Goal: Task Accomplishment & Management: Use online tool/utility

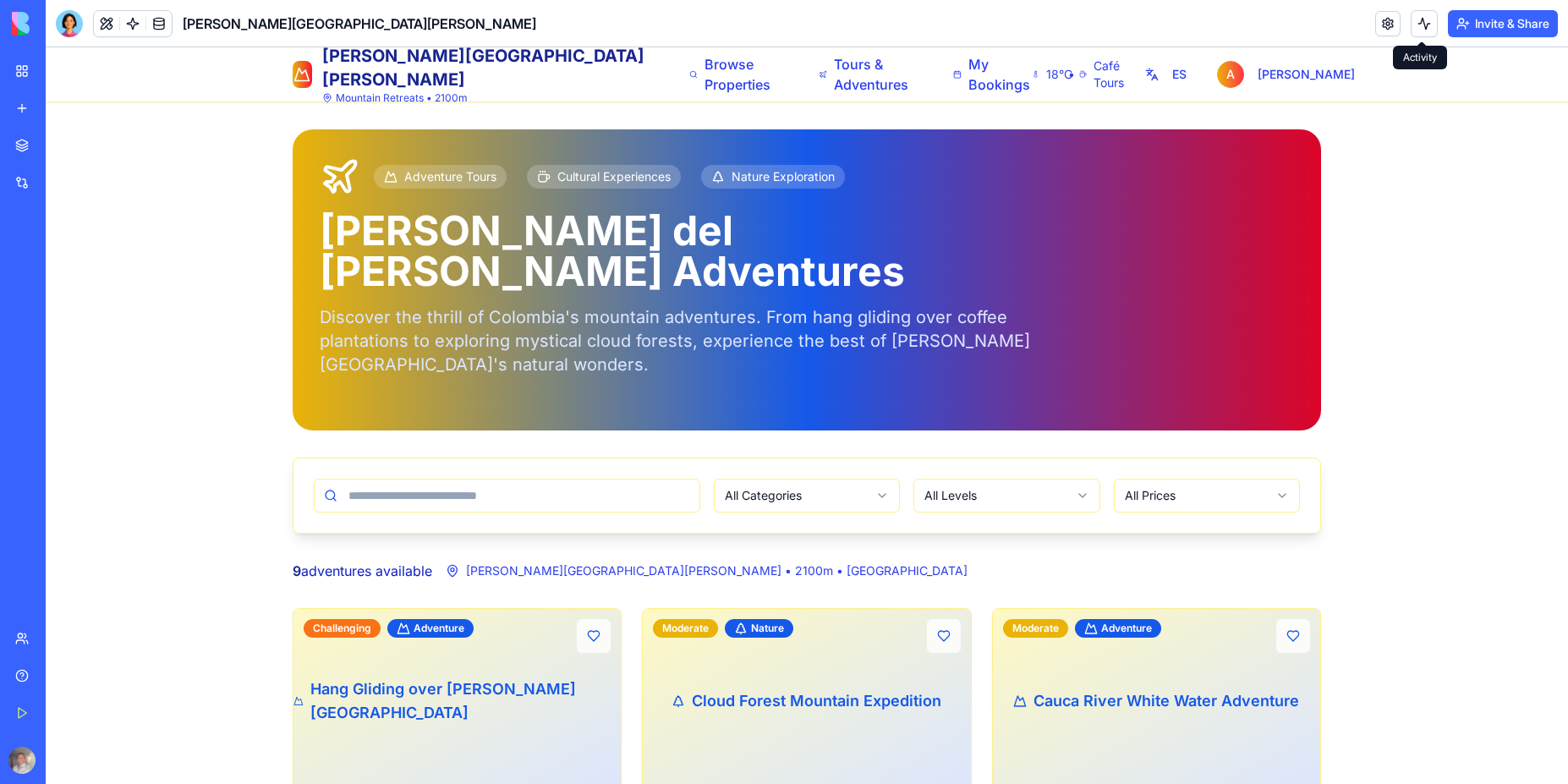
click at [1415, 25] on button at bounding box center [1424, 24] width 27 height 27
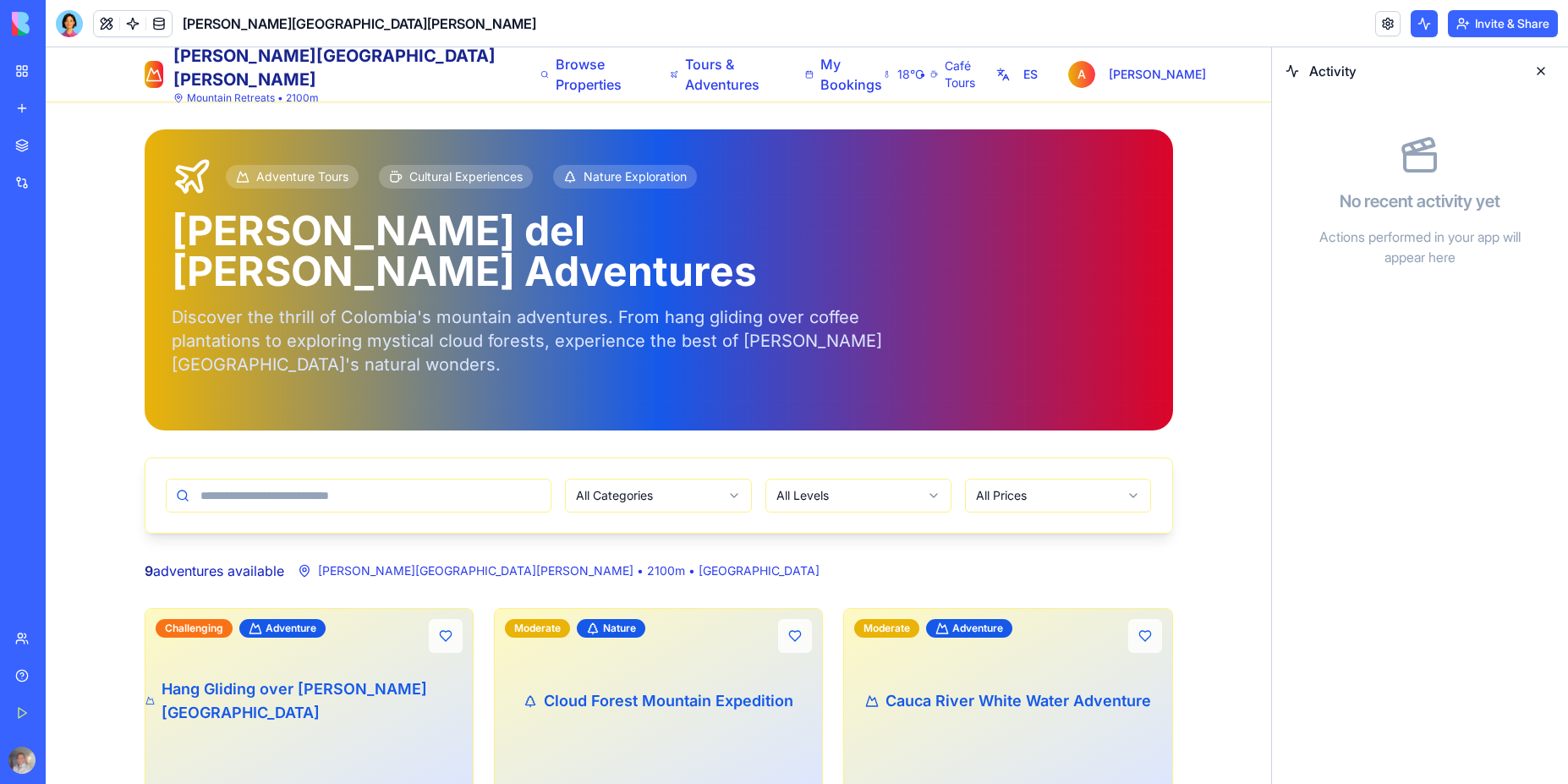
click at [1415, 25] on button at bounding box center [1424, 24] width 27 height 27
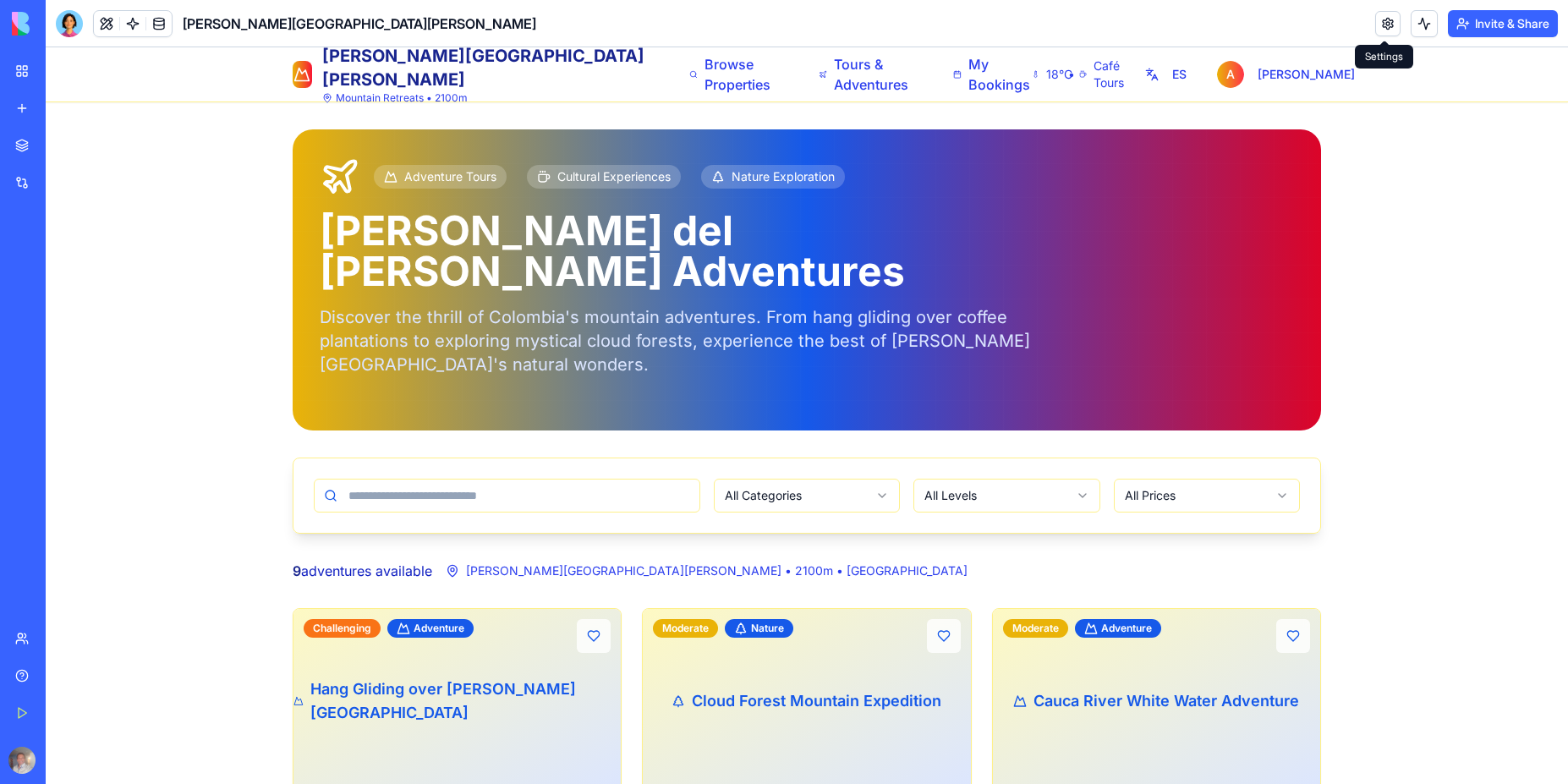
click at [1384, 27] on link at bounding box center [1388, 24] width 25 height 25
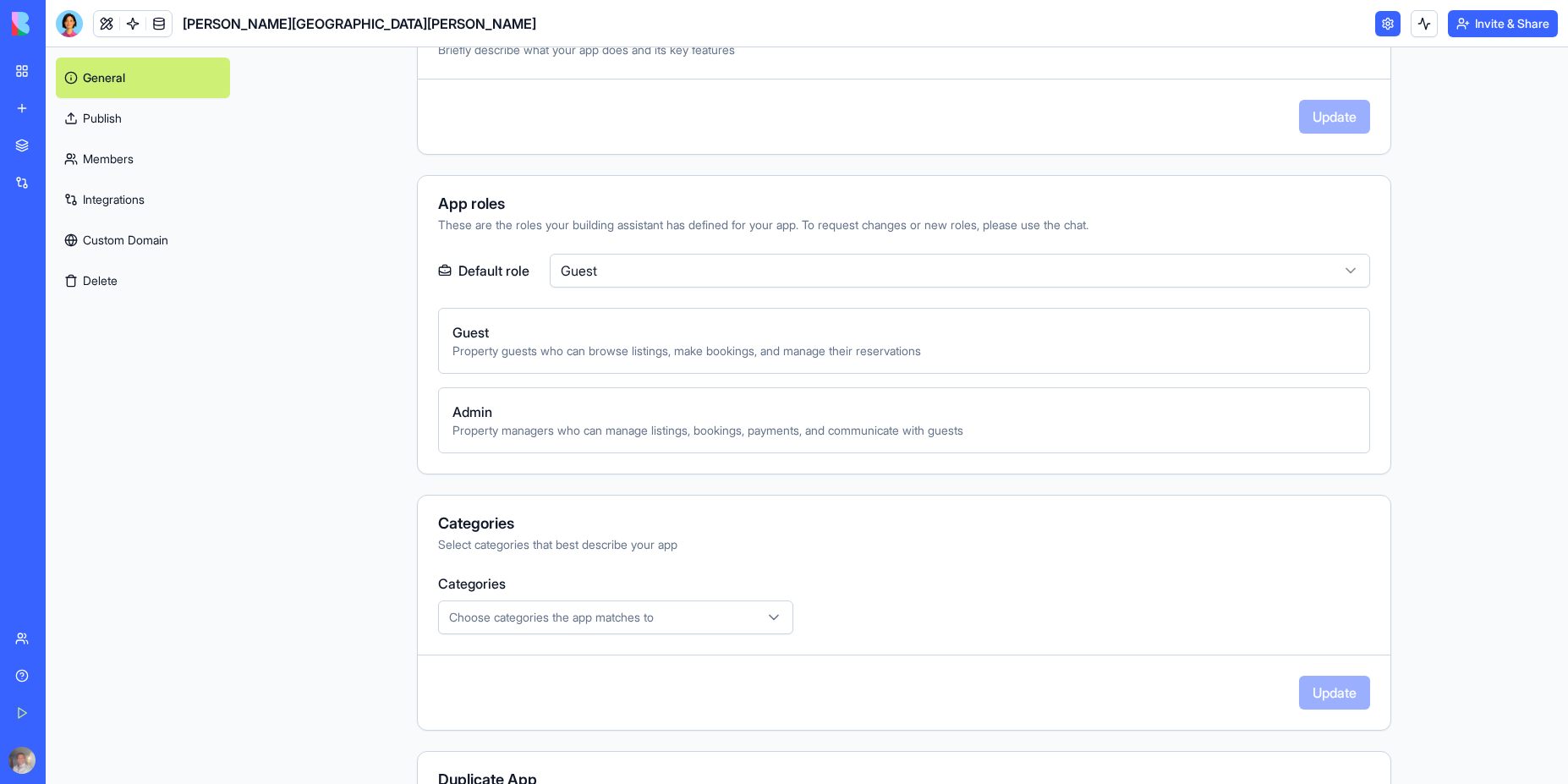
scroll to position [508, 0]
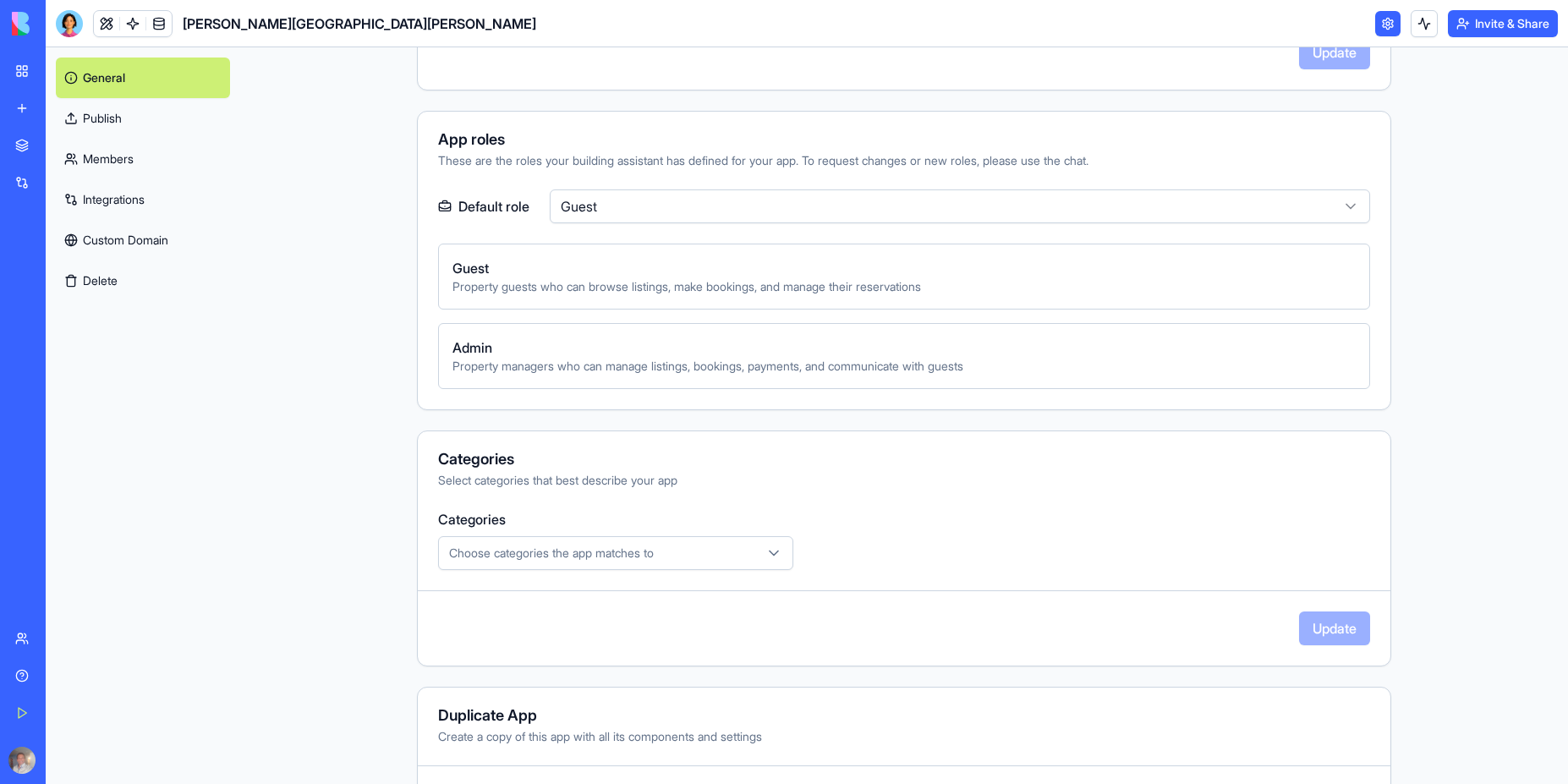
click at [696, 354] on span "Admin" at bounding box center [904, 347] width 904 height 20
click at [650, 206] on html "**********" at bounding box center [784, 392] width 1568 height 784
click at [1313, 633] on div "Update" at bounding box center [904, 628] width 973 height 34
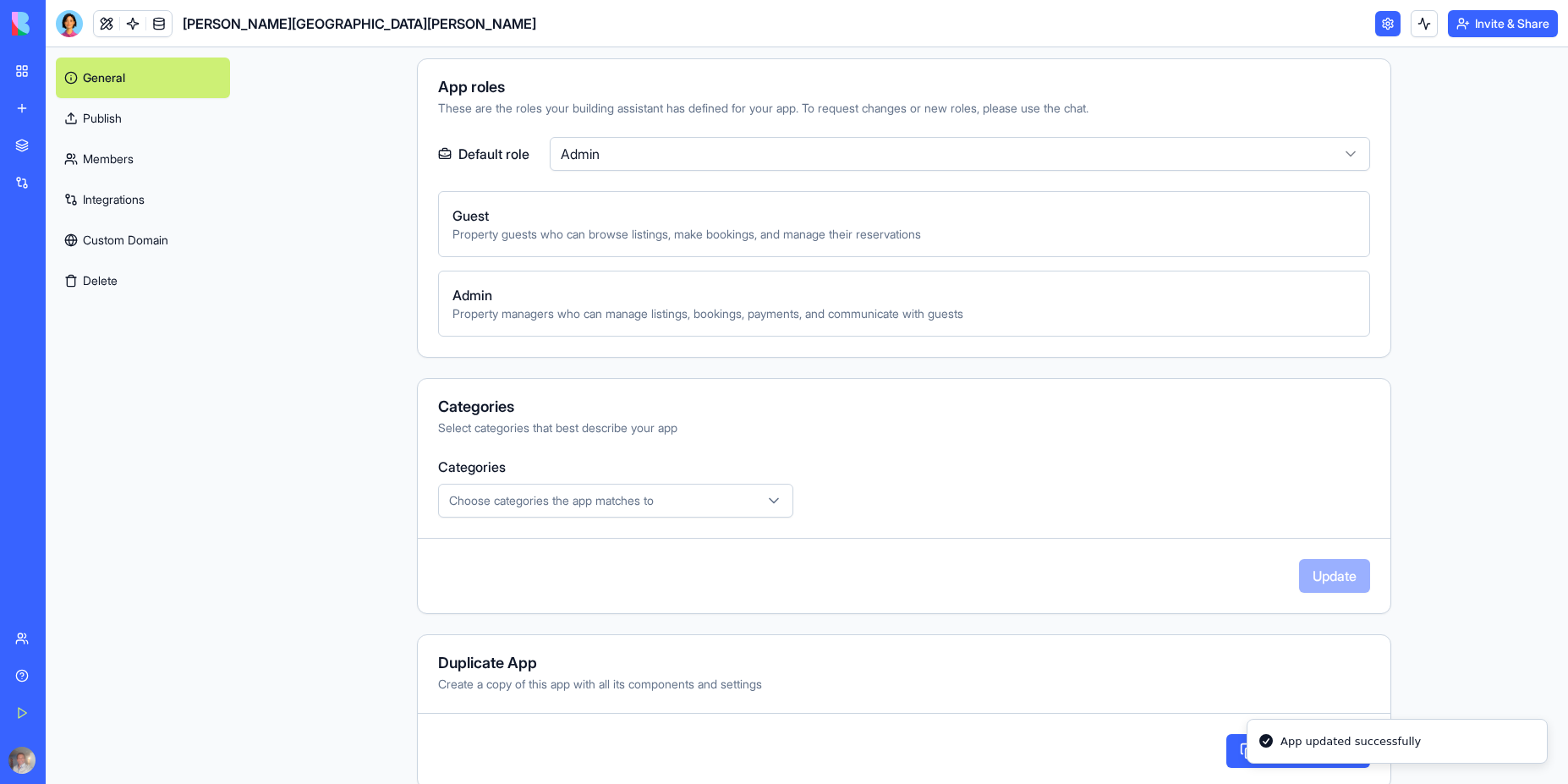
scroll to position [565, 0]
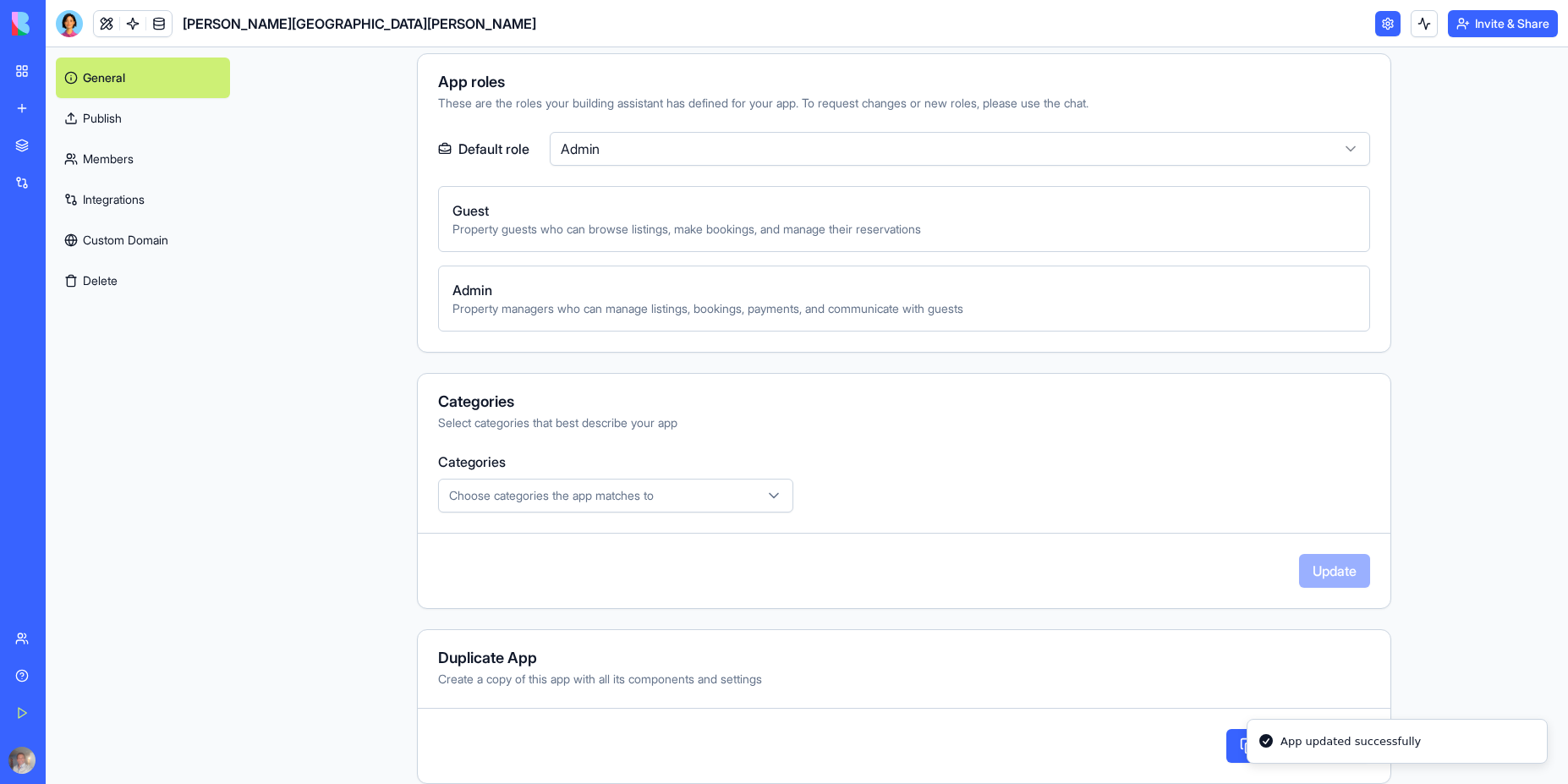
click at [1421, 664] on main "**********" at bounding box center [904, 415] width 1328 height 737
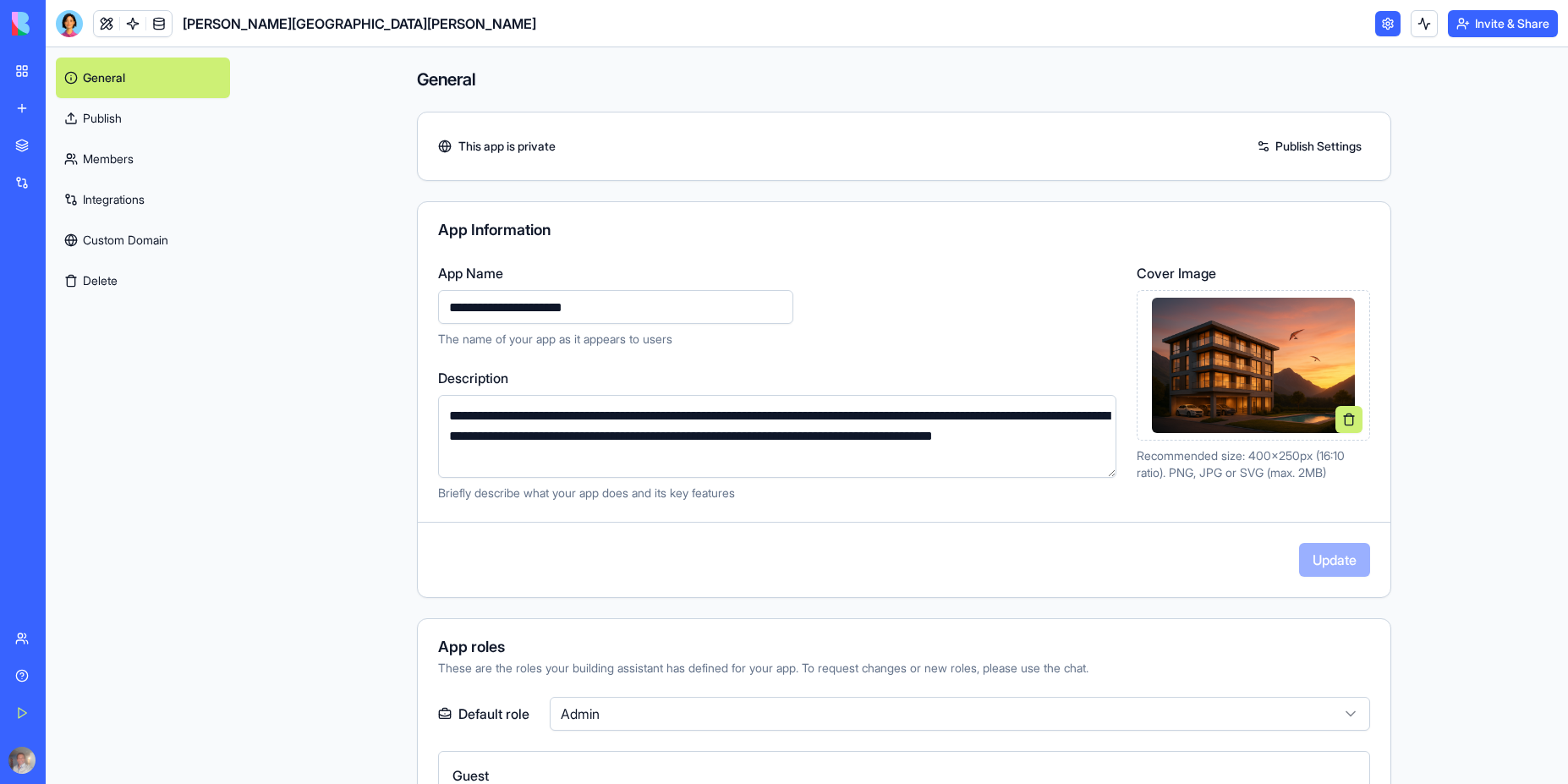
click at [128, 198] on link "Integrations" at bounding box center [143, 199] width 174 height 41
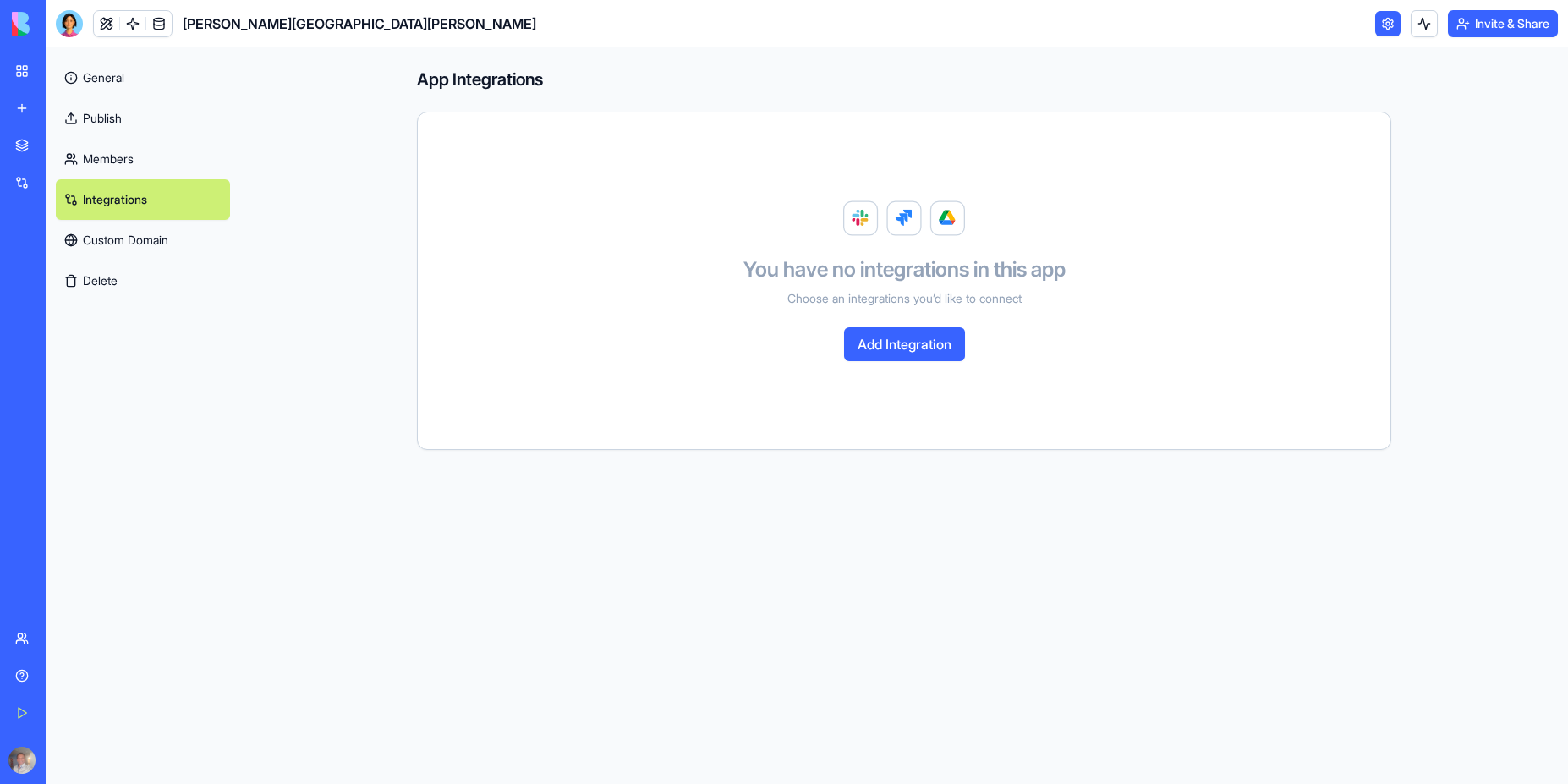
click at [905, 339] on button "Add Integration" at bounding box center [904, 344] width 121 height 34
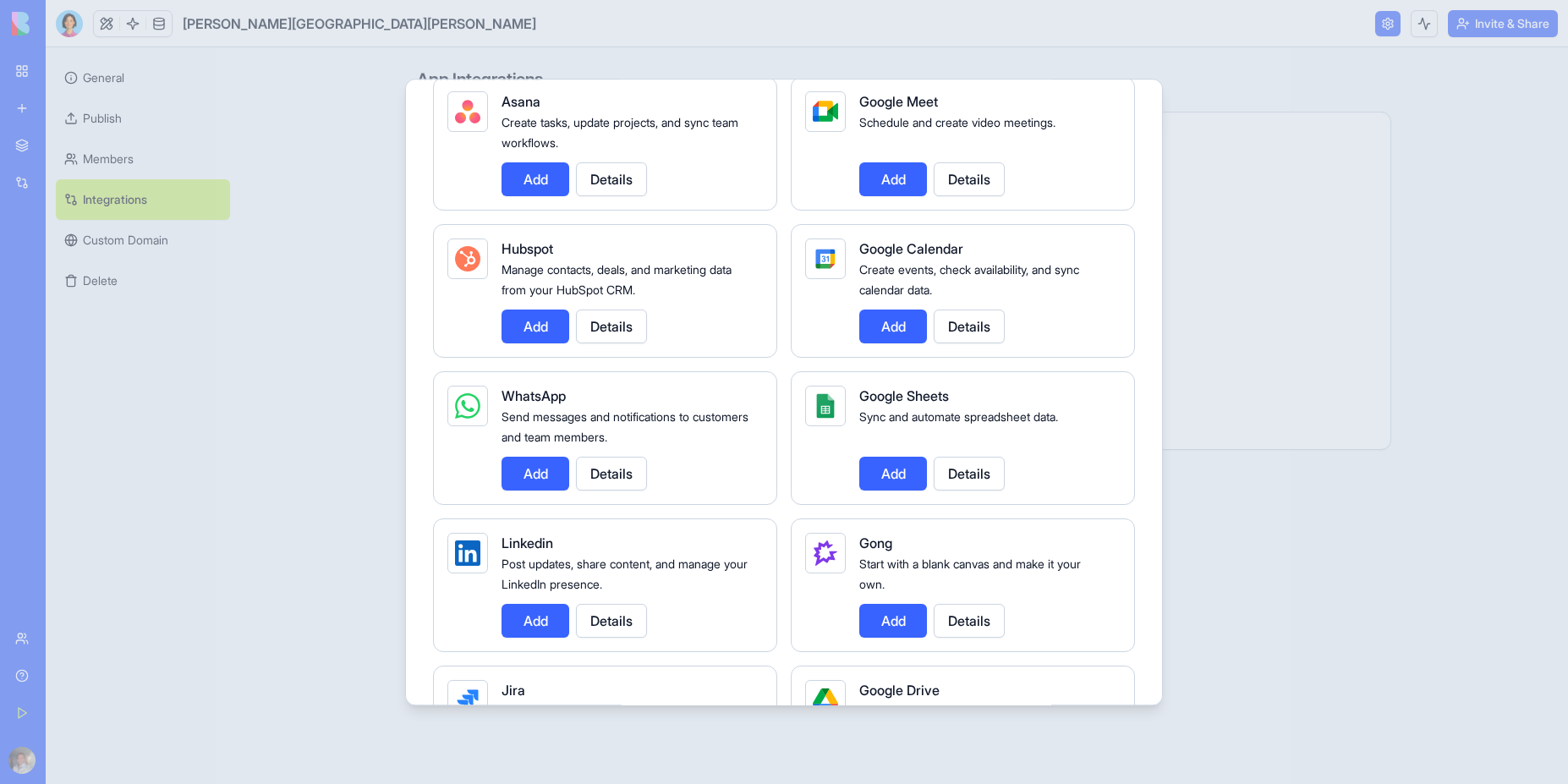
scroll to position [609, 0]
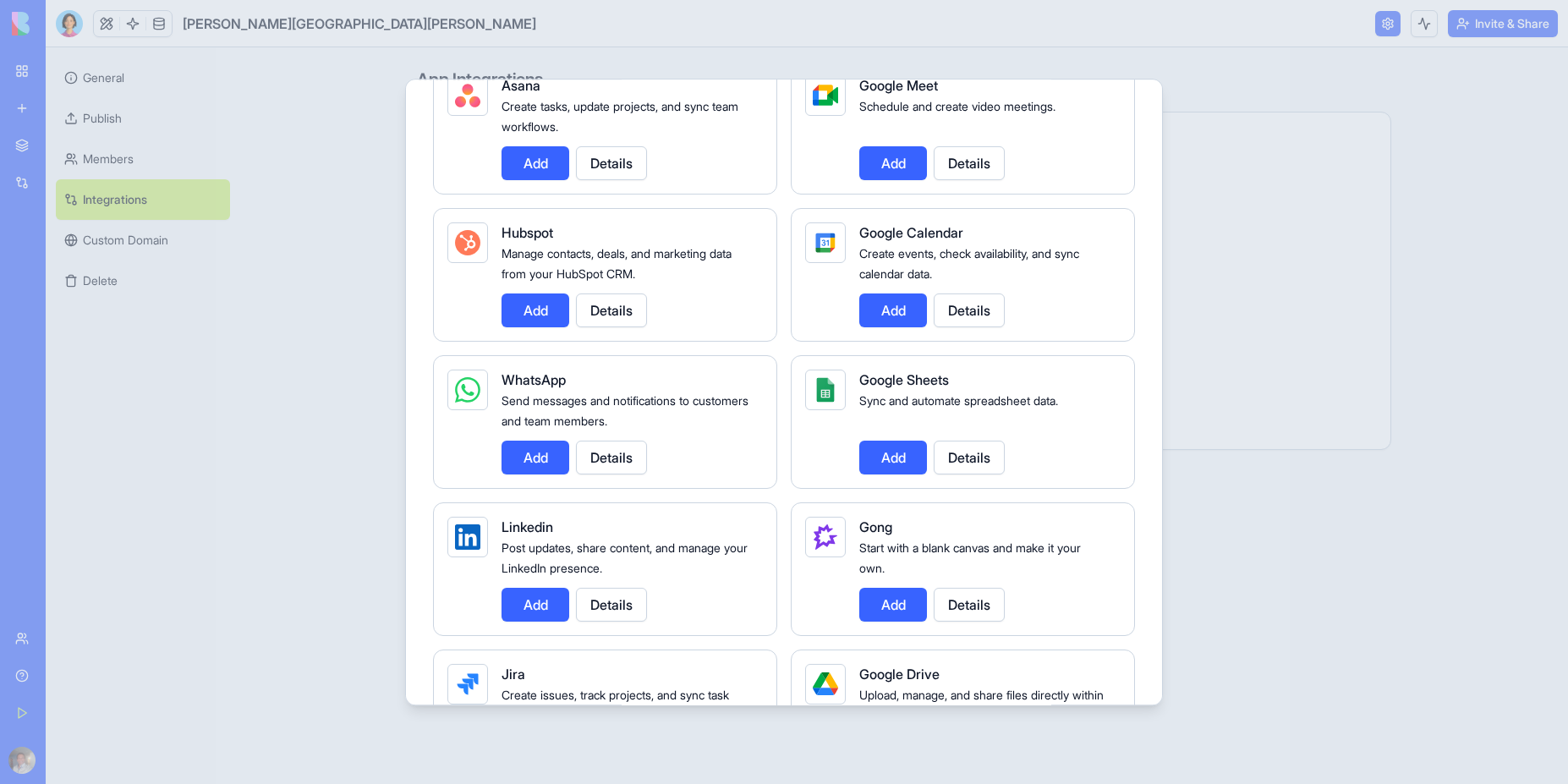
click at [529, 457] on button "Add" at bounding box center [535, 457] width 68 height 34
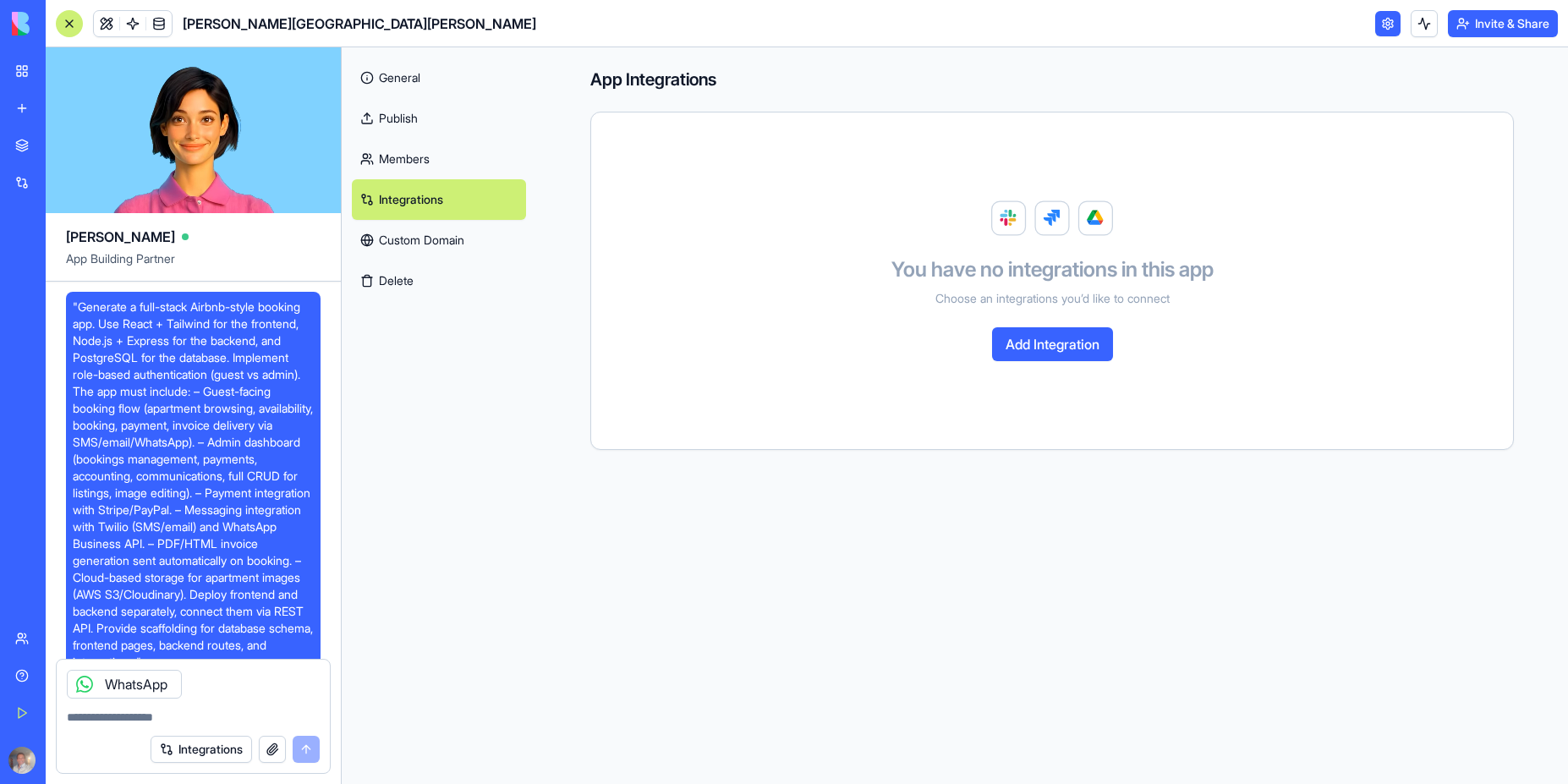
scroll to position [11739, 0]
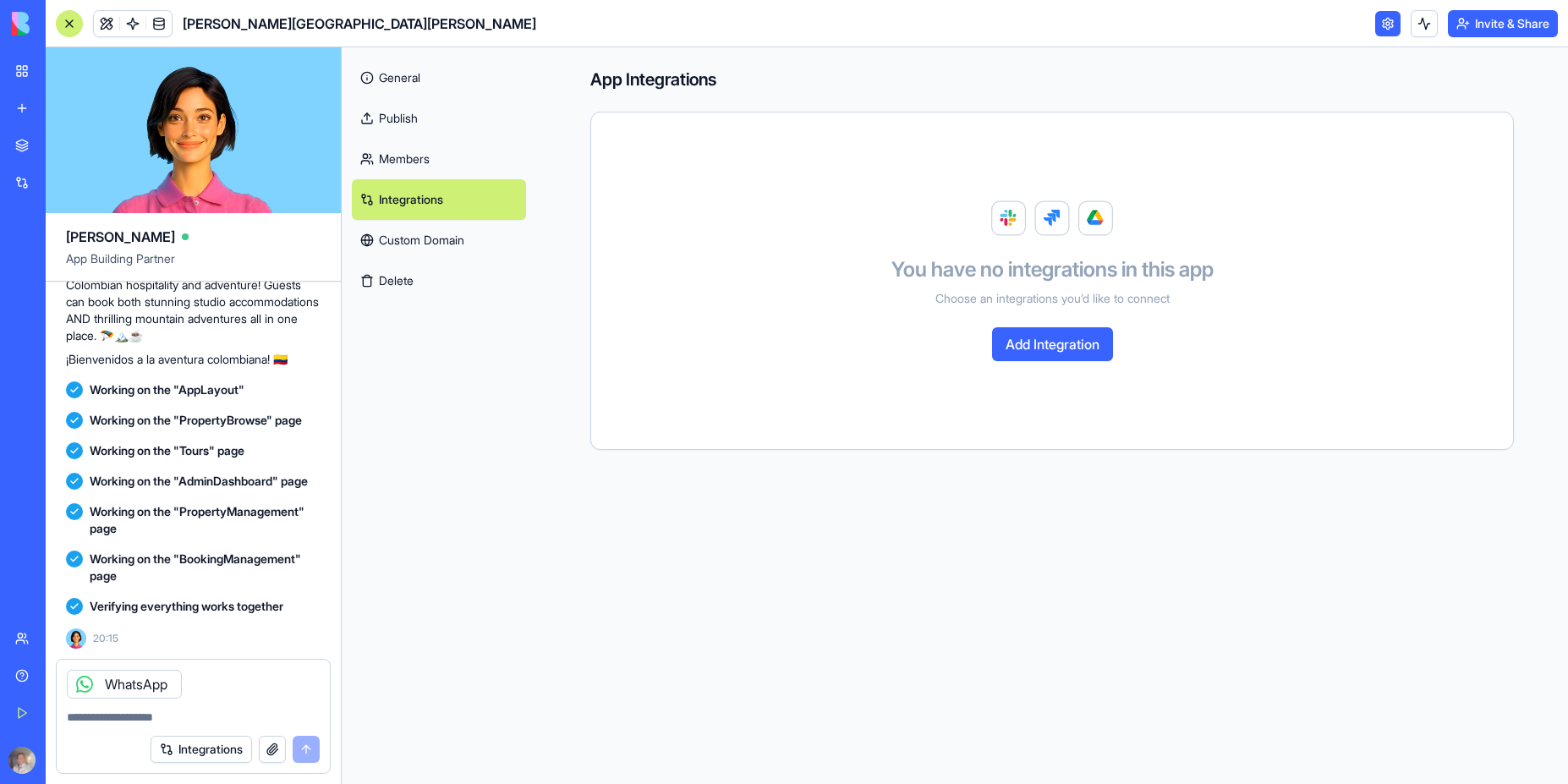
click at [1070, 352] on button "Add Integration" at bounding box center [1051, 344] width 121 height 34
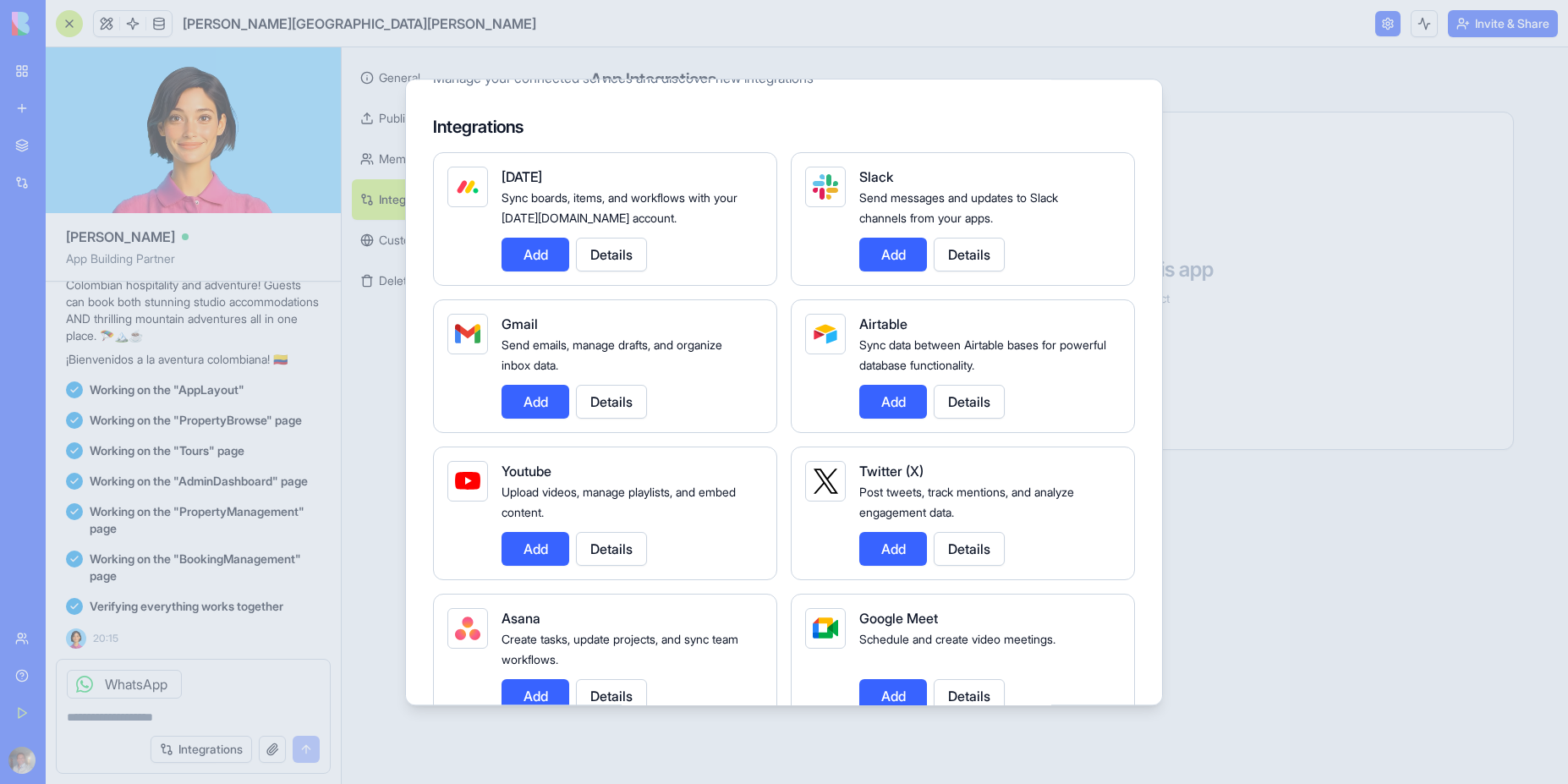
scroll to position [0, 0]
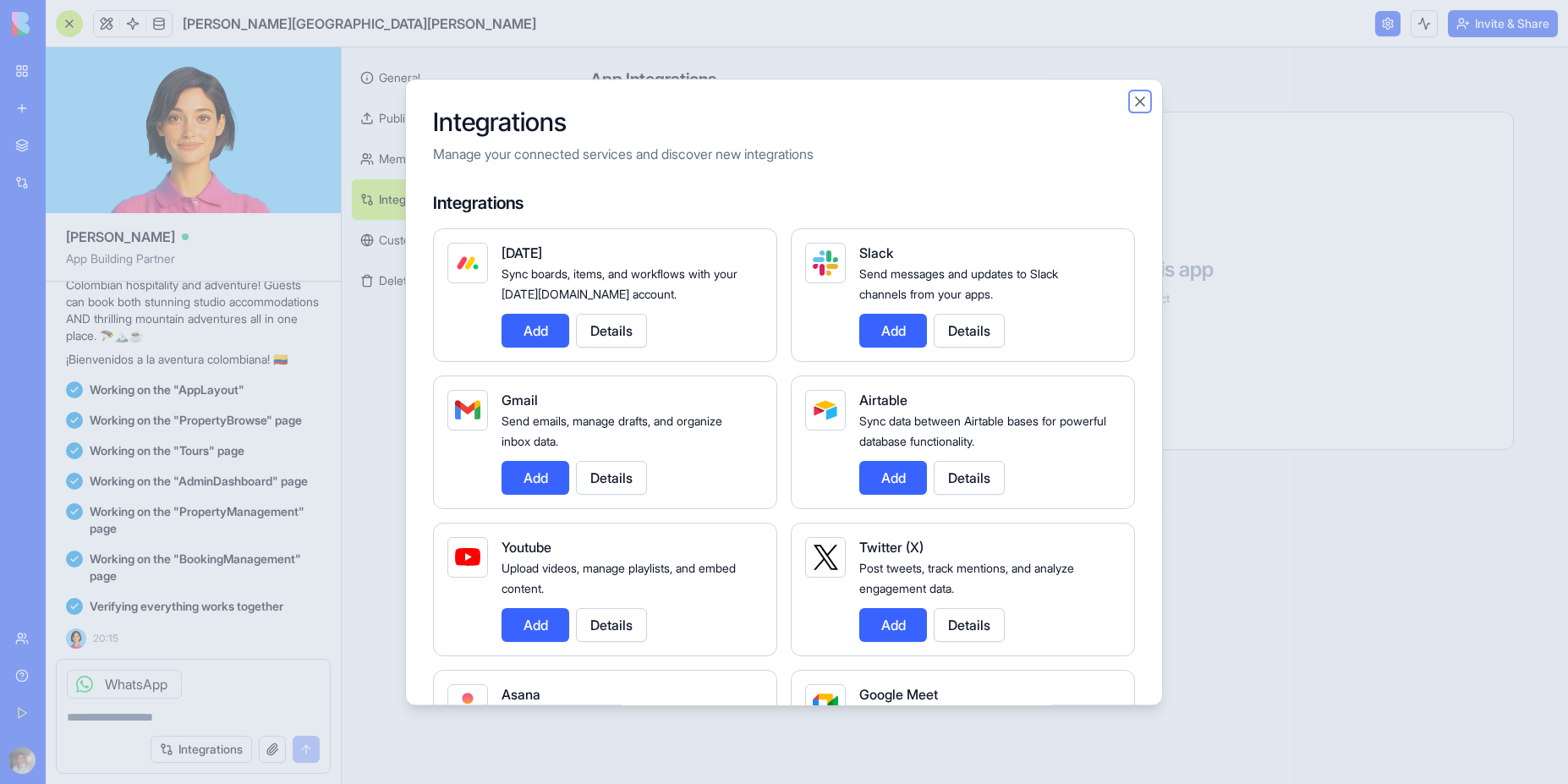
click at [1144, 96] on button "Close" at bounding box center [1139, 102] width 17 height 17
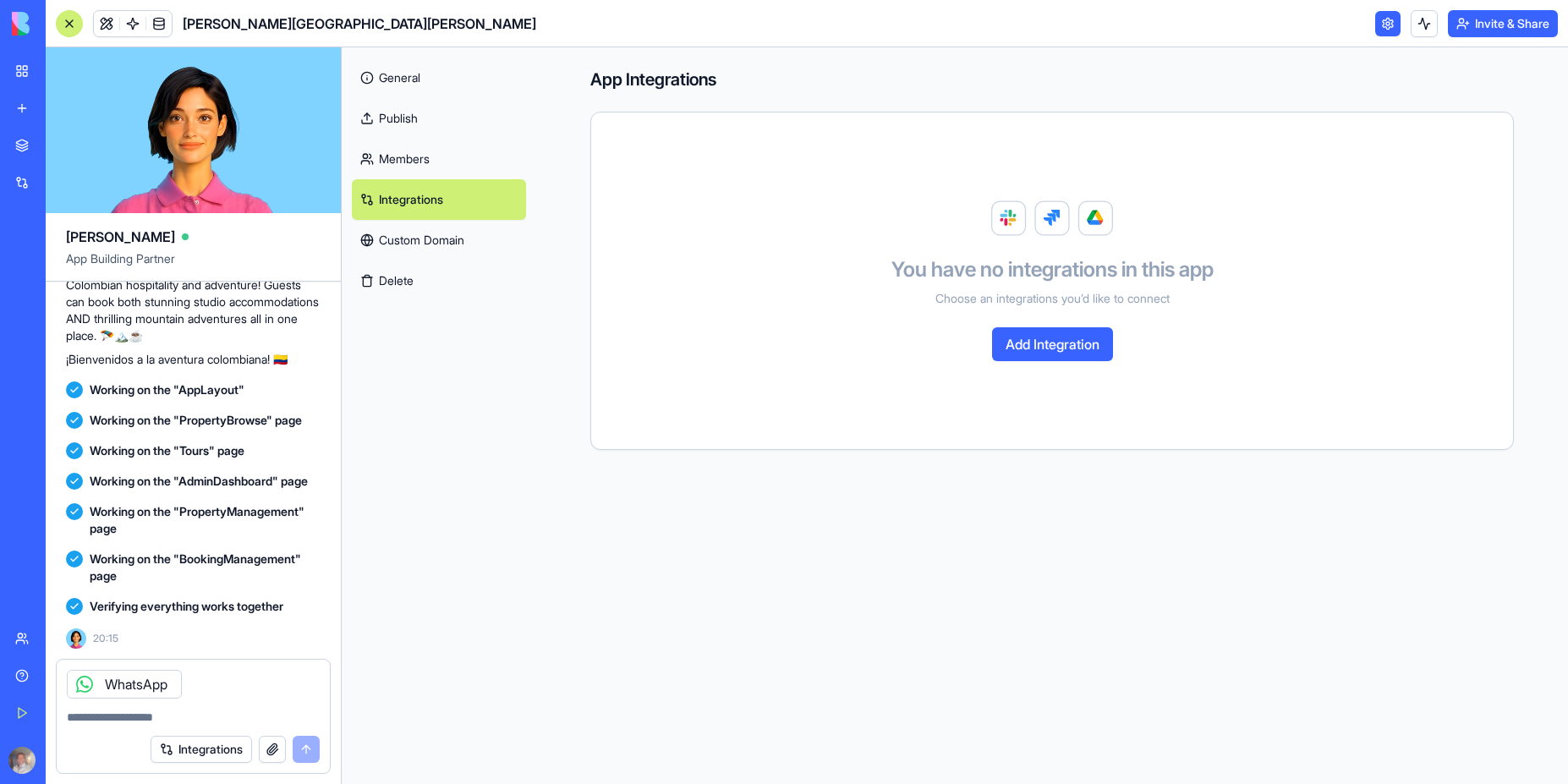
click at [594, 614] on div "App Integrations You have no integrations in this app Choose an integrations yo…" at bounding box center [1052, 415] width 1031 height 737
click at [449, 247] on link "Custom Domain" at bounding box center [439, 240] width 174 height 41
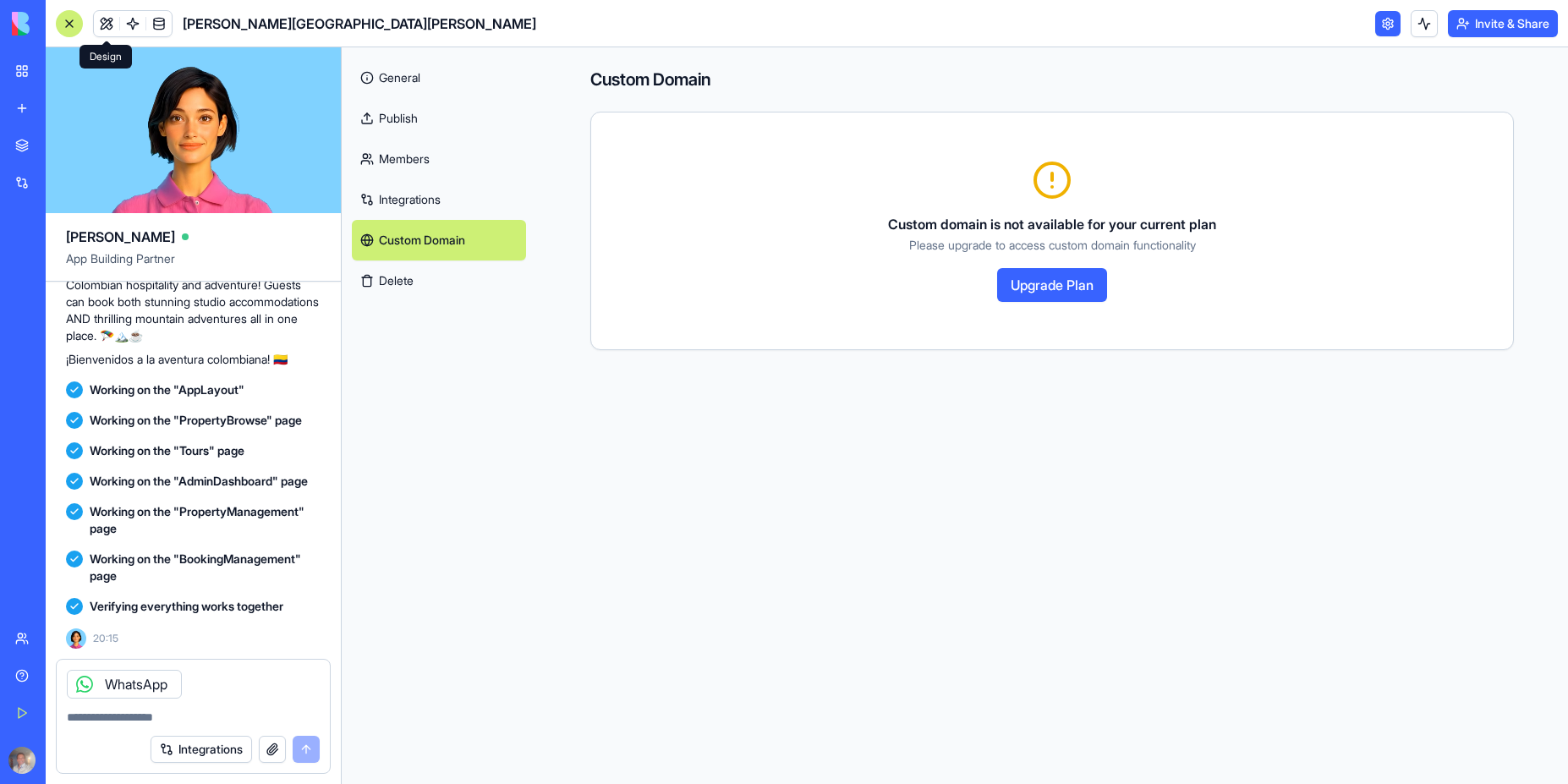
click at [110, 19] on link at bounding box center [107, 24] width 25 height 25
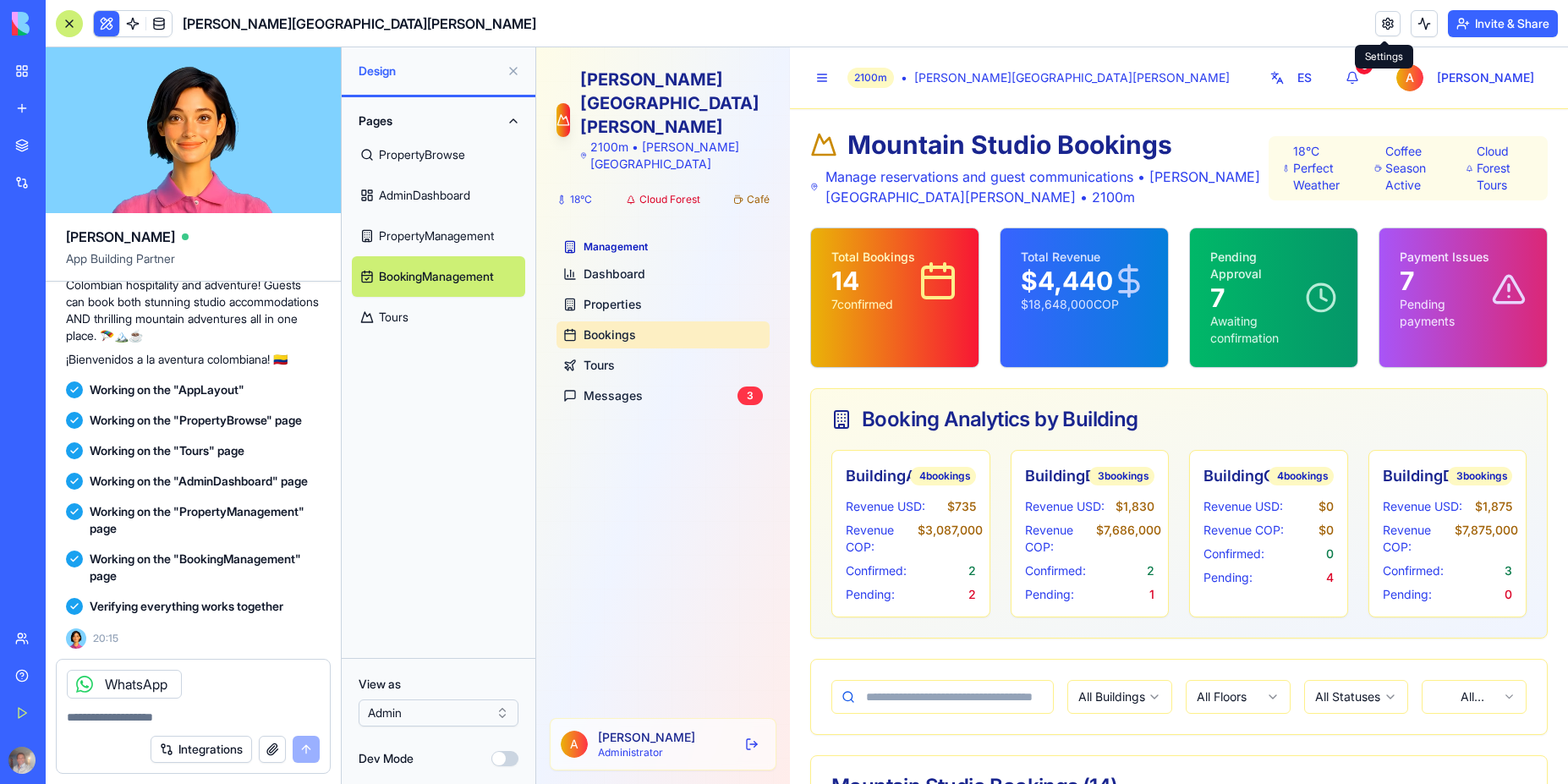
click at [1384, 28] on link at bounding box center [1388, 24] width 25 height 25
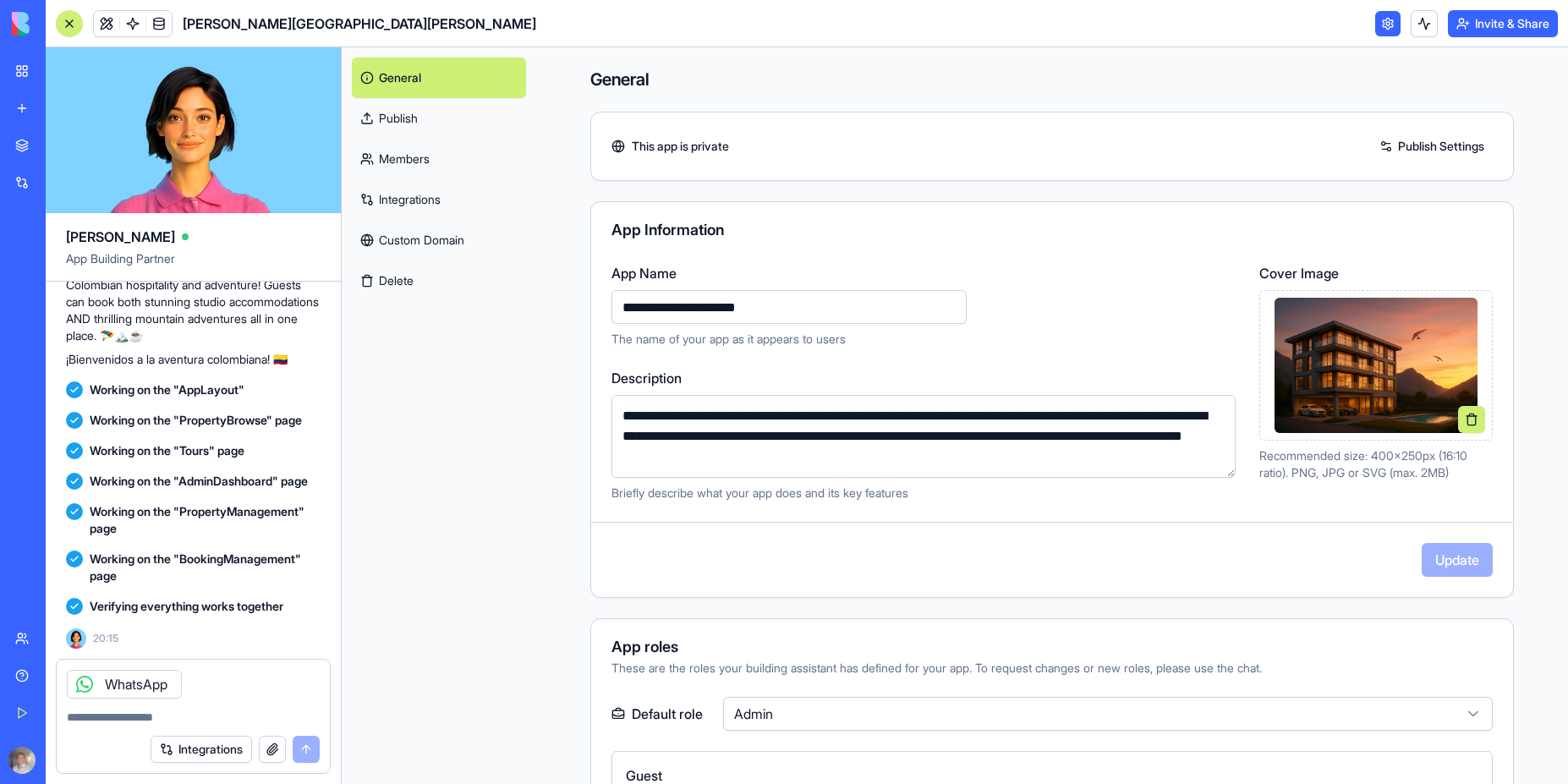
click at [785, 717] on html "BETA My Workspace New app Marketplace Integrations Recent Iremember Villa Seren…" at bounding box center [784, 392] width 1568 height 784
click at [508, 382] on div "General Publish Members Integrations Custom Domain Delete" at bounding box center [439, 415] width 195 height 737
click at [108, 27] on link at bounding box center [107, 24] width 25 height 25
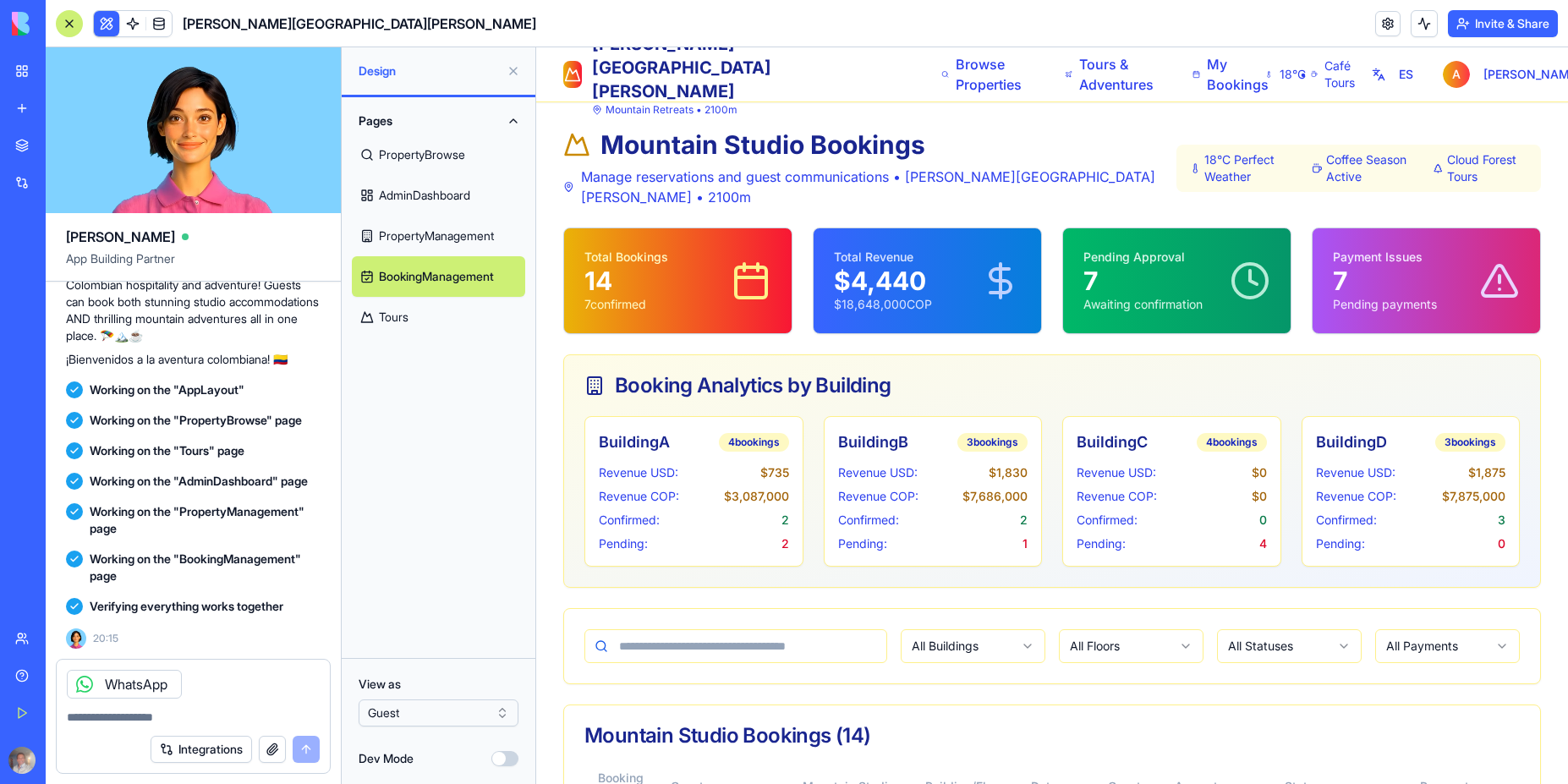
click at [437, 155] on link "PropertyBrowse" at bounding box center [438, 154] width 173 height 41
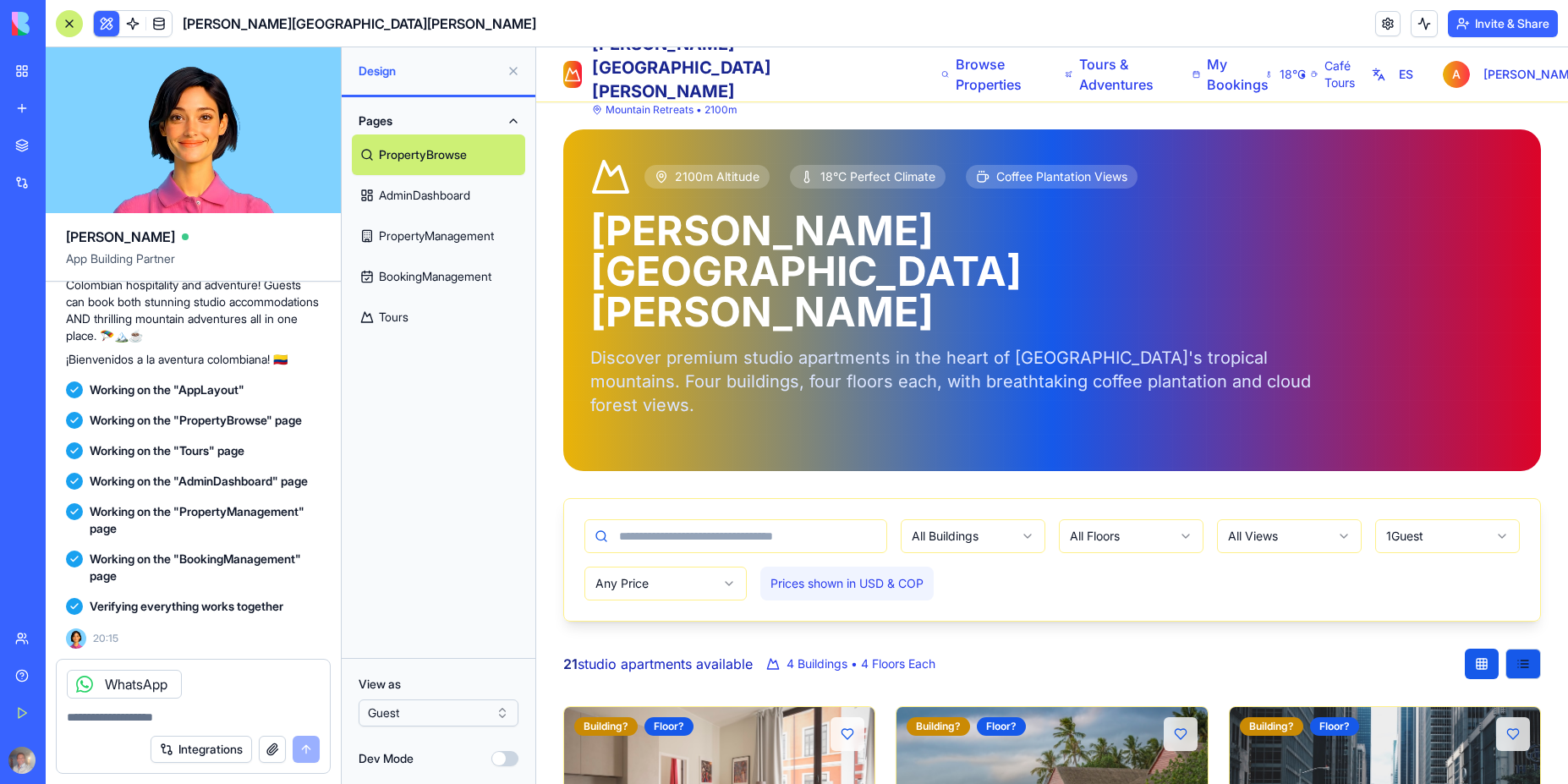
click at [433, 196] on link "AdminDashboard" at bounding box center [438, 195] width 173 height 41
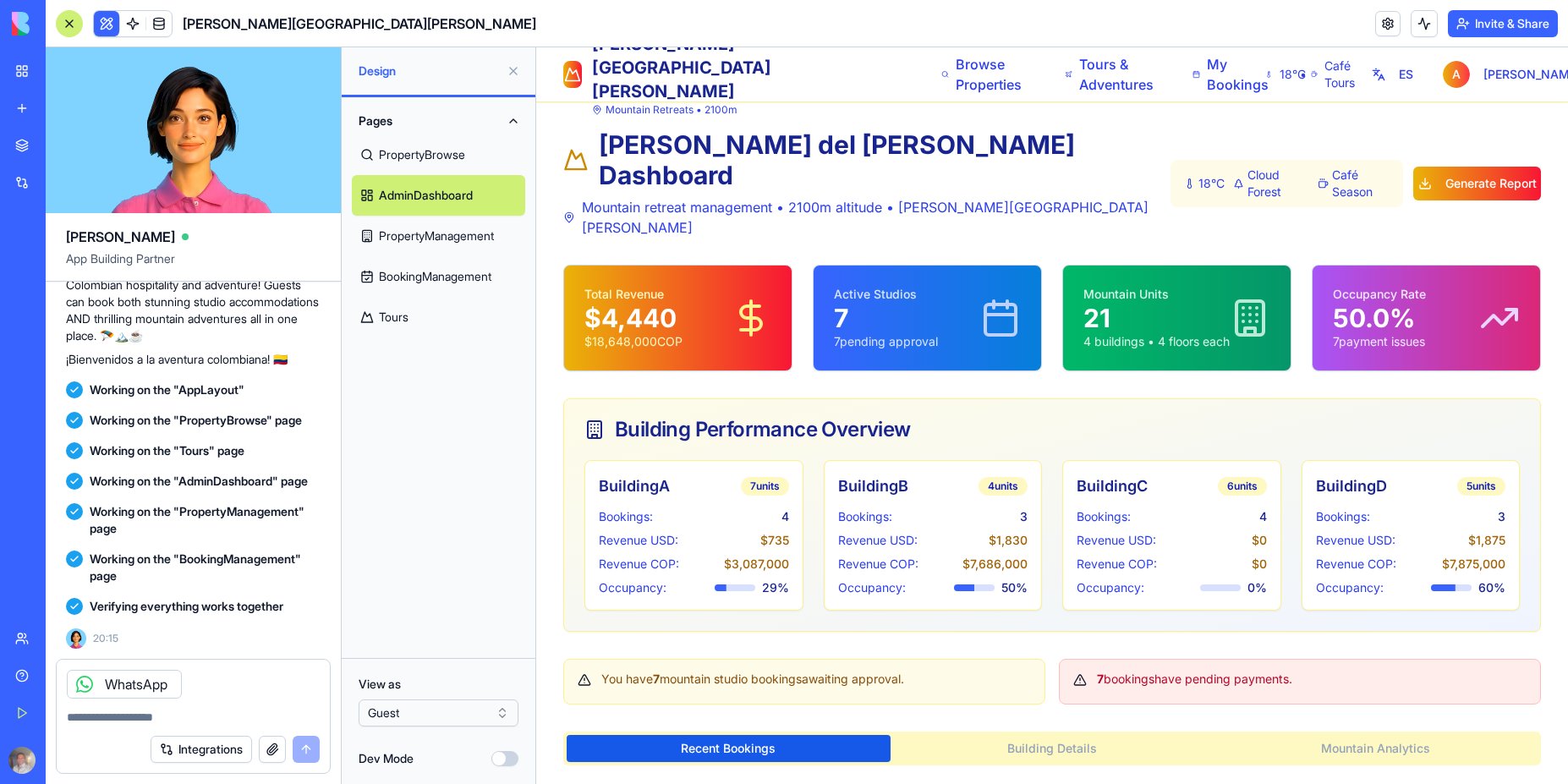
click at [438, 242] on link "PropertyManagement" at bounding box center [438, 236] width 173 height 41
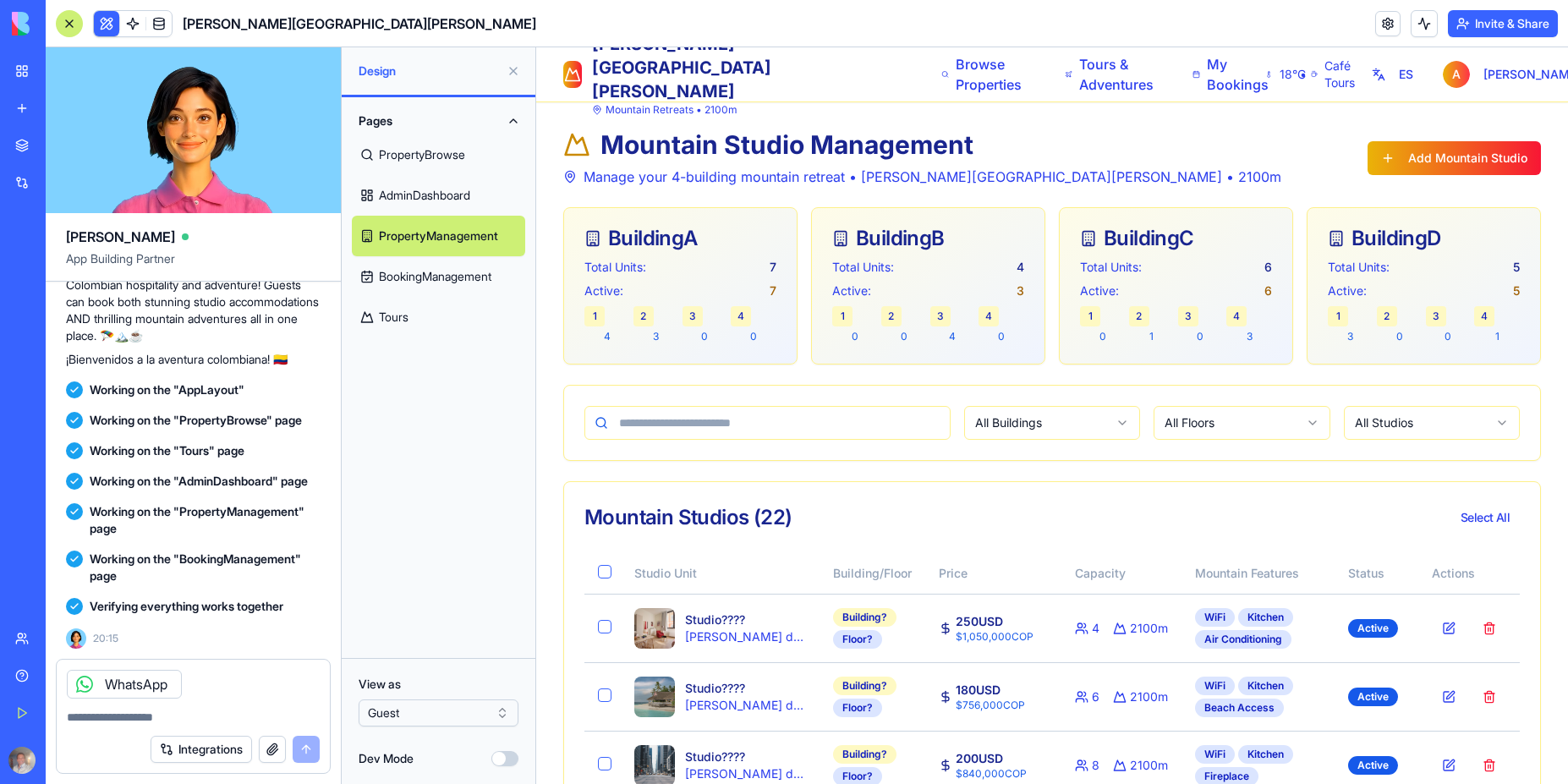
click at [422, 272] on link "BookingManagement" at bounding box center [438, 276] width 173 height 41
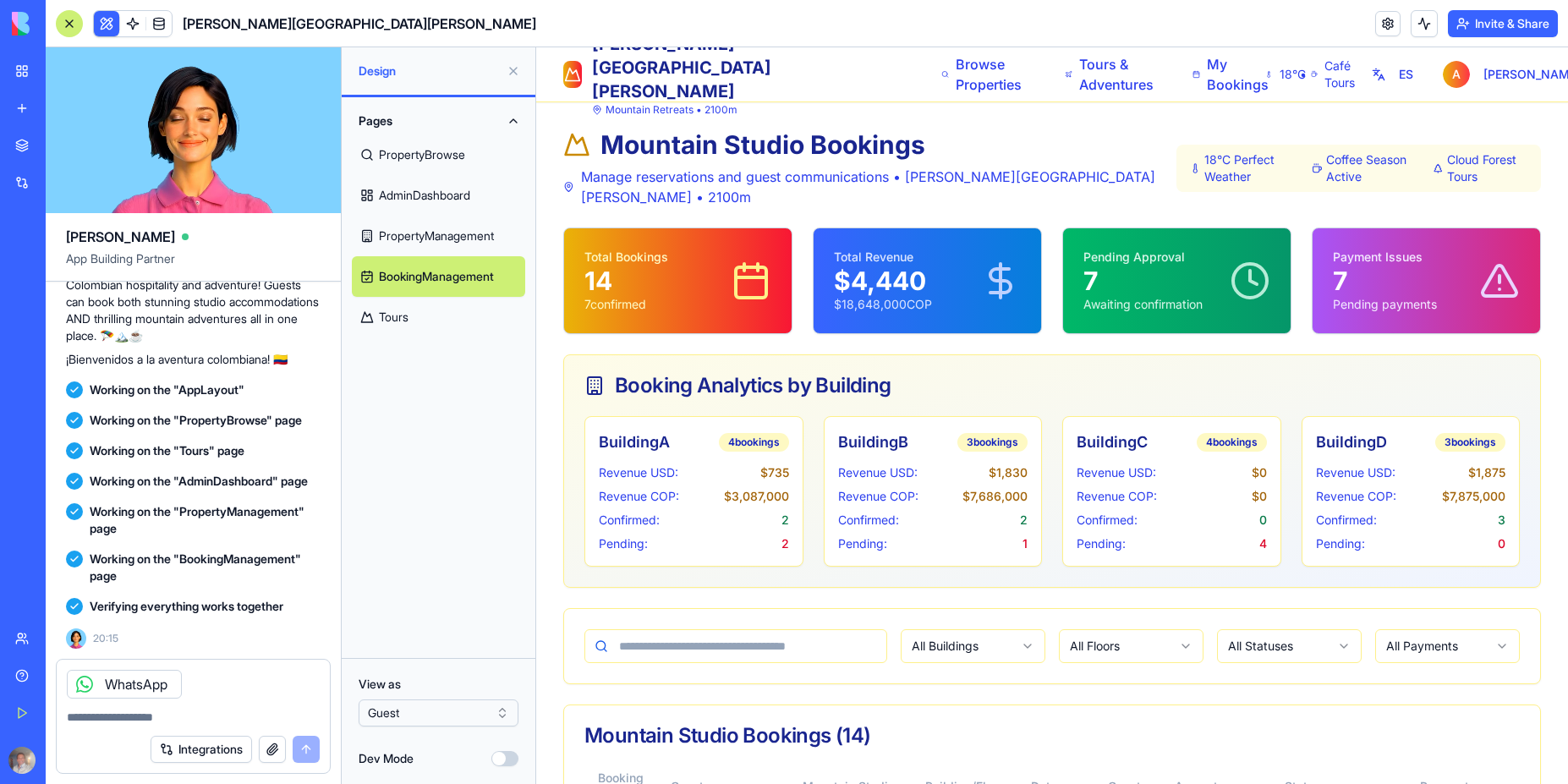
click at [395, 316] on link "Tours" at bounding box center [438, 317] width 173 height 41
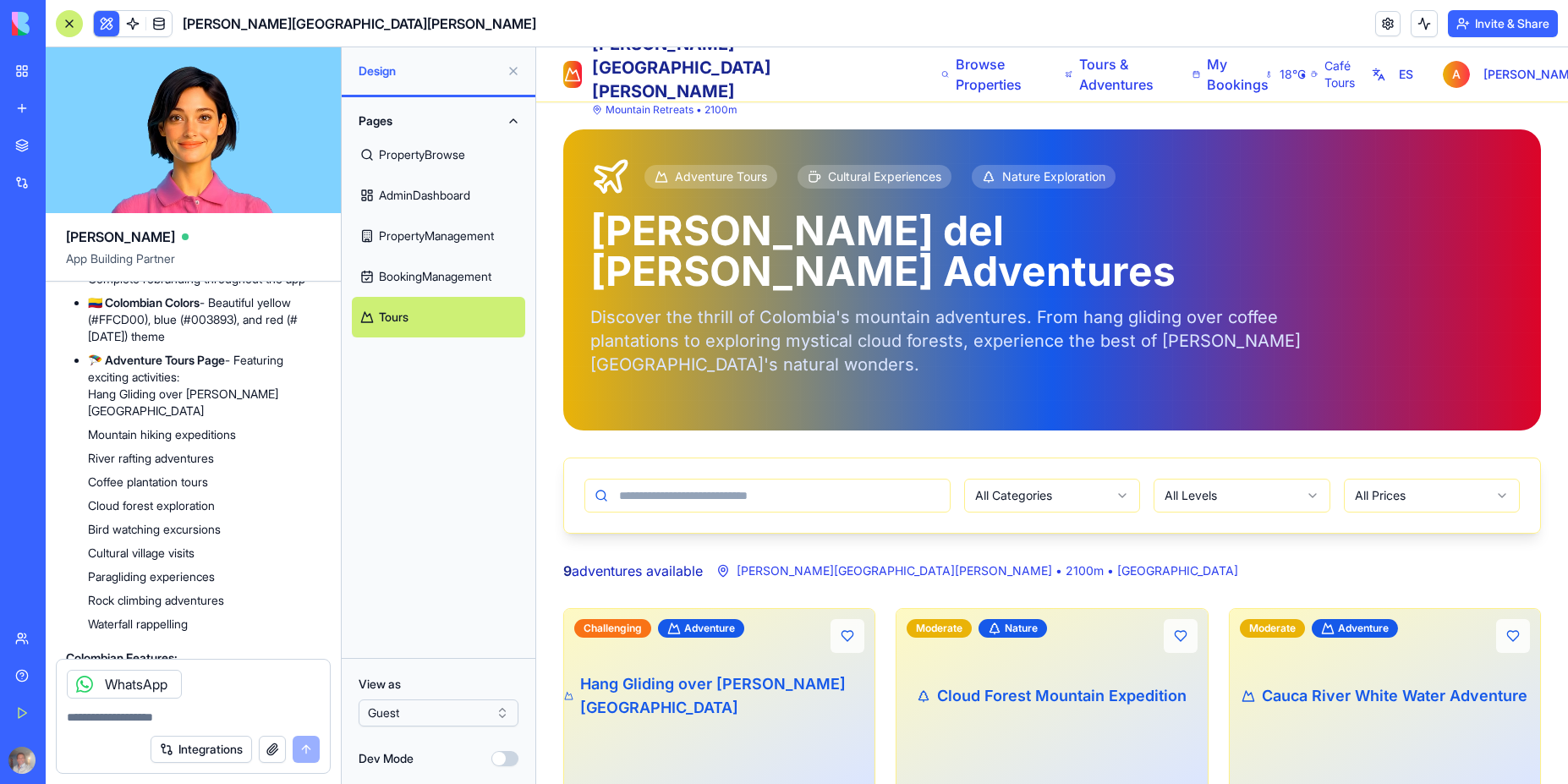
scroll to position [11739, 0]
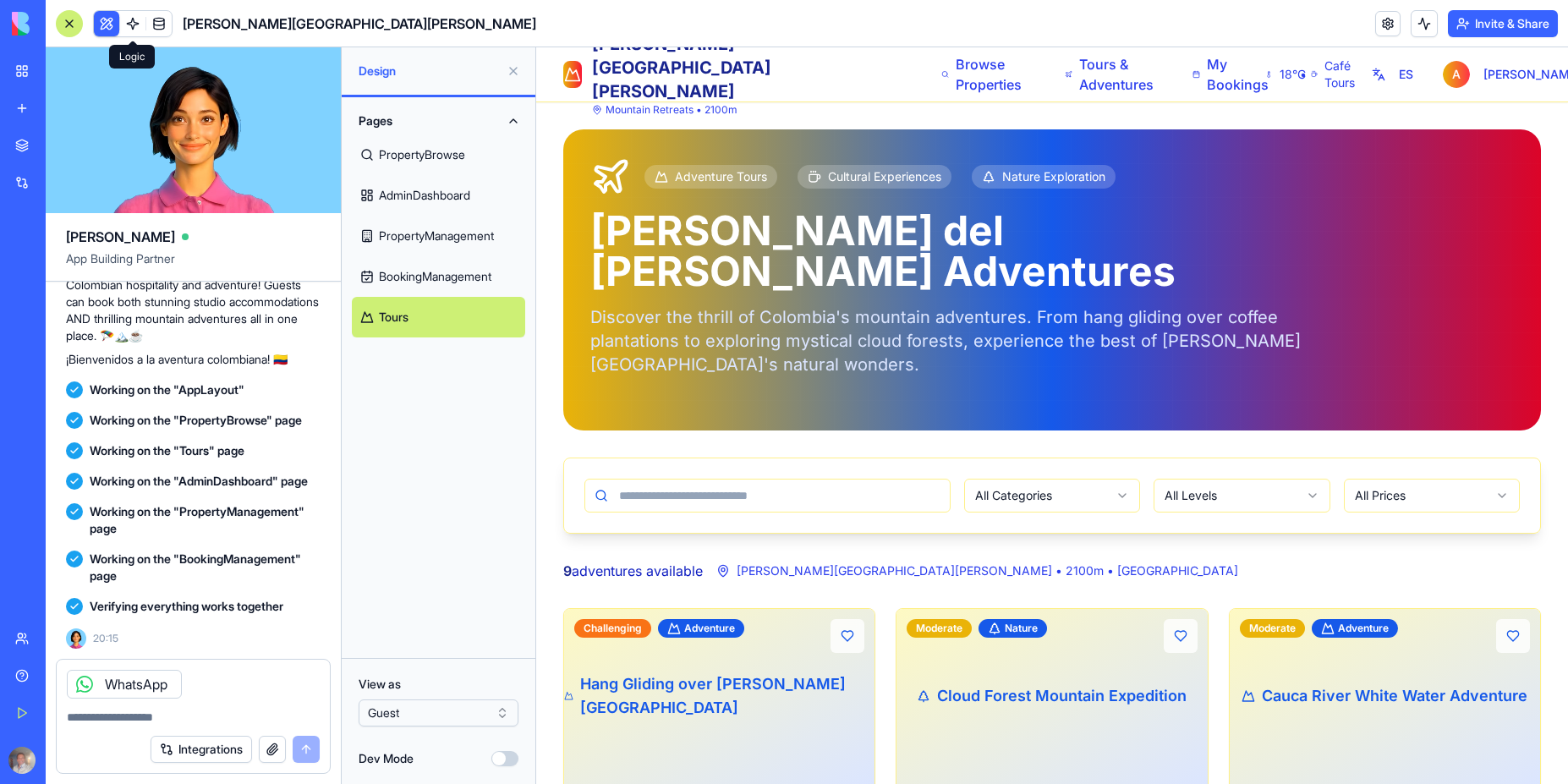
click at [131, 21] on link at bounding box center [132, 24] width 25 height 25
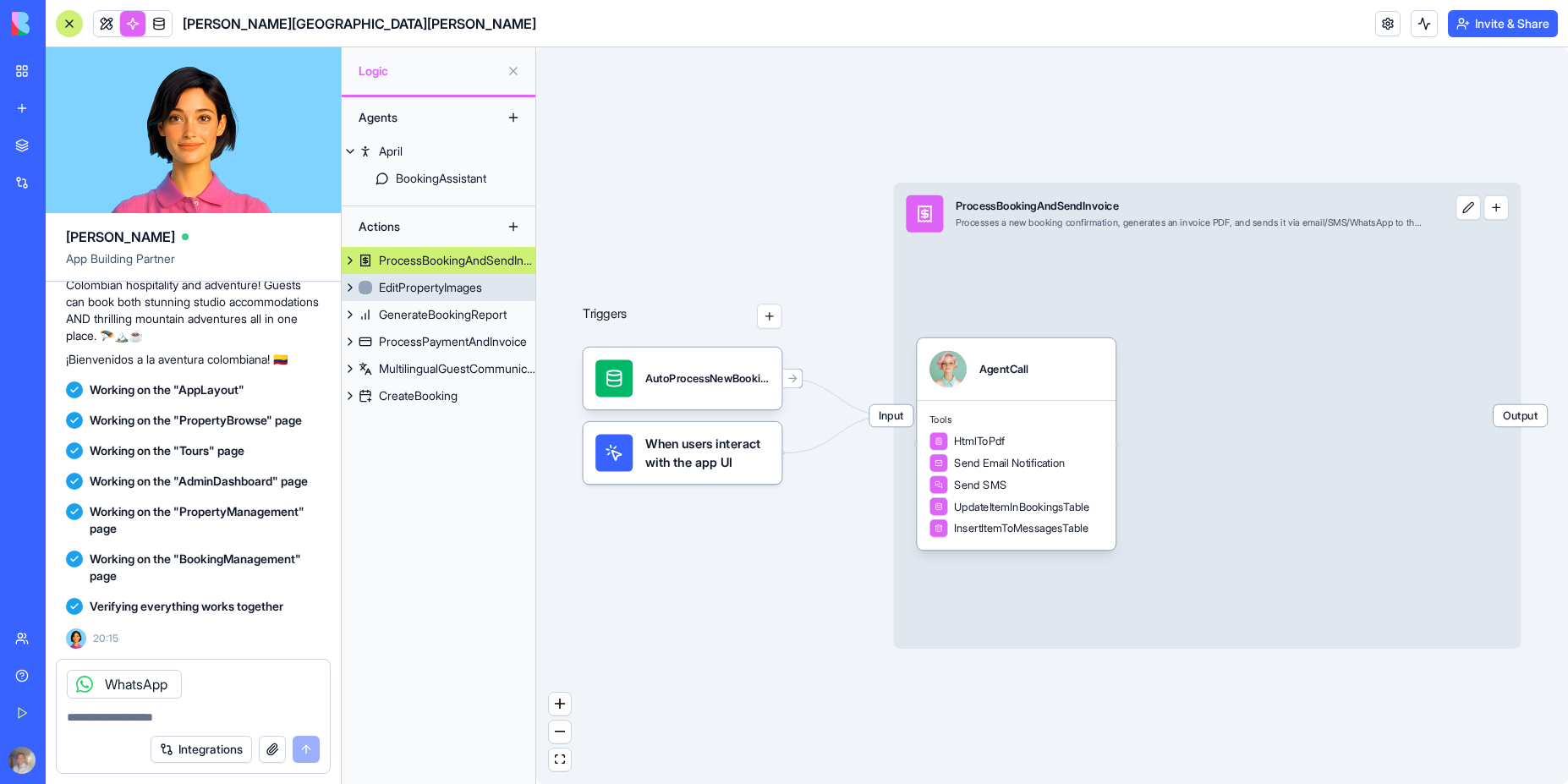
click at [450, 285] on div "EditPropertyImages" at bounding box center [431, 287] width 103 height 17
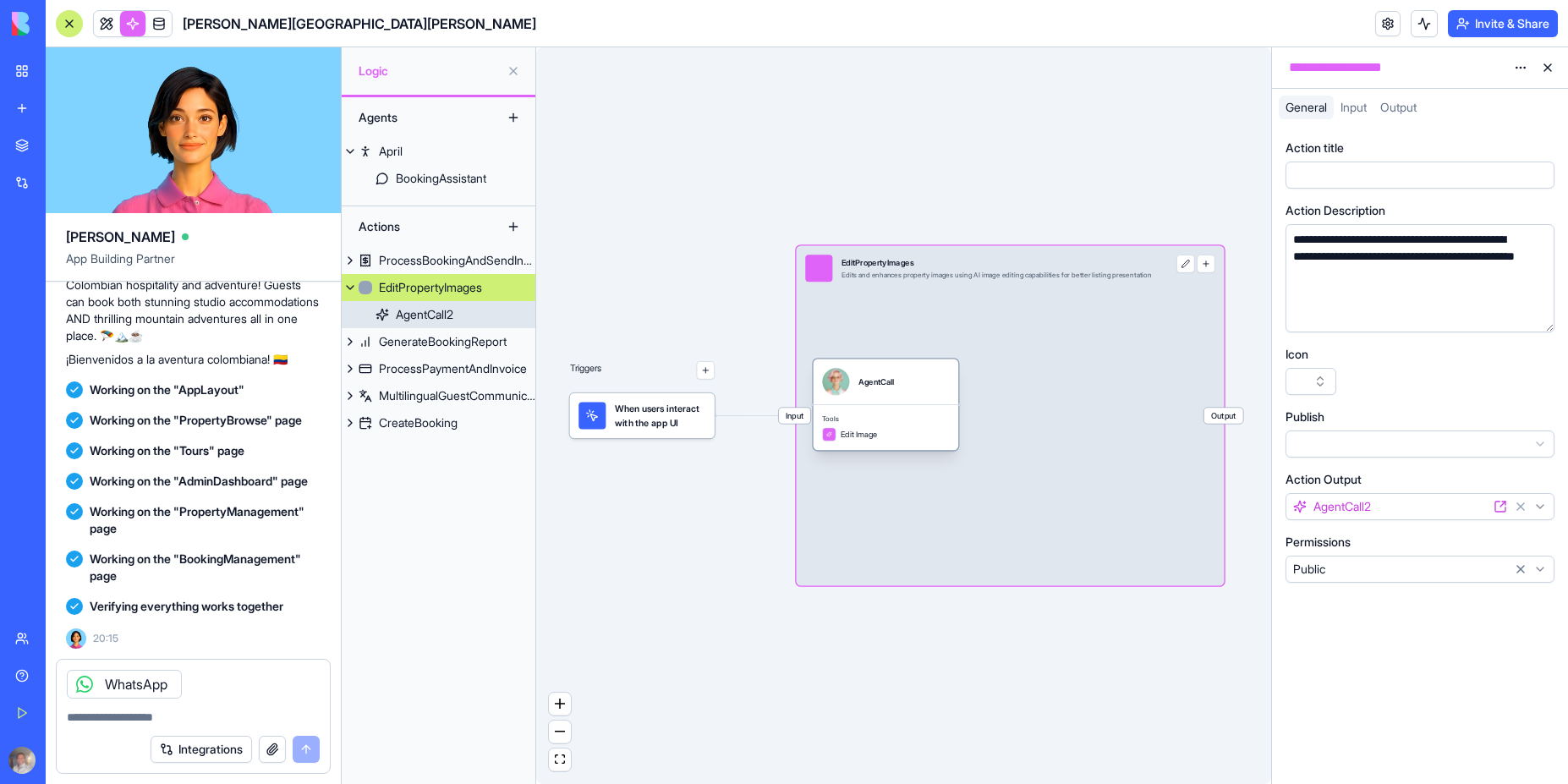
click at [423, 322] on div "AgentCall2" at bounding box center [424, 315] width 57 height 17
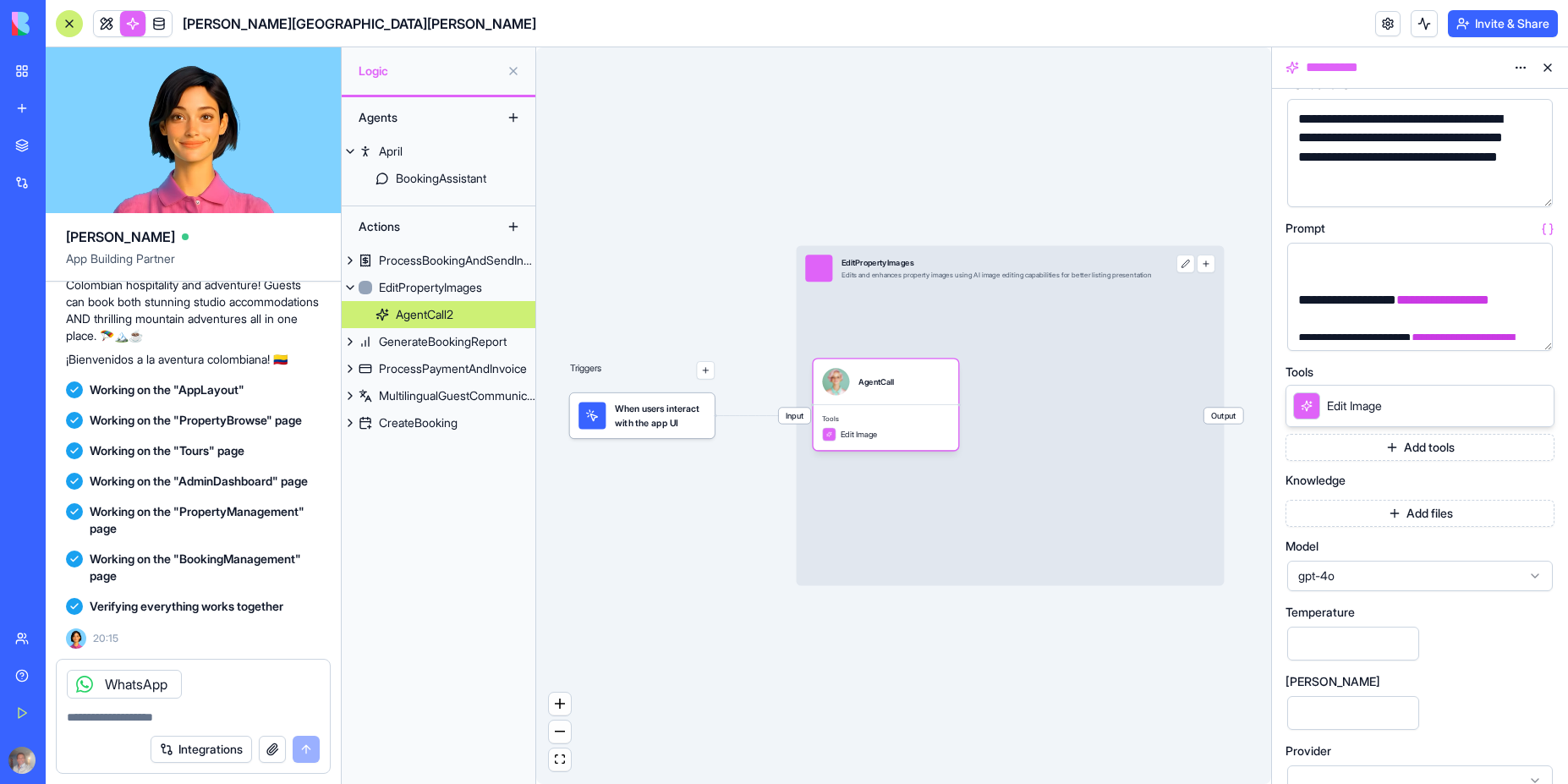
scroll to position [102, 0]
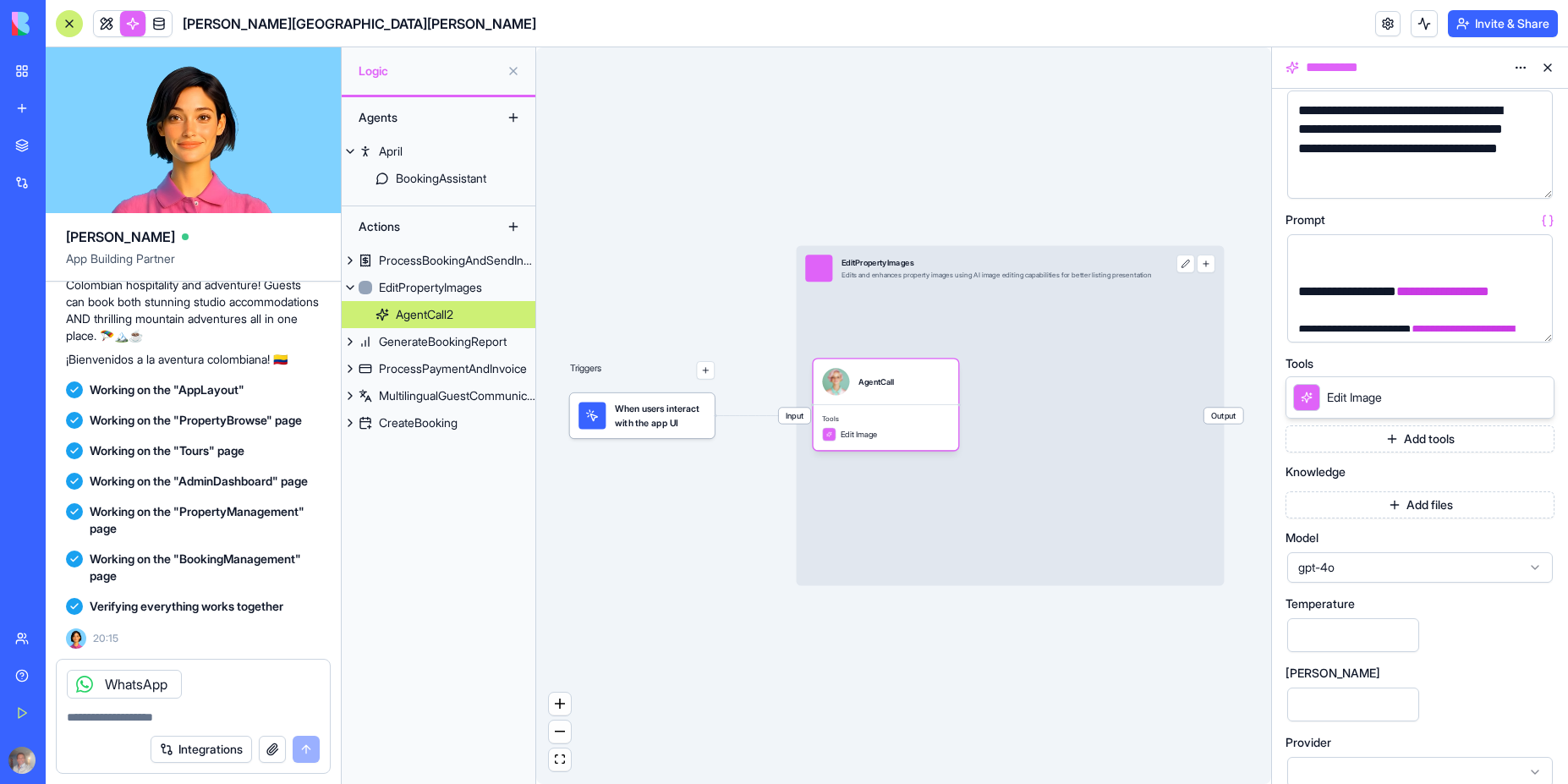
click at [1449, 565] on span "gpt-4o" at bounding box center [1409, 567] width 223 height 17
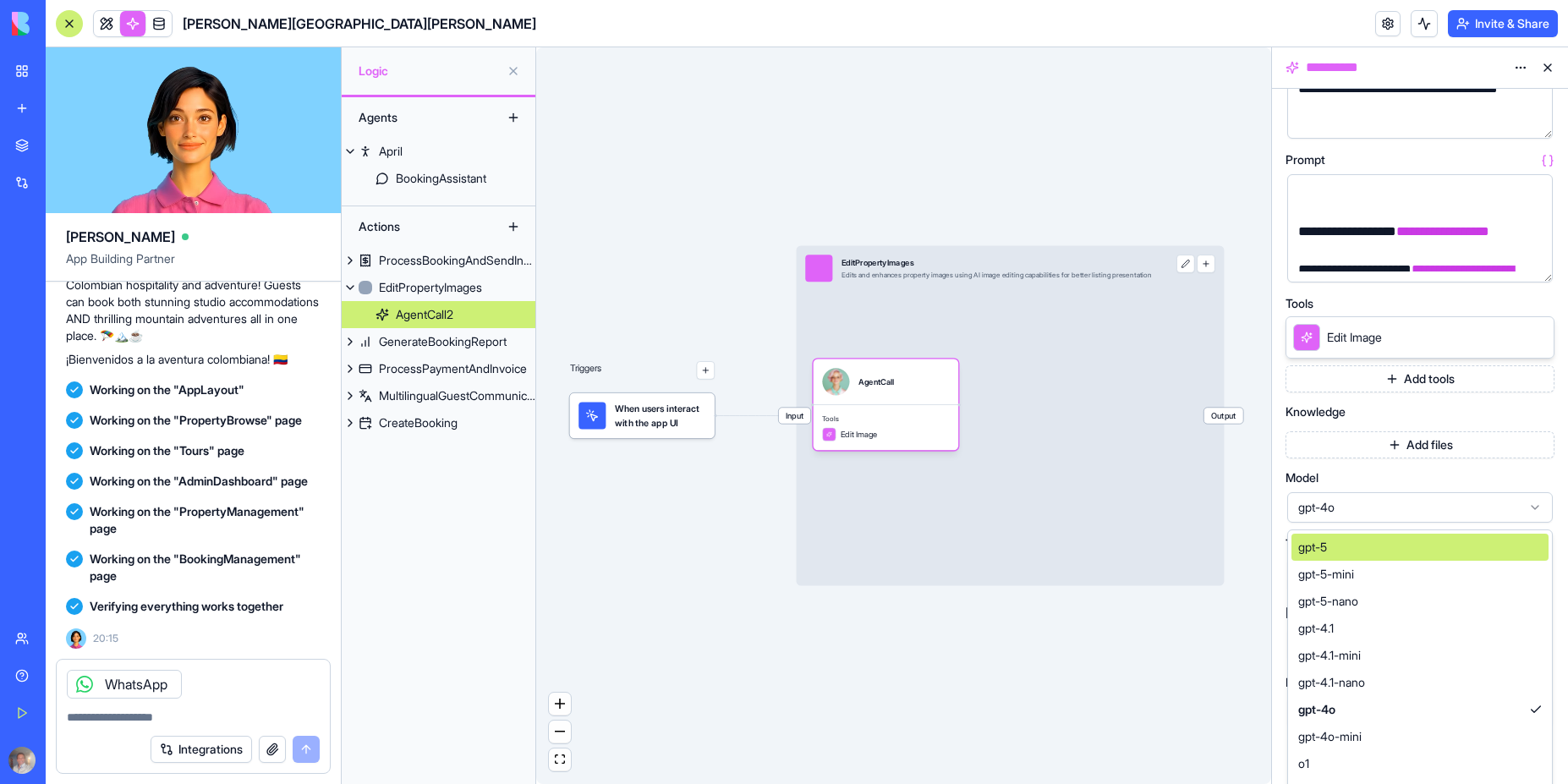
click at [1430, 552] on div "gpt-5" at bounding box center [1420, 547] width 257 height 27
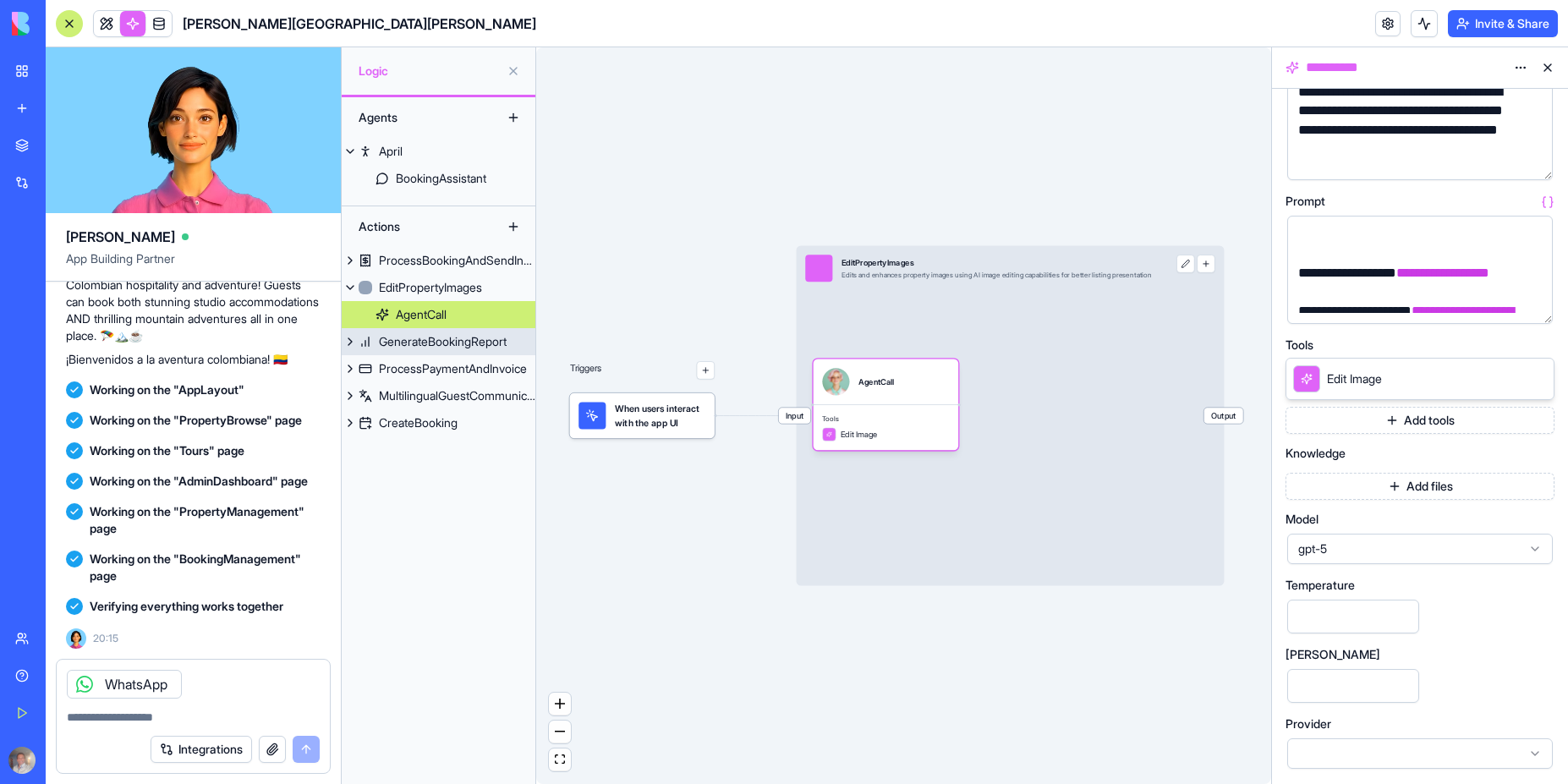
click at [441, 346] on div "GenerateBookingReport" at bounding box center [442, 342] width 128 height 17
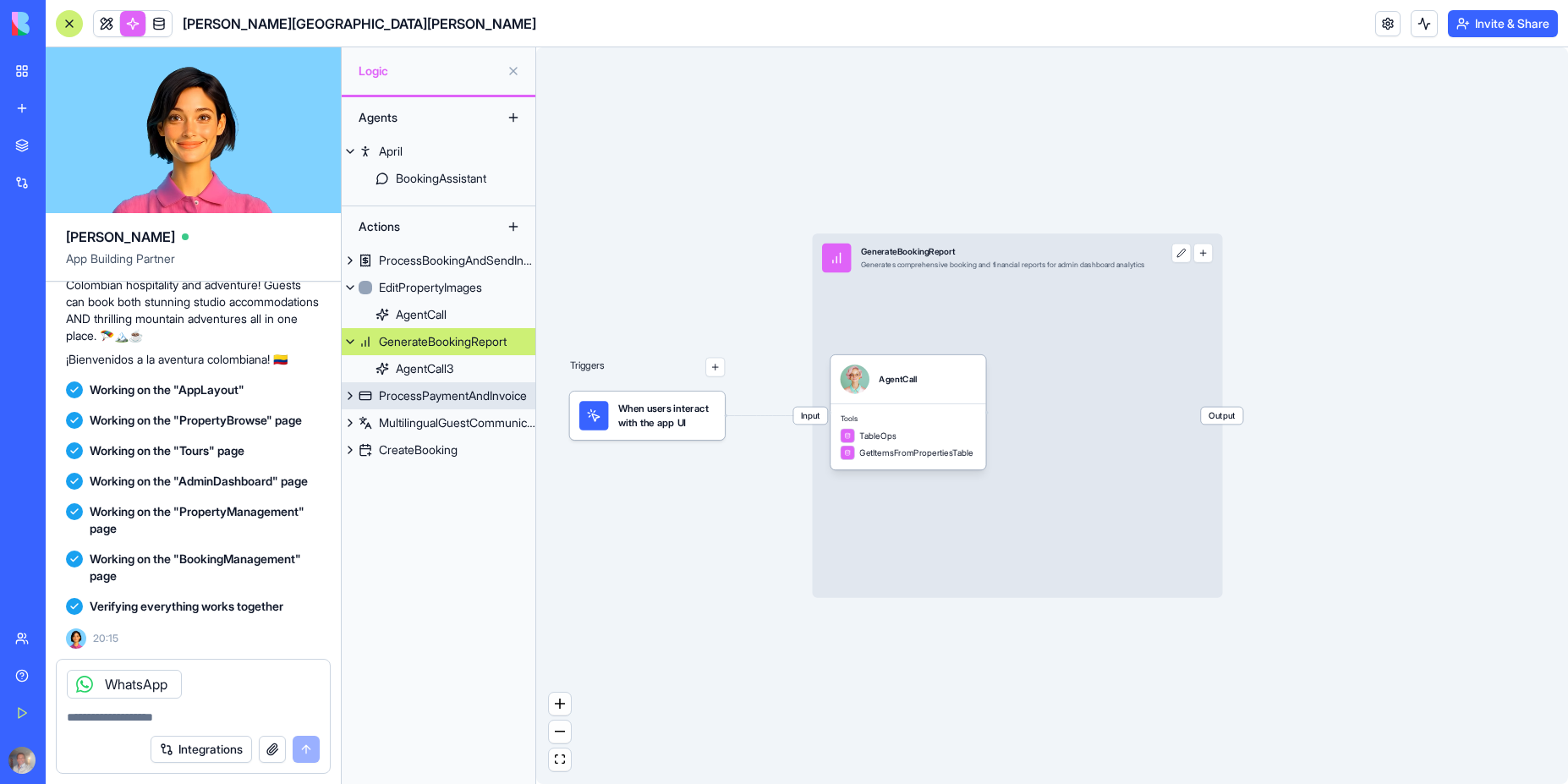
click at [423, 383] on link "ProcessPaymentAndInvoice" at bounding box center [439, 396] width 194 height 27
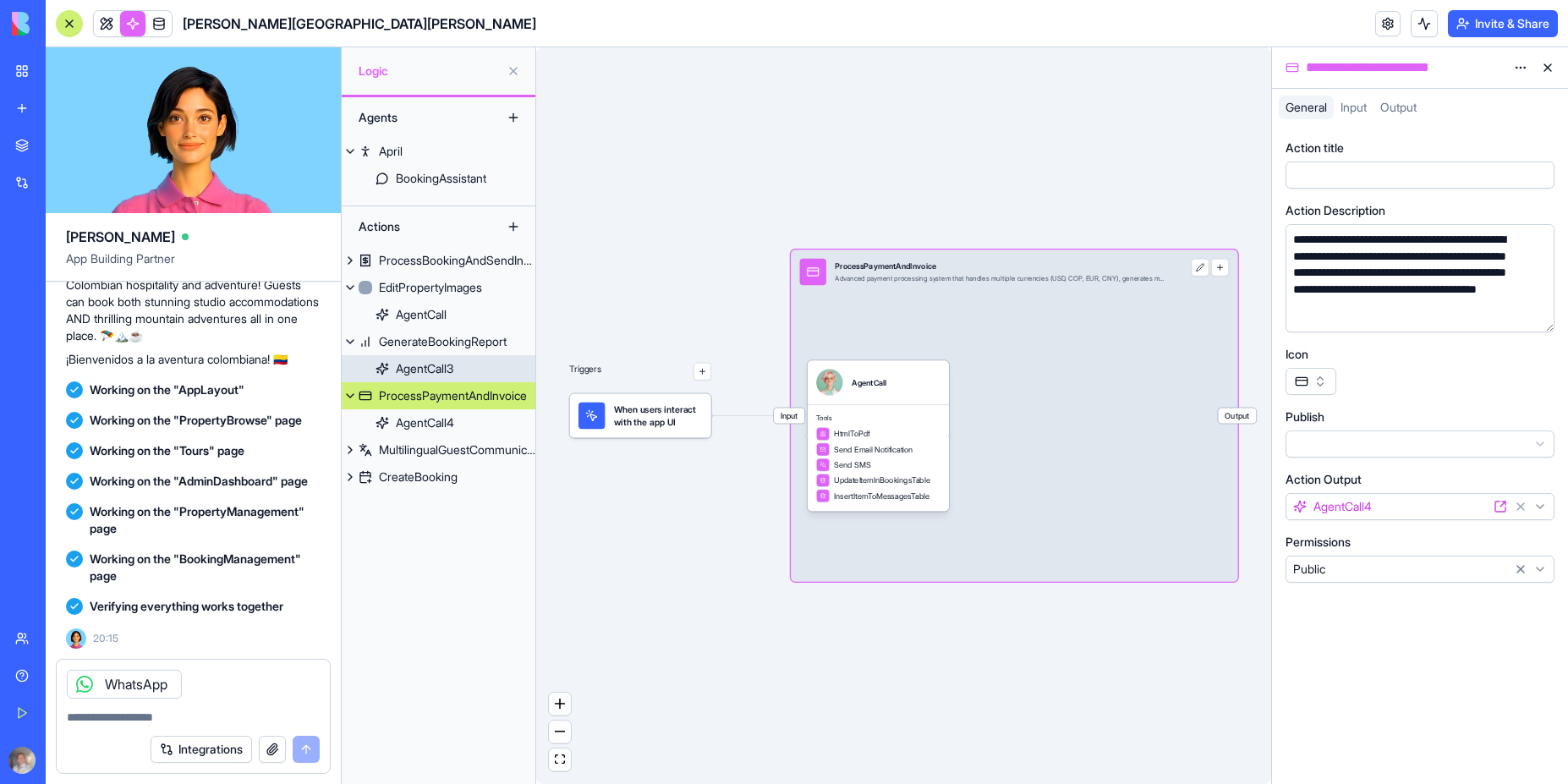
click at [432, 373] on div "AgentCall3" at bounding box center [424, 368] width 57 height 17
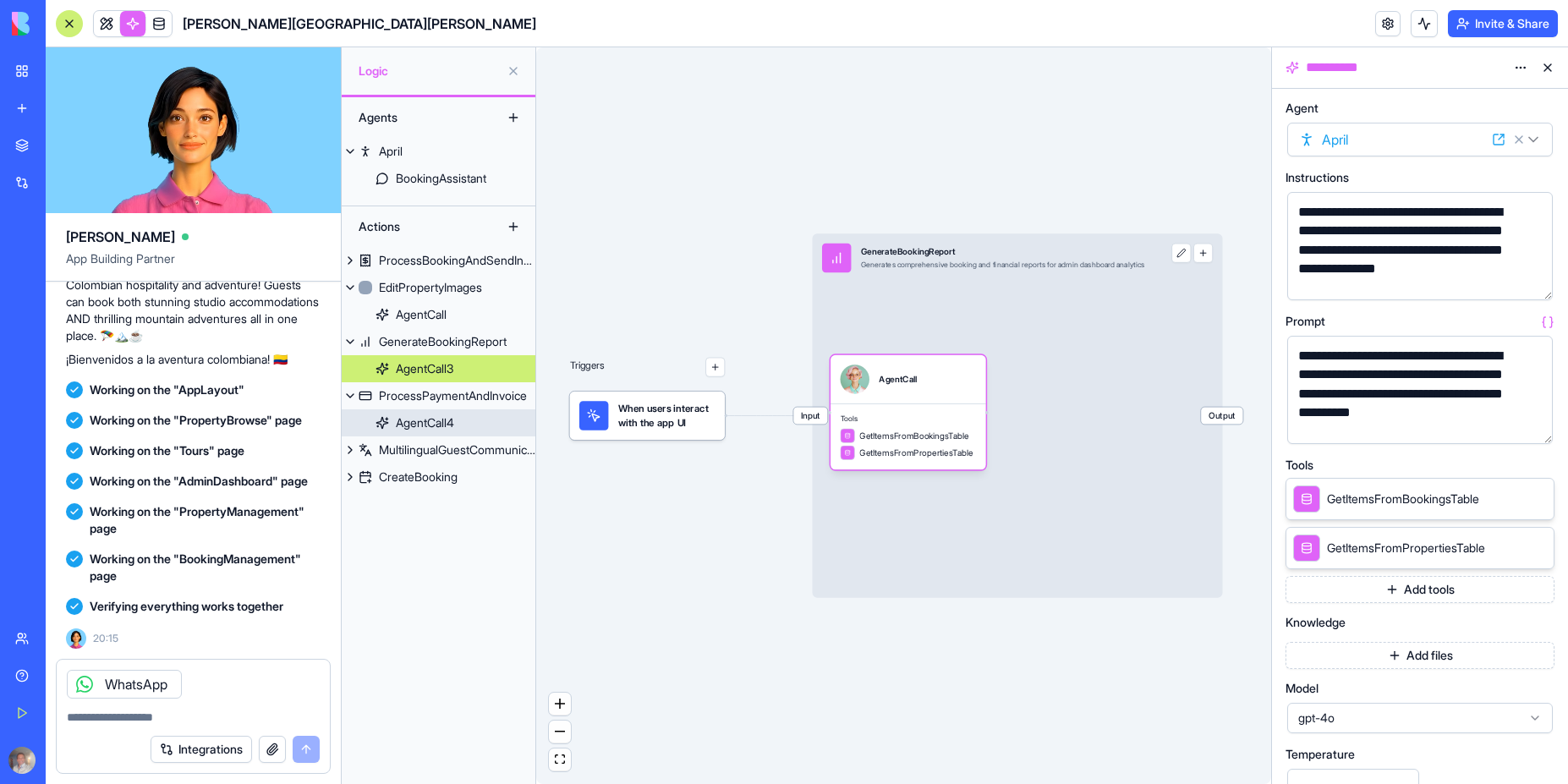
click at [426, 424] on div "AgentCall4" at bounding box center [425, 422] width 58 height 17
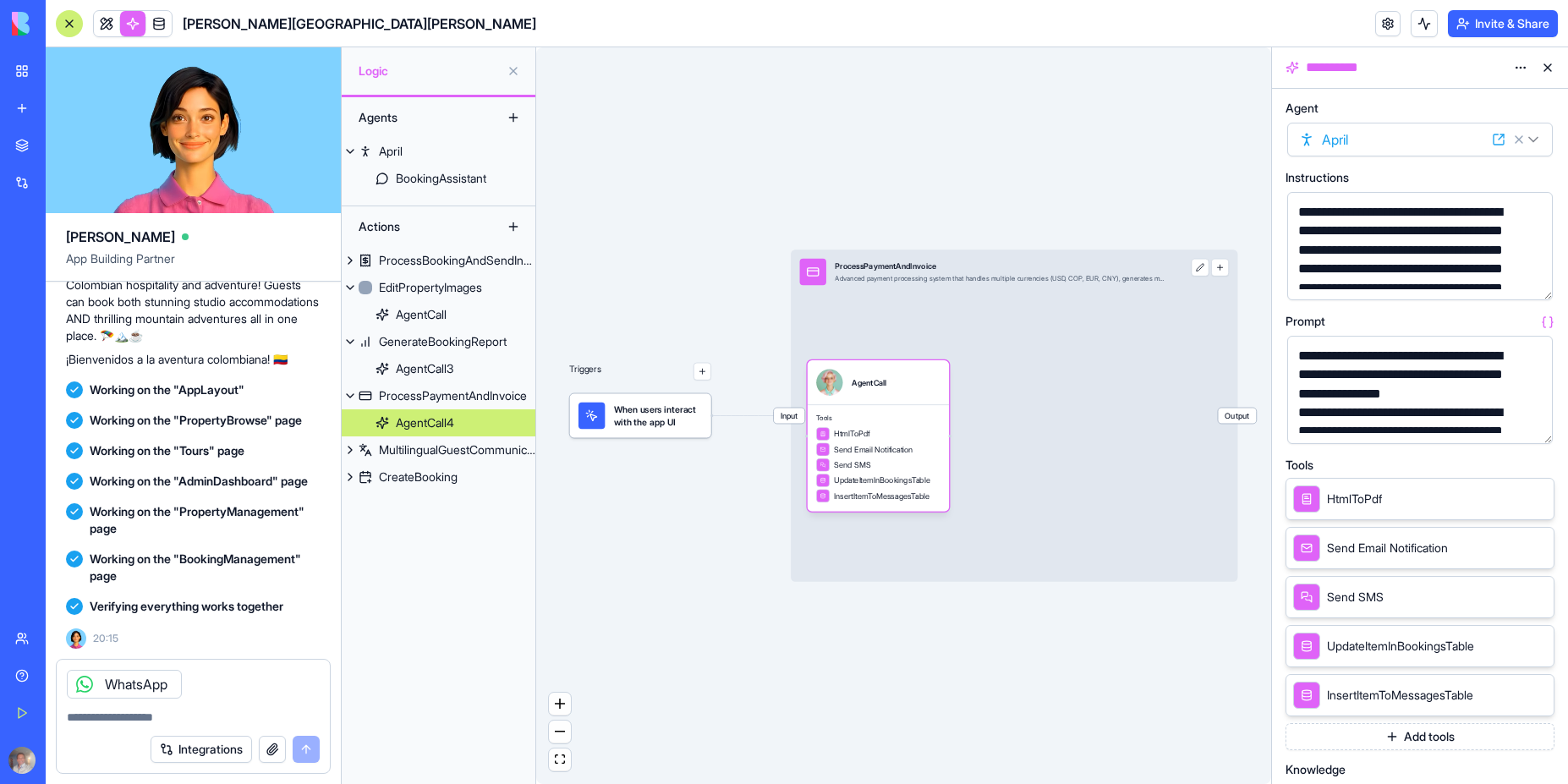
click at [225, 442] on span "Working on the "Tours" page" at bounding box center [167, 450] width 155 height 17
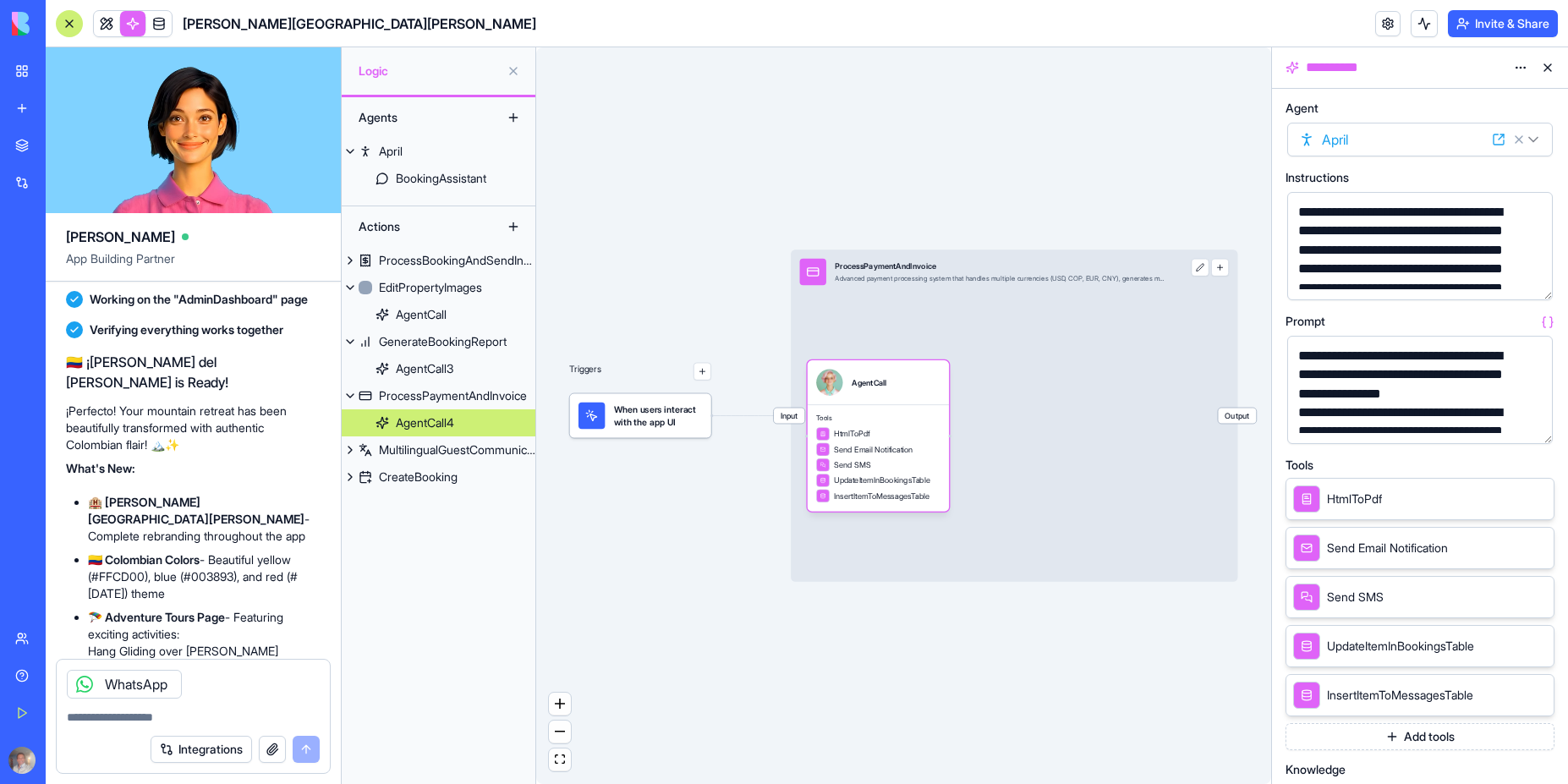
scroll to position [10648, 0]
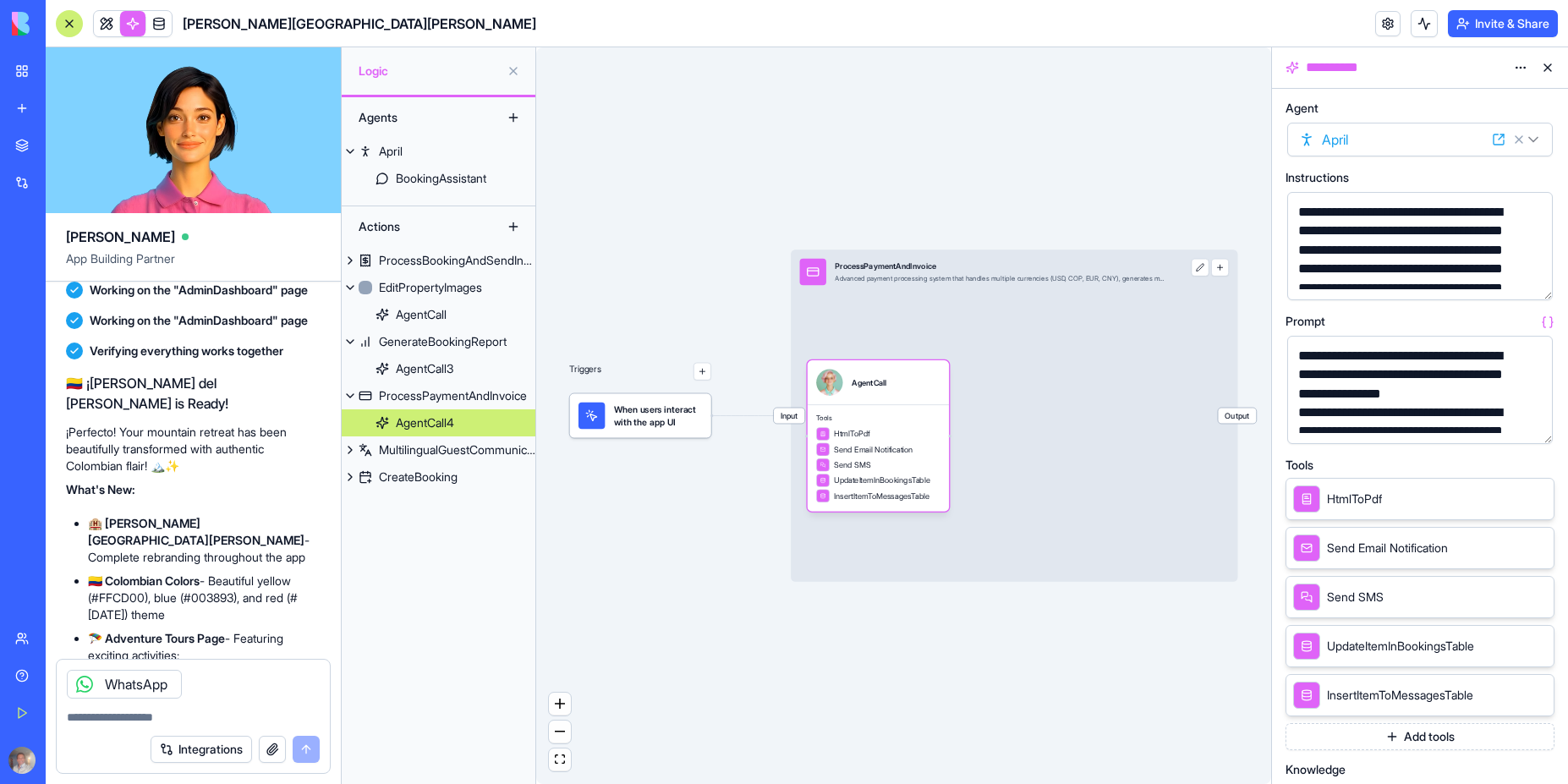
click at [151, 118] on video at bounding box center [193, 130] width 295 height 166
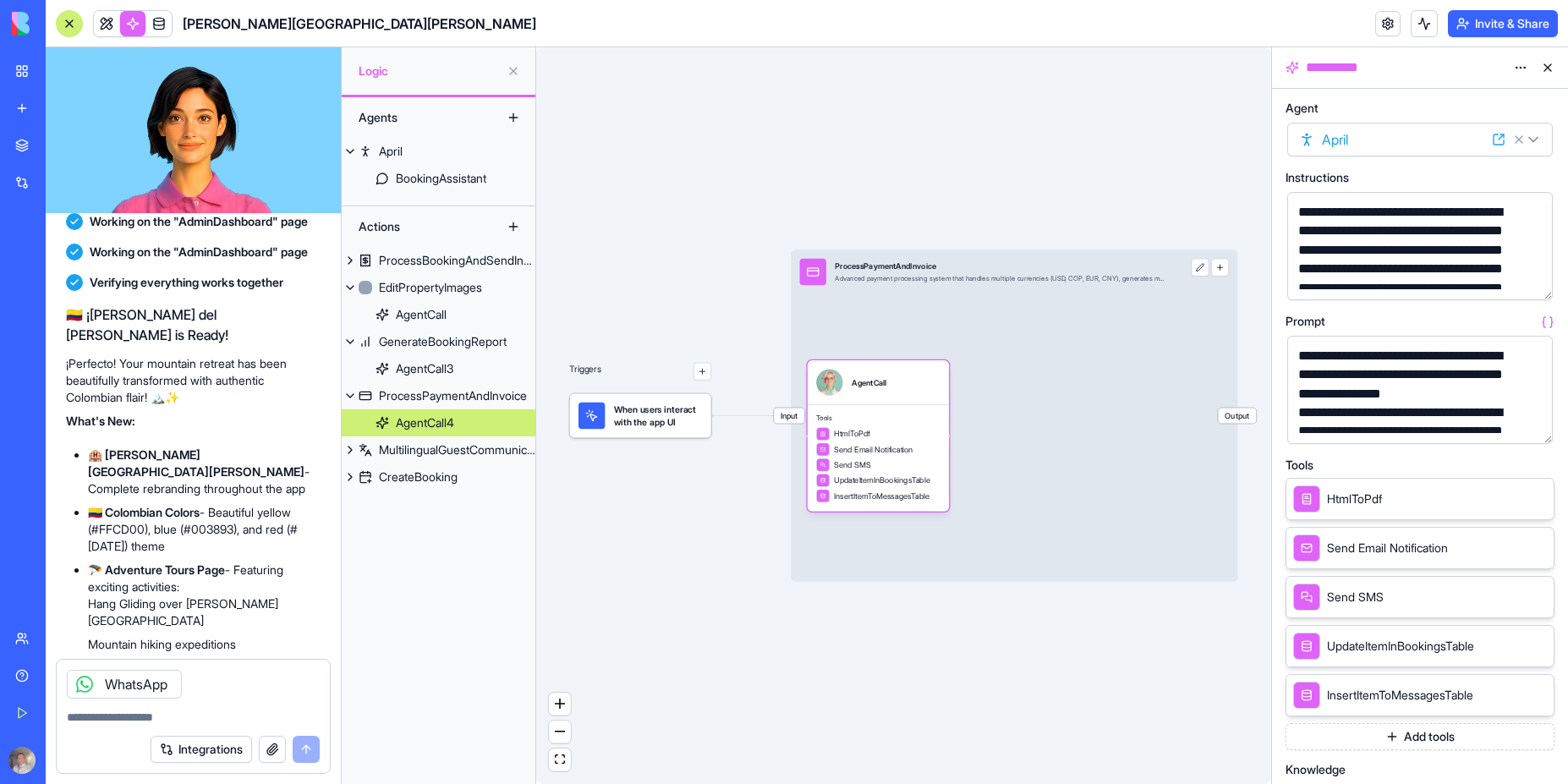
click at [121, 84] on video at bounding box center [193, 130] width 295 height 166
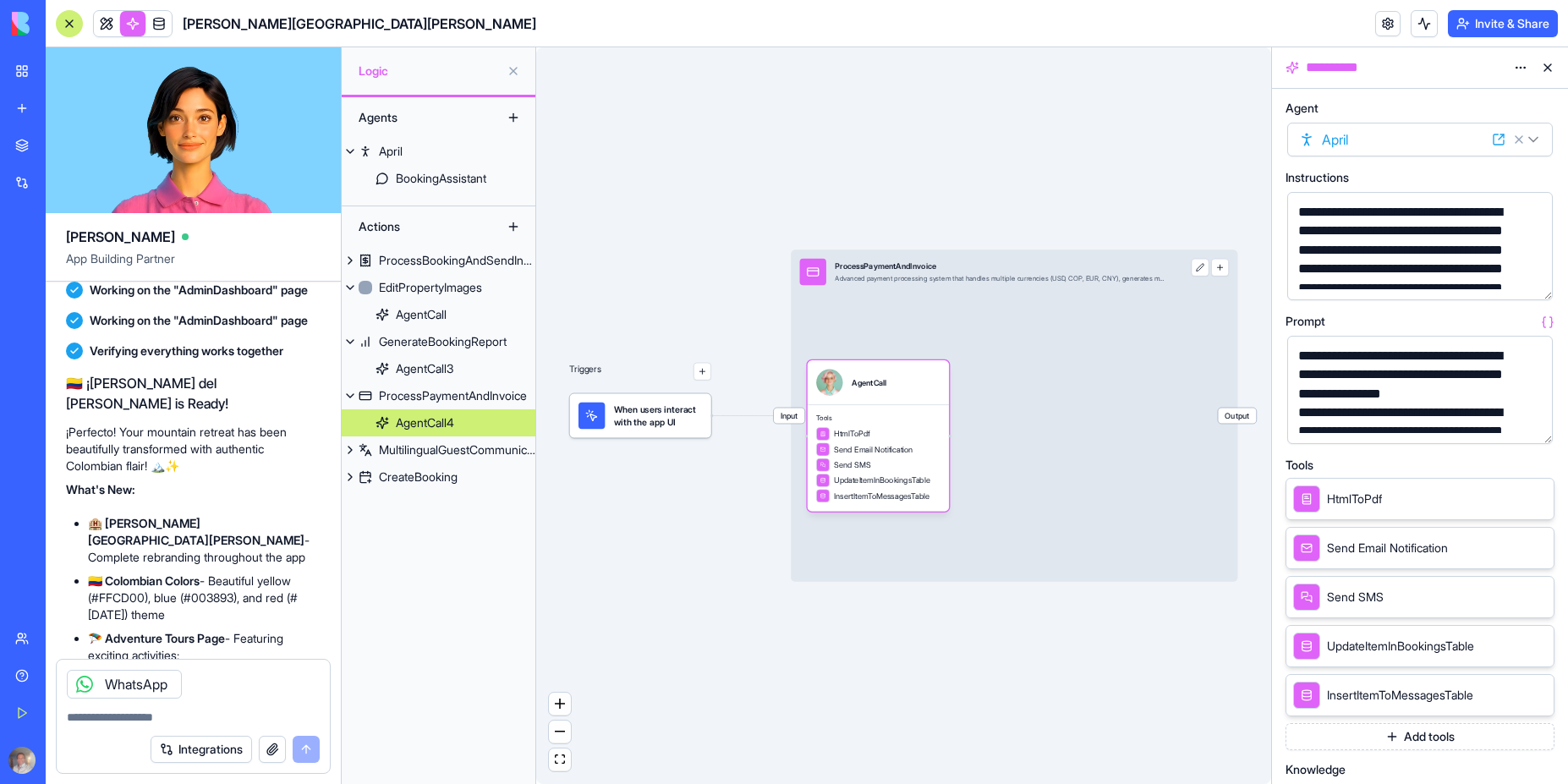
click at [63, 294] on div "[PERSON_NAME][GEOGRAPHIC_DATA][PERSON_NAME]" at bounding box center [39, 301] width 47 height 17
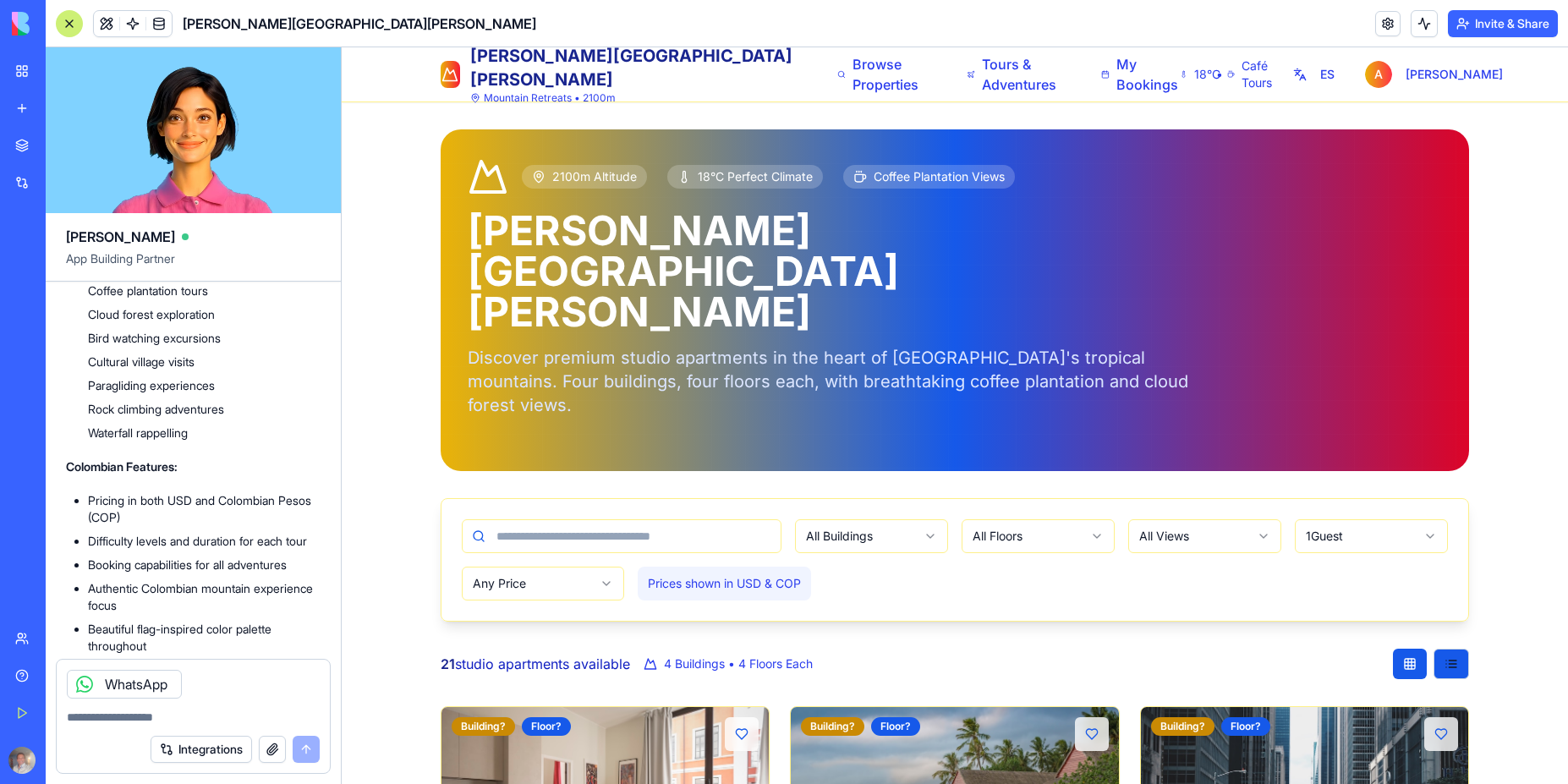
scroll to position [11308, 0]
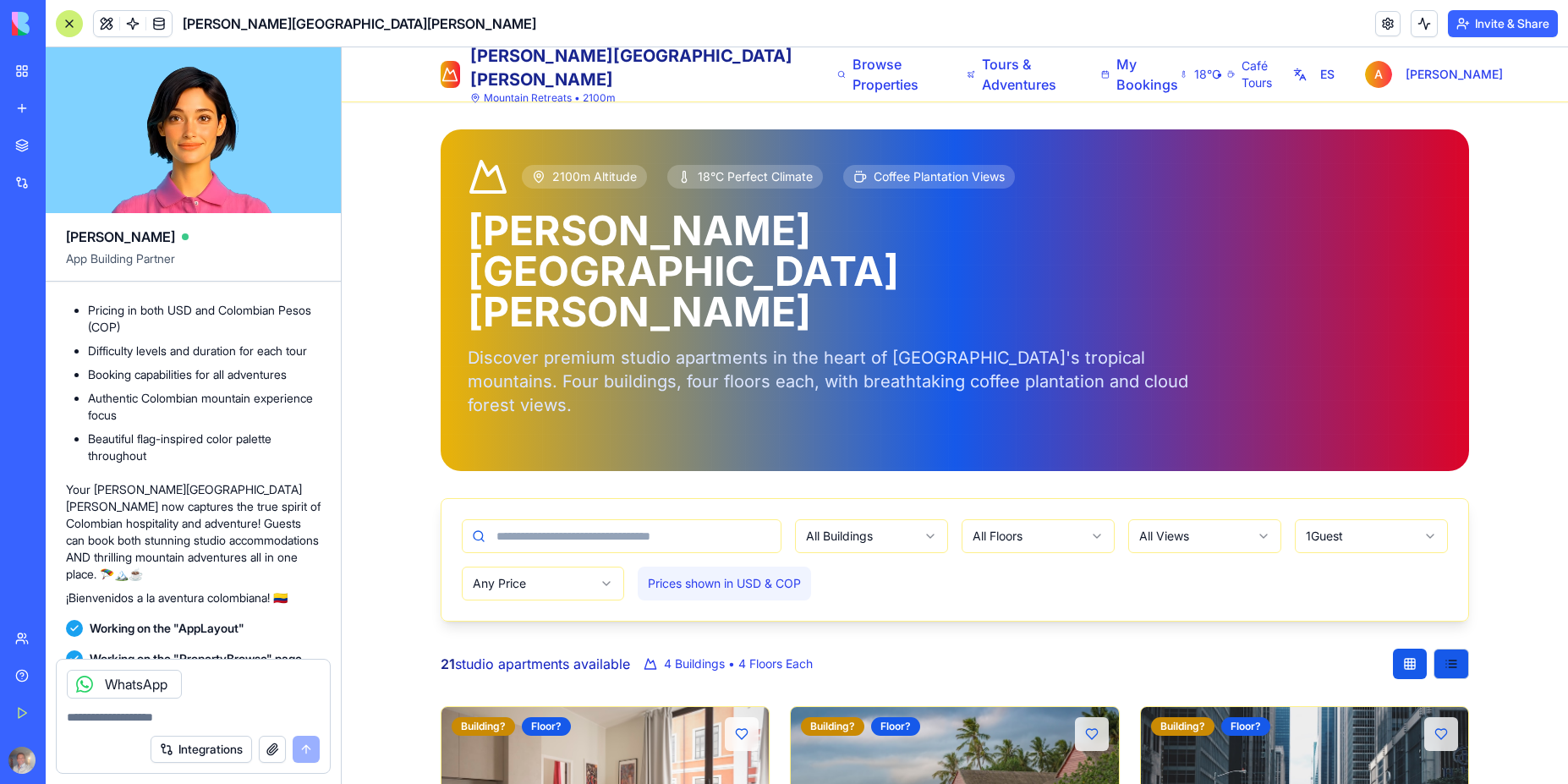
click at [130, 721] on textarea at bounding box center [193, 717] width 253 height 17
click at [124, 684] on div "WhatsApp" at bounding box center [124, 684] width 115 height 29
click at [82, 684] on icon at bounding box center [84, 683] width 14 height 14
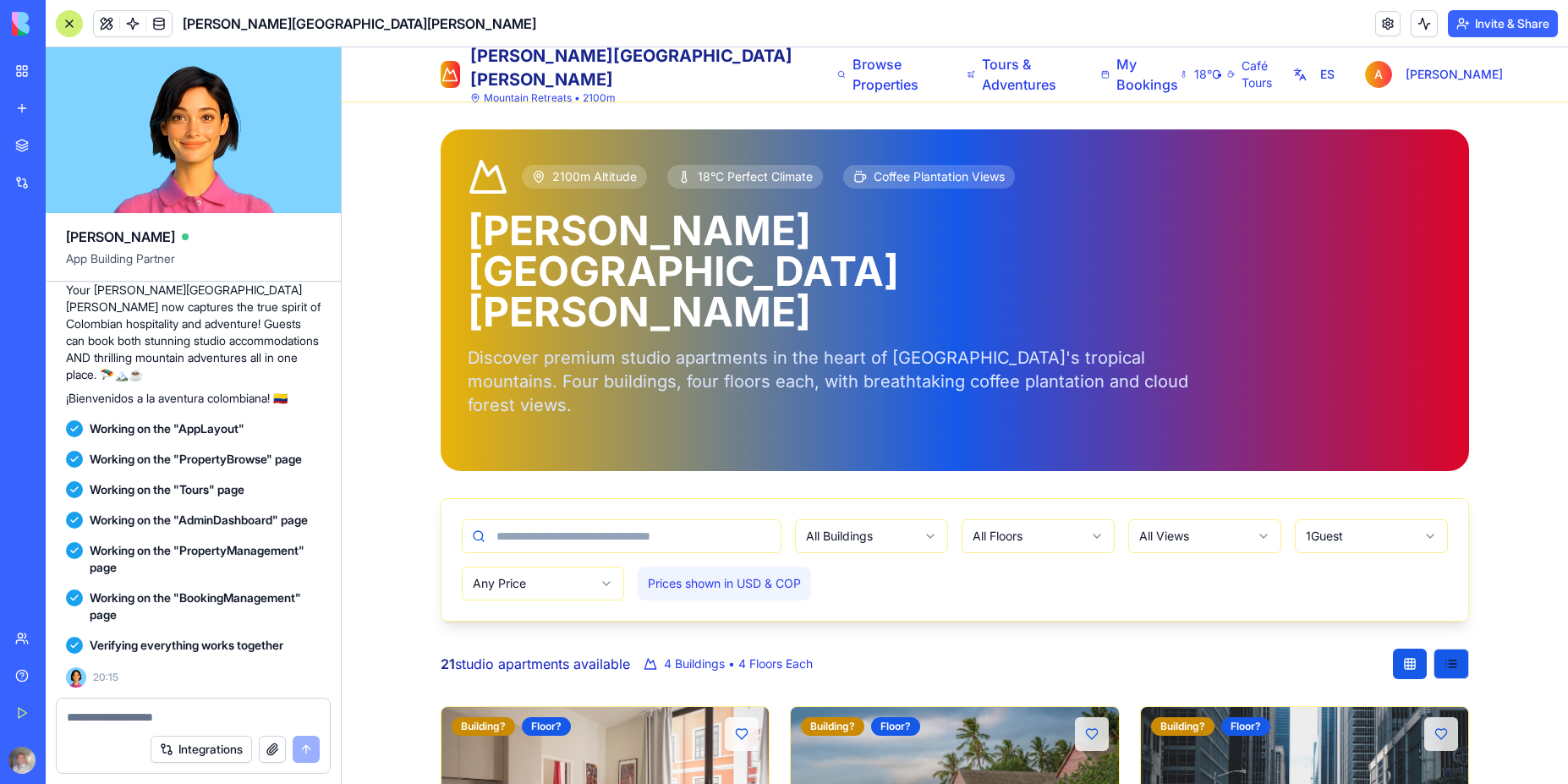
scroll to position [11700, 0]
click at [121, 721] on textarea at bounding box center [193, 717] width 253 height 17
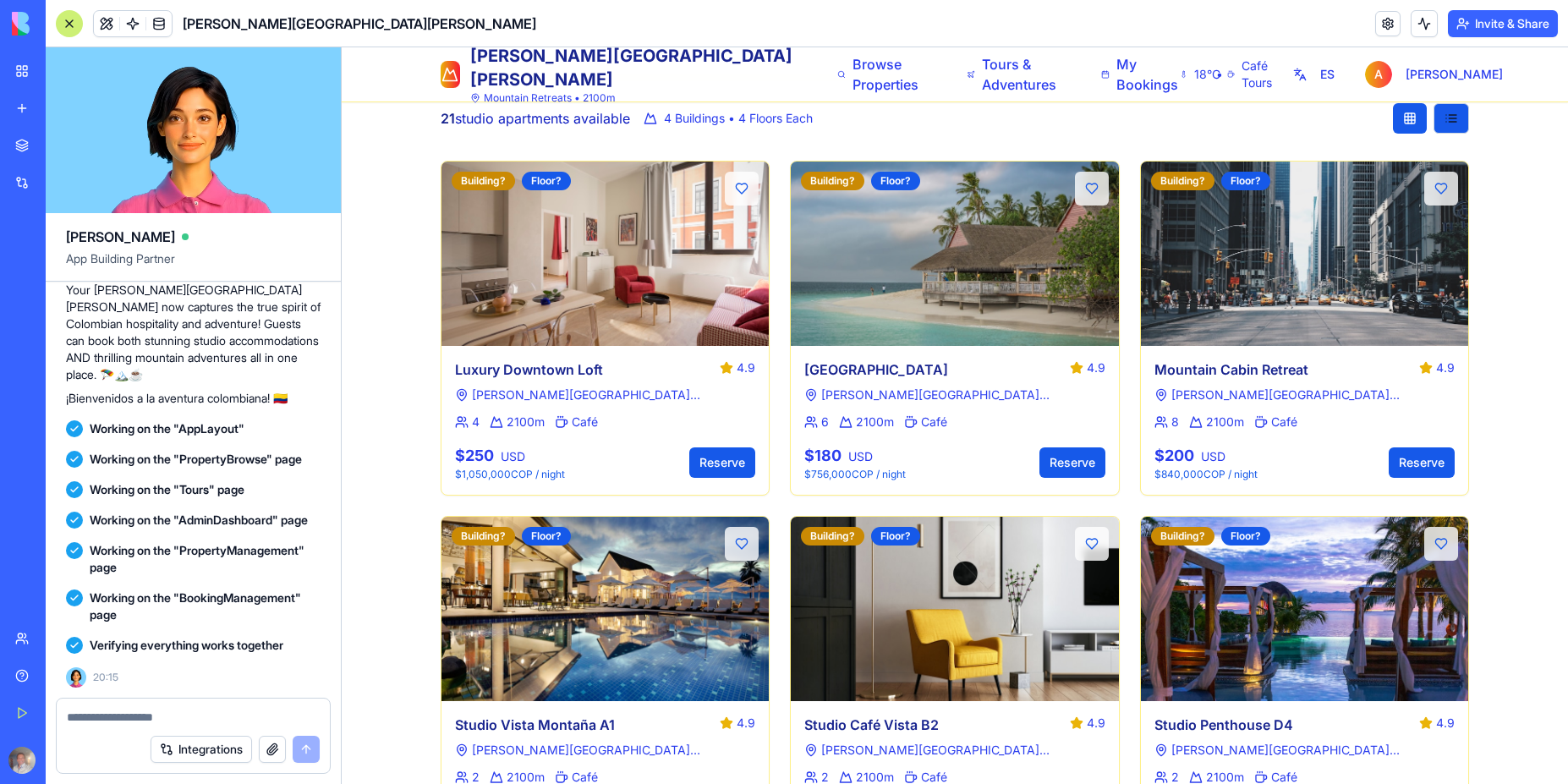
scroll to position [0, 0]
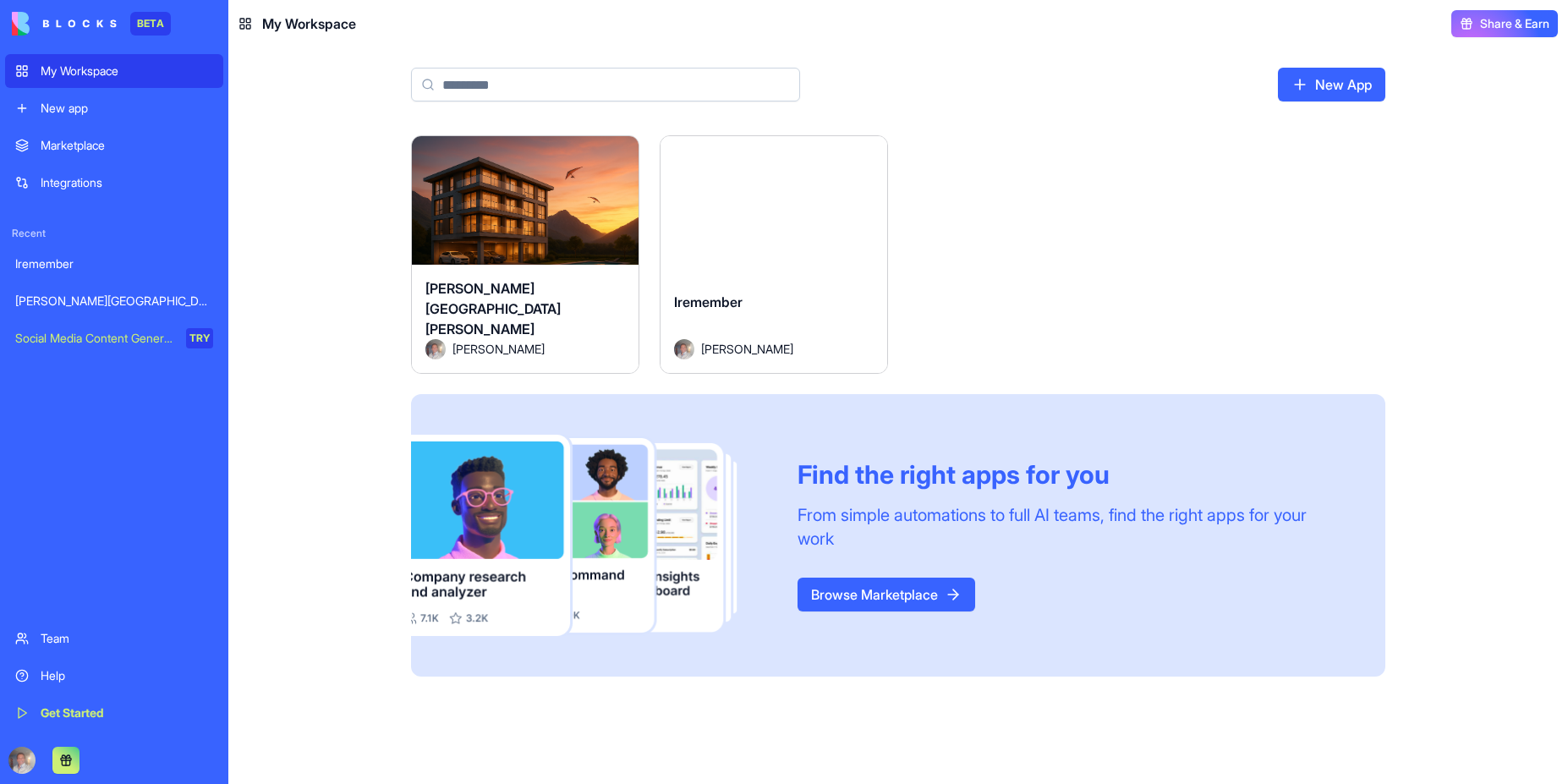
click at [764, 218] on button "Launch" at bounding box center [774, 207] width 127 height 34
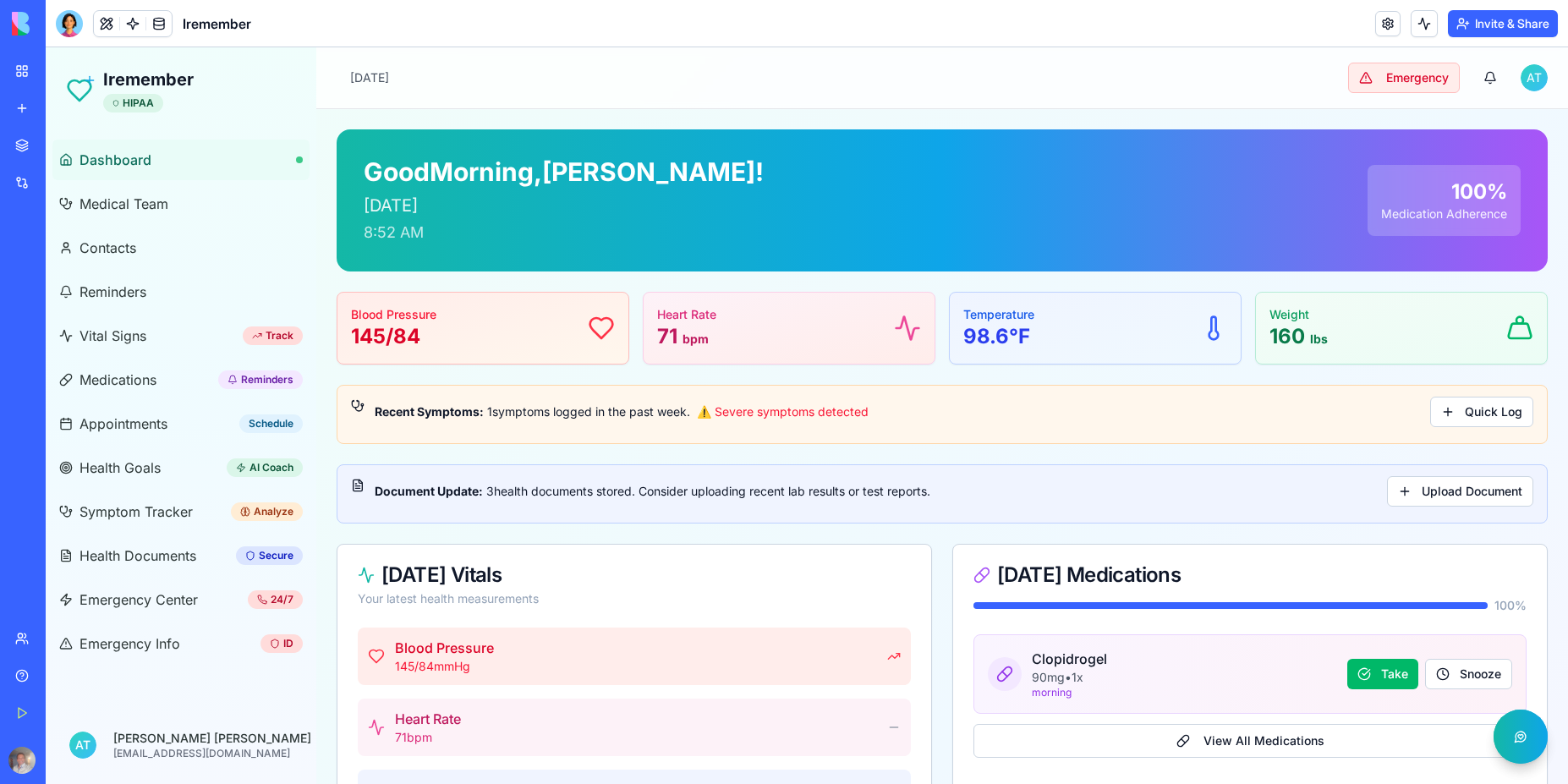
click at [835, 28] on header "Iremember Invite & Share" at bounding box center [807, 24] width 1523 height 47
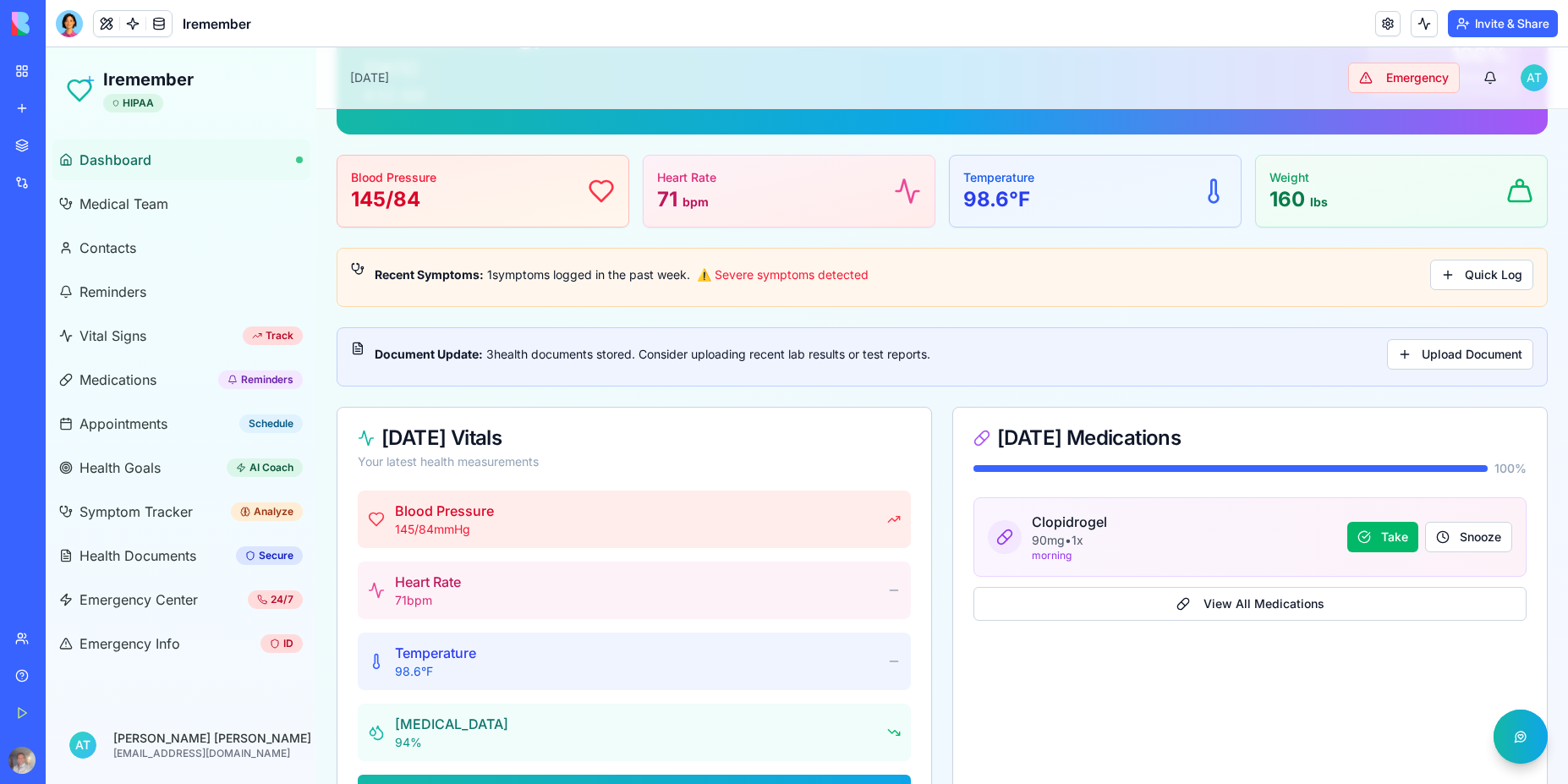
scroll to position [178, 0]
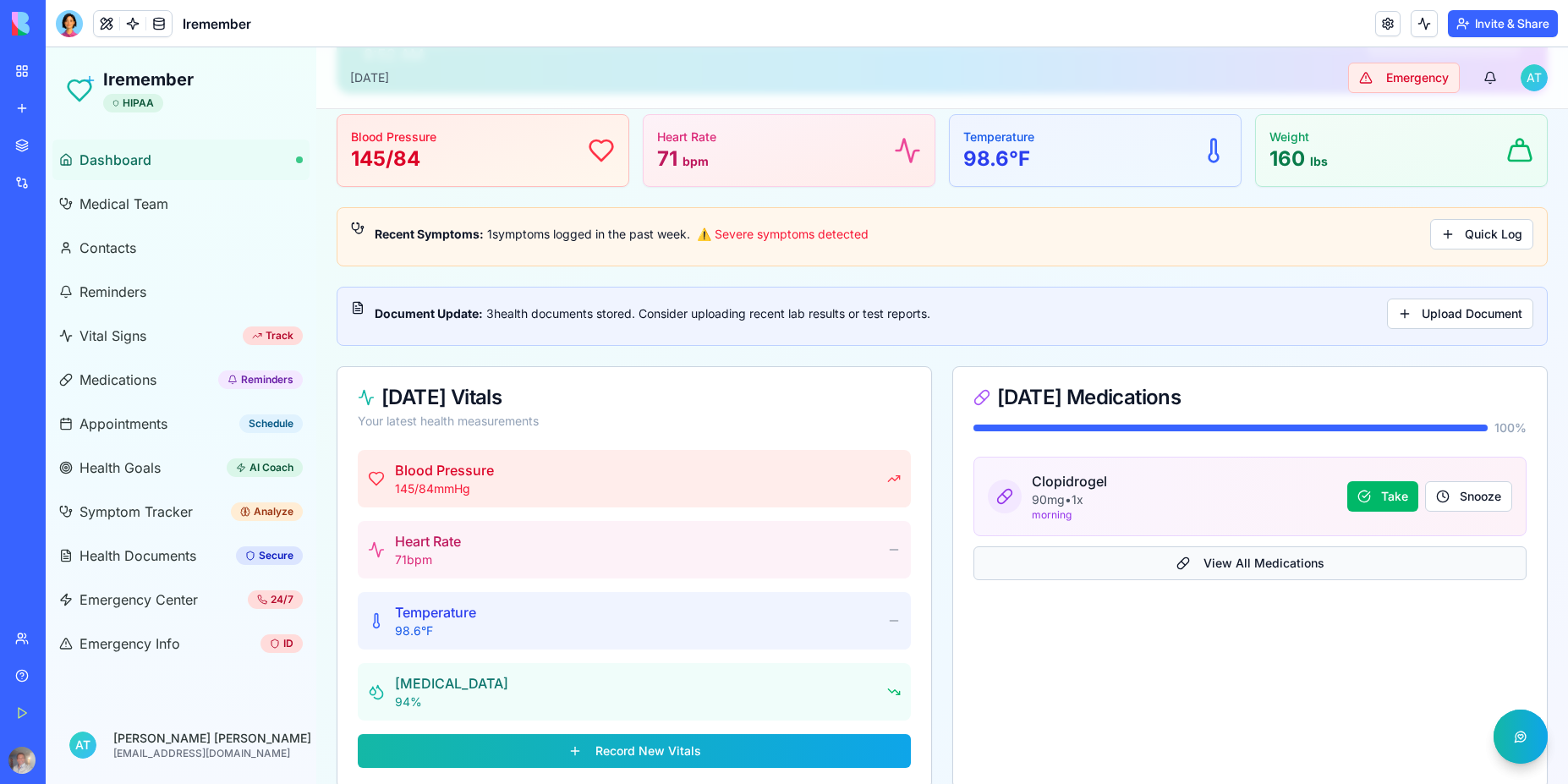
click at [1257, 567] on button "View All Medications" at bounding box center [1250, 563] width 553 height 34
click at [1219, 566] on button "View All Medications" at bounding box center [1250, 563] width 553 height 34
click at [144, 208] on span "Medical Team" at bounding box center [124, 204] width 89 height 20
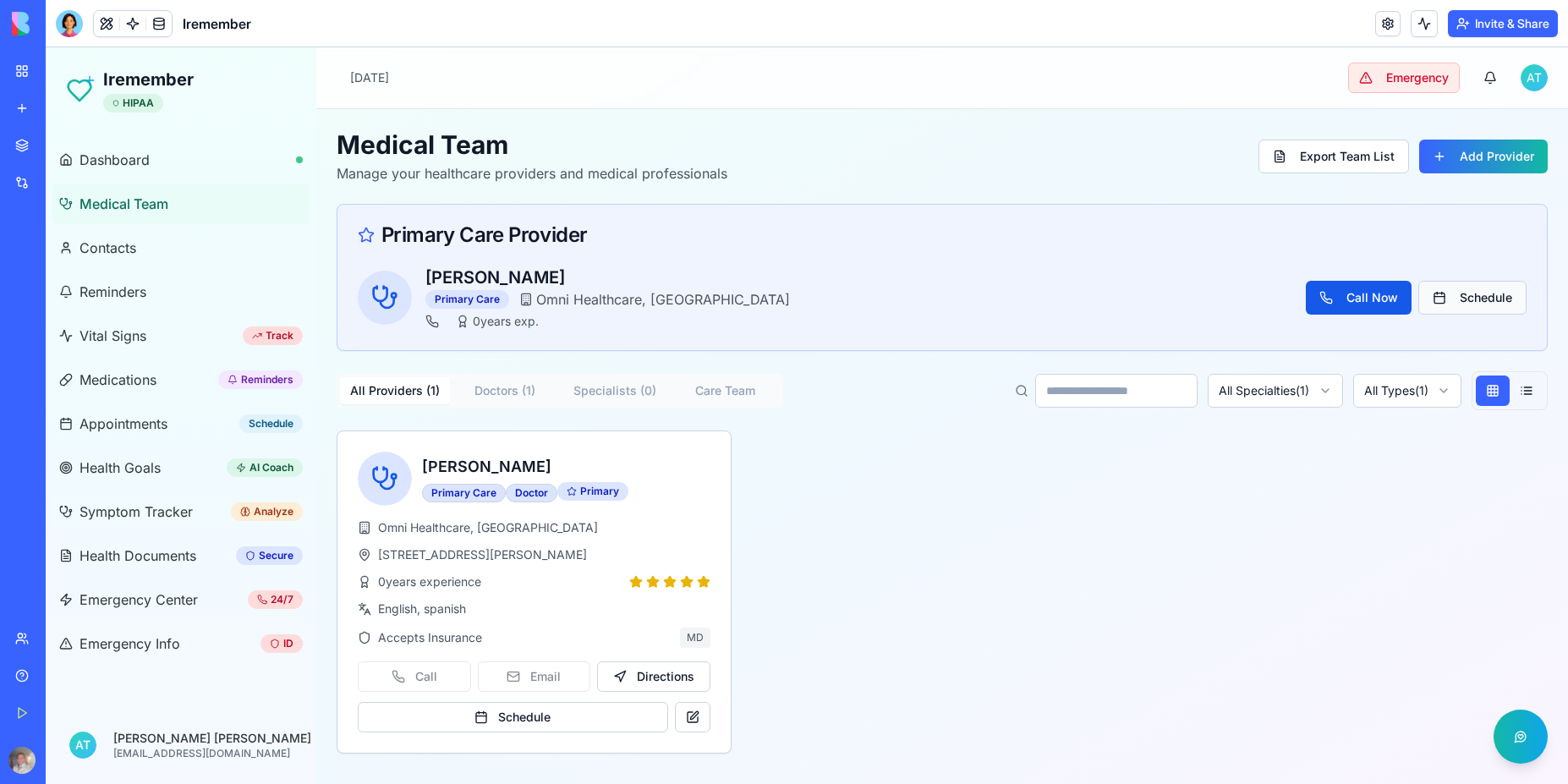
click at [1470, 296] on button "Schedule" at bounding box center [1472, 297] width 108 height 34
click at [1467, 302] on button "Schedule" at bounding box center [1472, 297] width 108 height 34
click at [1373, 300] on button "Call Now" at bounding box center [1359, 297] width 106 height 34
click at [1551, 299] on div "Medical Team Manage your healthcare providers and medical professionals Export …" at bounding box center [942, 440] width 1252 height 664
click at [97, 248] on span "Contacts" at bounding box center [108, 247] width 57 height 20
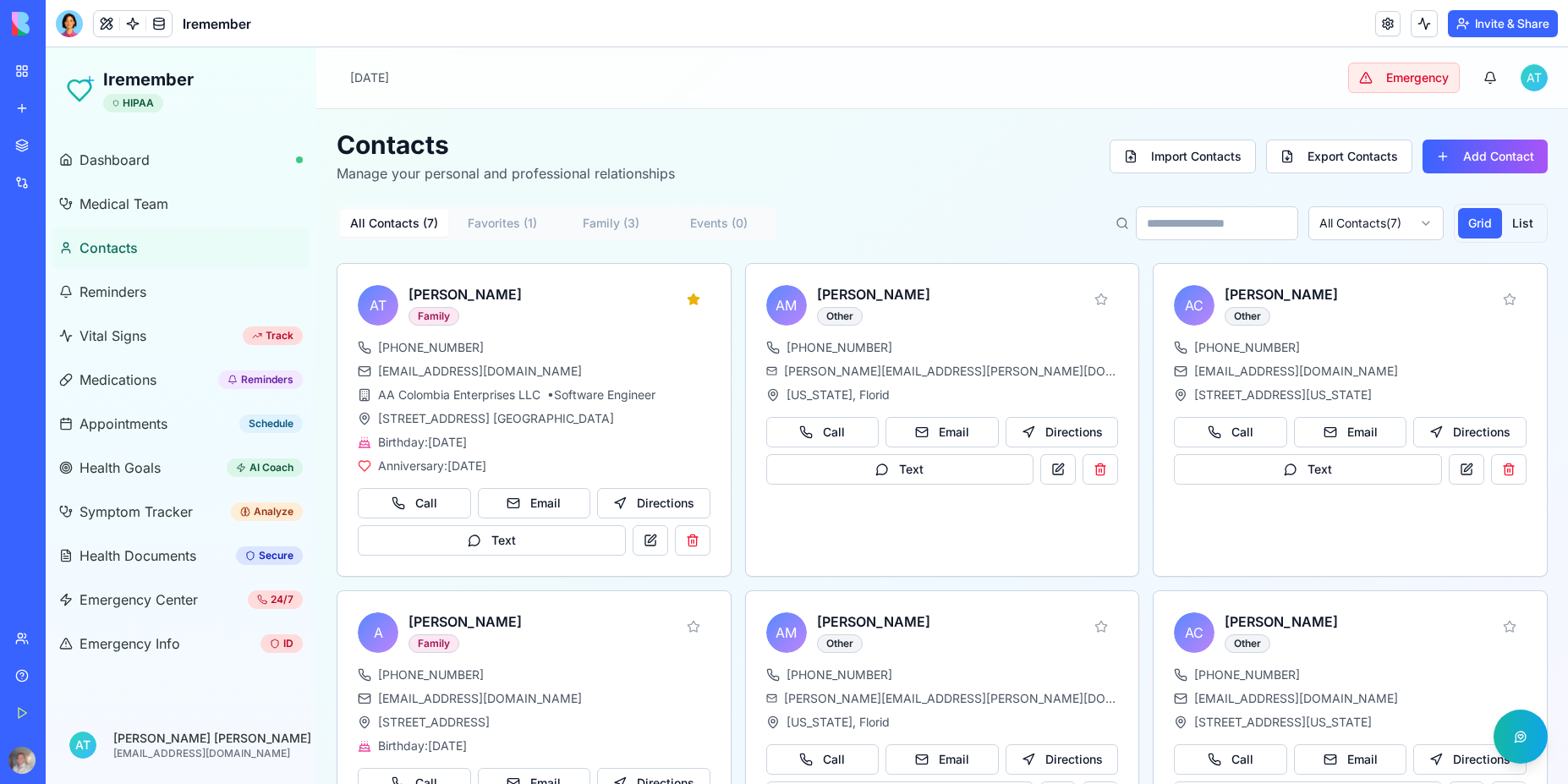
click at [118, 250] on span "Contacts" at bounding box center [109, 247] width 58 height 20
click at [131, 295] on span "Reminders" at bounding box center [113, 292] width 67 height 20
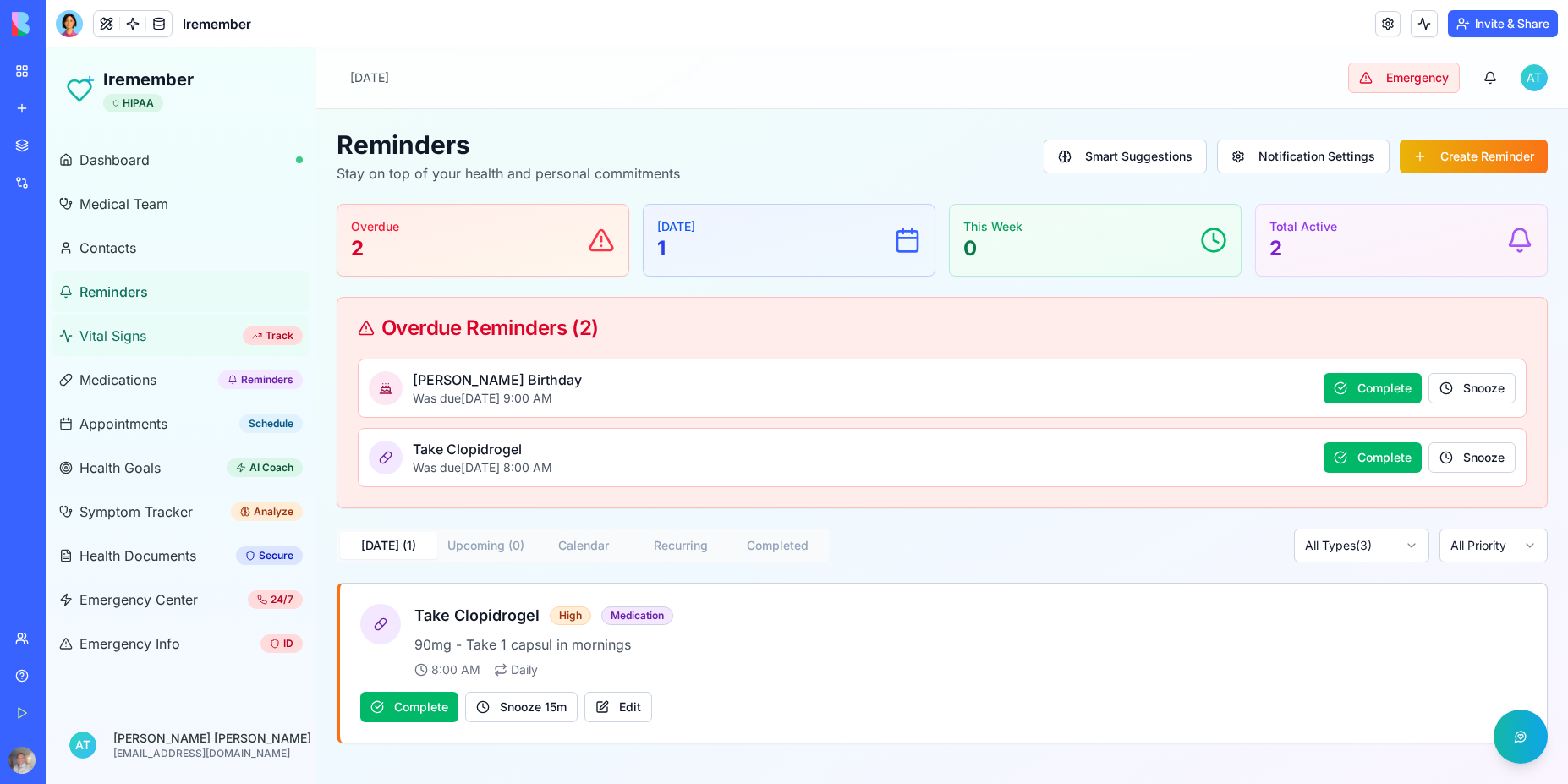
click at [131, 335] on span "Vital Signs" at bounding box center [113, 335] width 67 height 20
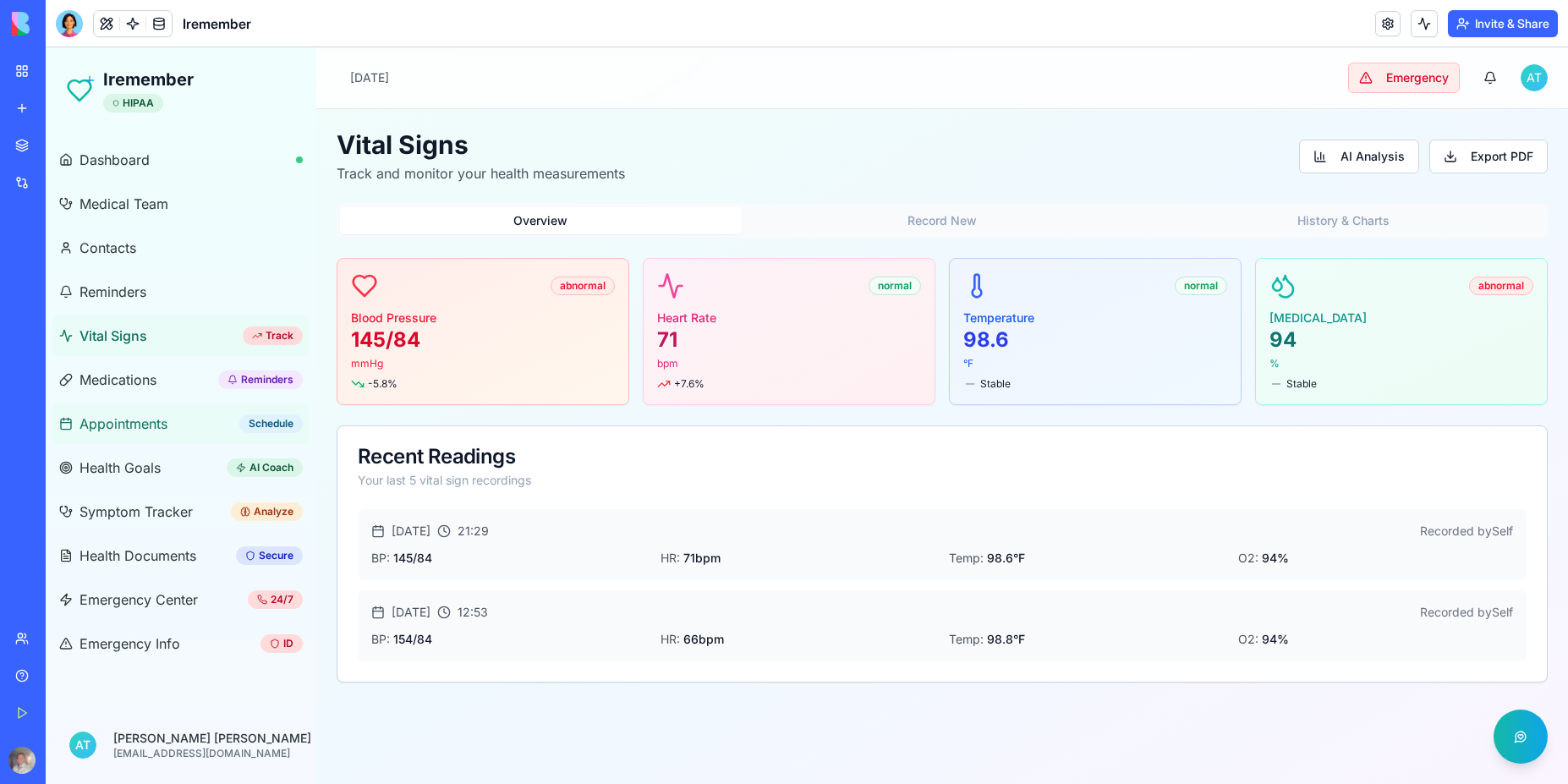
click at [129, 424] on span "Appointments" at bounding box center [123, 423] width 88 height 20
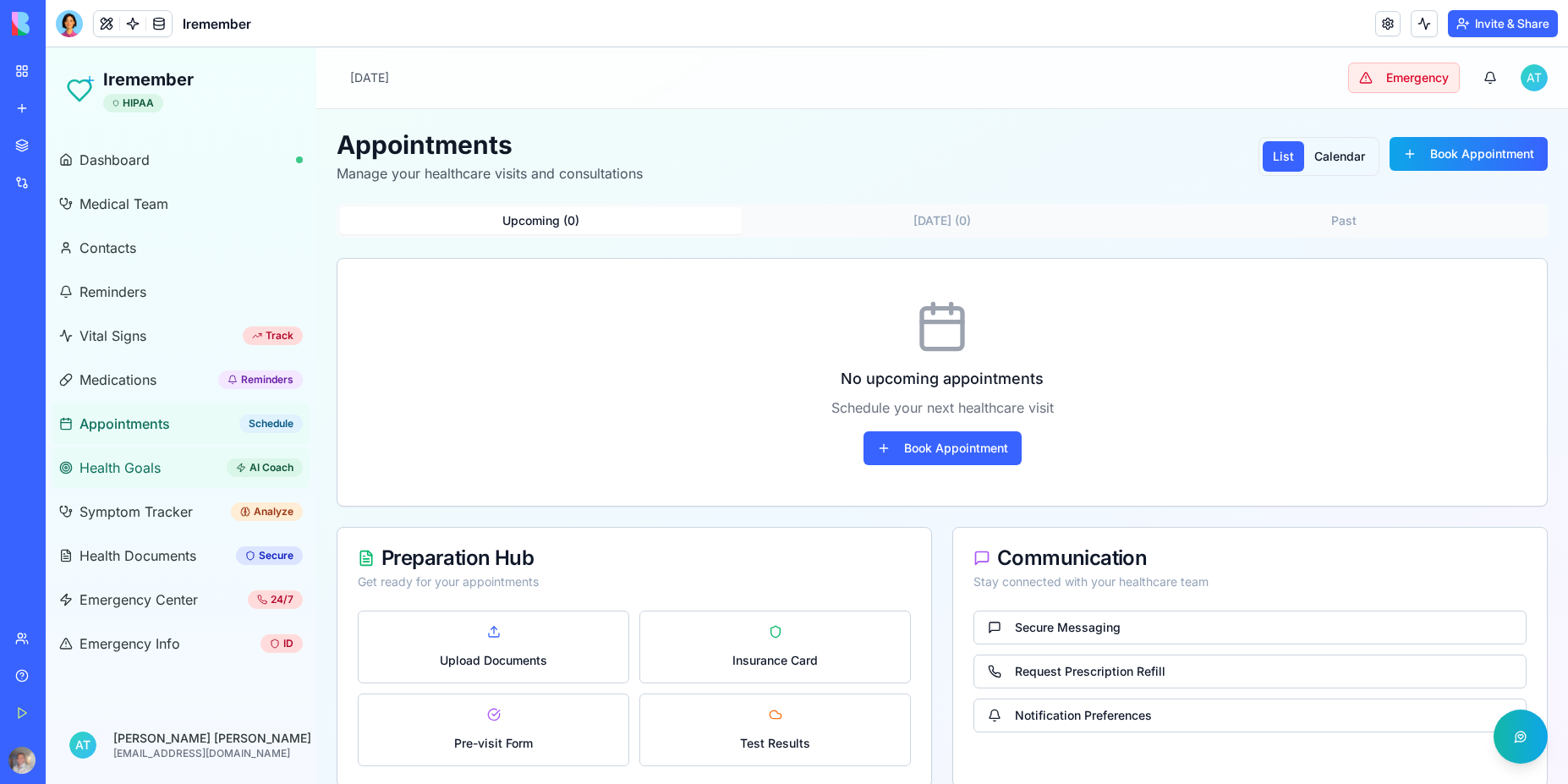
click at [127, 470] on span "Health Goals" at bounding box center [121, 468] width 82 height 20
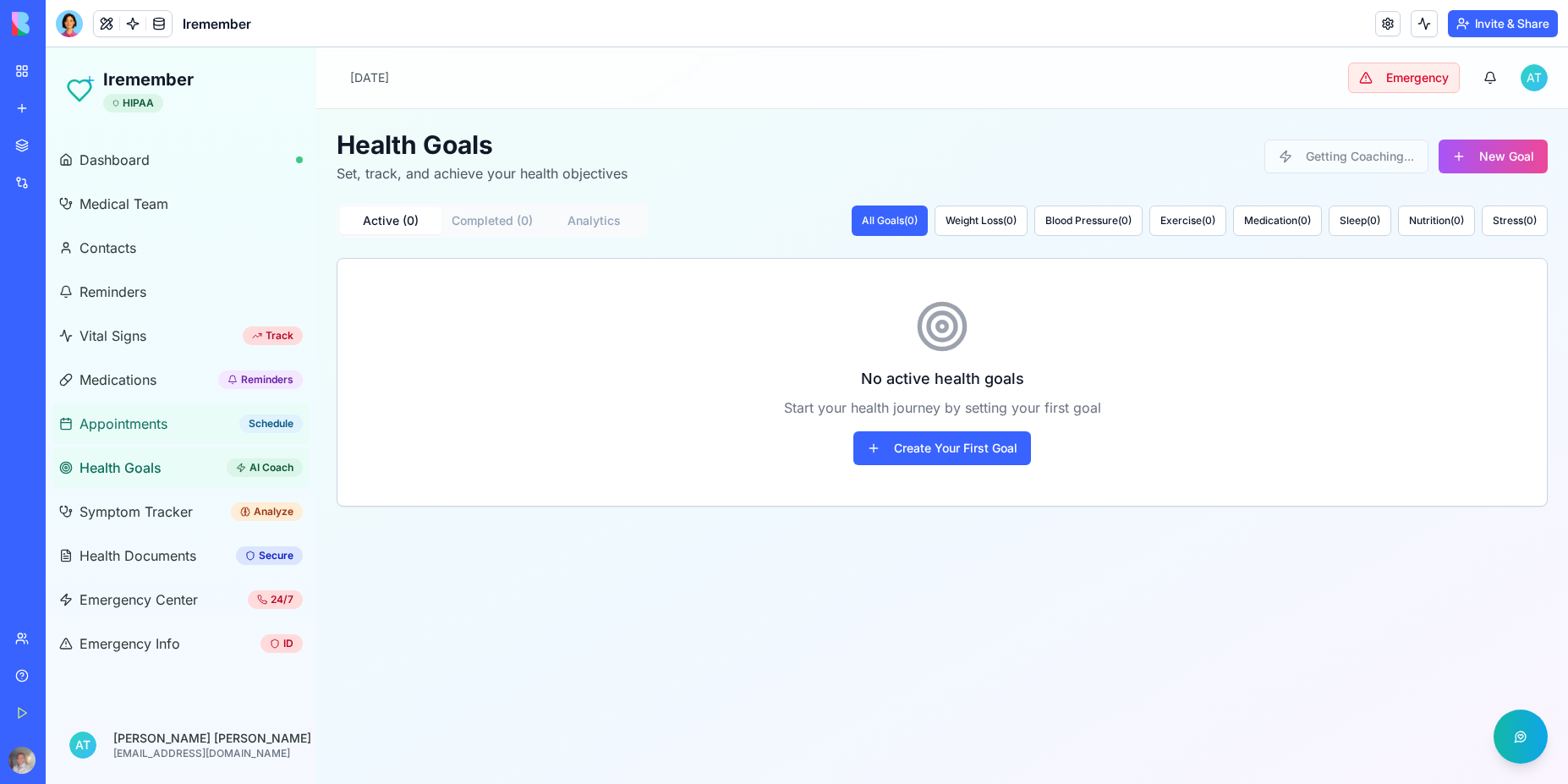
click at [140, 417] on span "Appointments" at bounding box center [123, 423] width 88 height 20
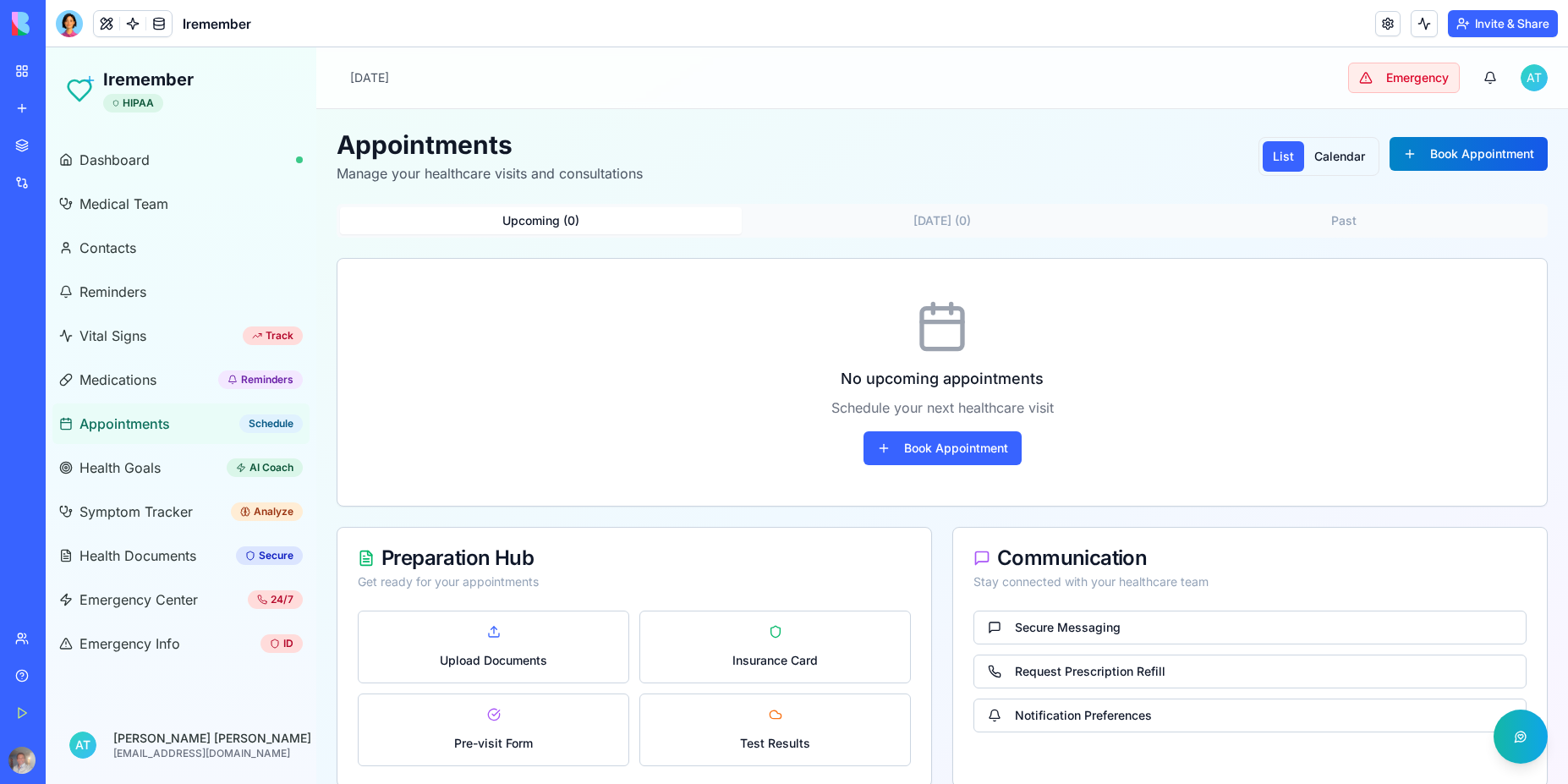
click at [1430, 167] on button "Book Appointment" at bounding box center [1468, 153] width 158 height 34
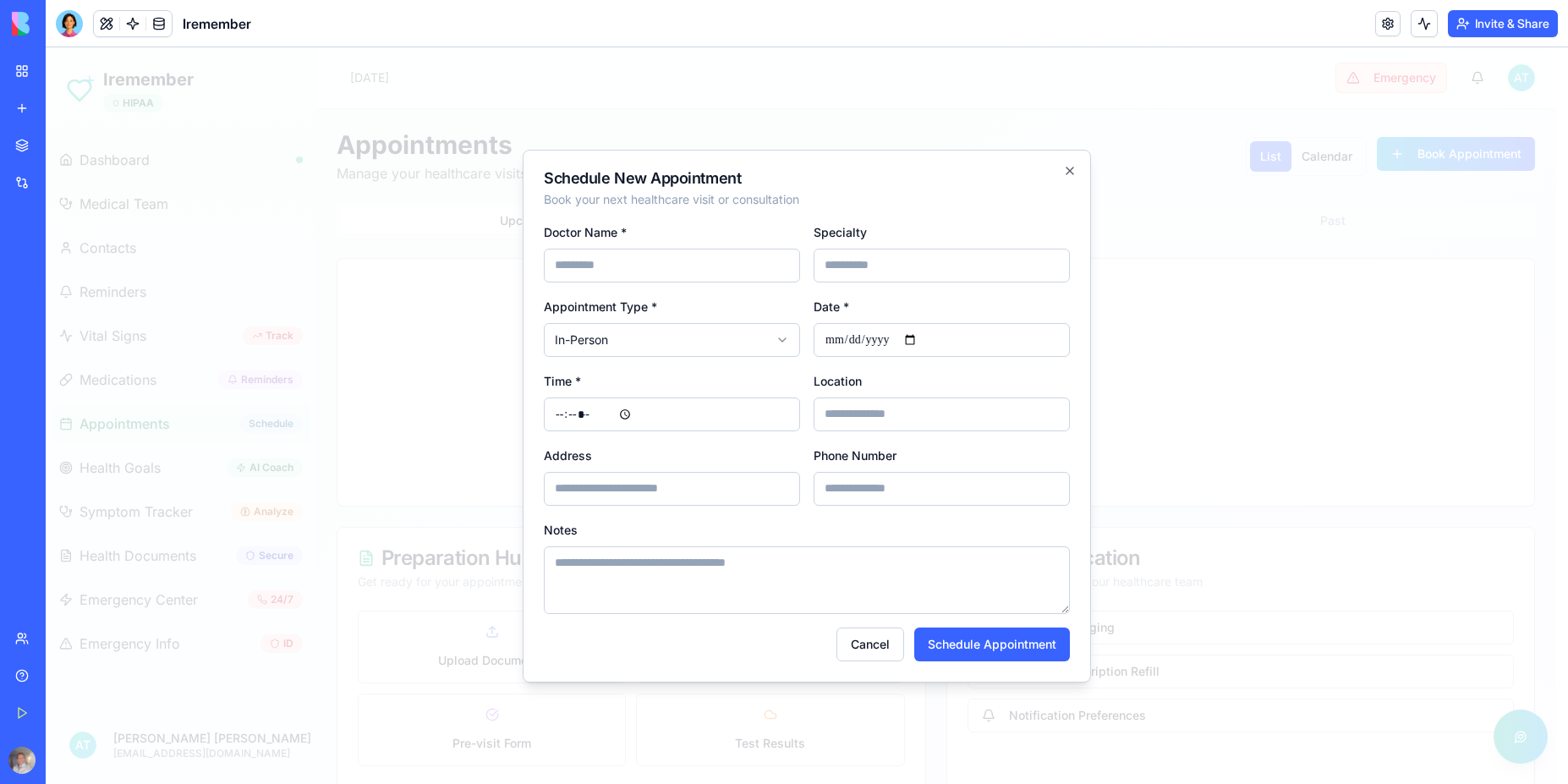
click at [706, 277] on input at bounding box center [672, 265] width 256 height 34
type input "*****"
type input "**********"
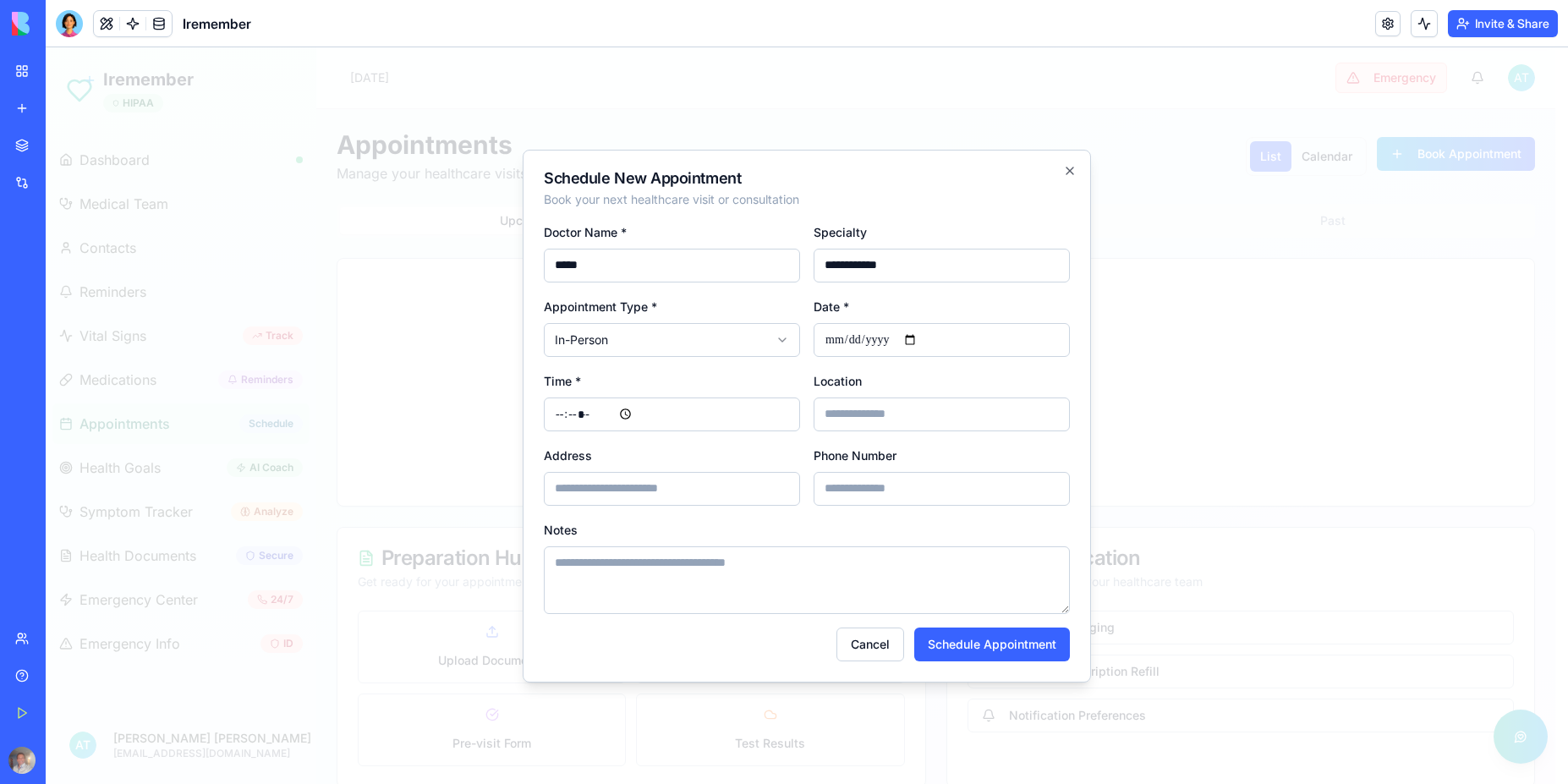
click at [587, 411] on input "time" at bounding box center [672, 414] width 256 height 34
click at [559, 411] on input "time" at bounding box center [672, 414] width 256 height 34
type input "*****"
click at [766, 334] on body "**********" at bounding box center [800, 427] width 1510 height 760
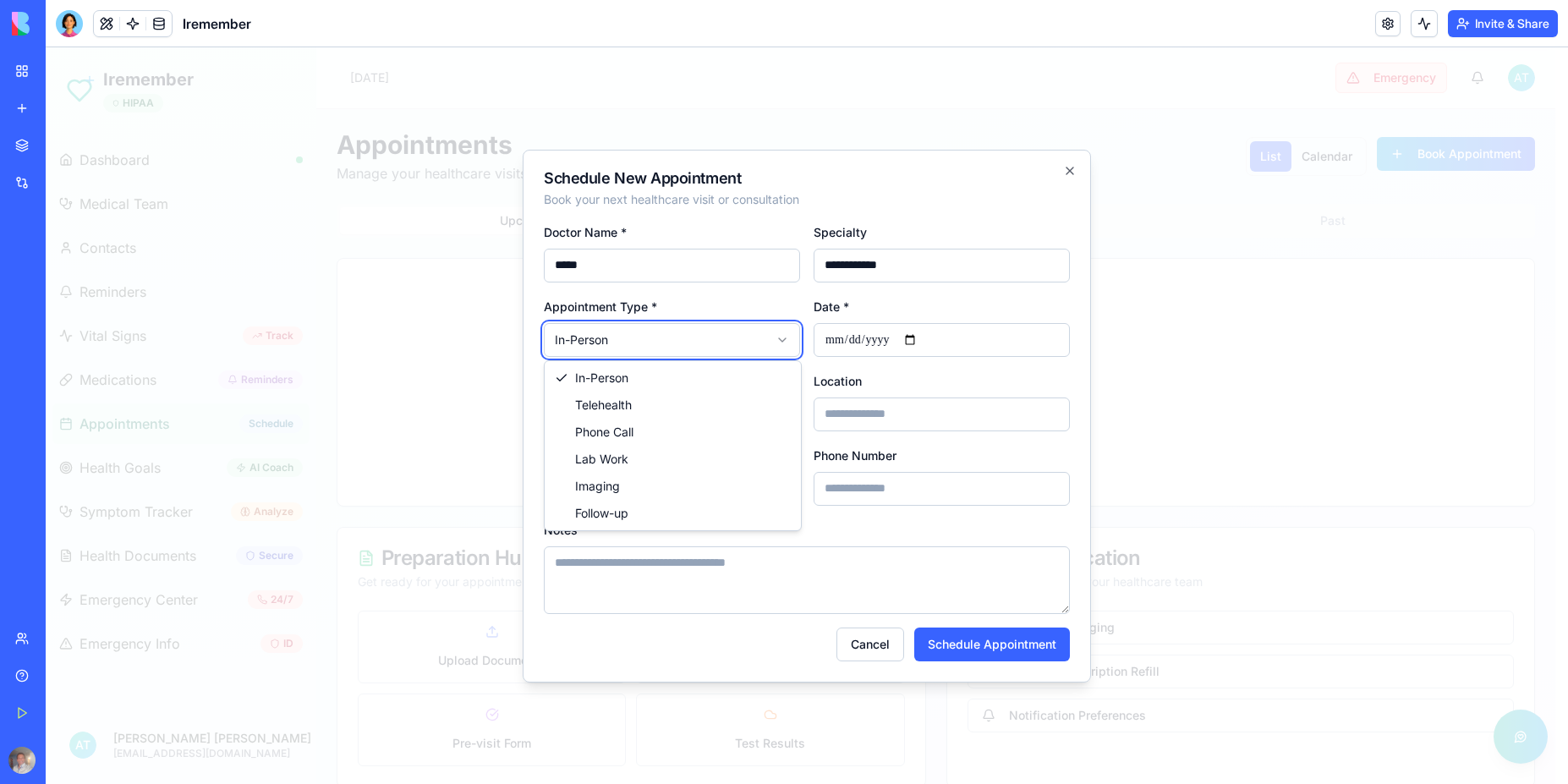
click at [1195, 394] on div at bounding box center [807, 415] width 1523 height 737
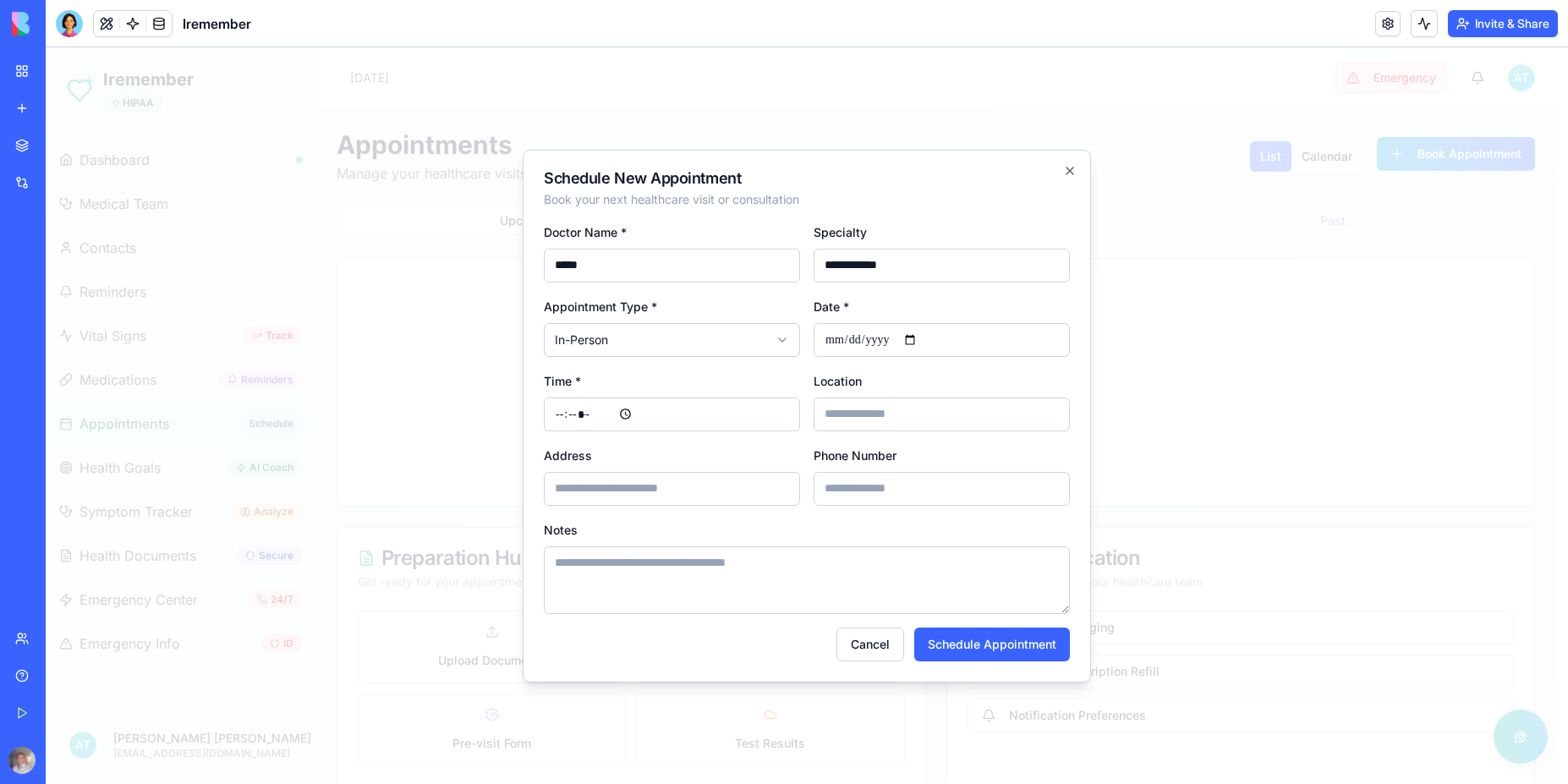
click at [779, 338] on body "**********" at bounding box center [800, 427] width 1510 height 760
click at [1195, 342] on div at bounding box center [807, 415] width 1523 height 737
click at [932, 415] on input at bounding box center [942, 414] width 256 height 34
type input "**********"
click at [998, 648] on button "Schedule Appointment" at bounding box center [992, 644] width 156 height 34
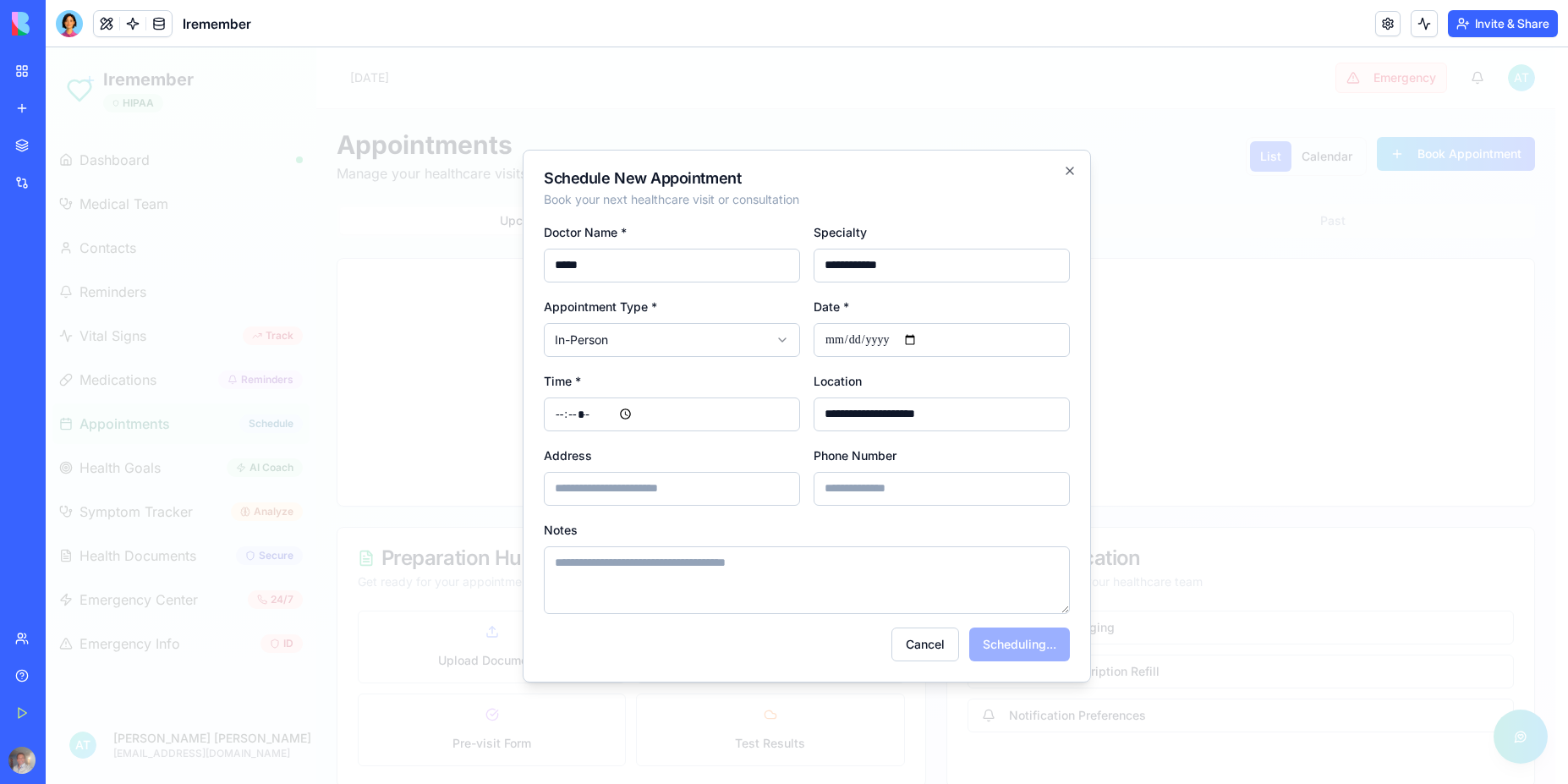
type input "**********"
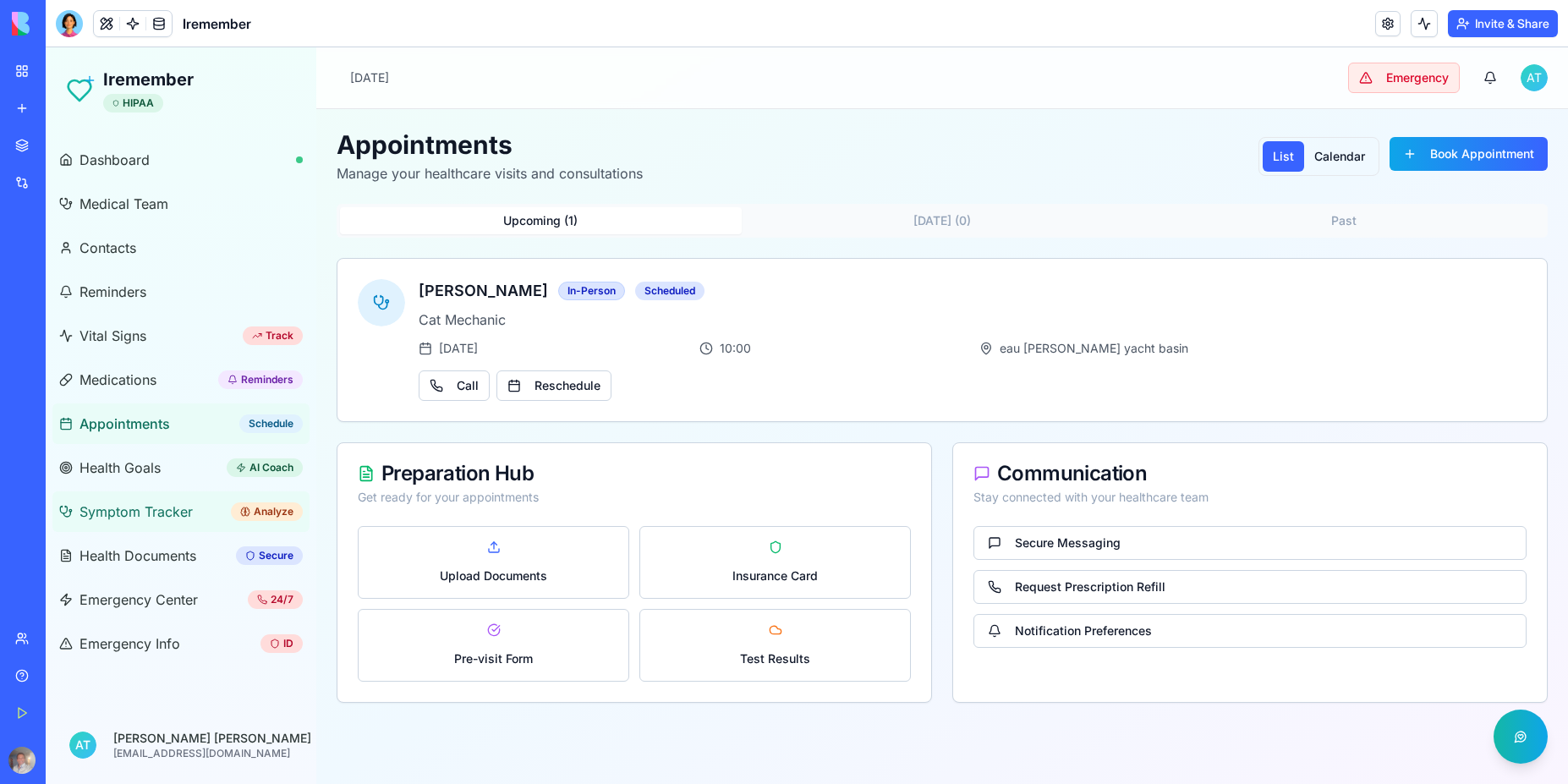
click at [131, 510] on span "Symptom Tracker" at bounding box center [136, 511] width 113 height 20
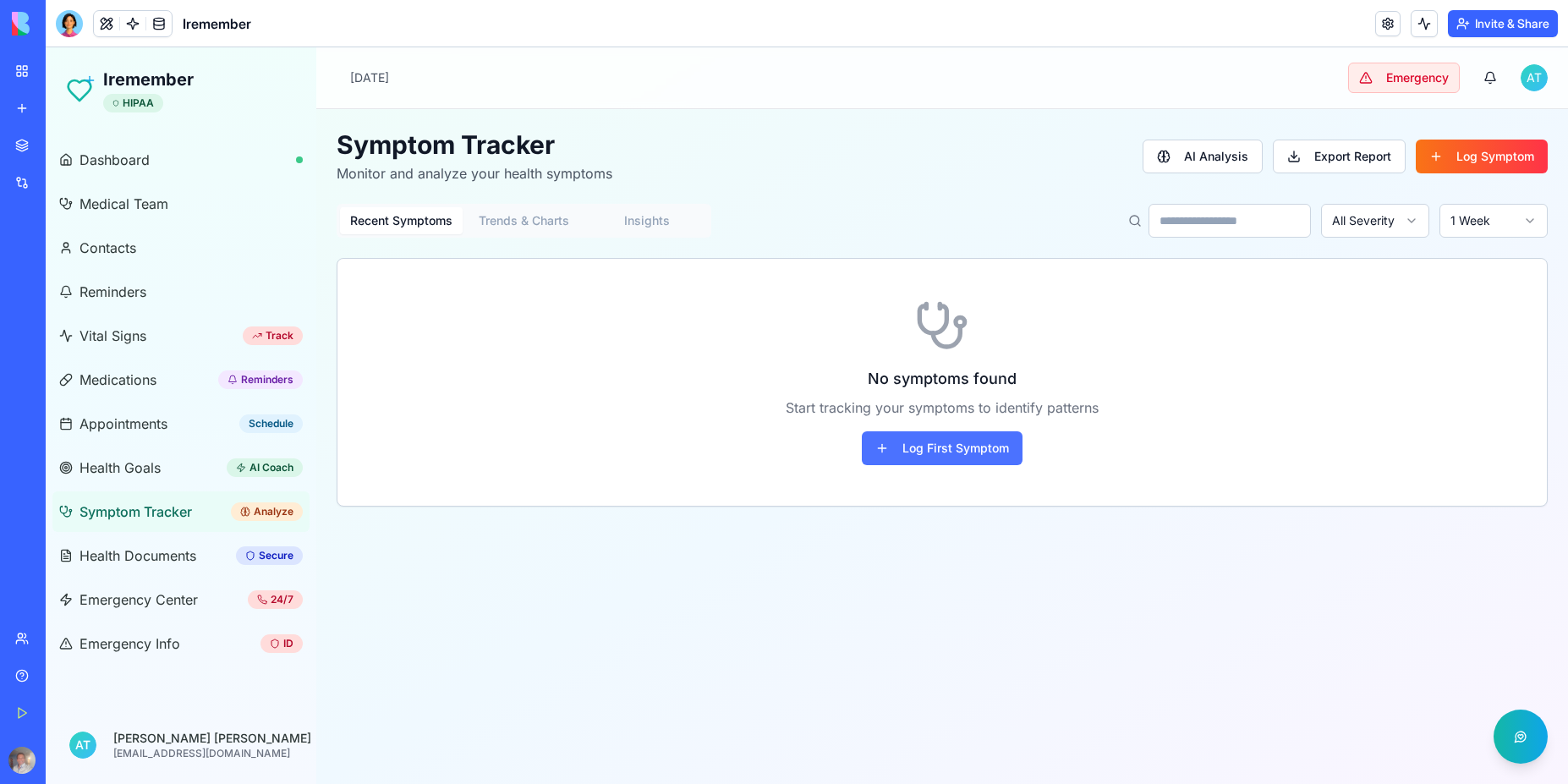
click at [953, 449] on button "Log First Symptom" at bounding box center [942, 448] width 160 height 34
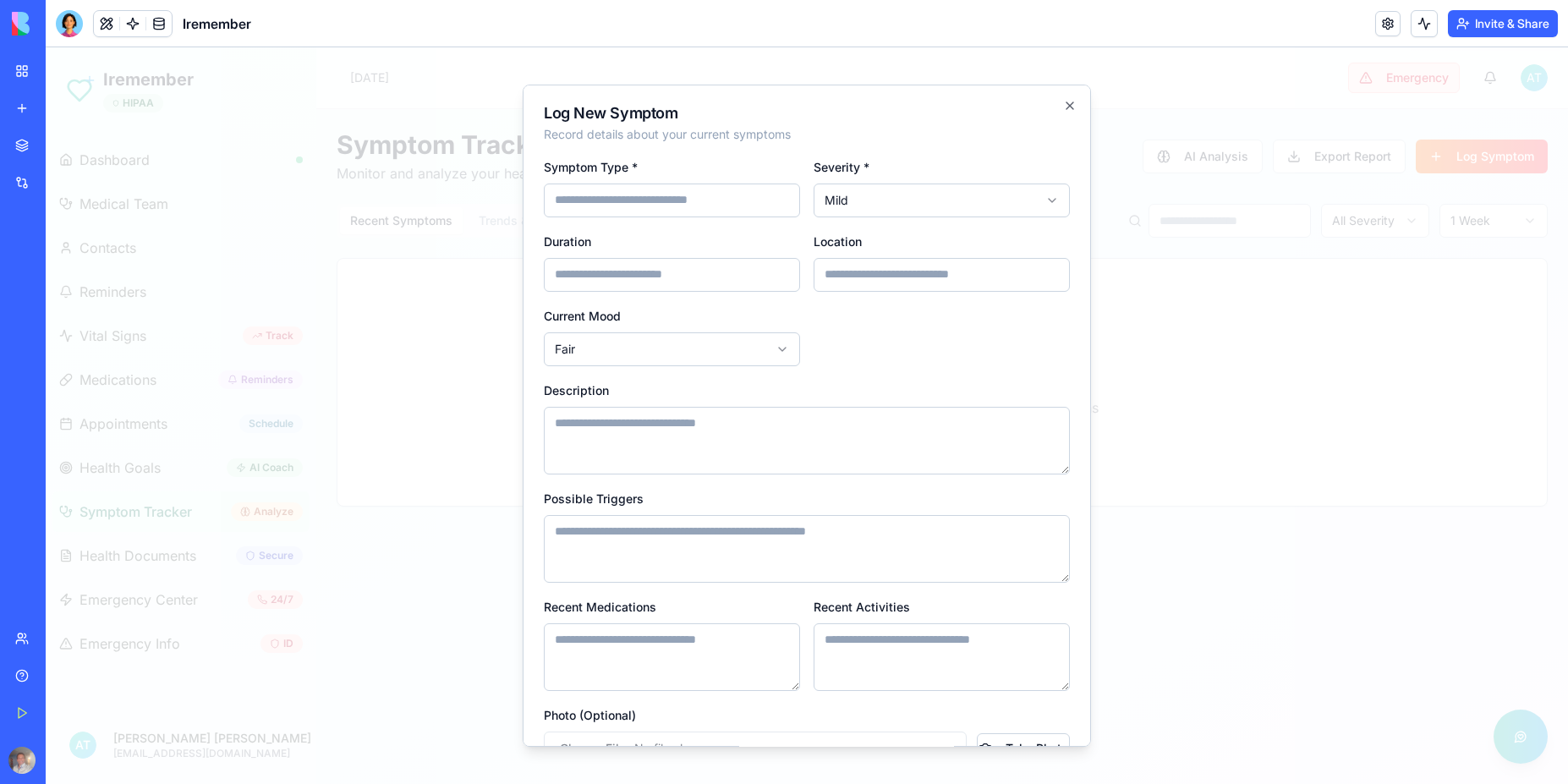
click at [652, 201] on input at bounding box center [672, 199] width 256 height 34
type input "*****"
select select "******"
type input "******"
type input "*****"
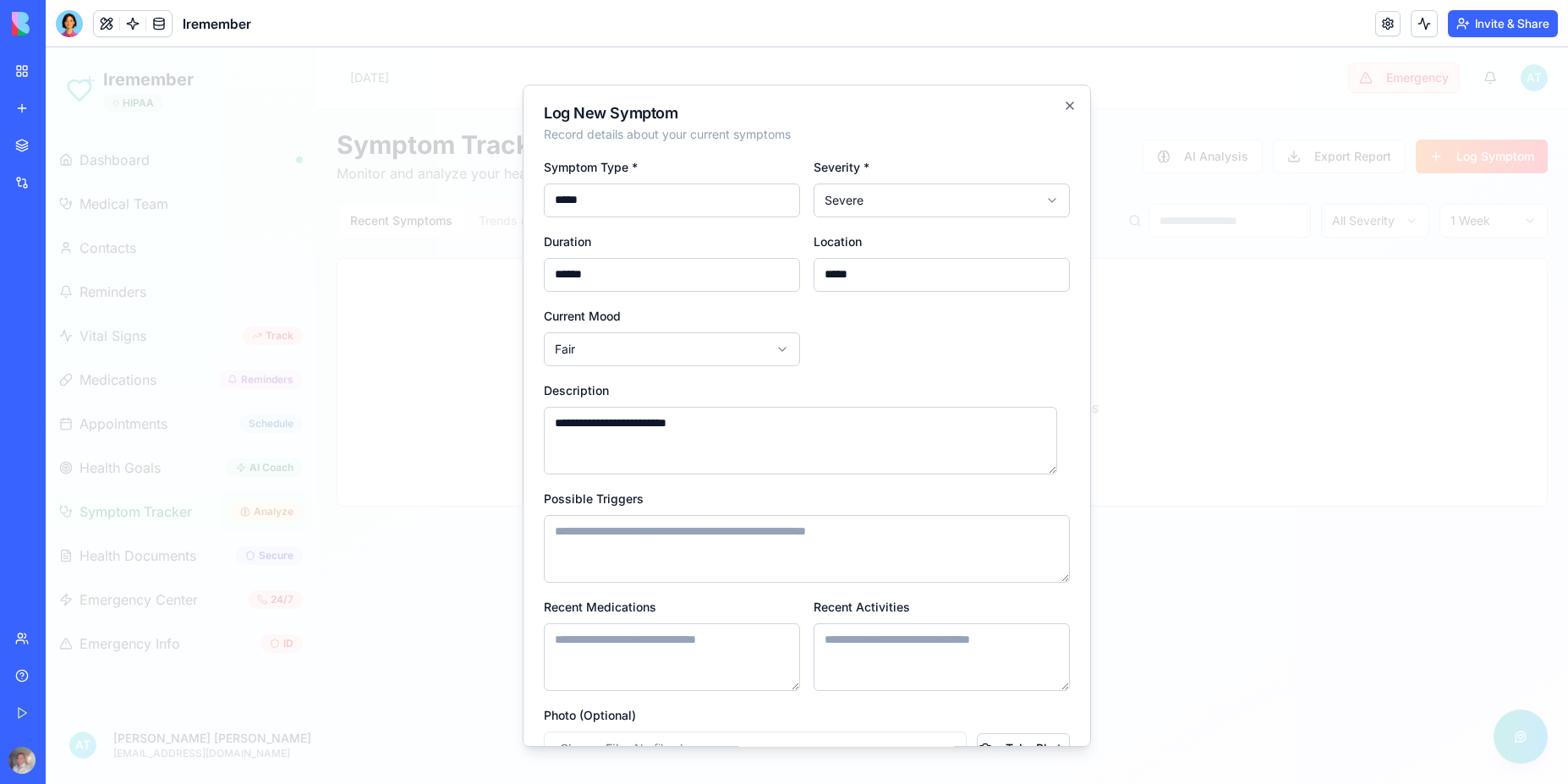
type textarea "**********"
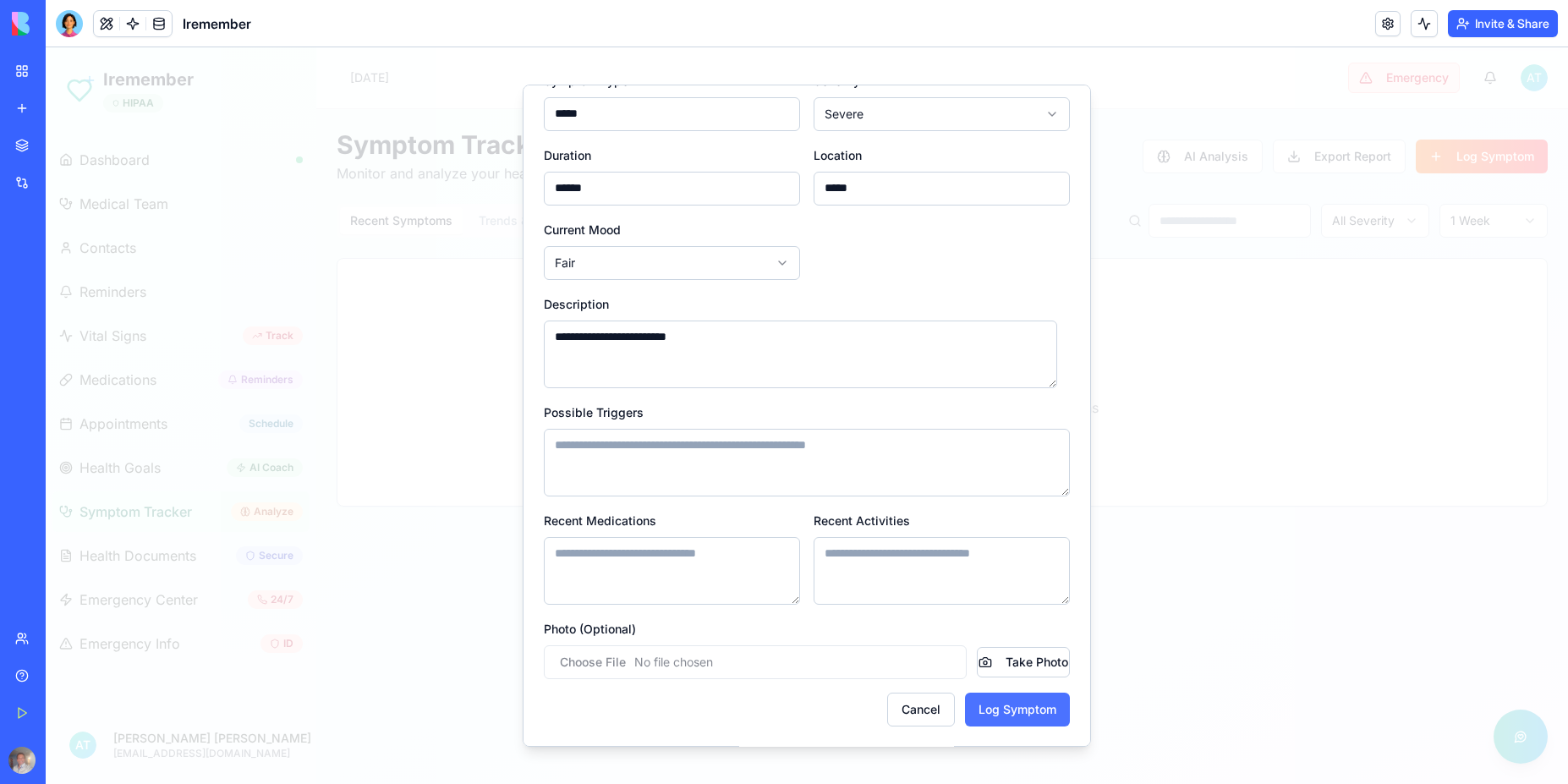
click at [999, 713] on button "Log Symptom" at bounding box center [1018, 709] width 105 height 34
select select "****"
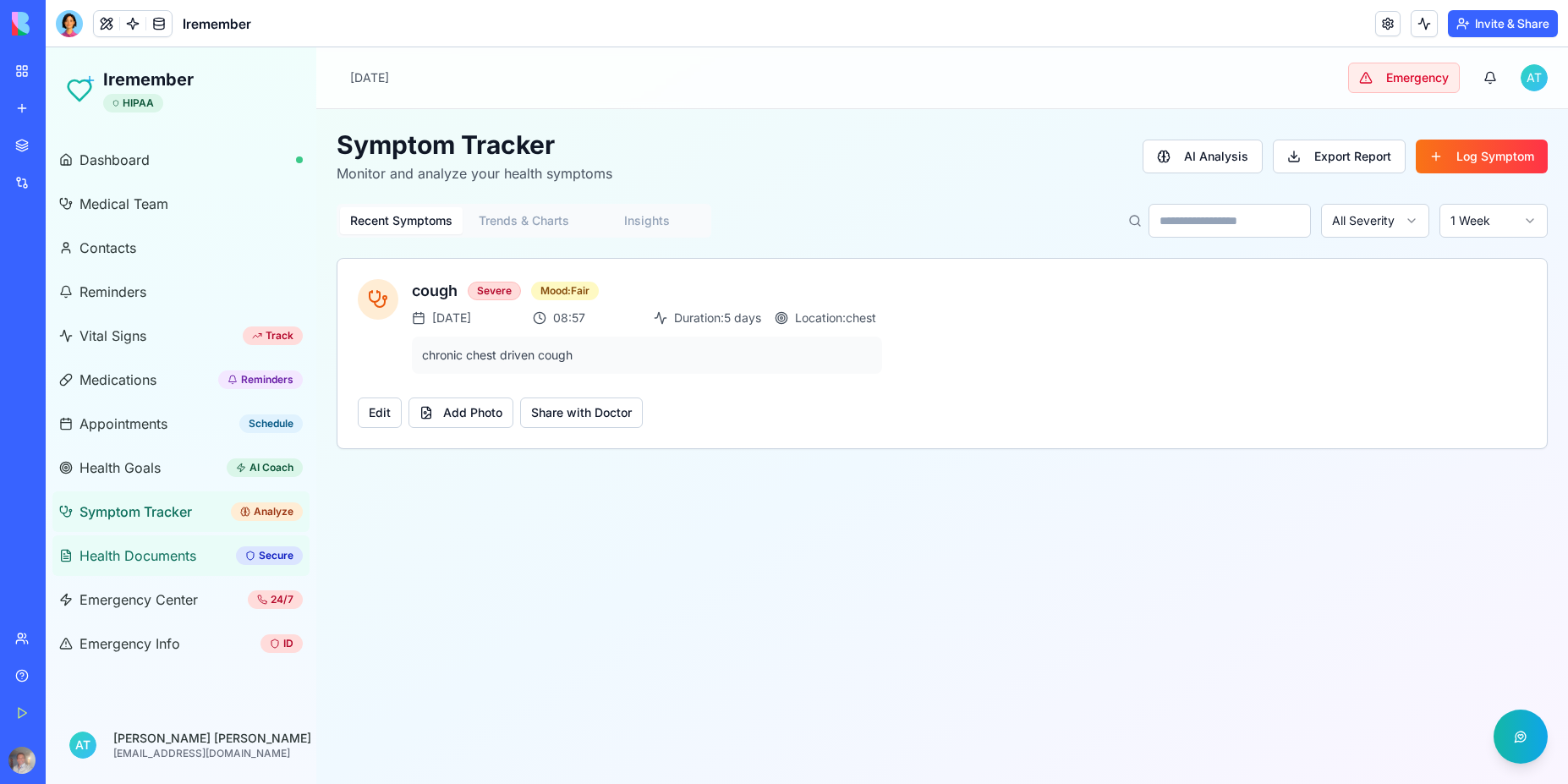
click at [151, 557] on span "Health Documents" at bounding box center [138, 556] width 117 height 20
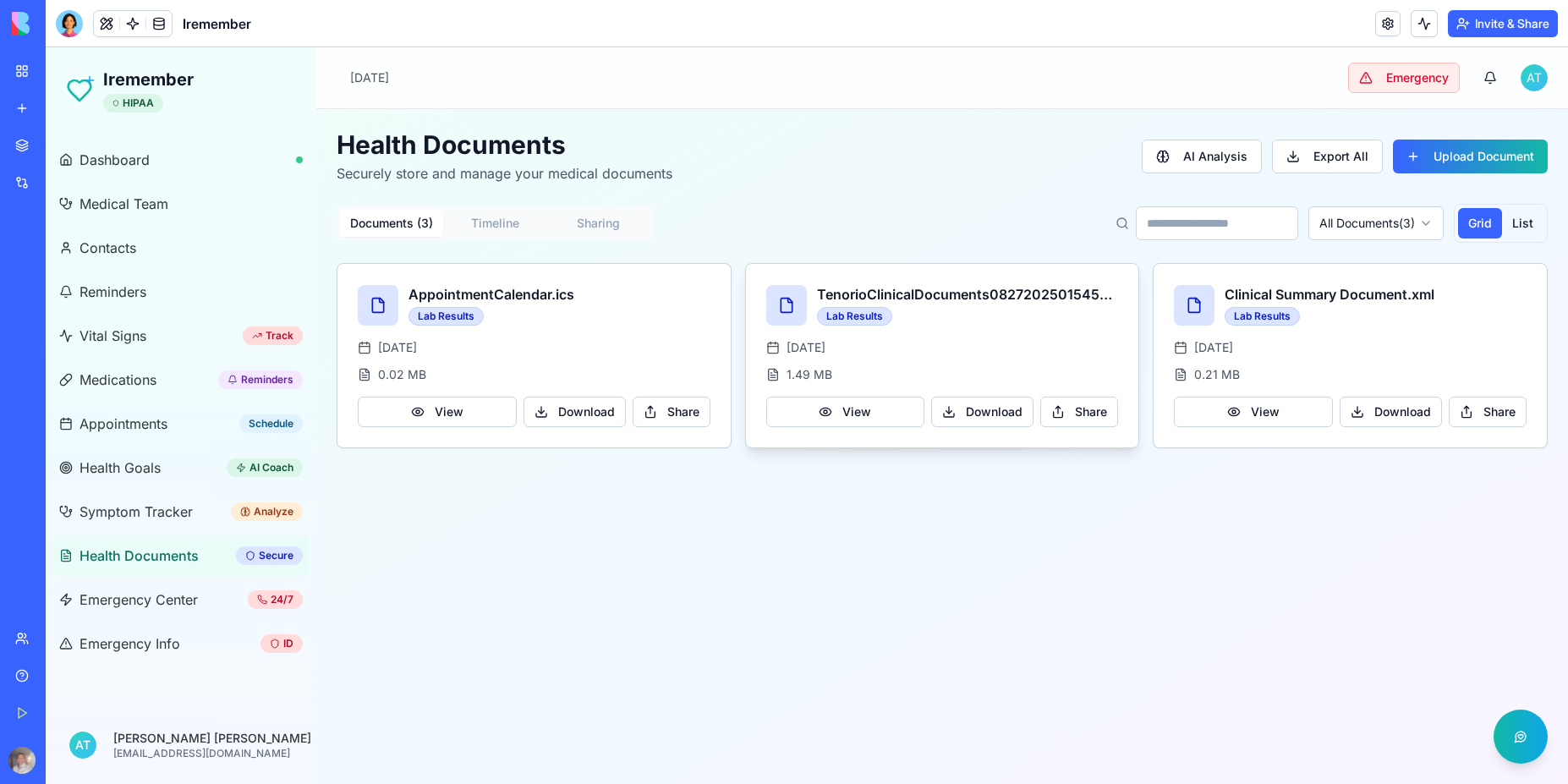
click at [878, 315] on div "Lab Results" at bounding box center [854, 316] width 75 height 19
click at [783, 306] on icon at bounding box center [786, 305] width 17 height 17
click at [872, 414] on button "View" at bounding box center [845, 412] width 159 height 31
click at [853, 421] on button "View" at bounding box center [845, 412] width 159 height 31
click at [851, 416] on button "View" at bounding box center [845, 412] width 159 height 31
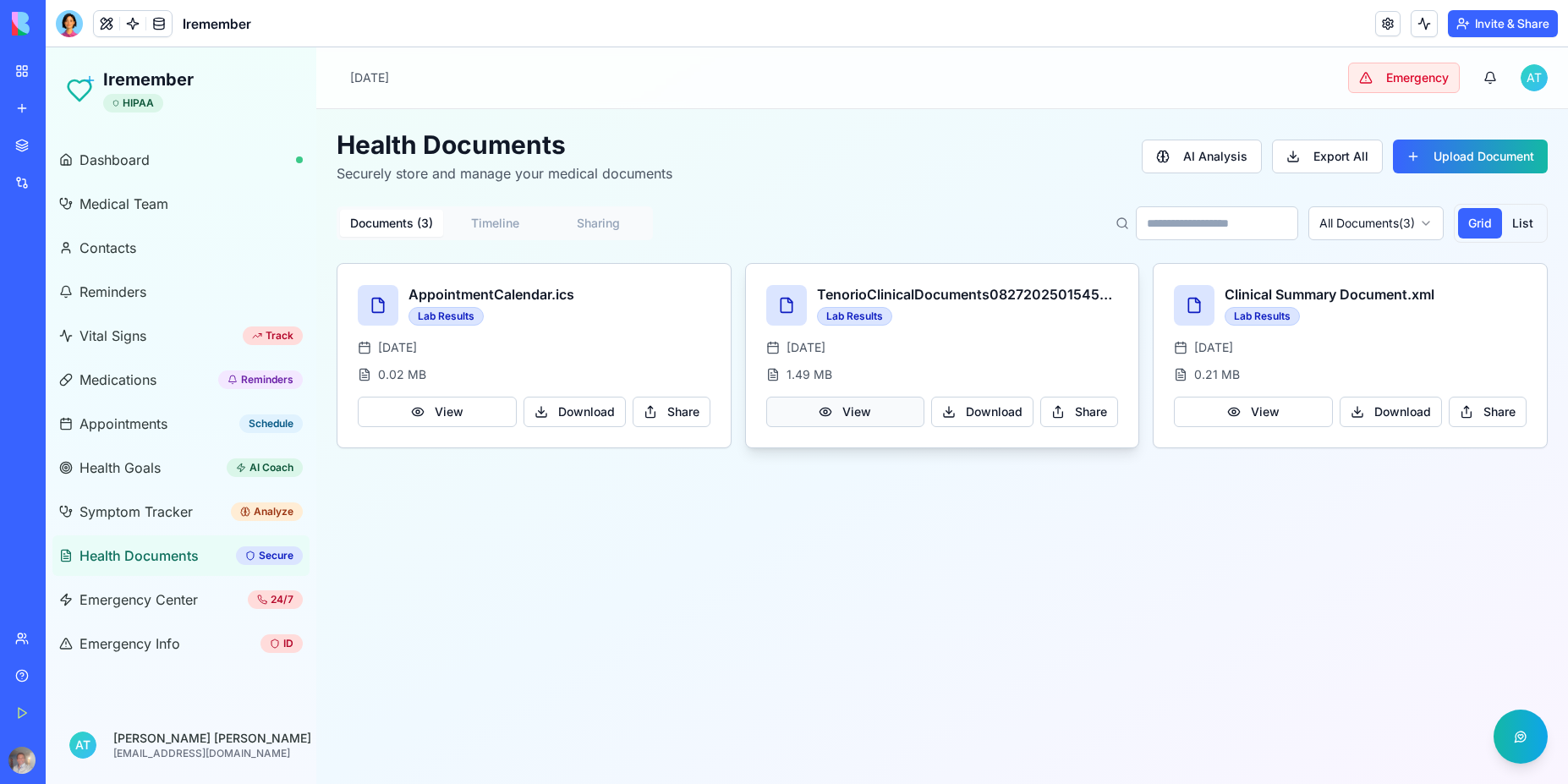
click at [851, 416] on button "View" at bounding box center [845, 412] width 159 height 31
click at [1505, 21] on button "Invite & Share" at bounding box center [1502, 24] width 110 height 27
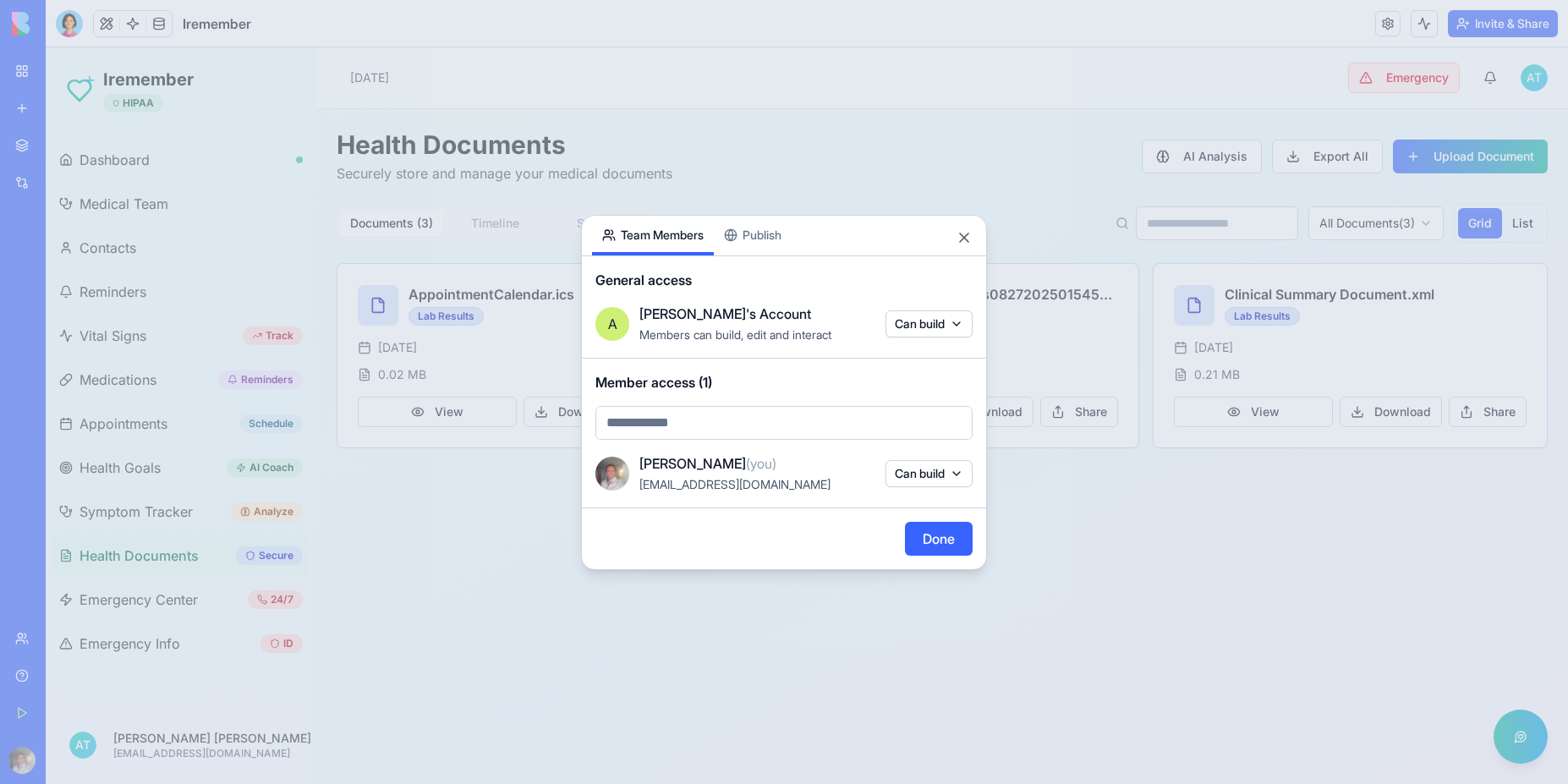
click at [765, 237] on div "Share App Team Members Publish General access A [PERSON_NAME]'s Account Members…" at bounding box center [784, 392] width 406 height 355
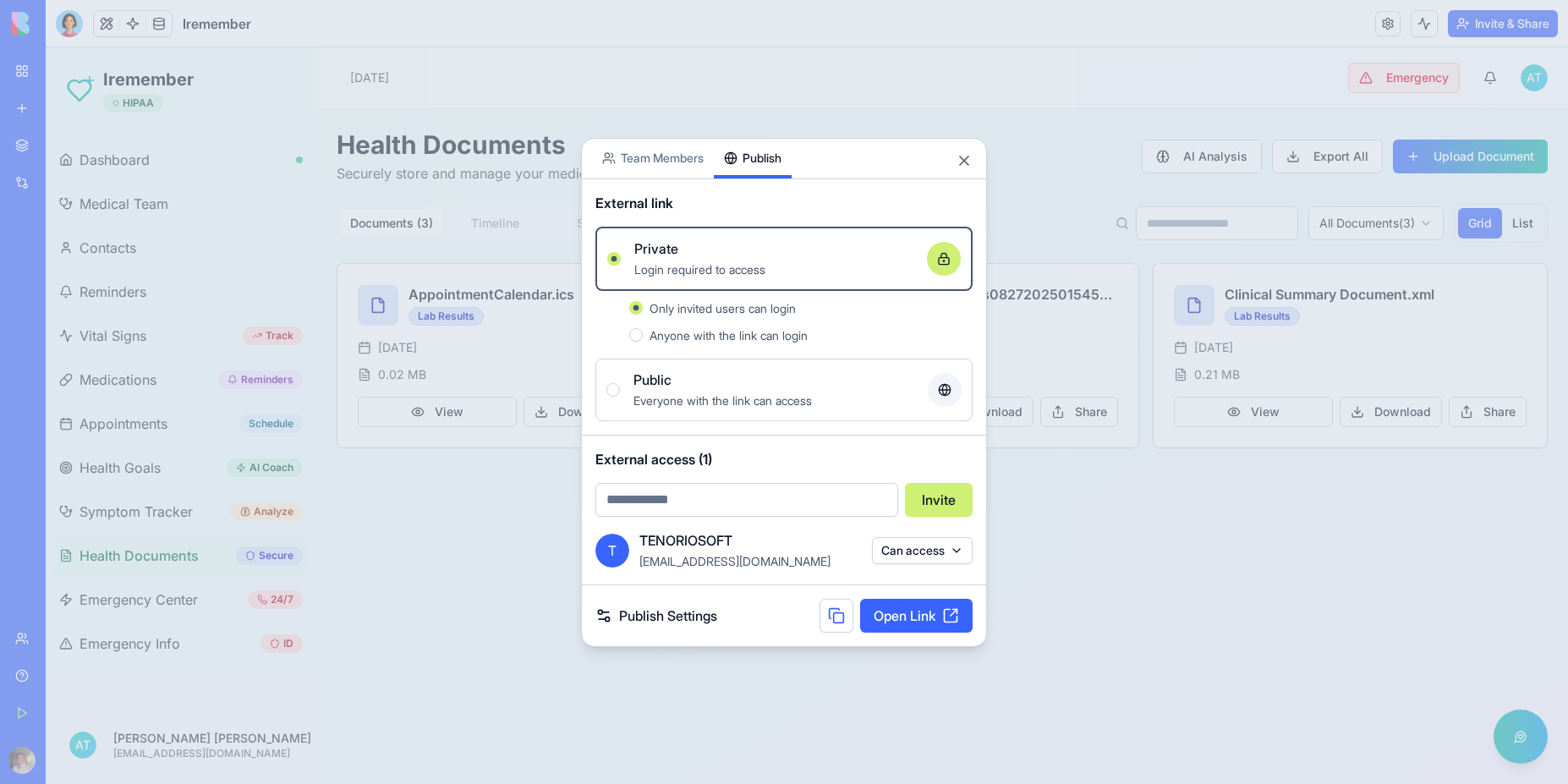
click at [973, 161] on div "Share App Team Members Publish" at bounding box center [784, 159] width 404 height 41
click at [967, 158] on button "Close" at bounding box center [963, 160] width 17 height 17
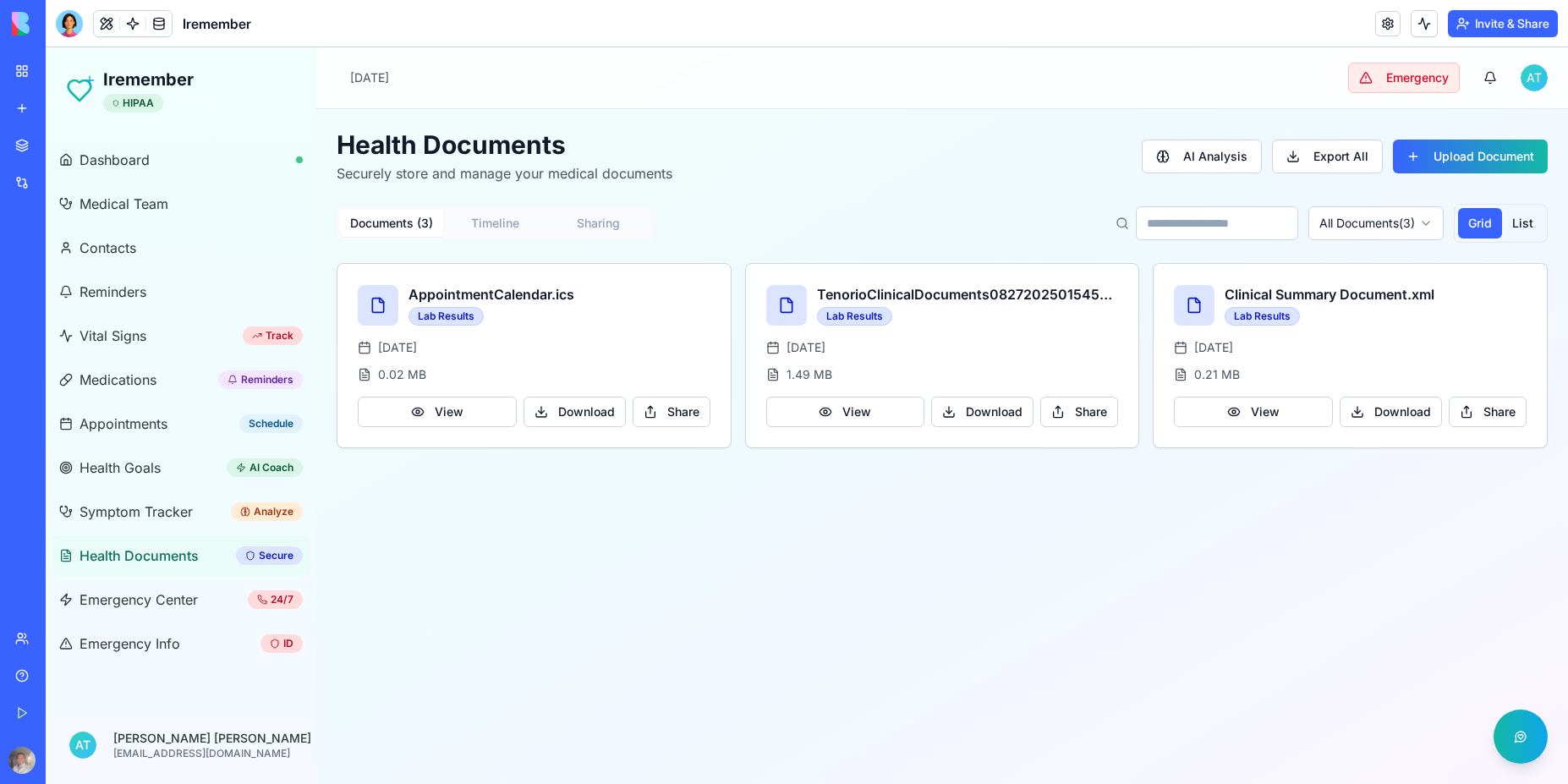
click at [1497, 28] on button "Invite & Share" at bounding box center [1502, 24] width 110 height 27
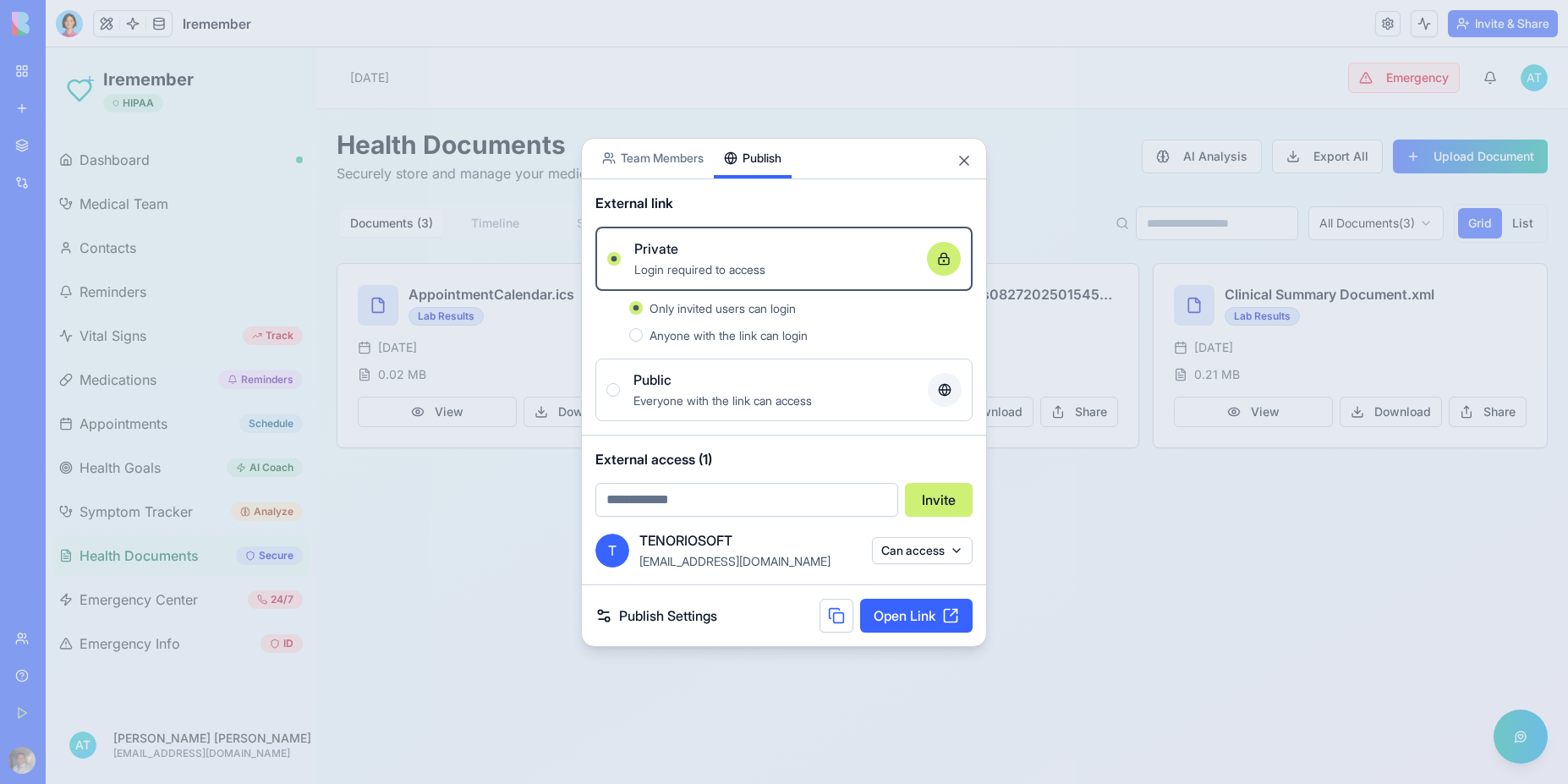
click at [776, 155] on button "Publish" at bounding box center [753, 159] width 78 height 40
click at [610, 385] on button "Public Everyone with the link can access" at bounding box center [613, 390] width 14 height 14
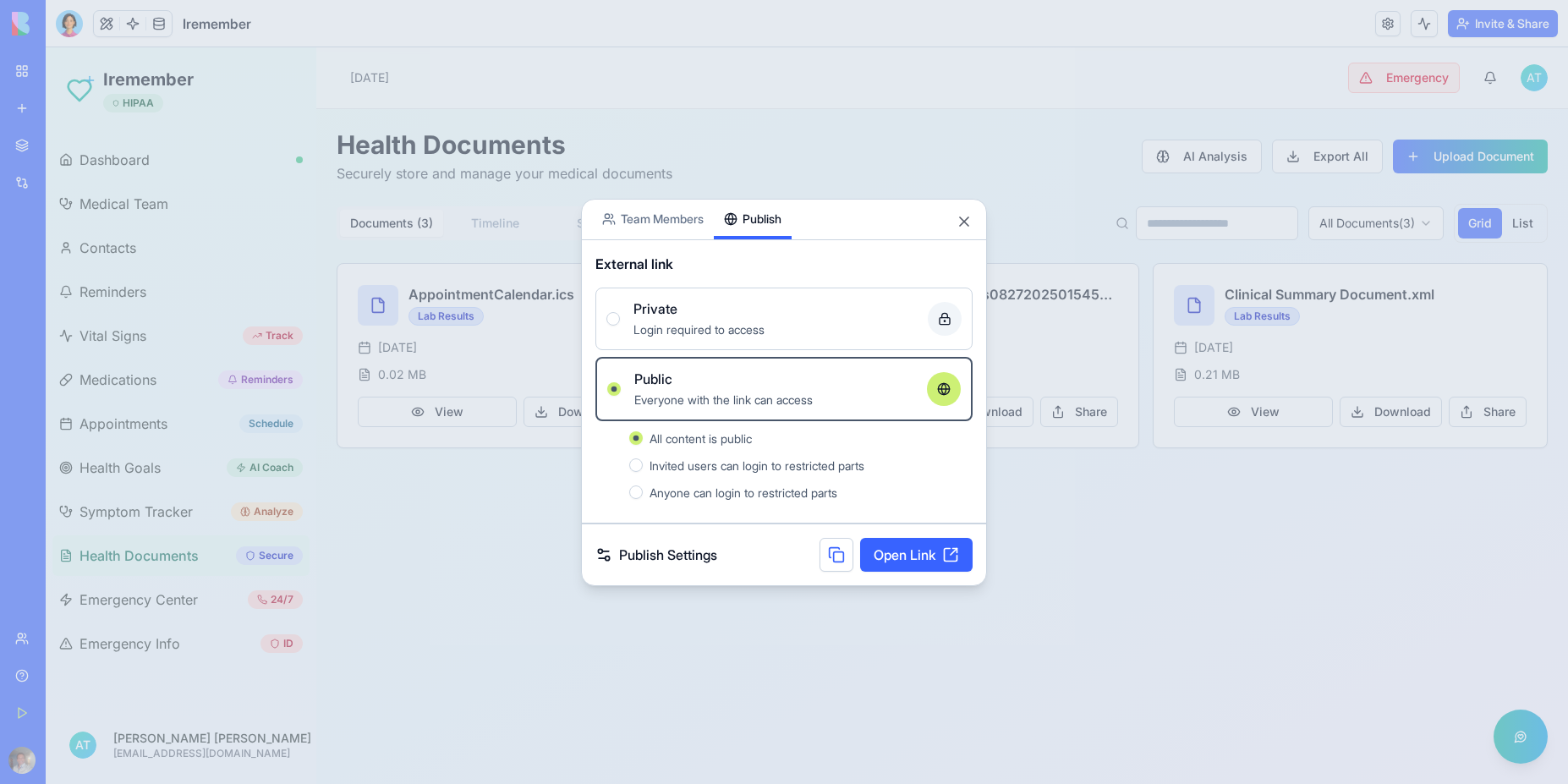
click at [644, 467] on div "Invited users can login to restricted parts" at bounding box center [800, 465] width 344 height 20
click at [643, 467] on button "Invited users can login to restricted parts" at bounding box center [635, 465] width 14 height 14
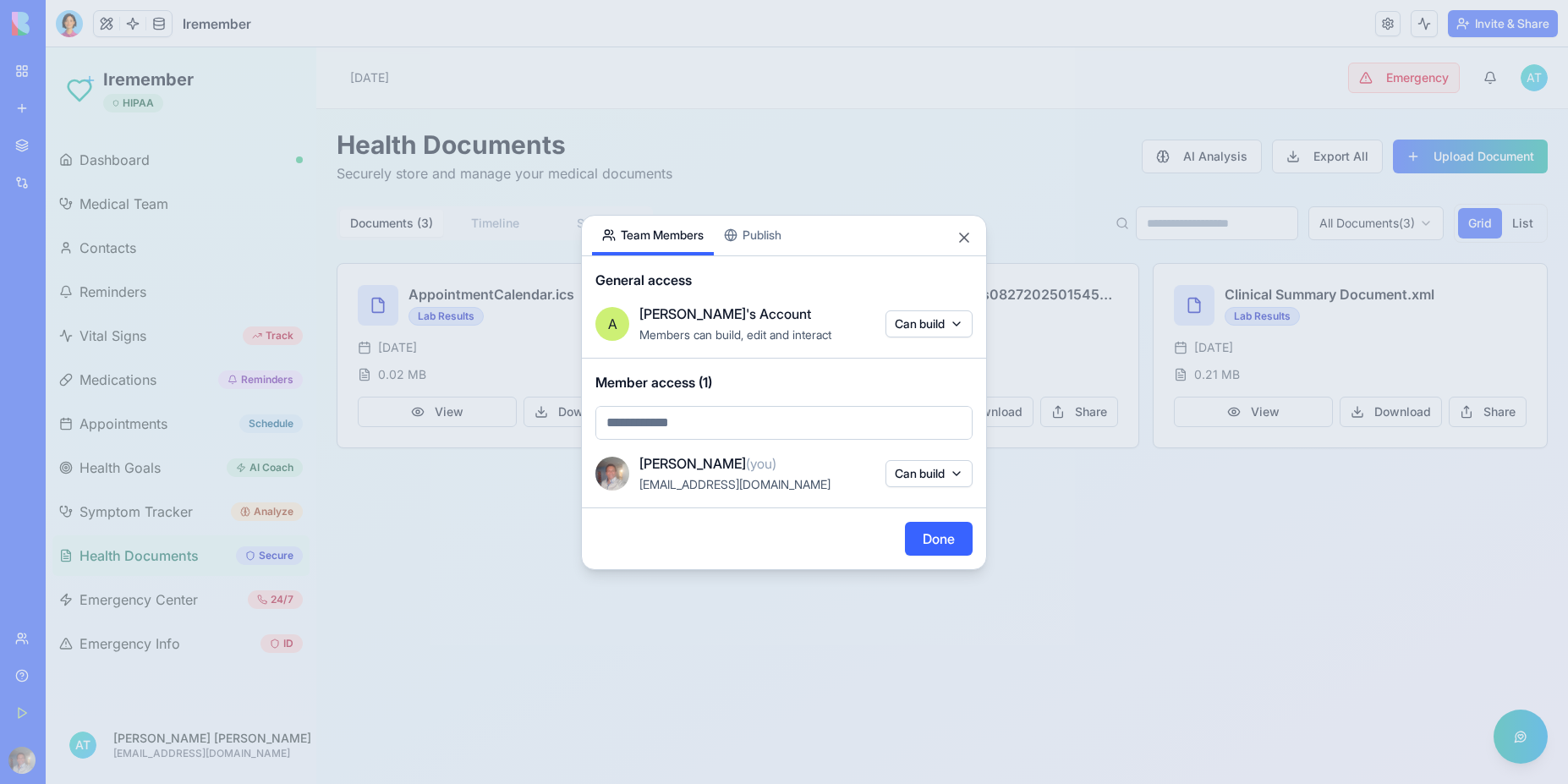
click at [661, 153] on body "BETA My Workspace New app Marketplace Integrations Recent Iremember [PERSON_NAM…" at bounding box center [784, 392] width 1568 height 784
click at [651, 234] on button "Team Members" at bounding box center [653, 236] width 121 height 40
click at [961, 235] on button "Close" at bounding box center [963, 237] width 17 height 17
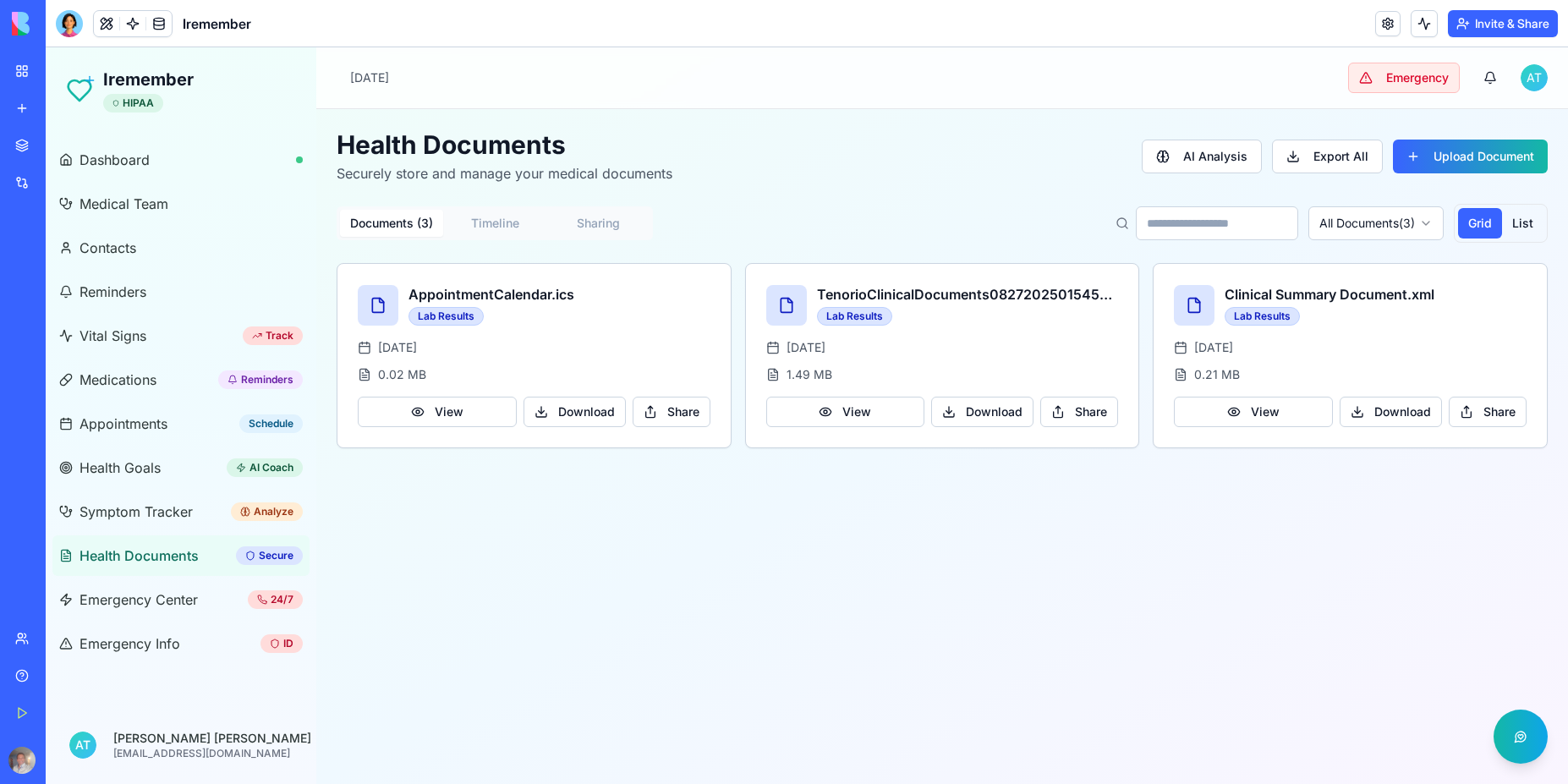
click at [689, 584] on main "Toggle sidebar [DATE] Emergency A T Health Documents Securely store and manage …" at bounding box center [942, 415] width 1252 height 737
click at [68, 24] on div at bounding box center [70, 24] width 27 height 27
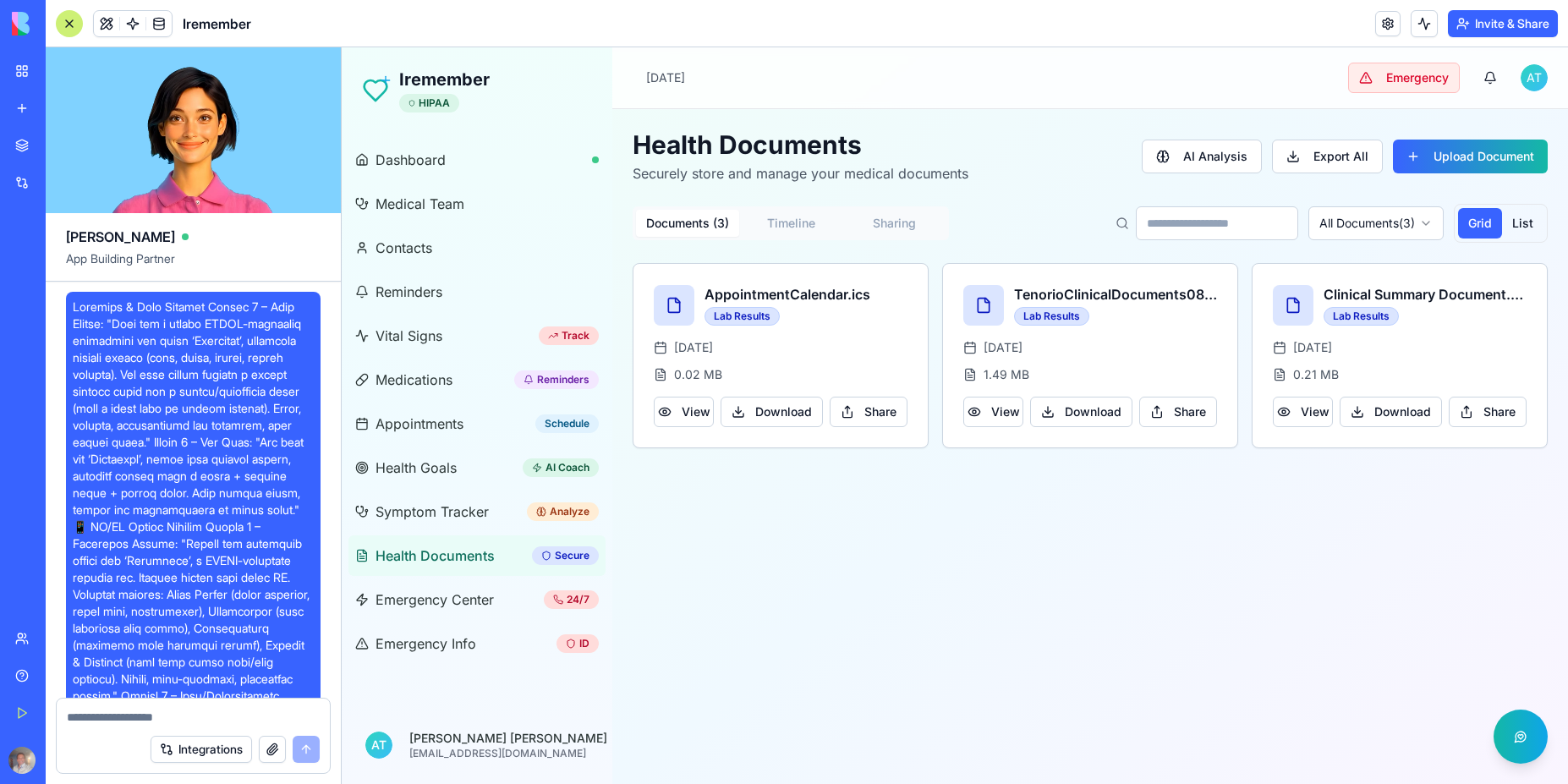
scroll to position [24440, 0]
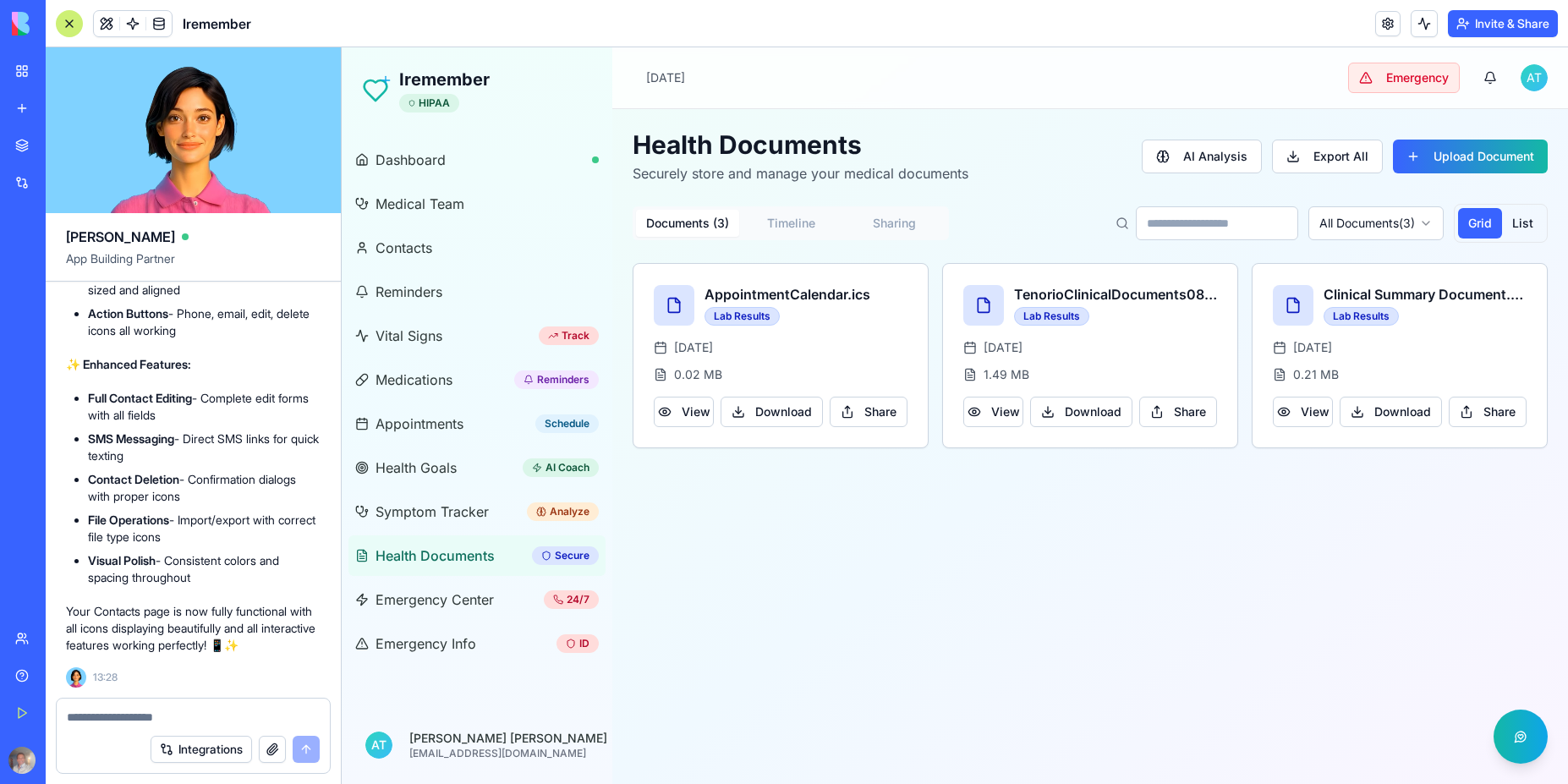
click at [173, 248] on div "[PERSON_NAME] App Building Partner" at bounding box center [193, 247] width 295 height 69
click at [118, 712] on textarea at bounding box center [193, 717] width 253 height 17
click at [63, 73] on div "My Workspace" at bounding box center [52, 71] width 22 height 17
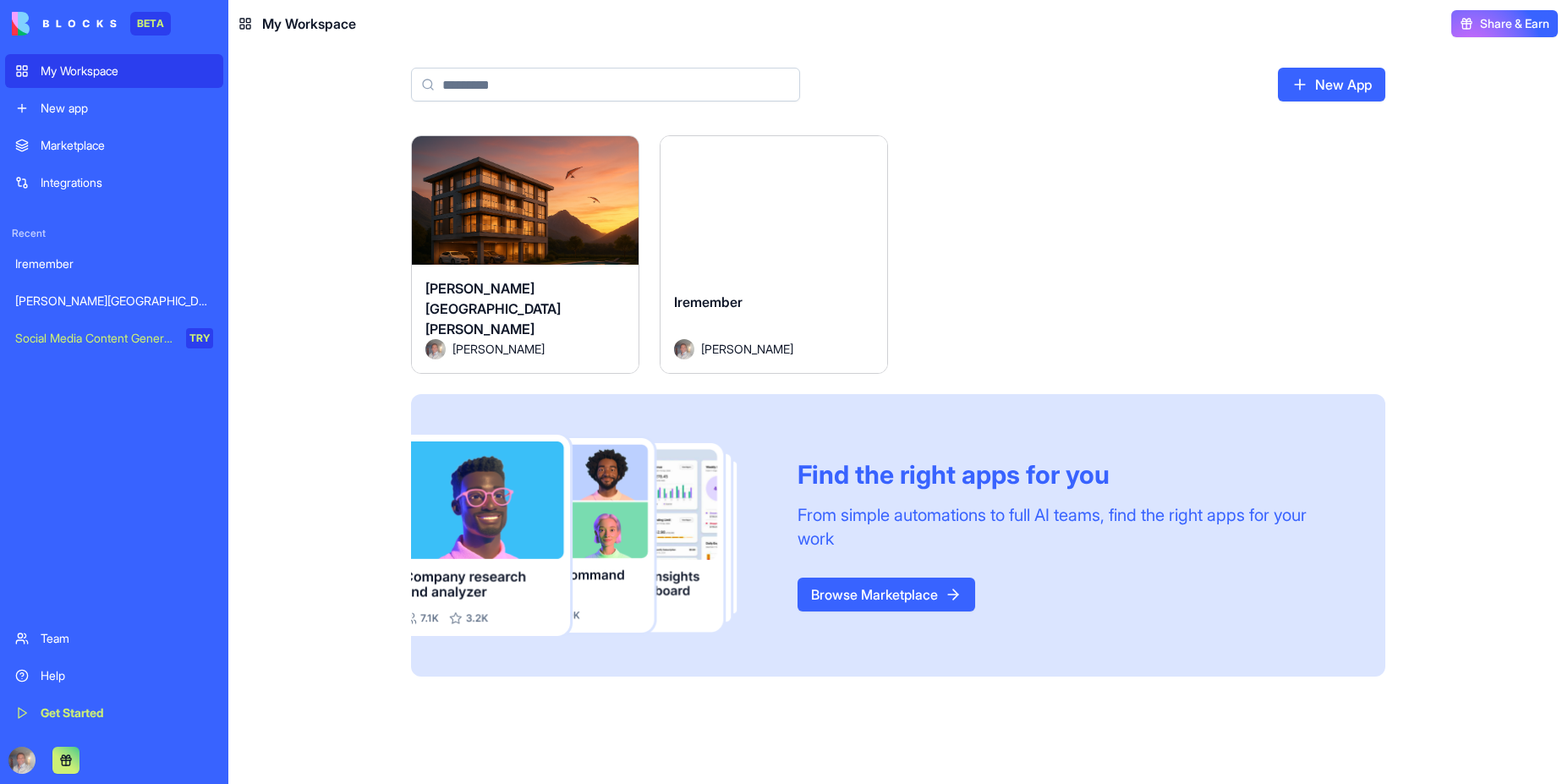
click at [51, 115] on div "New app" at bounding box center [127, 108] width 172 height 17
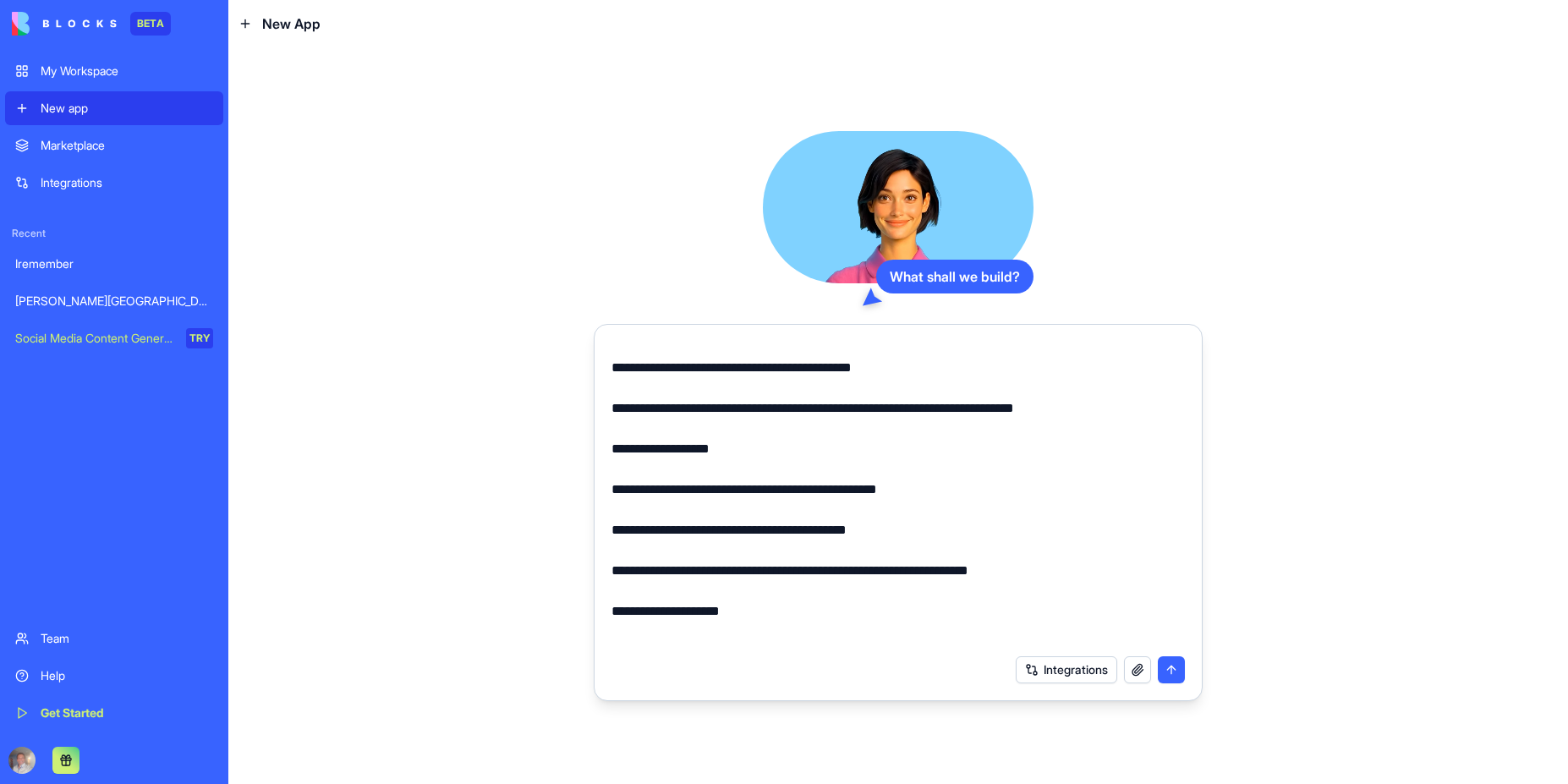
scroll to position [690, 0]
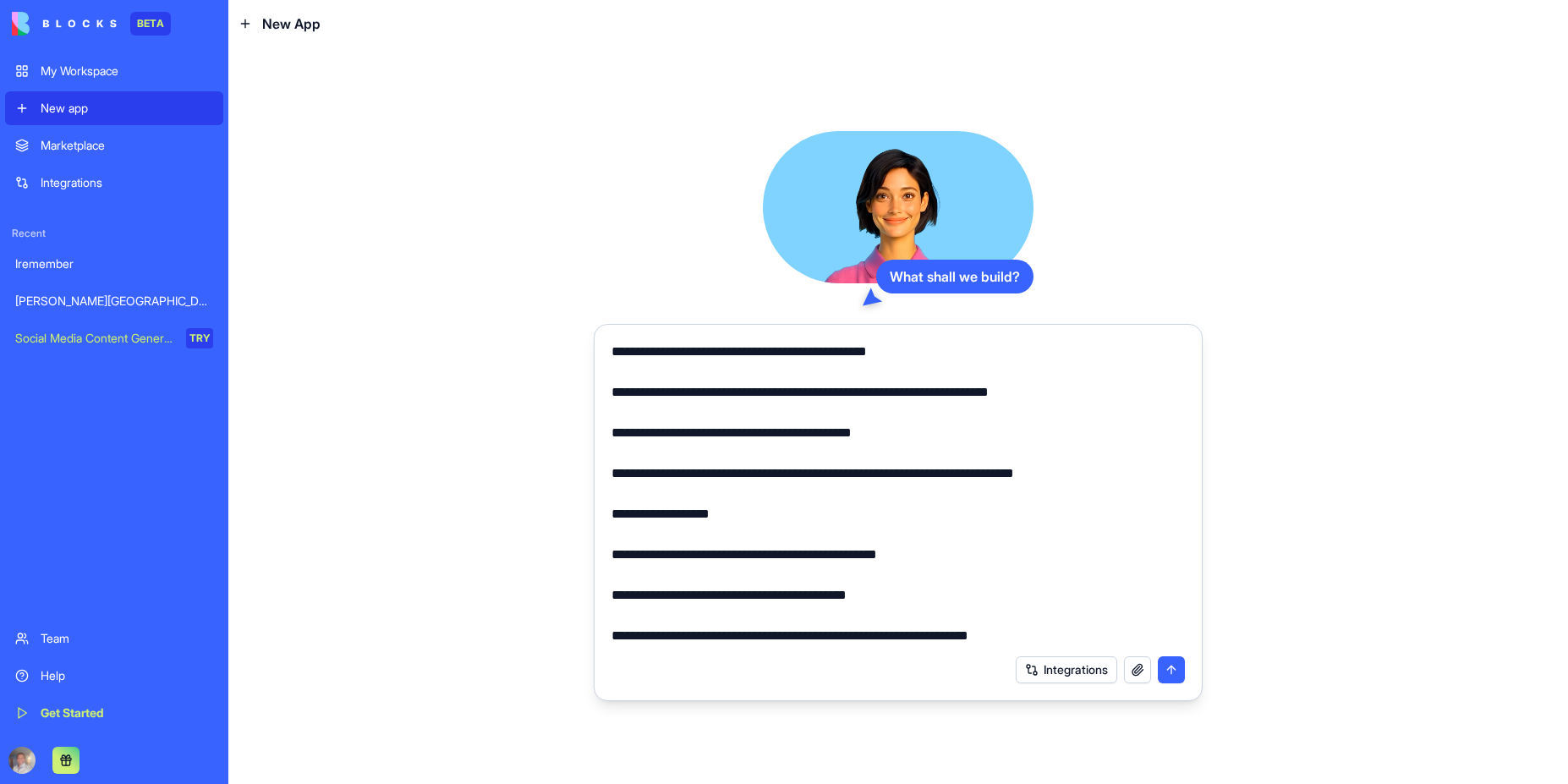
type textarea "**********"
click at [1173, 664] on button "submit" at bounding box center [1171, 670] width 27 height 27
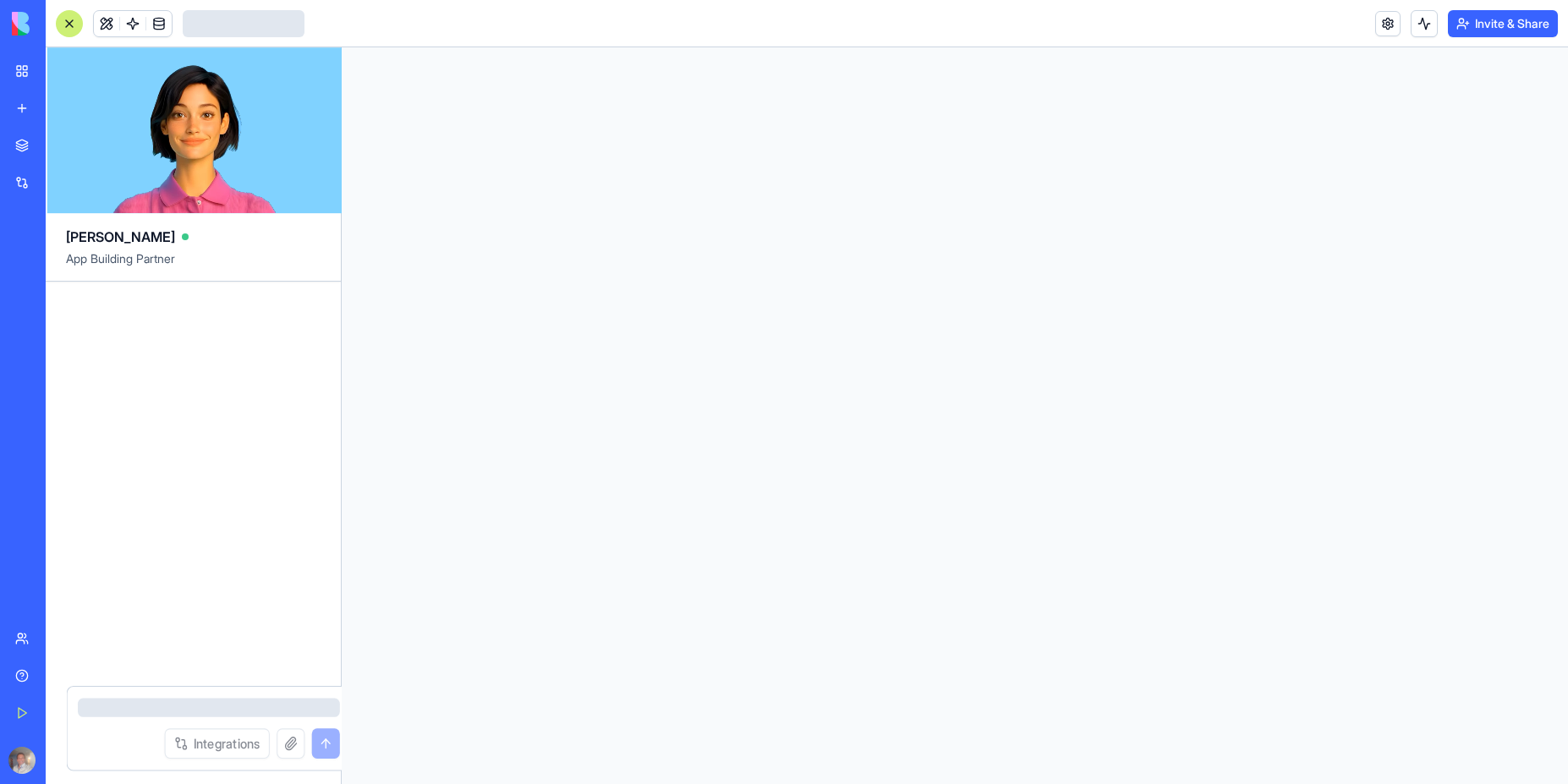
scroll to position [609, 0]
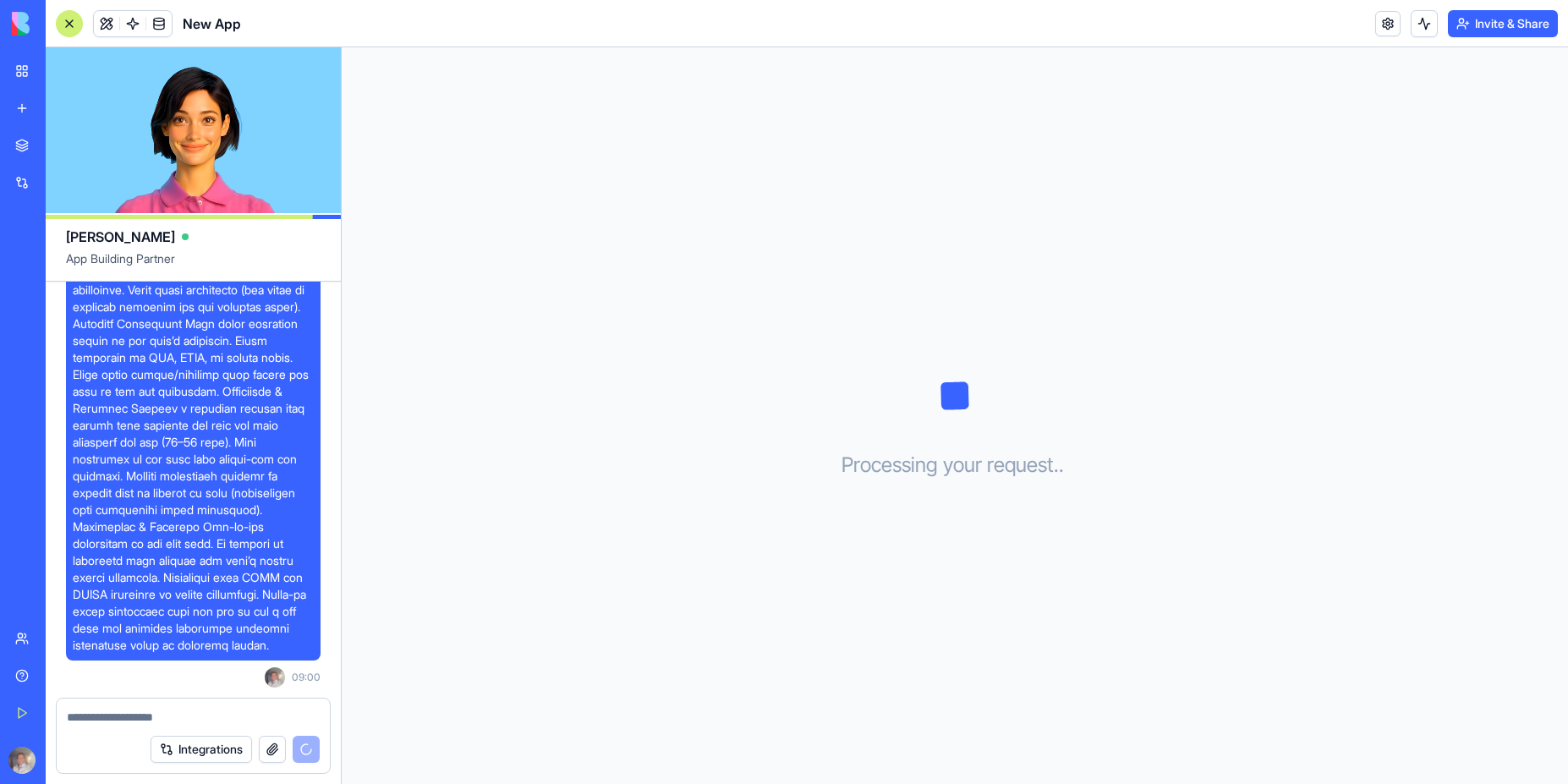
click at [62, 676] on div "Help" at bounding box center [52, 675] width 22 height 17
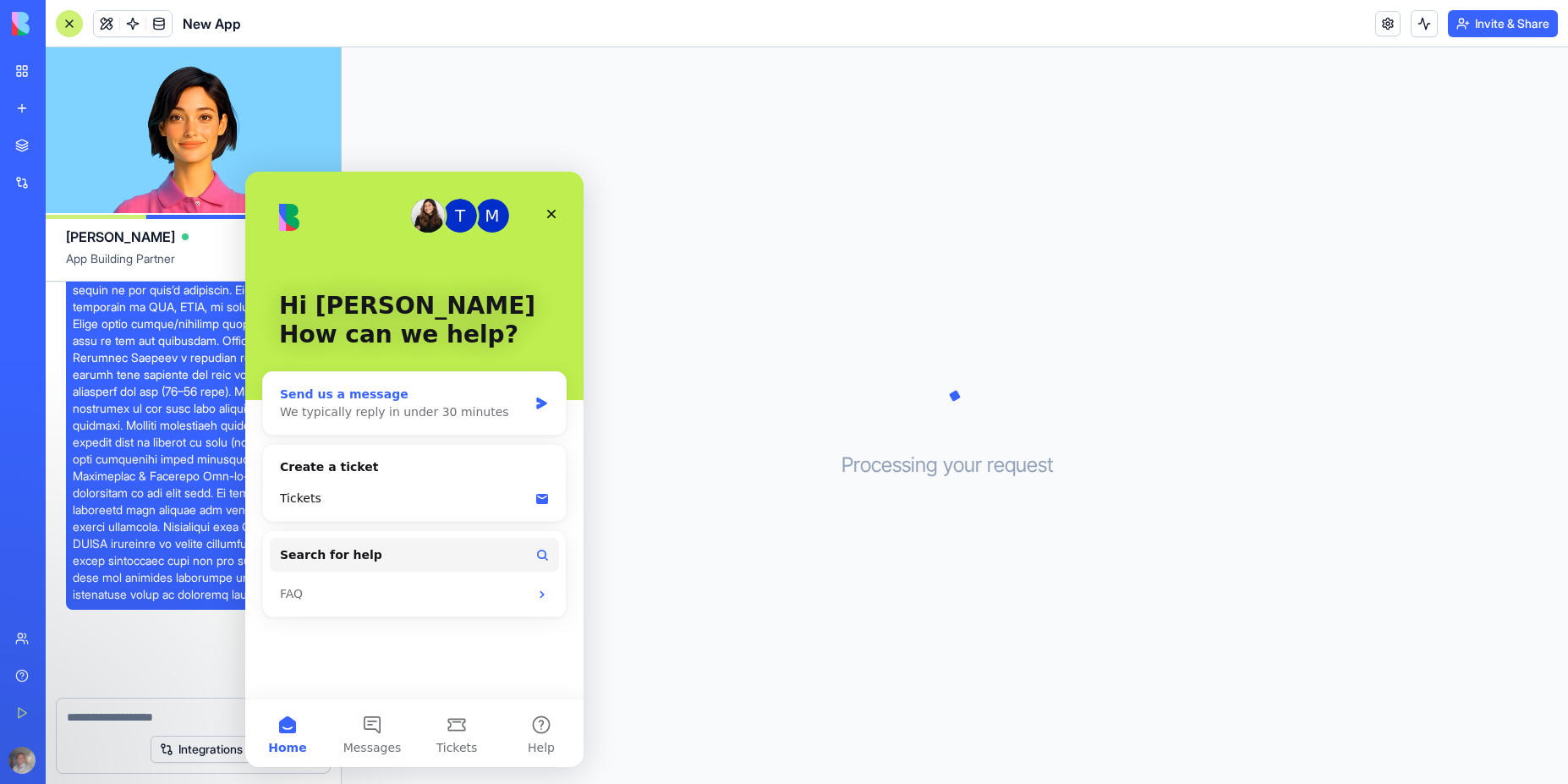
scroll to position [802, 0]
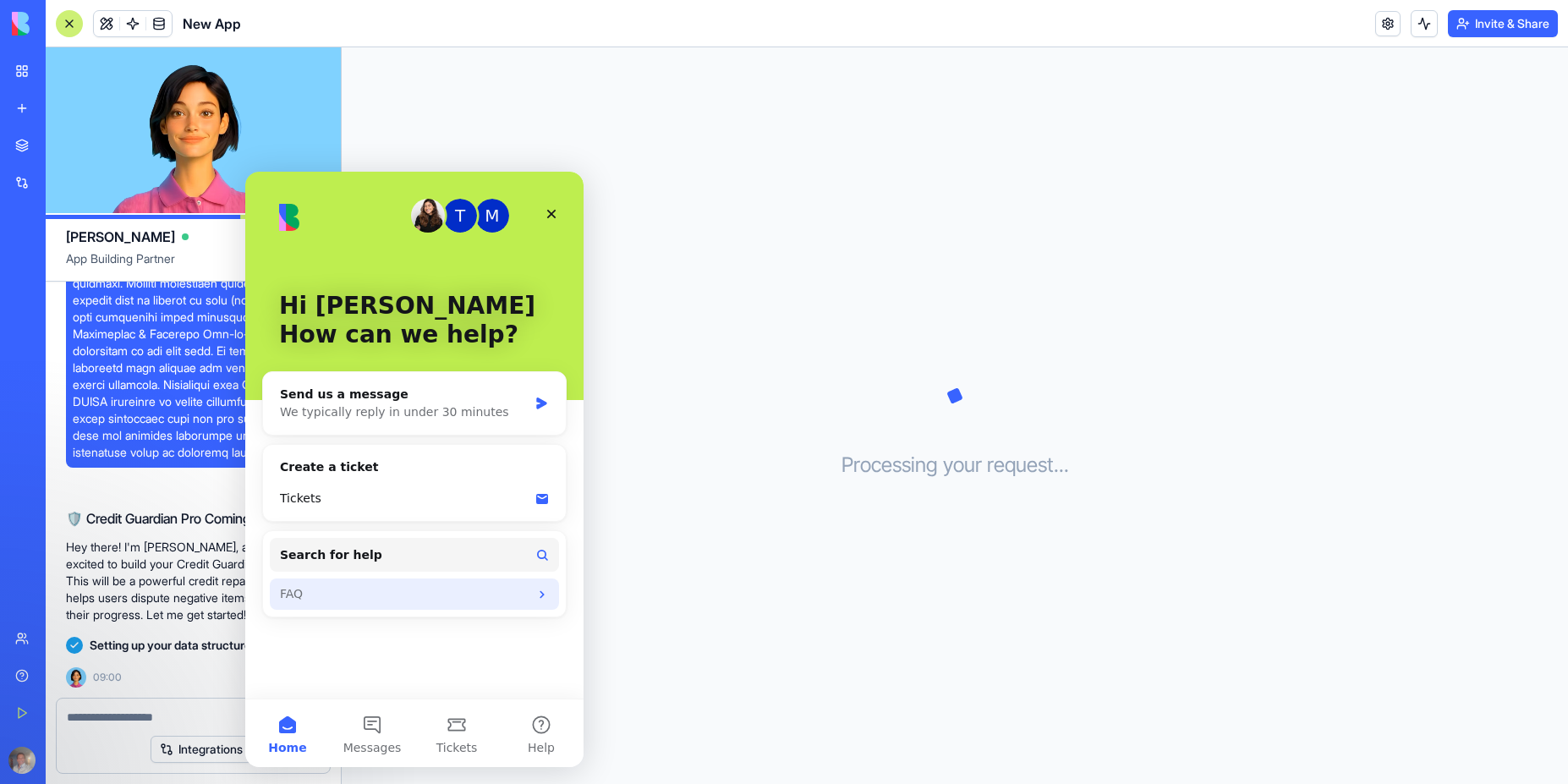
click at [398, 598] on div "FAQ" at bounding box center [404, 595] width 248 height 18
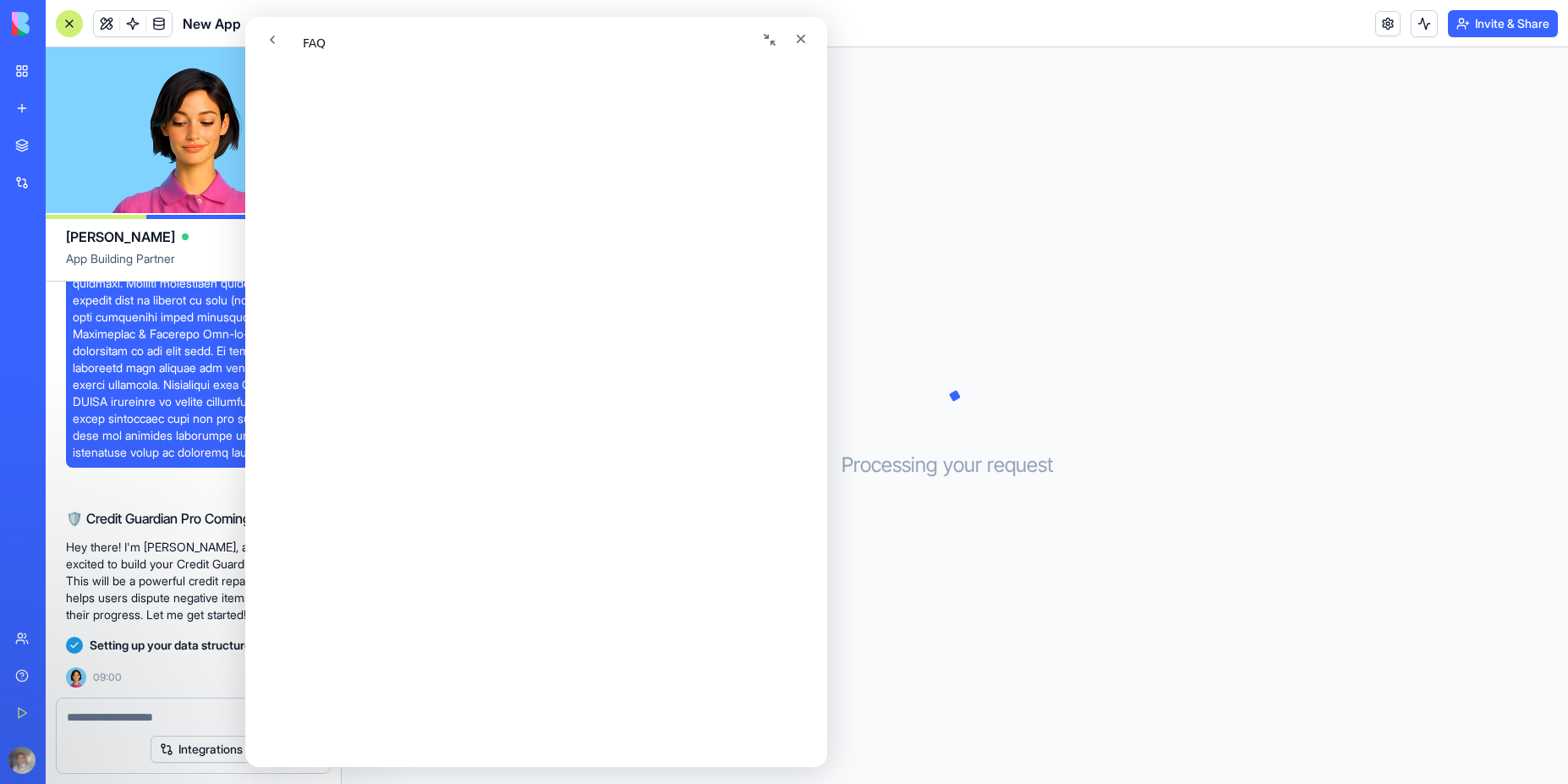
scroll to position [203, 0]
click at [274, 44] on icon "go back" at bounding box center [272, 39] width 14 height 14
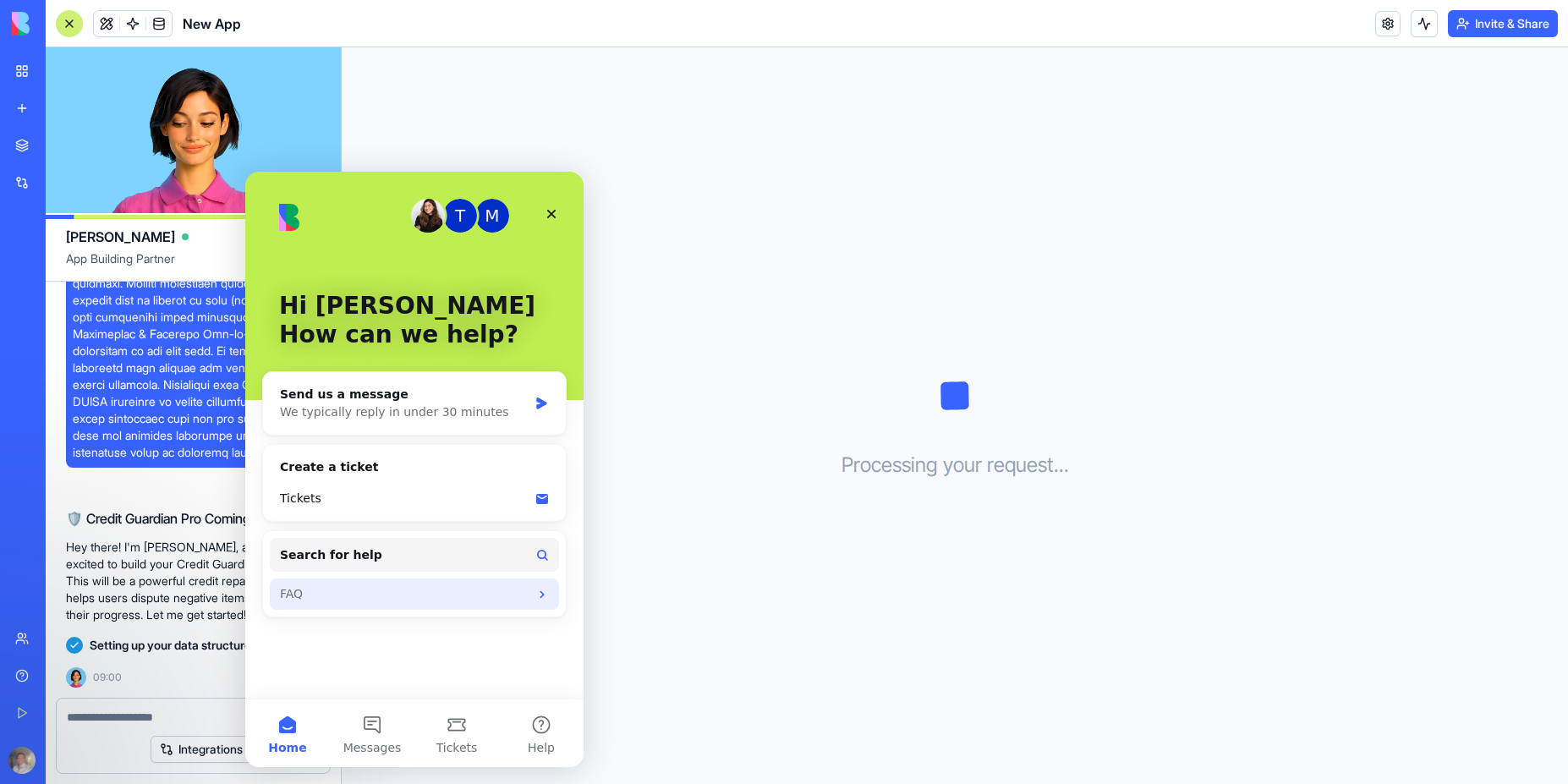
click at [382, 600] on div "FAQ" at bounding box center [404, 595] width 248 height 18
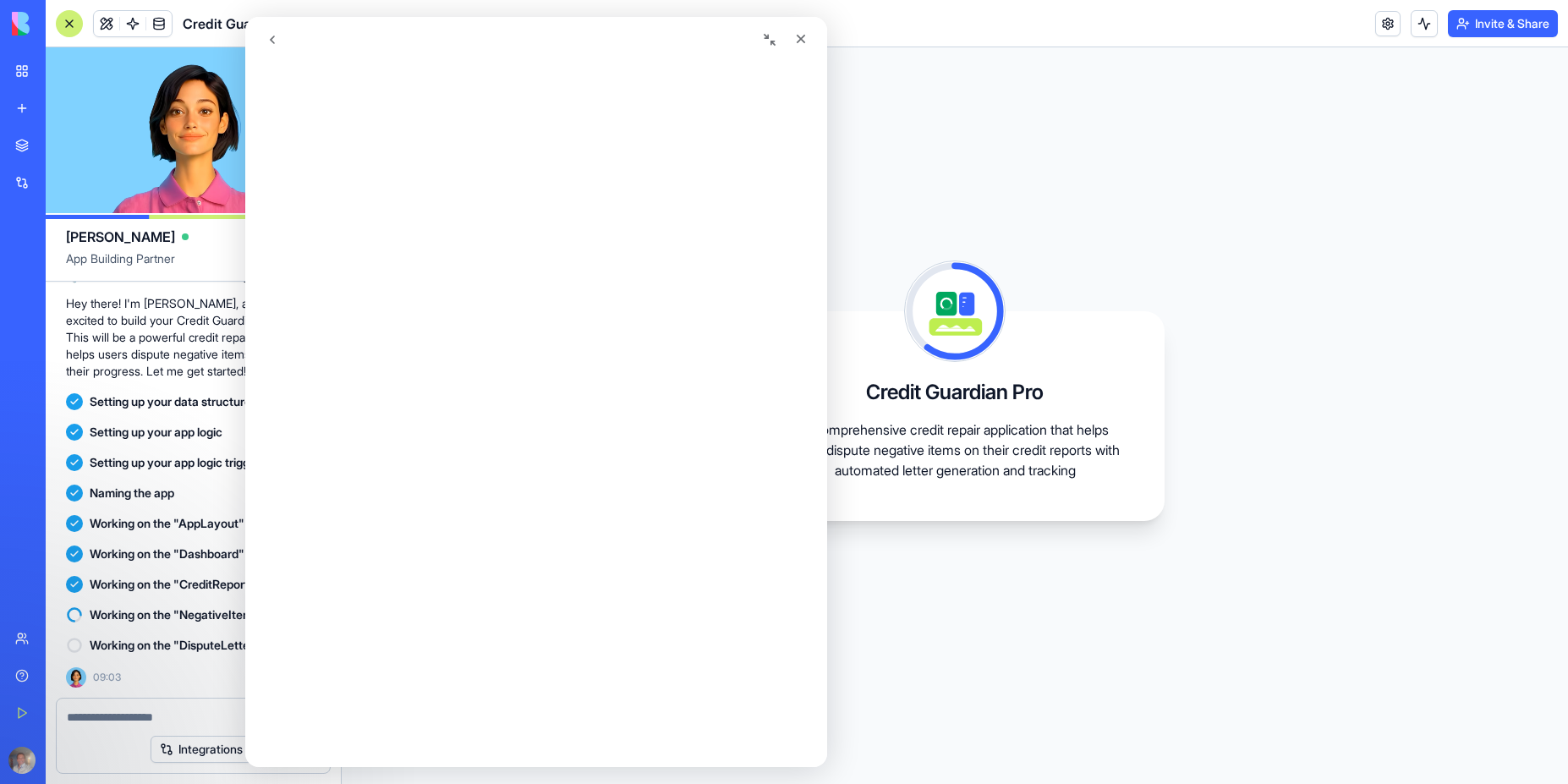
scroll to position [0, 0]
click at [802, 43] on icon "Close" at bounding box center [800, 38] width 14 height 14
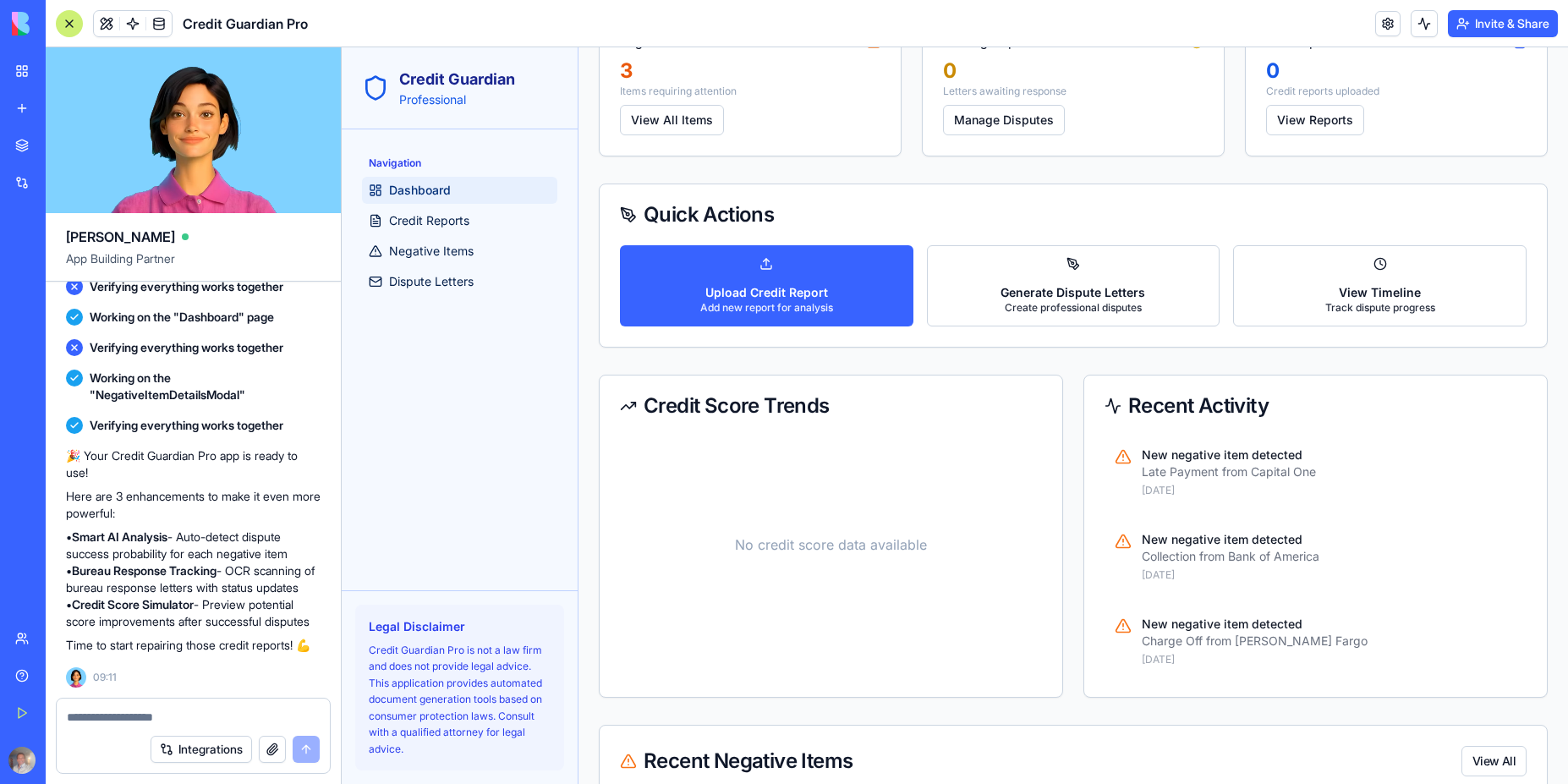
scroll to position [1515, 0]
click at [111, 714] on textarea at bounding box center [193, 717] width 253 height 17
type textarea "**********"
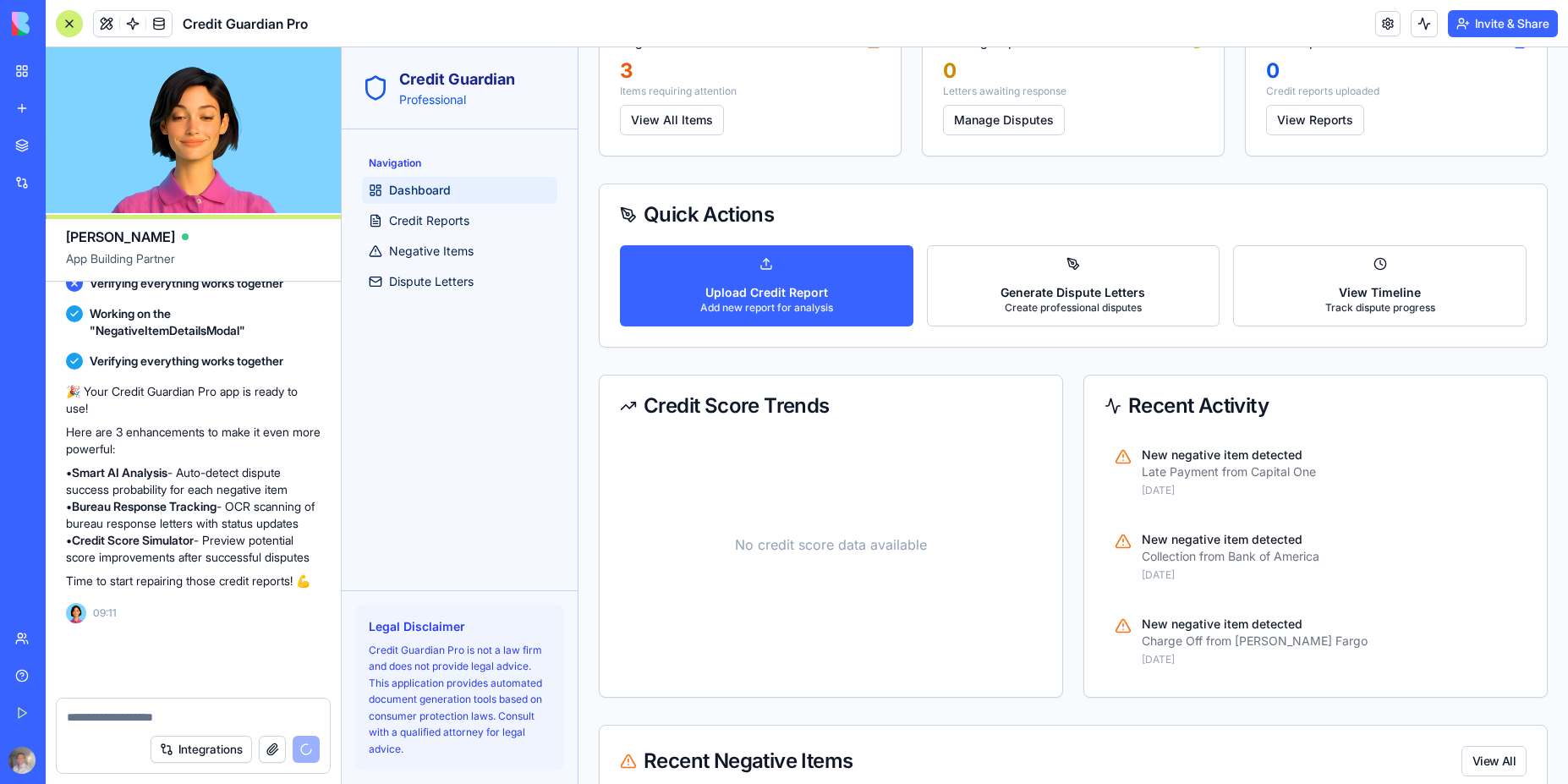
scroll to position [1580, 0]
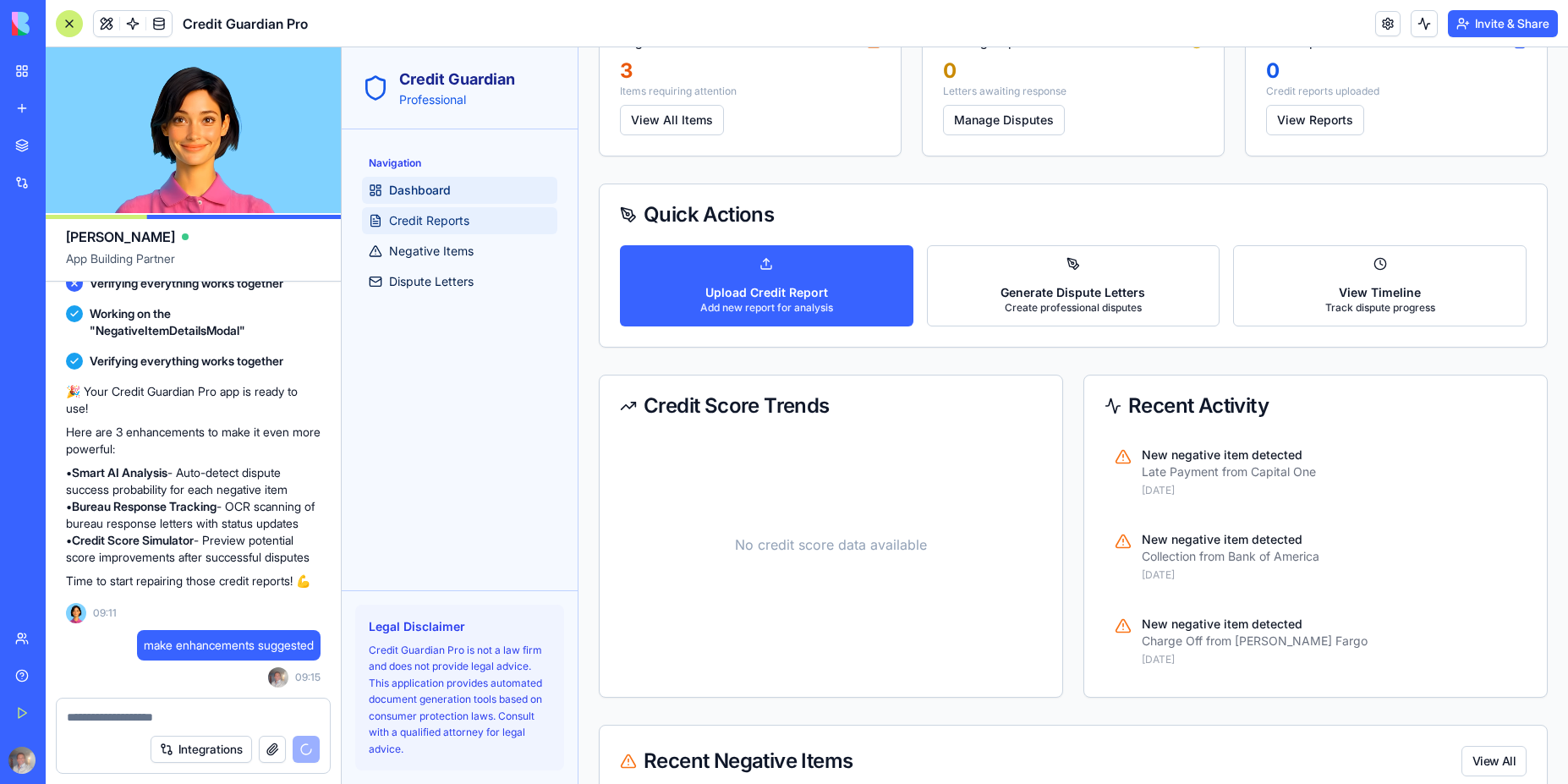
click at [453, 225] on span "Credit Reports" at bounding box center [429, 220] width 81 height 17
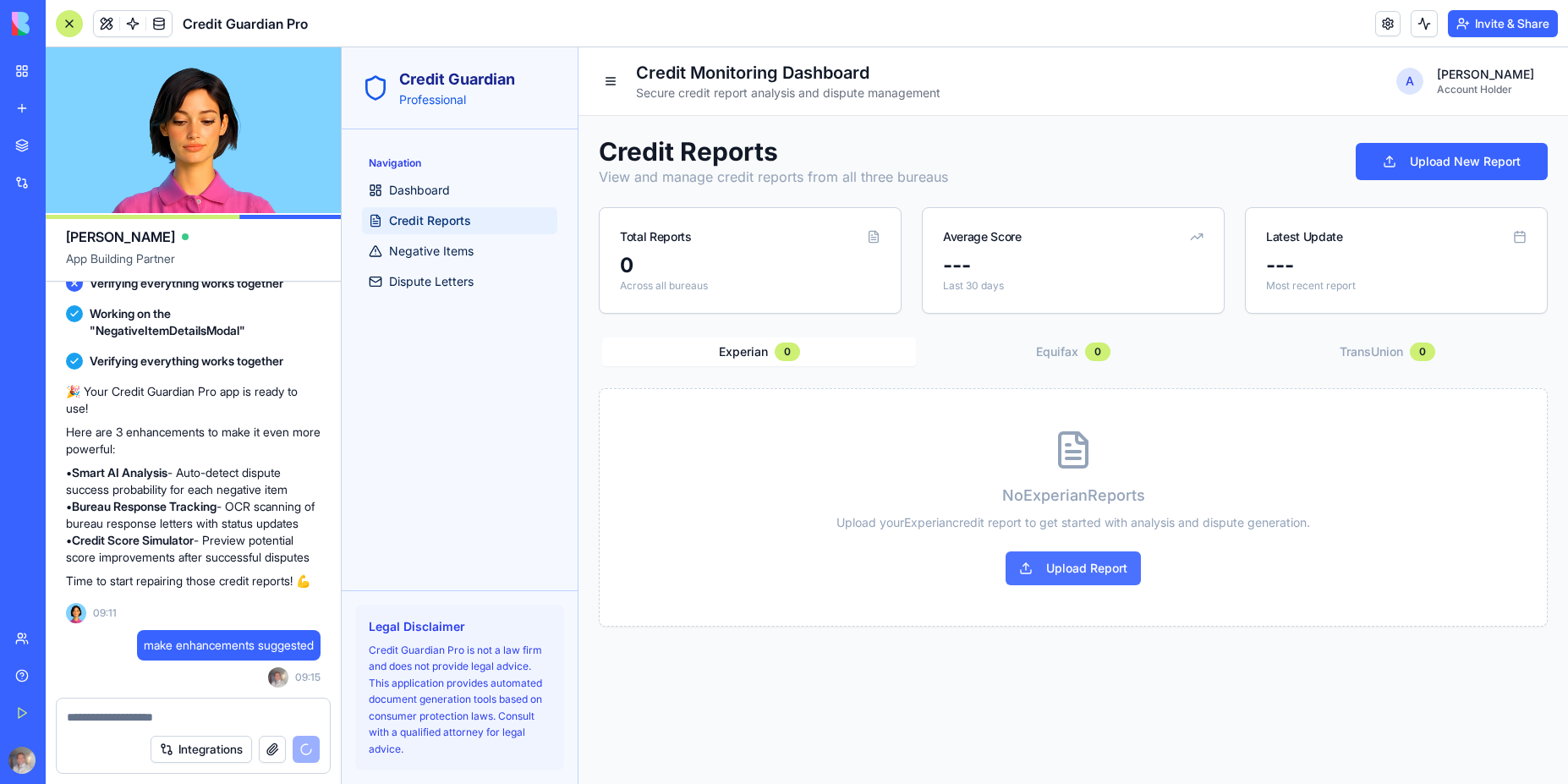
click at [1064, 577] on button "Upload Report" at bounding box center [1072, 567] width 135 height 34
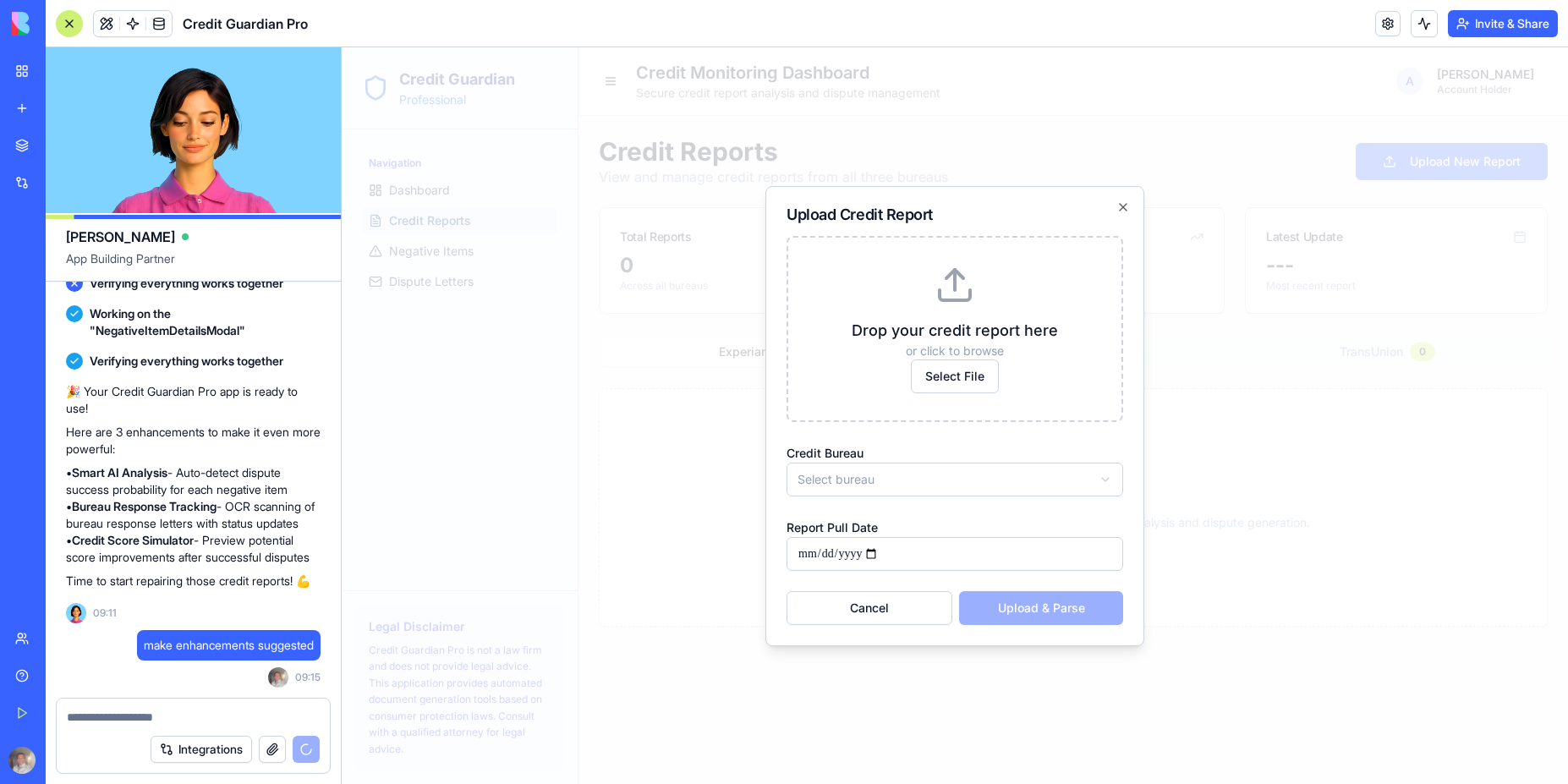
click at [918, 481] on body "**********" at bounding box center [954, 415] width 1226 height 737
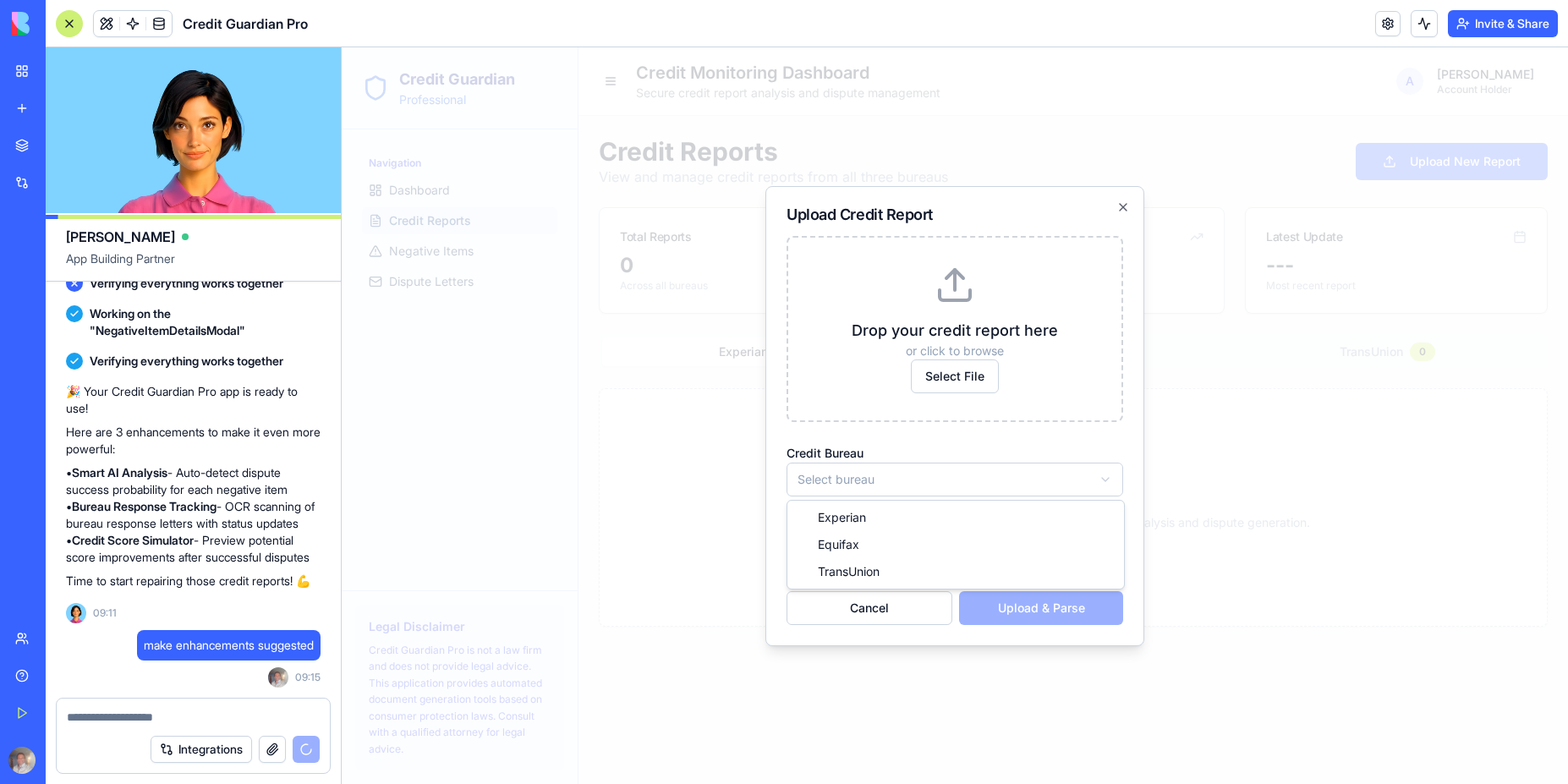
select select "*******"
click at [887, 549] on input "Report Pull Date" at bounding box center [954, 554] width 336 height 34
type input "**********"
click at [1048, 607] on div "Cancel Upload & Parse" at bounding box center [954, 607] width 336 height 34
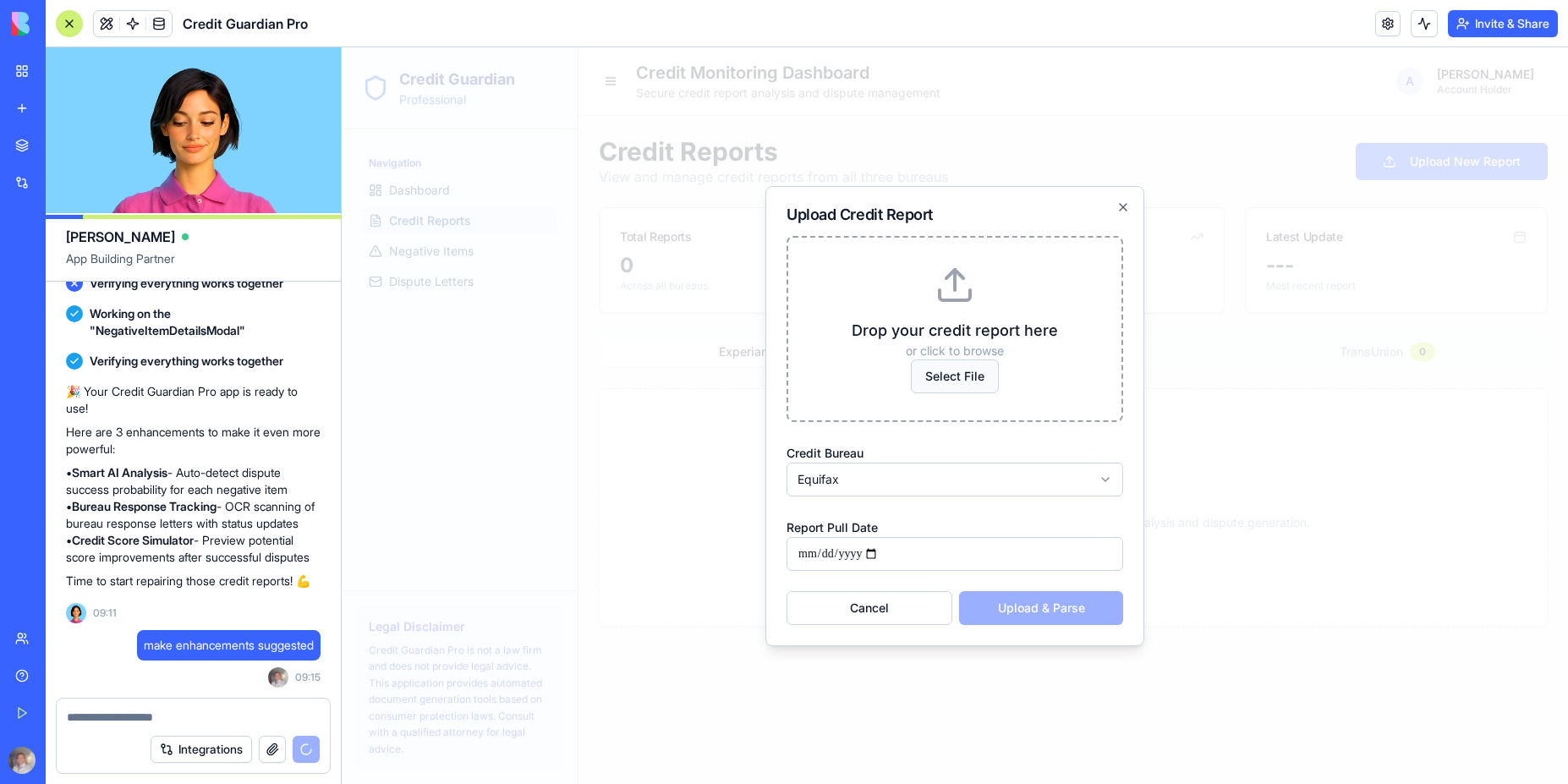
click at [962, 375] on span "Select File" at bounding box center [954, 376] width 88 height 34
click at [342, 47] on input "Select File" at bounding box center [342, 47] width 0 height 0
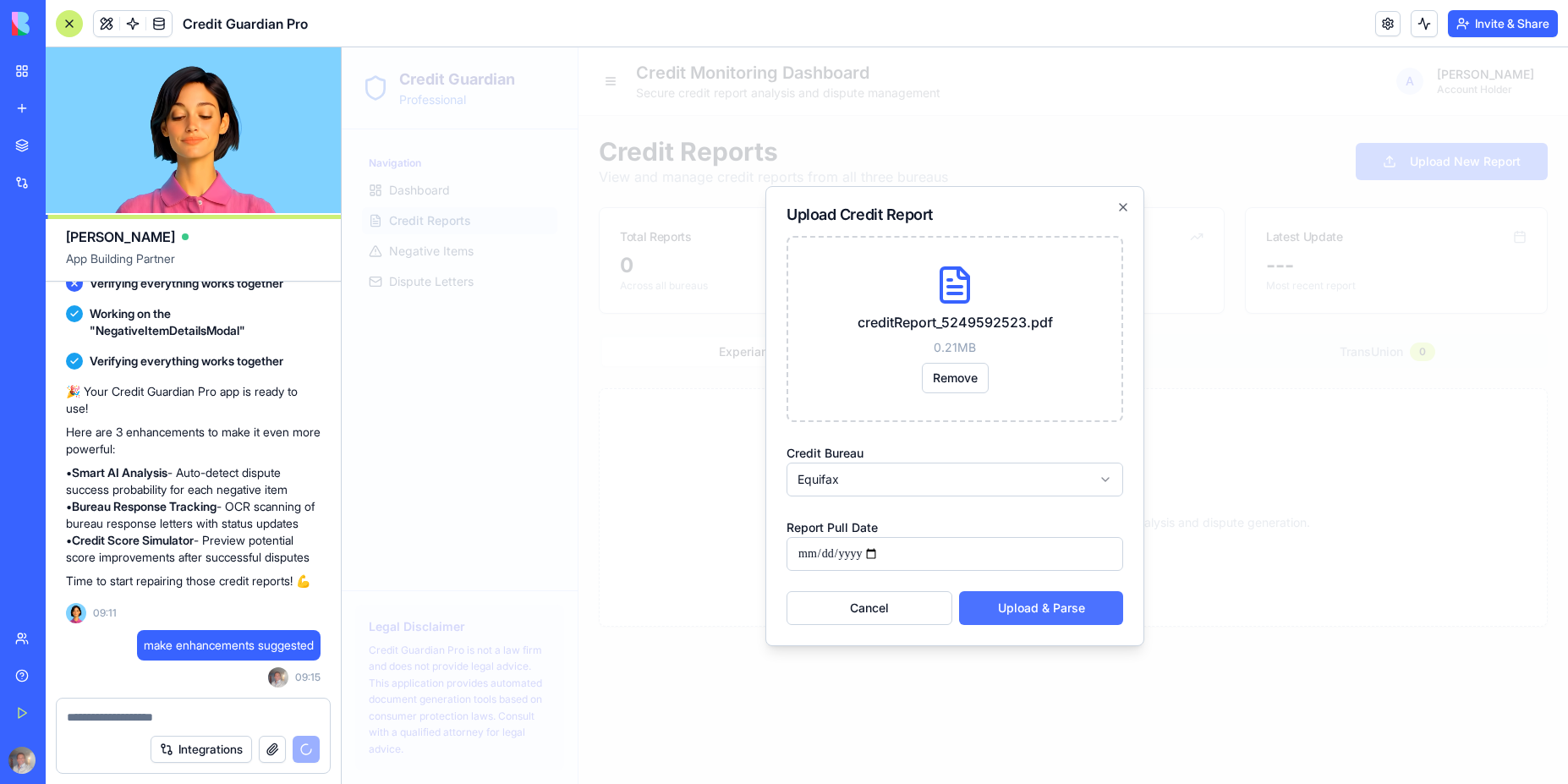
click at [1029, 606] on button "Upload & Parse" at bounding box center [1040, 607] width 164 height 34
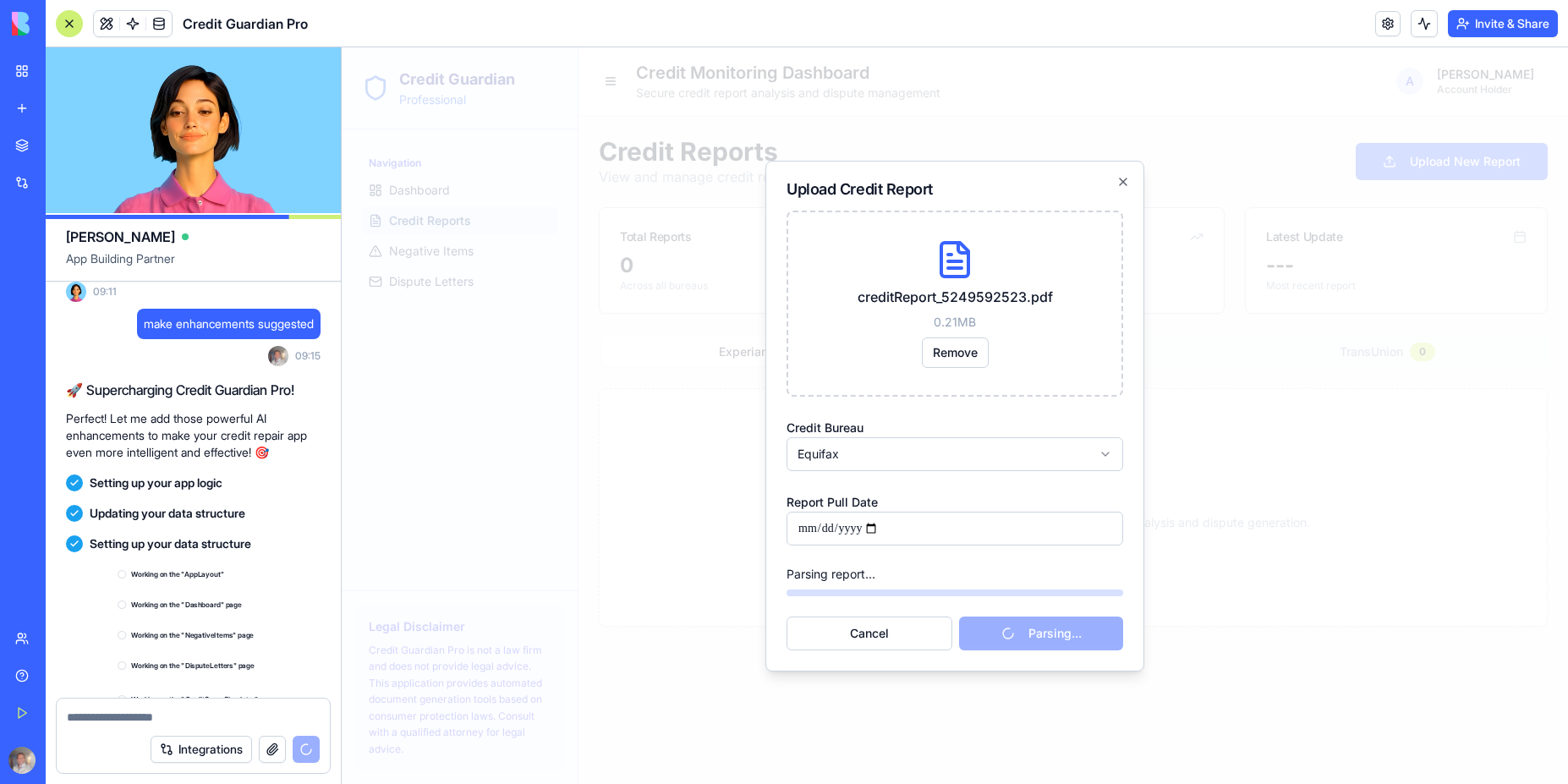
scroll to position [1969, 0]
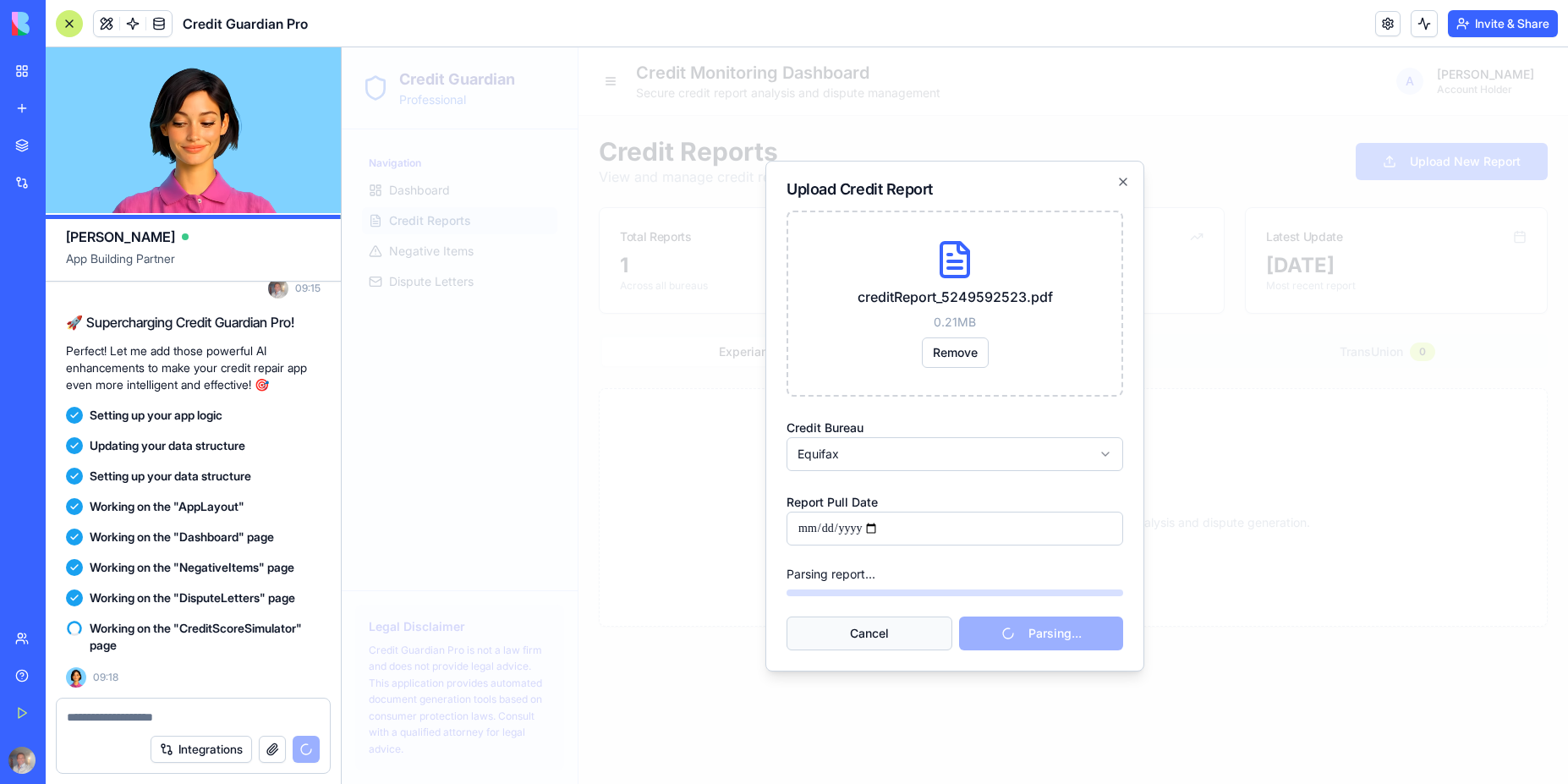
click at [873, 633] on button "Cancel" at bounding box center [869, 633] width 166 height 34
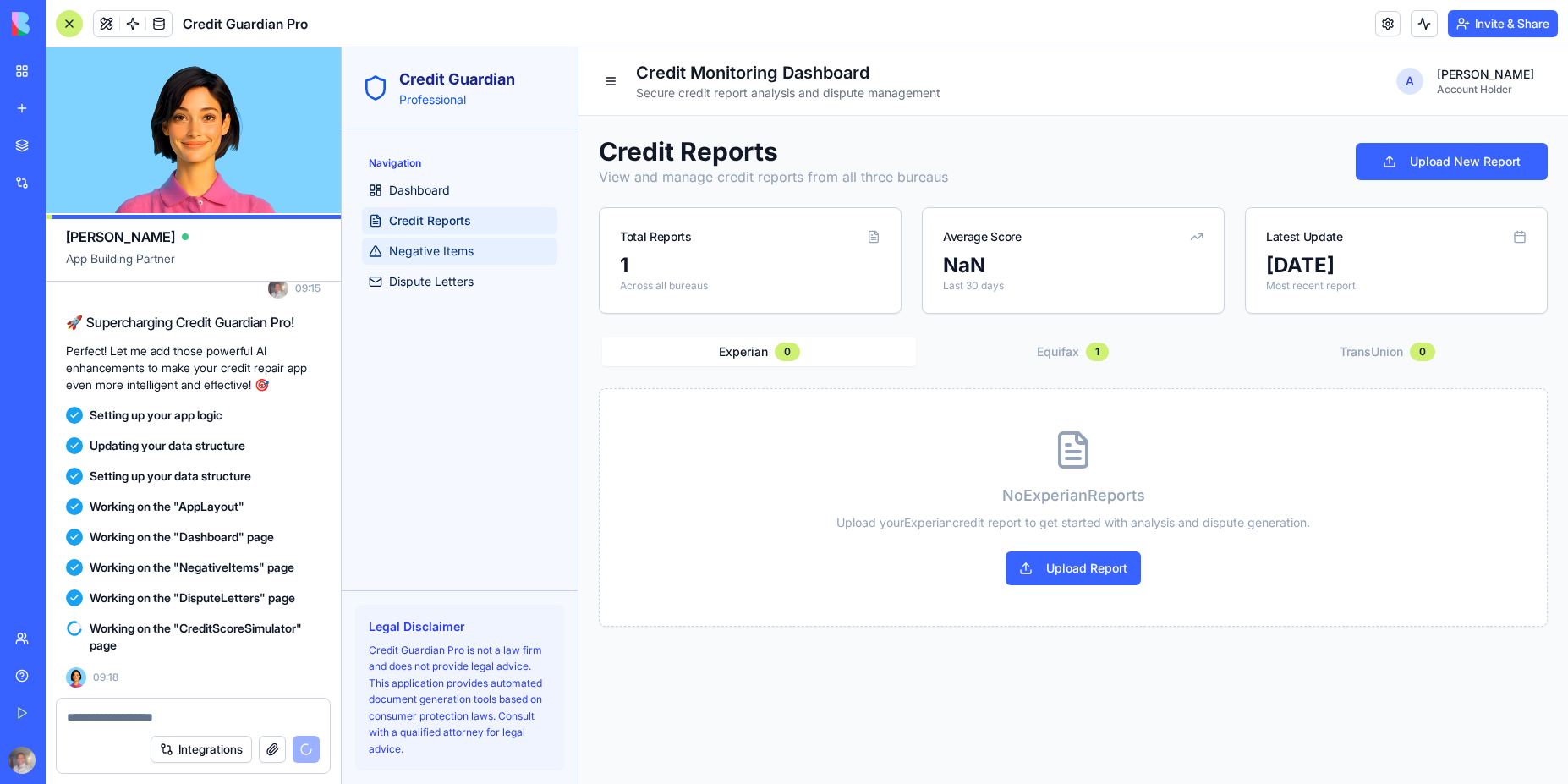
click at [447, 252] on span "Negative Items" at bounding box center [431, 251] width 84 height 17
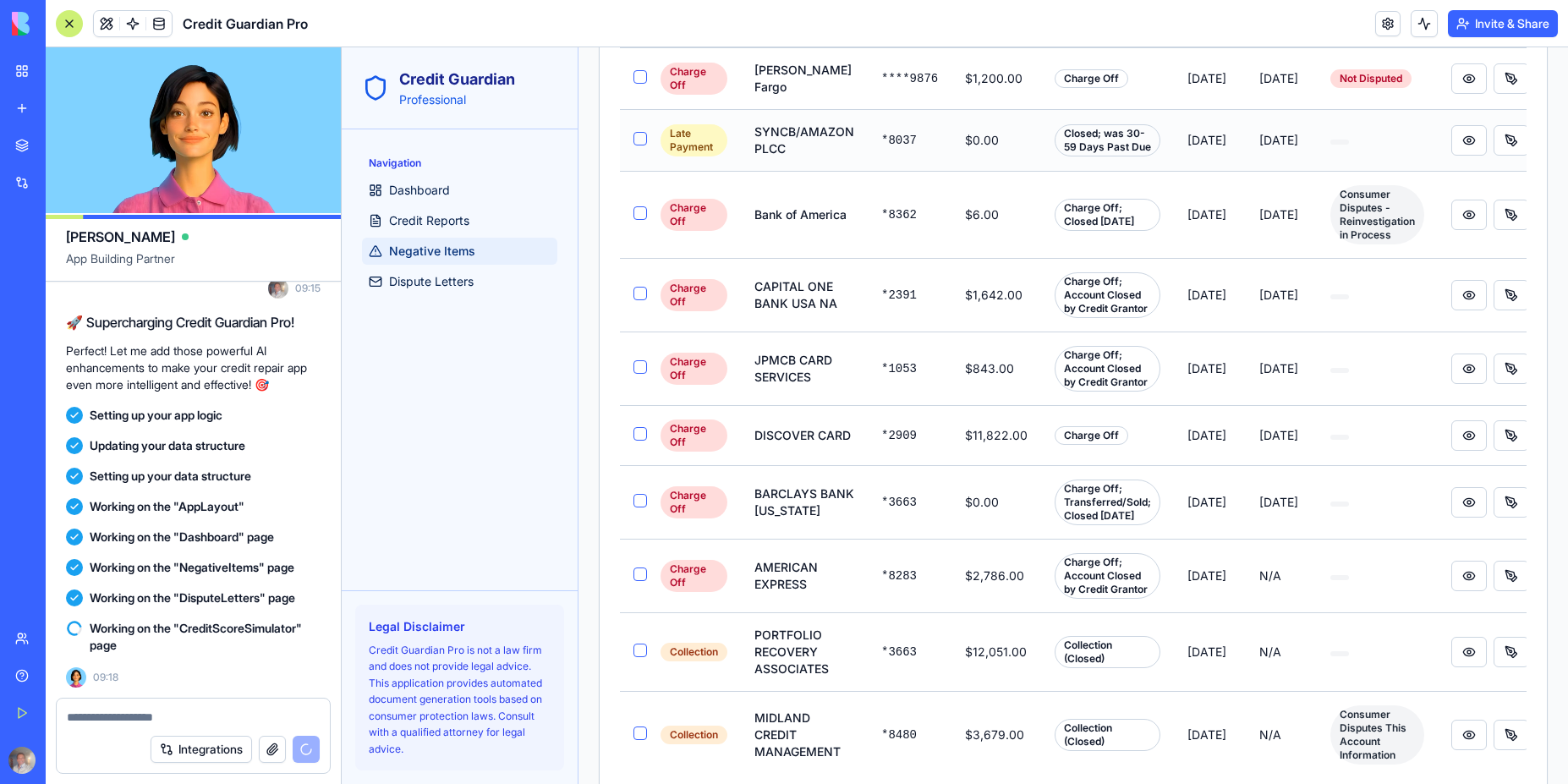
scroll to position [810, 0]
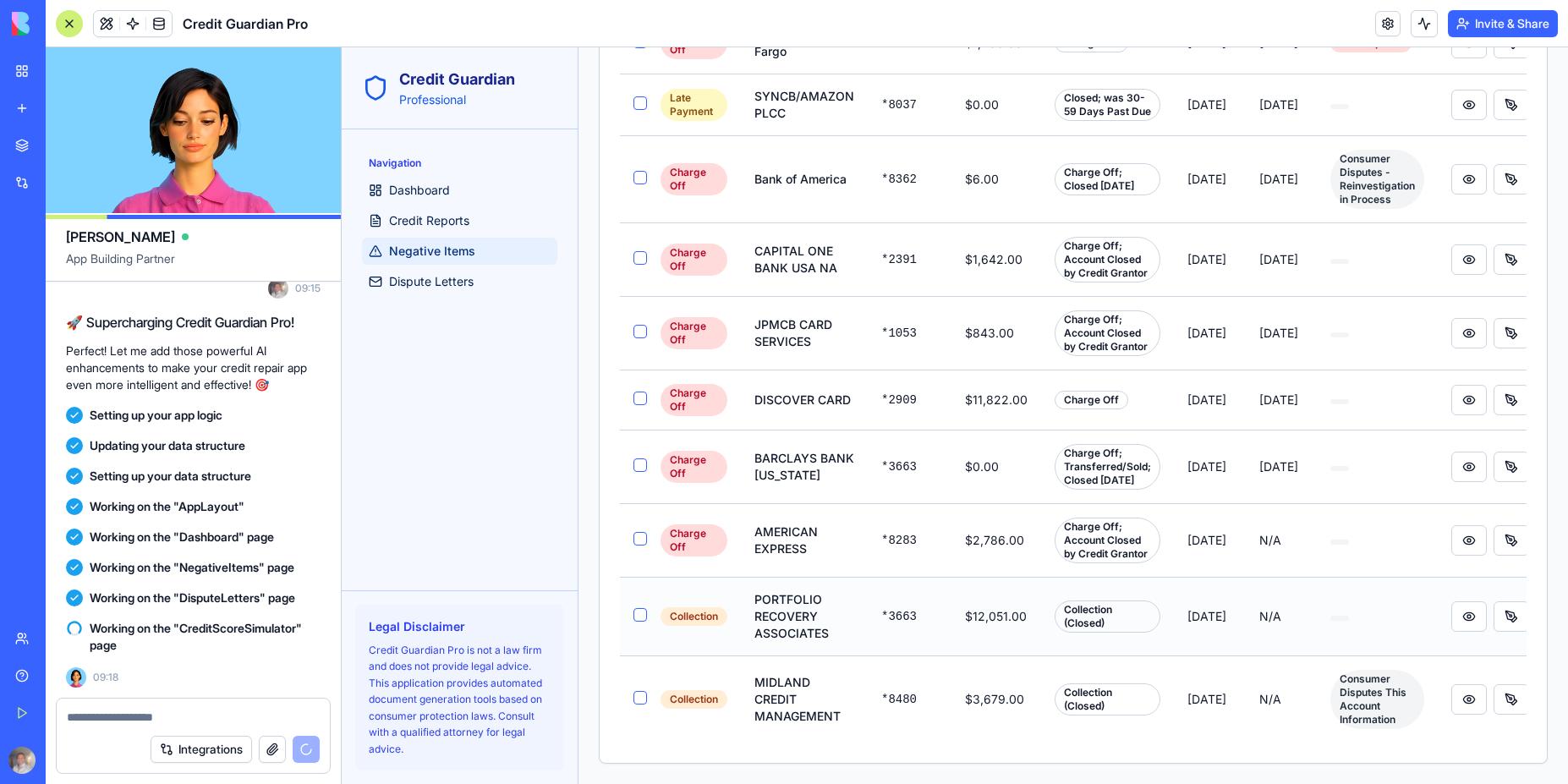
click at [638, 608] on button "button" at bounding box center [640, 615] width 14 height 14
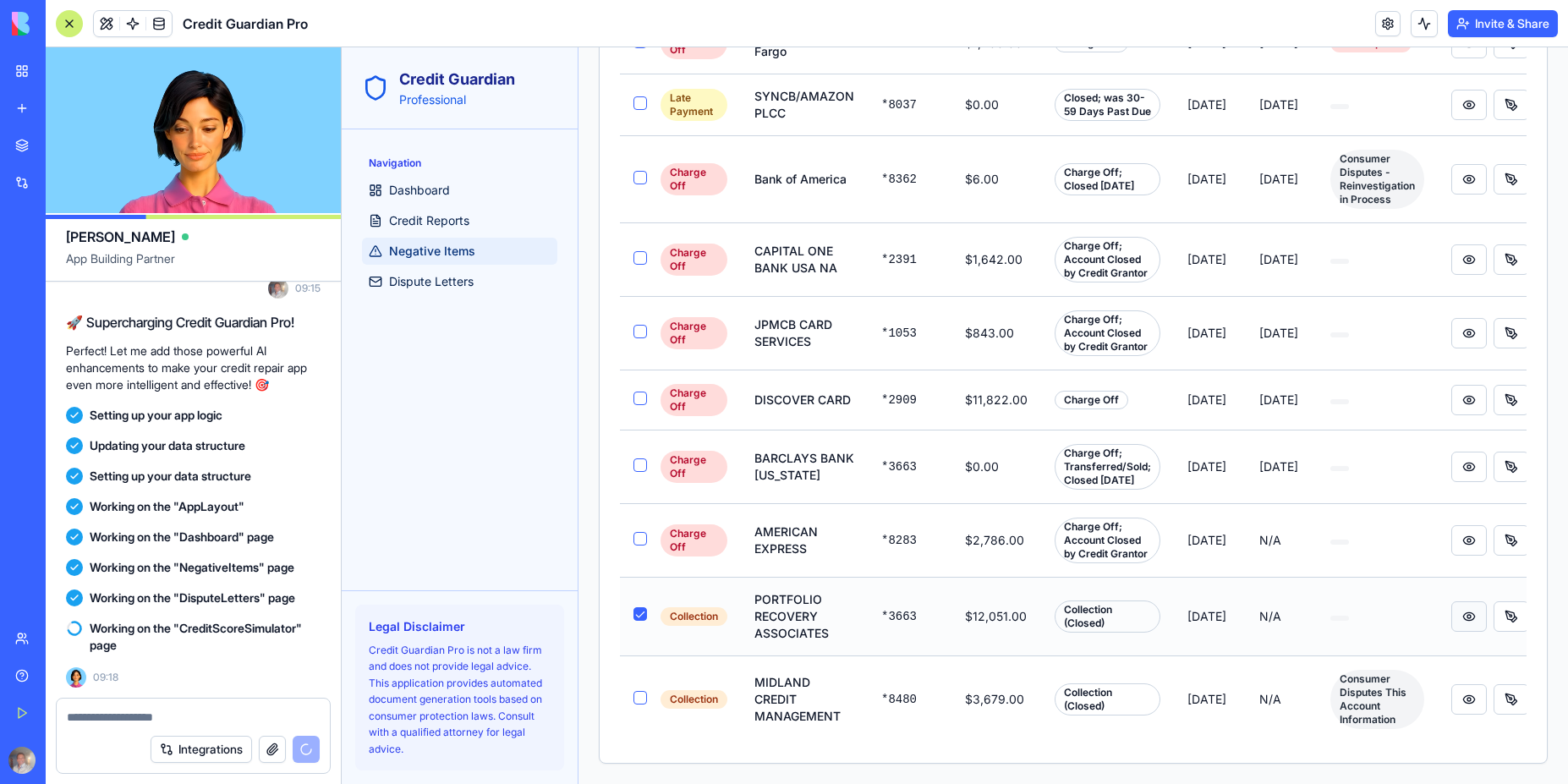
click at [1468, 605] on button at bounding box center [1468, 616] width 35 height 31
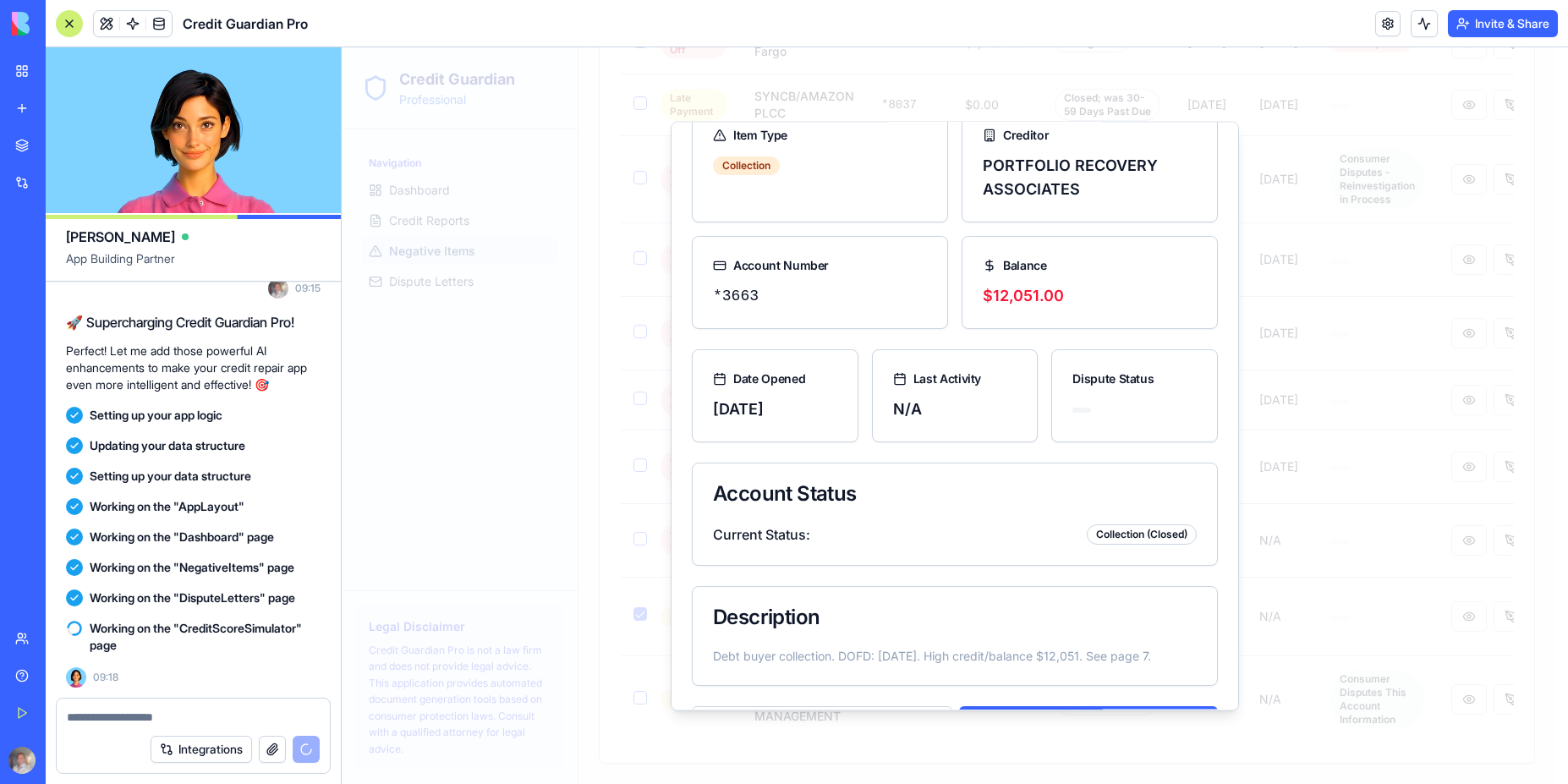
scroll to position [118, 0]
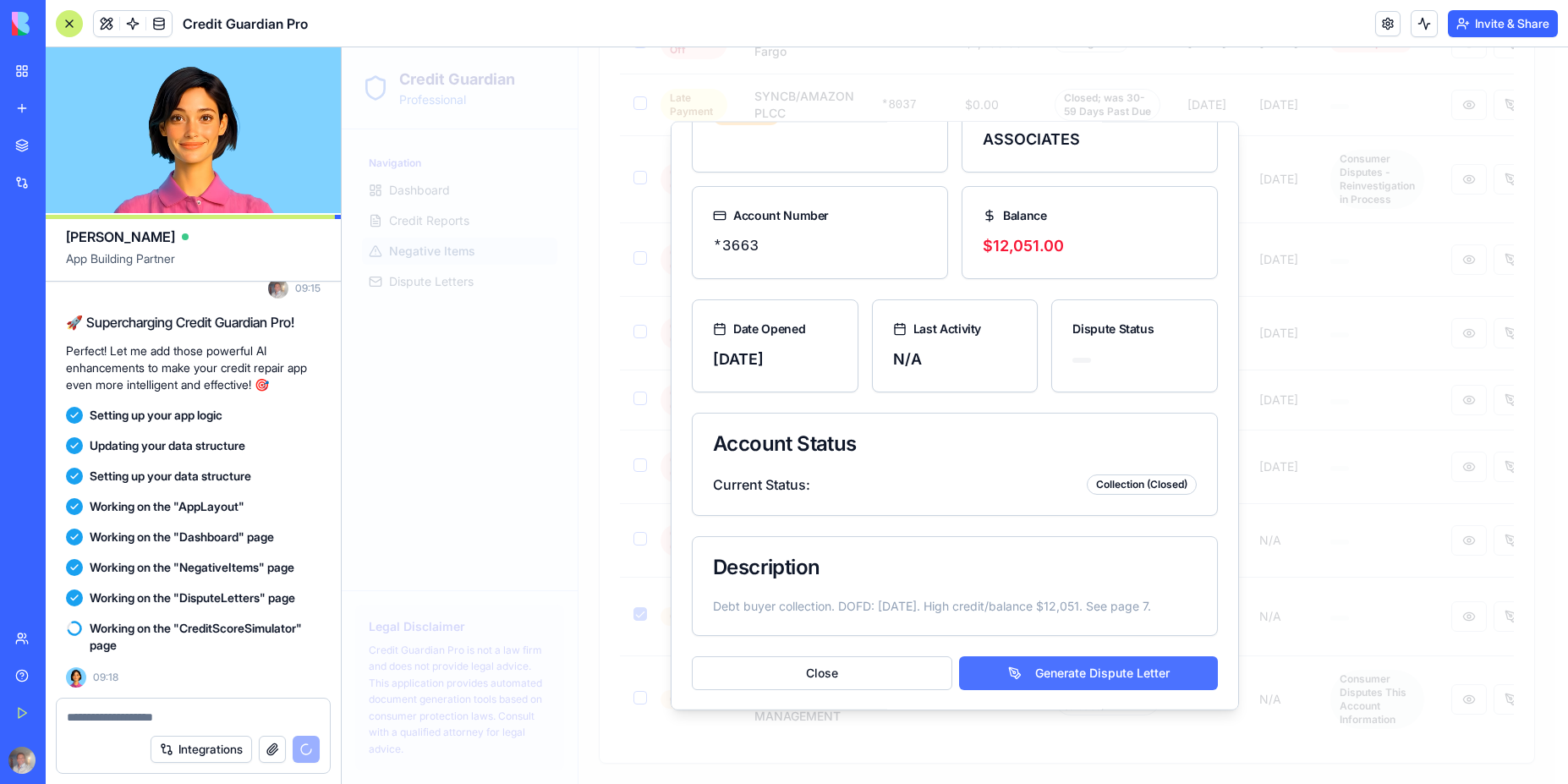
click at [1080, 676] on button "Generate Dispute Letter" at bounding box center [1089, 672] width 259 height 34
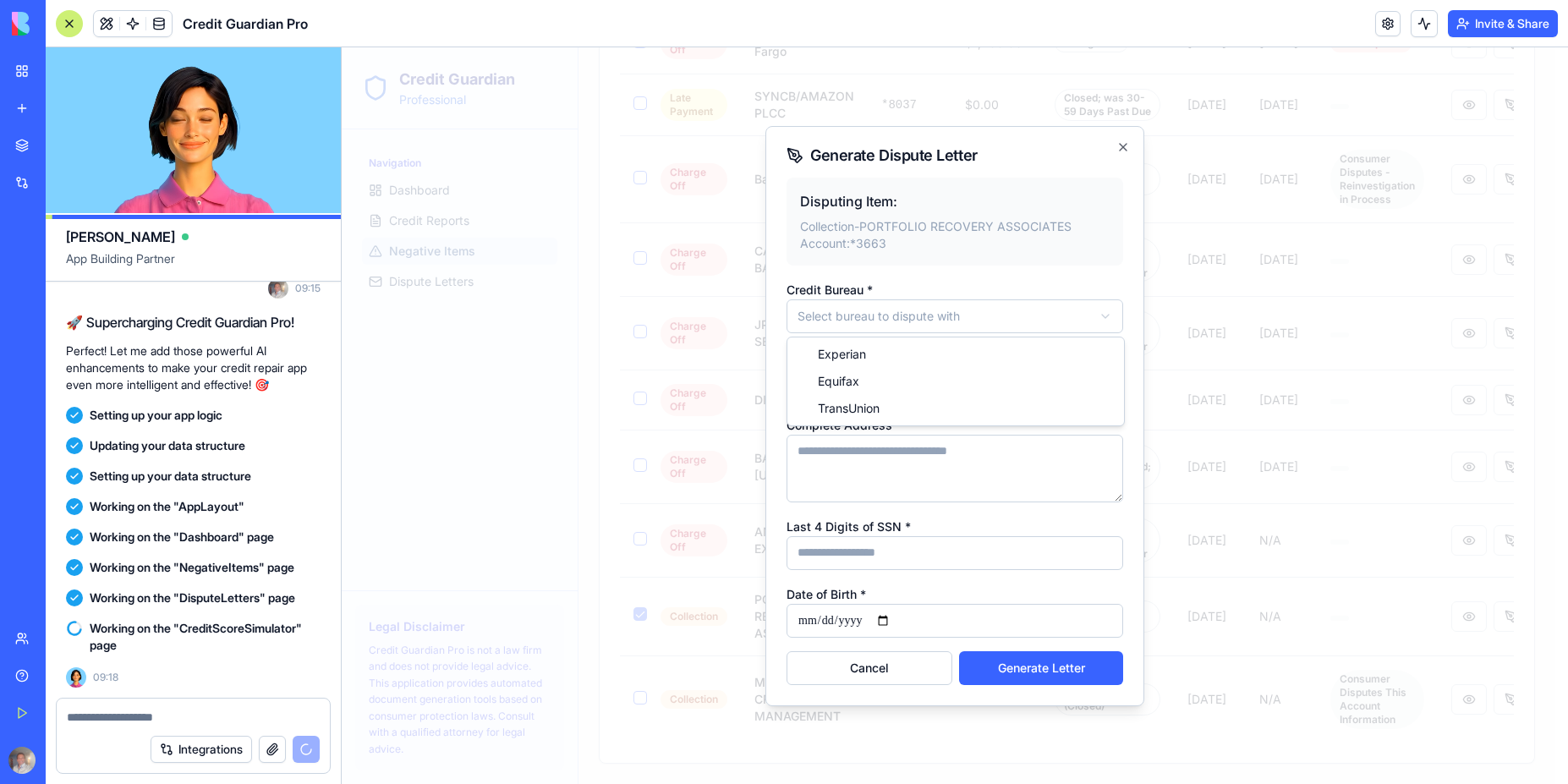
click at [945, 321] on body "Credit Guardian Professional Navigation Dashboard Credit Reports Negative Items…" at bounding box center [948, 29] width 1214 height 1509
select select "*******"
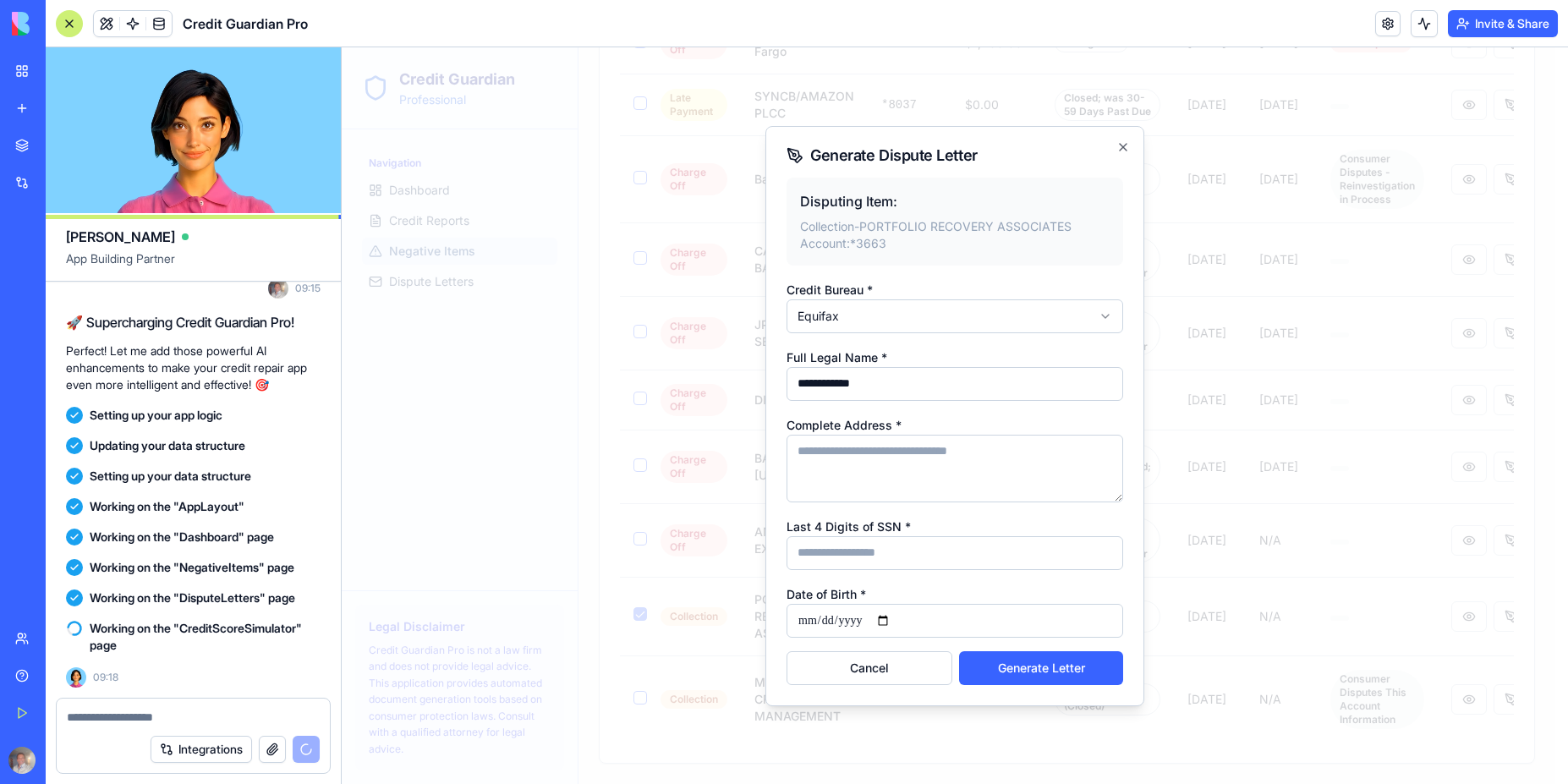
click at [937, 392] on input "**********" at bounding box center [954, 383] width 336 height 34
drag, startPoint x: 822, startPoint y: 386, endPoint x: 792, endPoint y: 388, distance: 30.1
click at [792, 388] on input "**********" at bounding box center [954, 383] width 336 height 34
click at [917, 553] on input "Last 4 Digits of SSN *" at bounding box center [954, 553] width 336 height 34
type input "****"
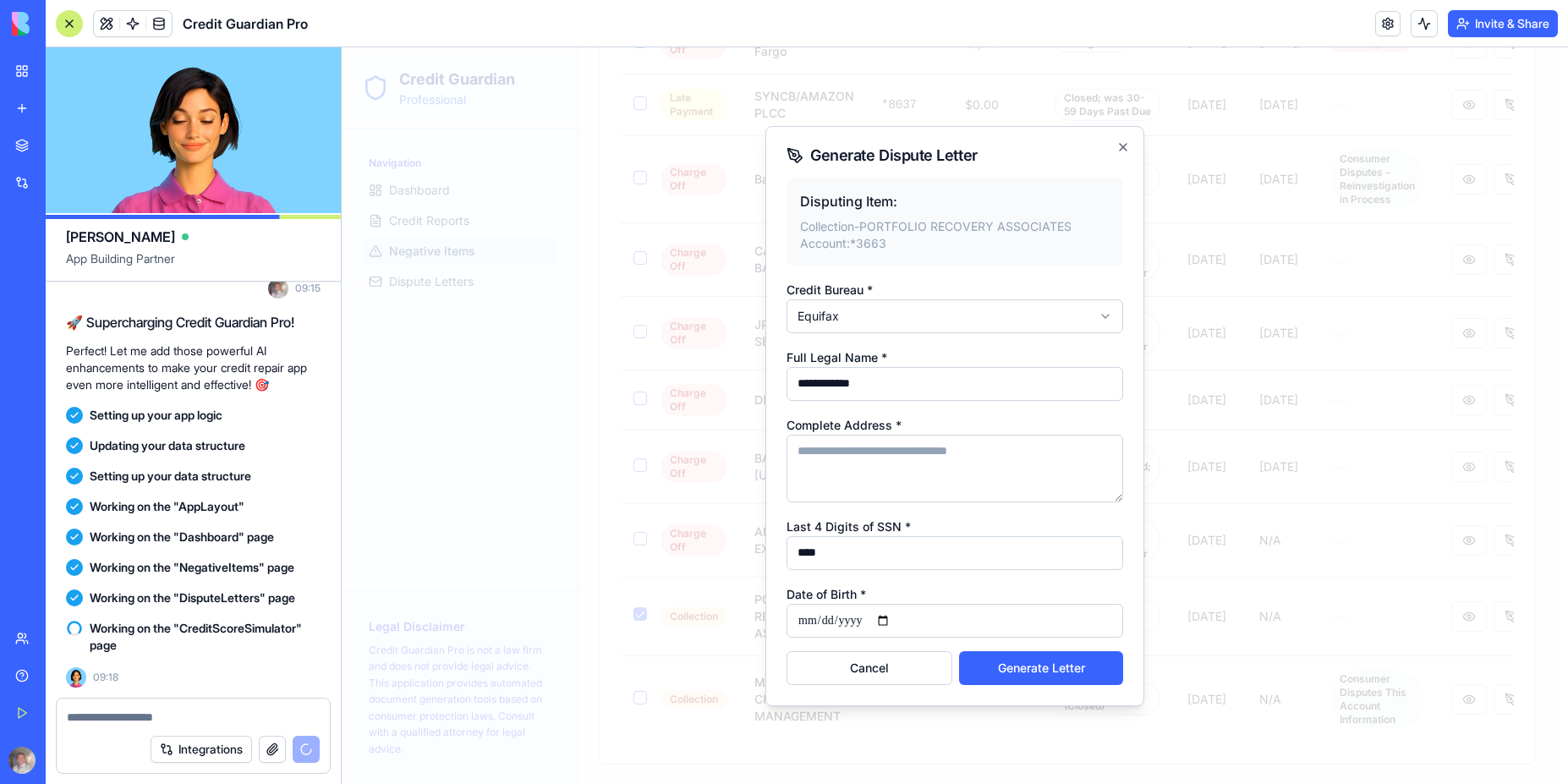
click at [891, 620] on input "Date of Birth *" at bounding box center [954, 620] width 336 height 34
click at [877, 619] on input "**********" at bounding box center [954, 620] width 336 height 34
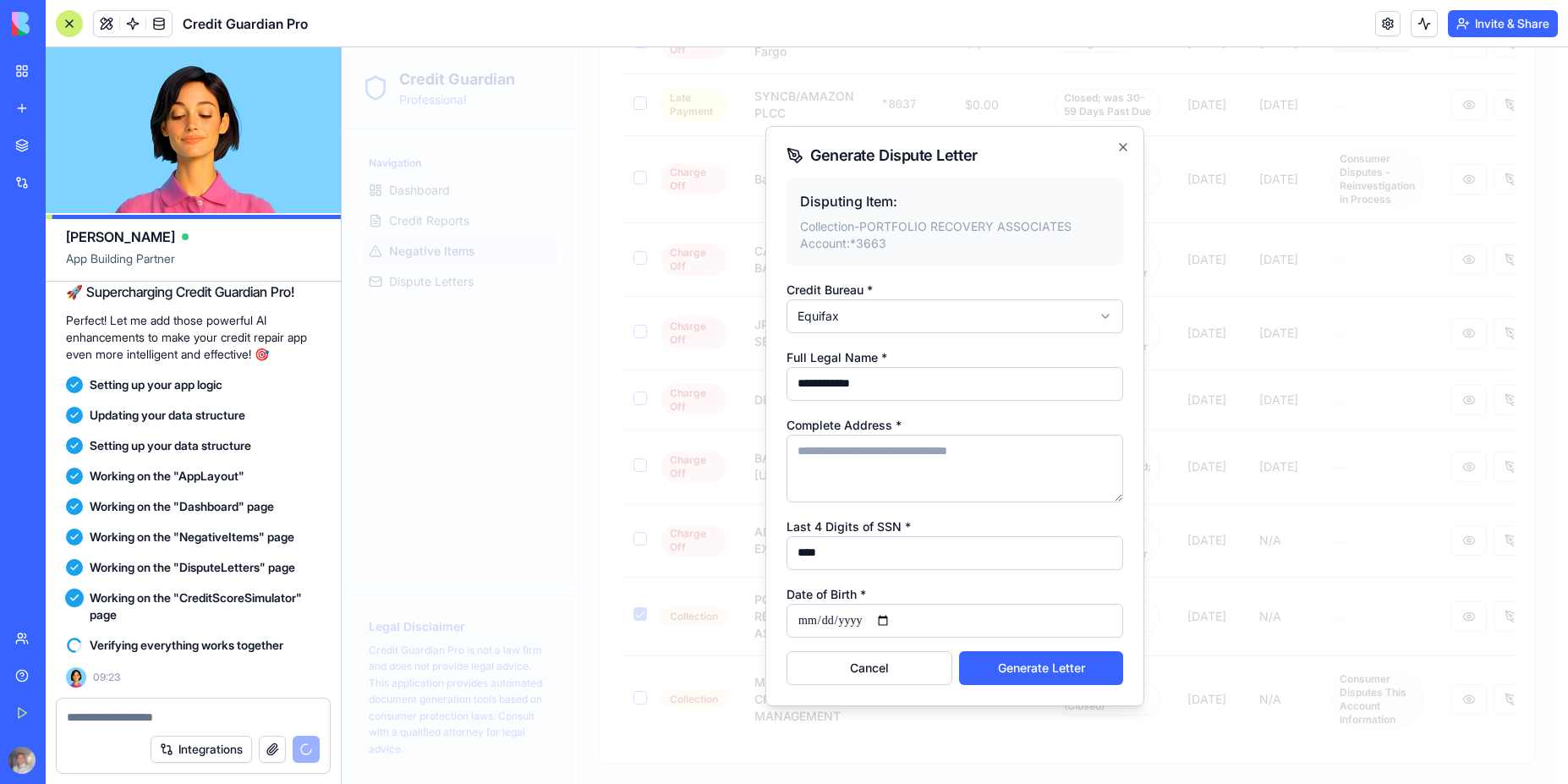
click at [865, 624] on input "**********" at bounding box center [954, 620] width 336 height 34
click at [876, 619] on input "**********" at bounding box center [954, 620] width 336 height 34
click at [871, 625] on input "**********" at bounding box center [954, 620] width 336 height 34
type input "**********"
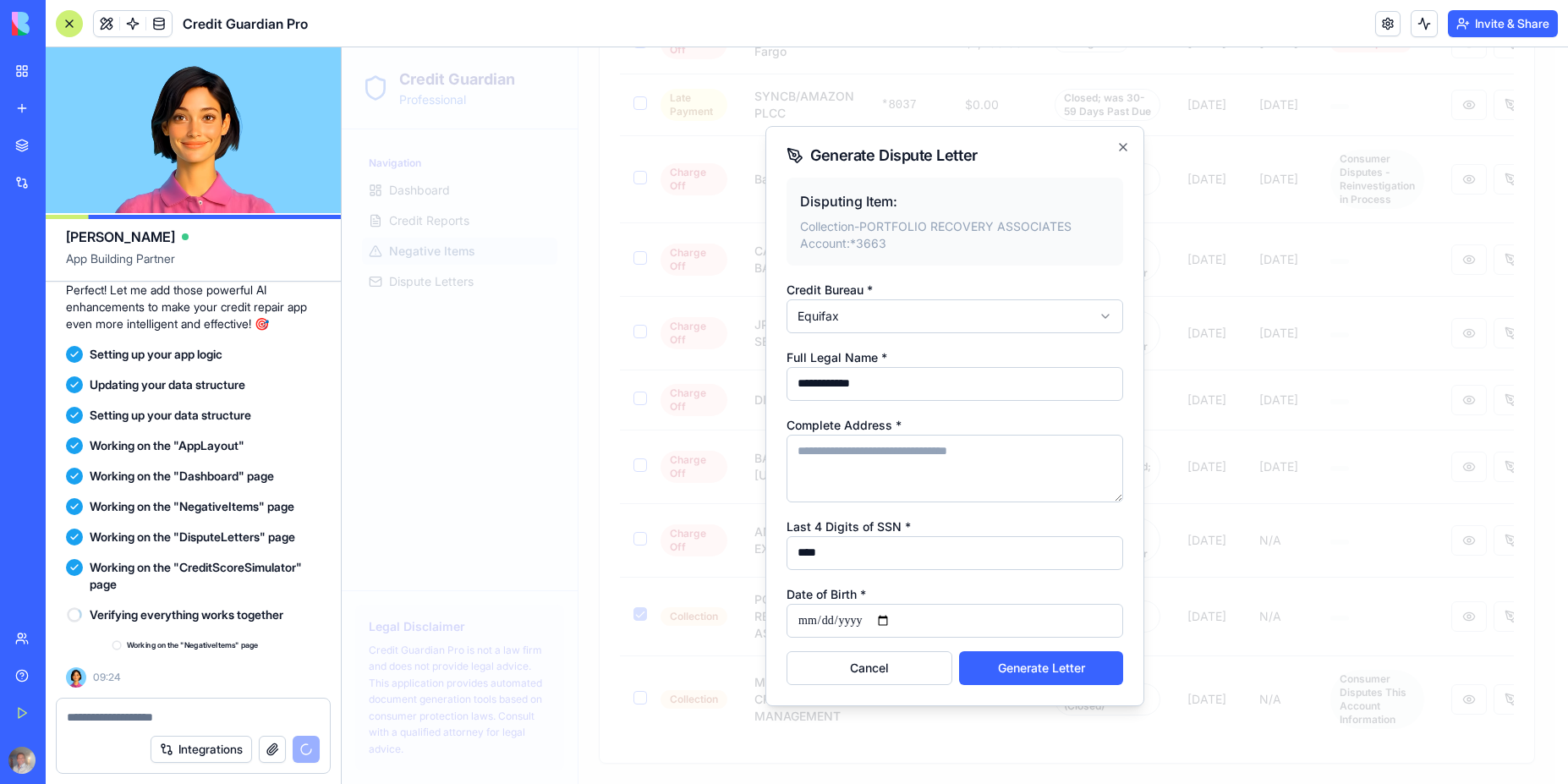
scroll to position [2029, 0]
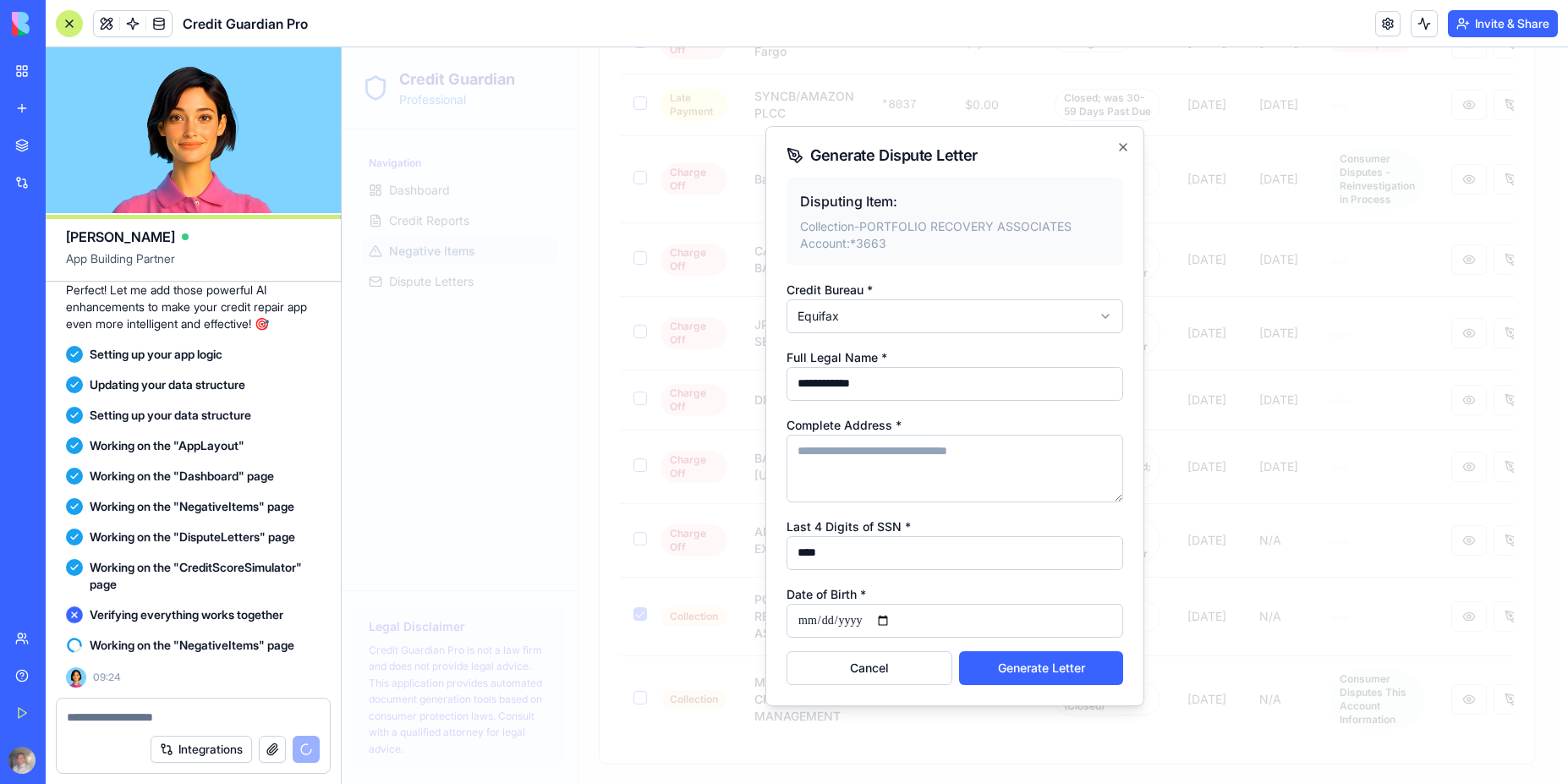
click at [896, 461] on textarea "Complete Address *" at bounding box center [954, 469] width 336 height 68
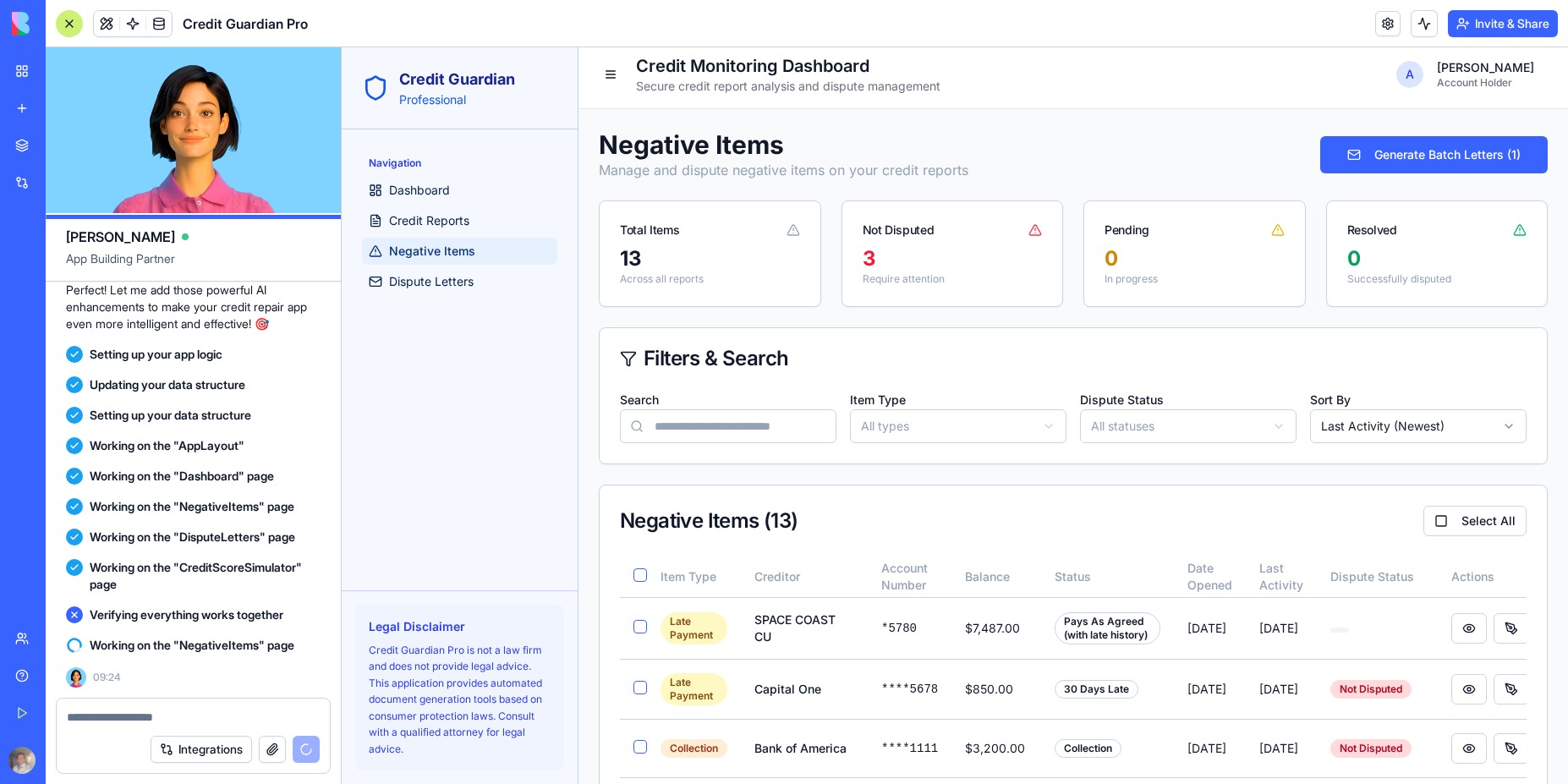
scroll to position [0, 0]
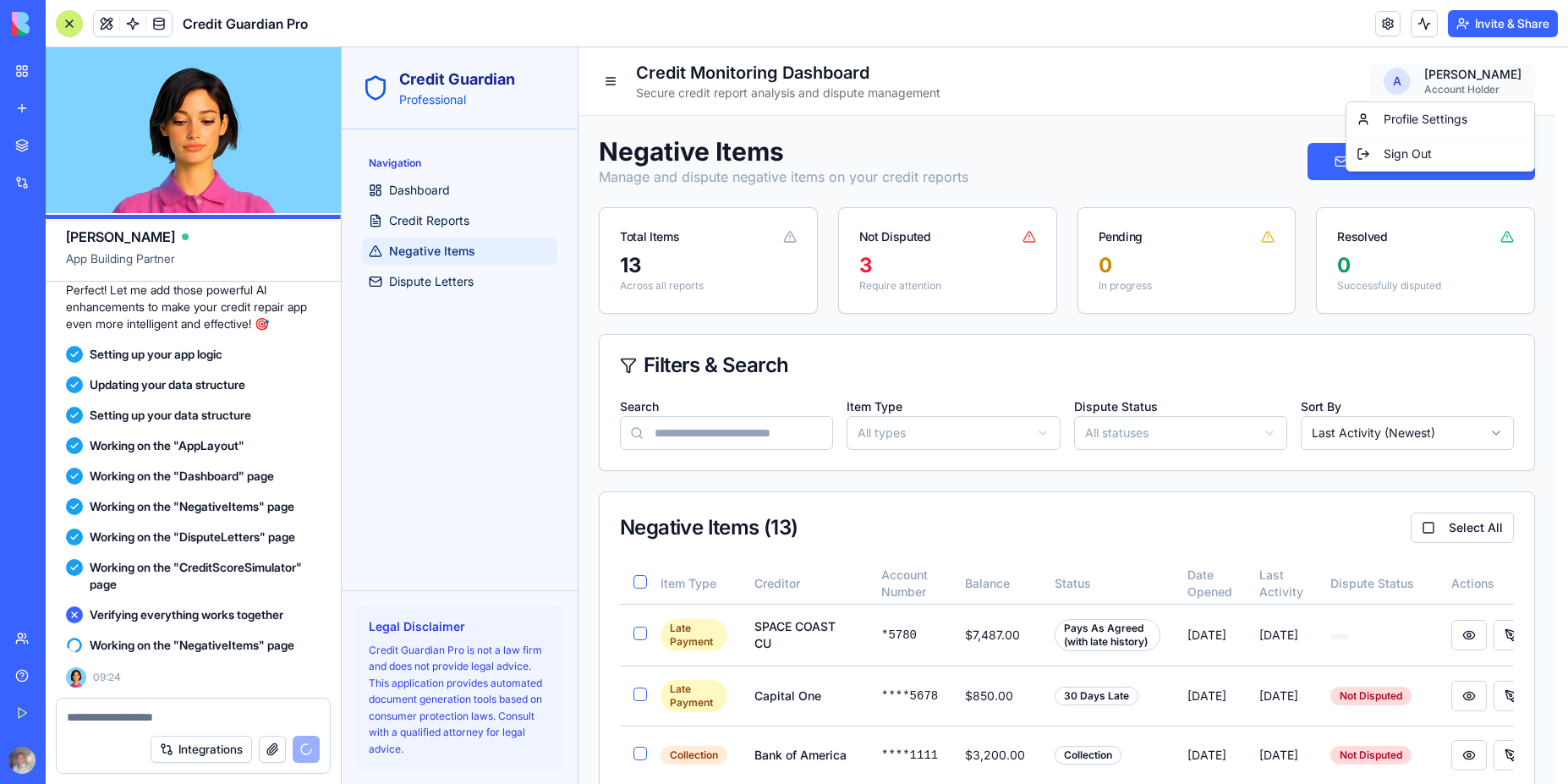
click at [139, 716] on textarea at bounding box center [193, 717] width 253 height 17
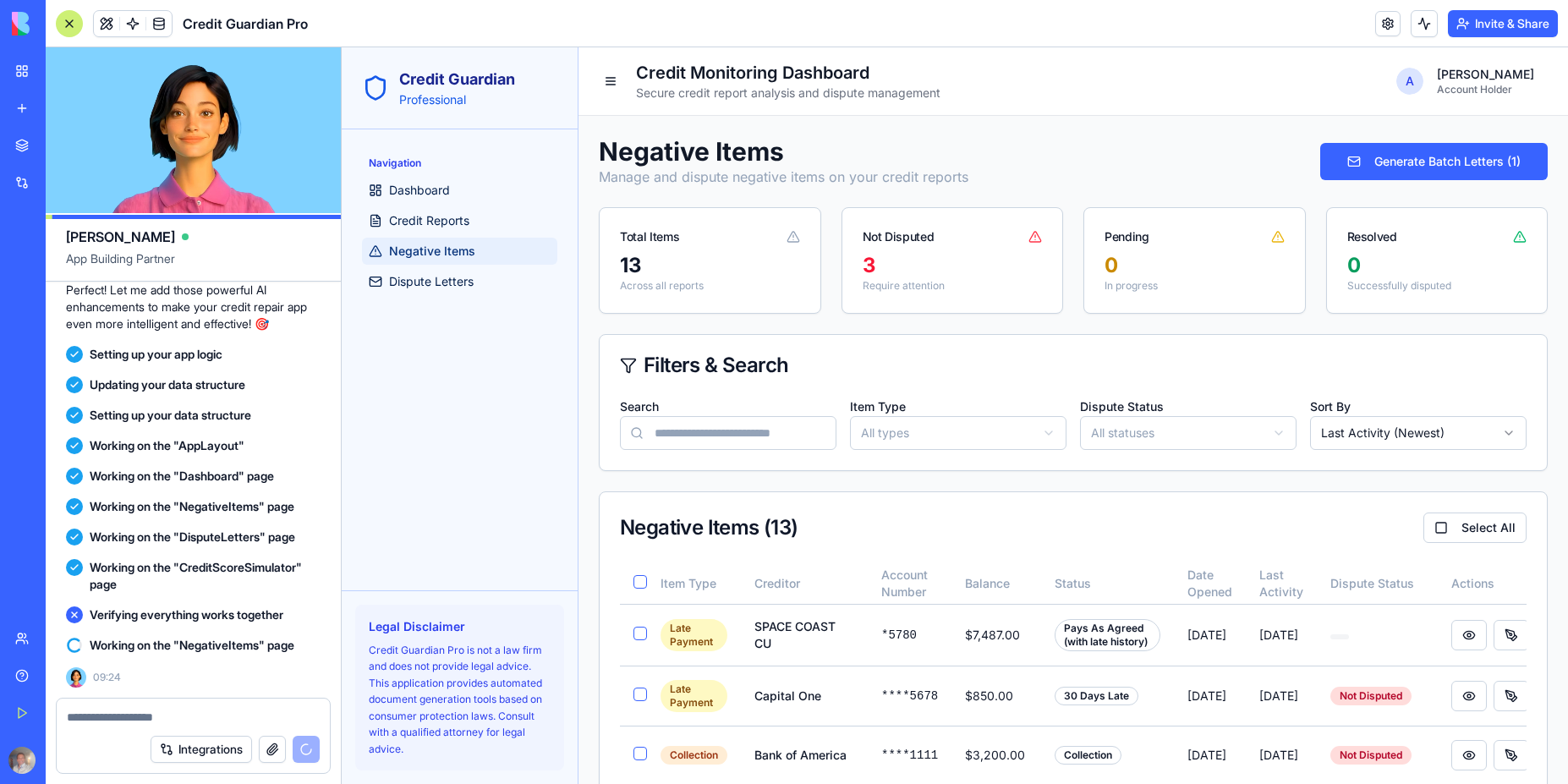
click at [904, 293] on div "3 Require attention" at bounding box center [953, 282] width 221 height 61
click at [686, 263] on div "13" at bounding box center [710, 266] width 180 height 27
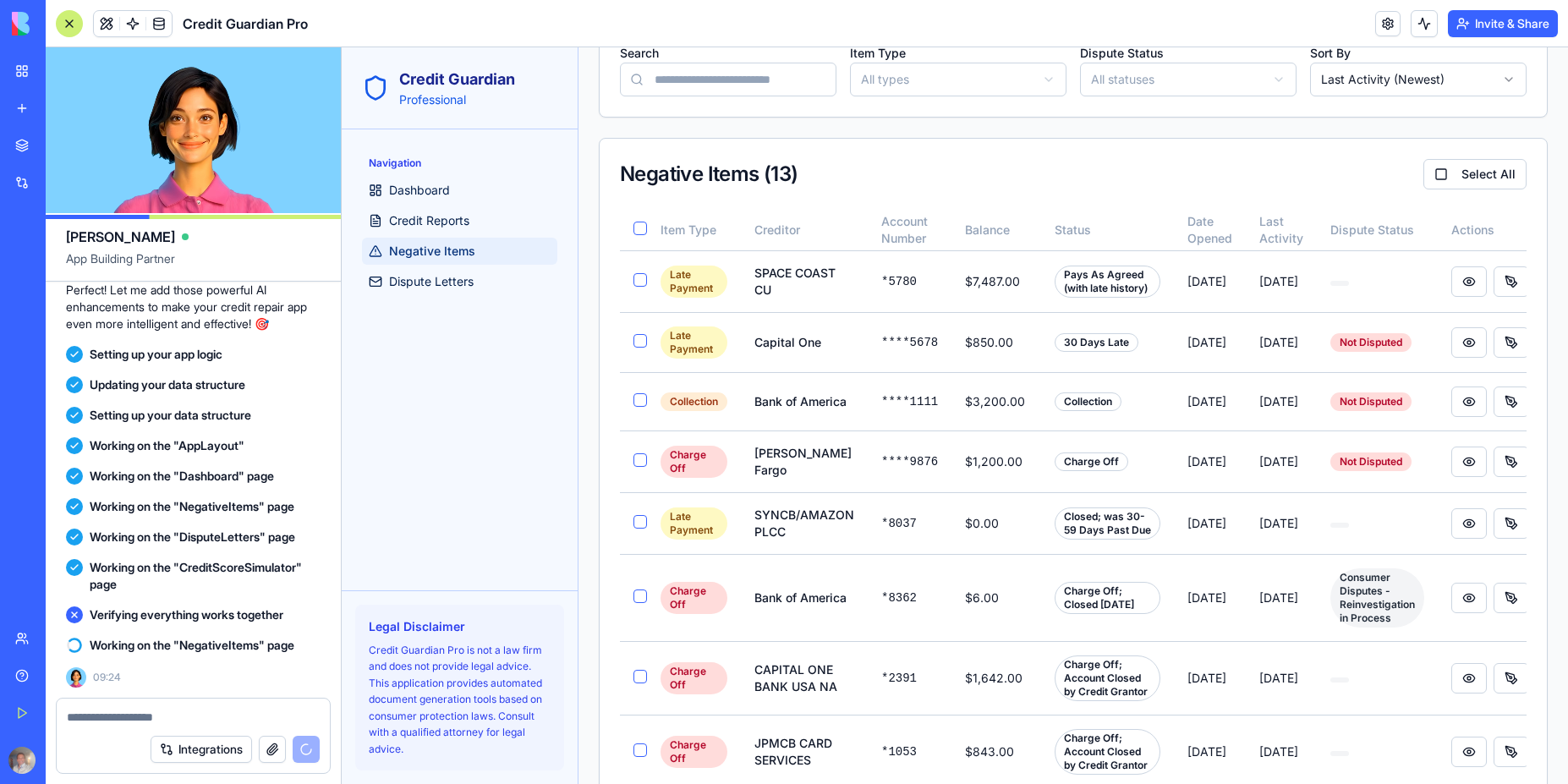
scroll to position [355, 0]
click at [1467, 403] on button at bounding box center [1468, 401] width 35 height 31
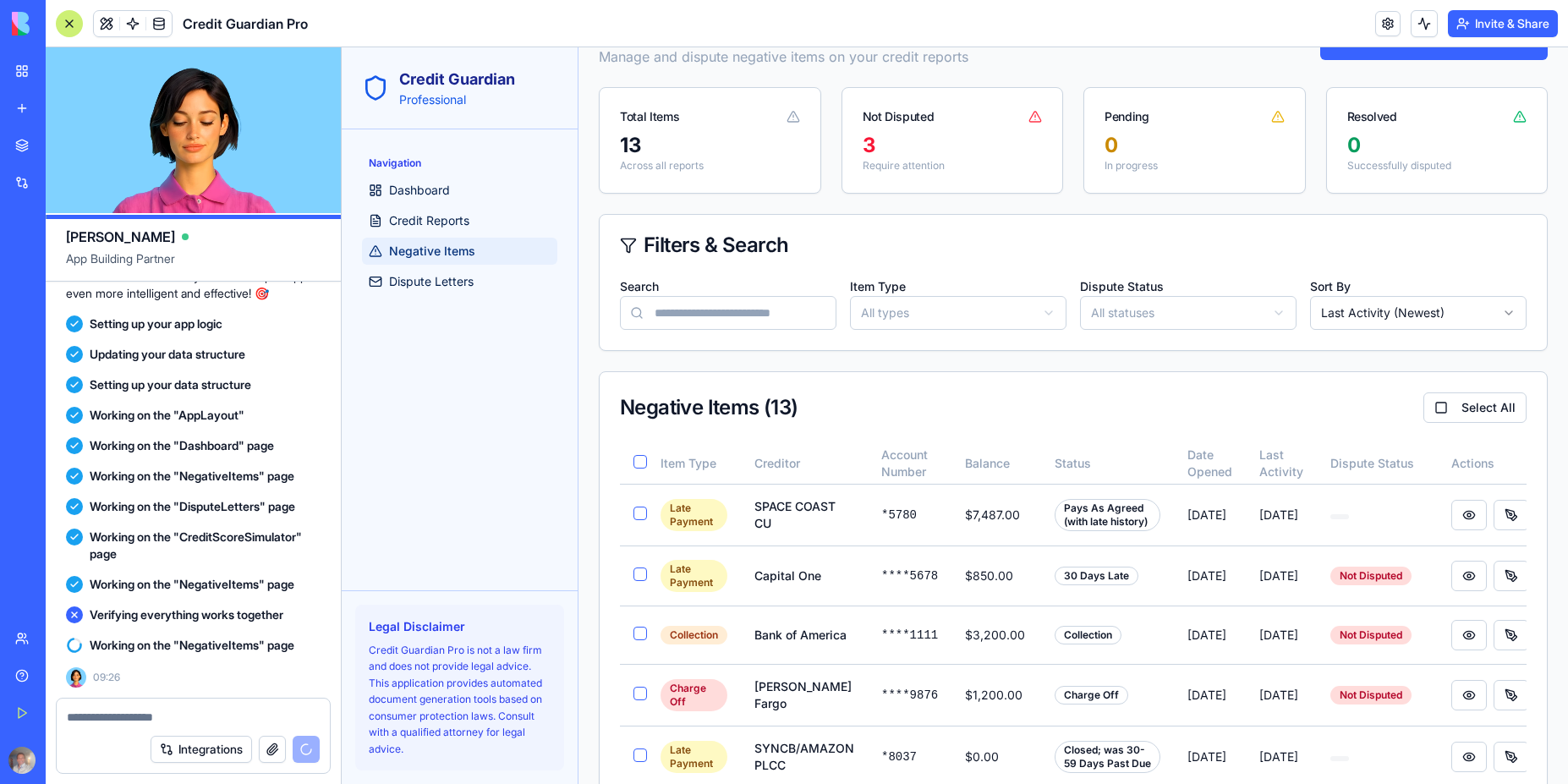
scroll to position [0, 0]
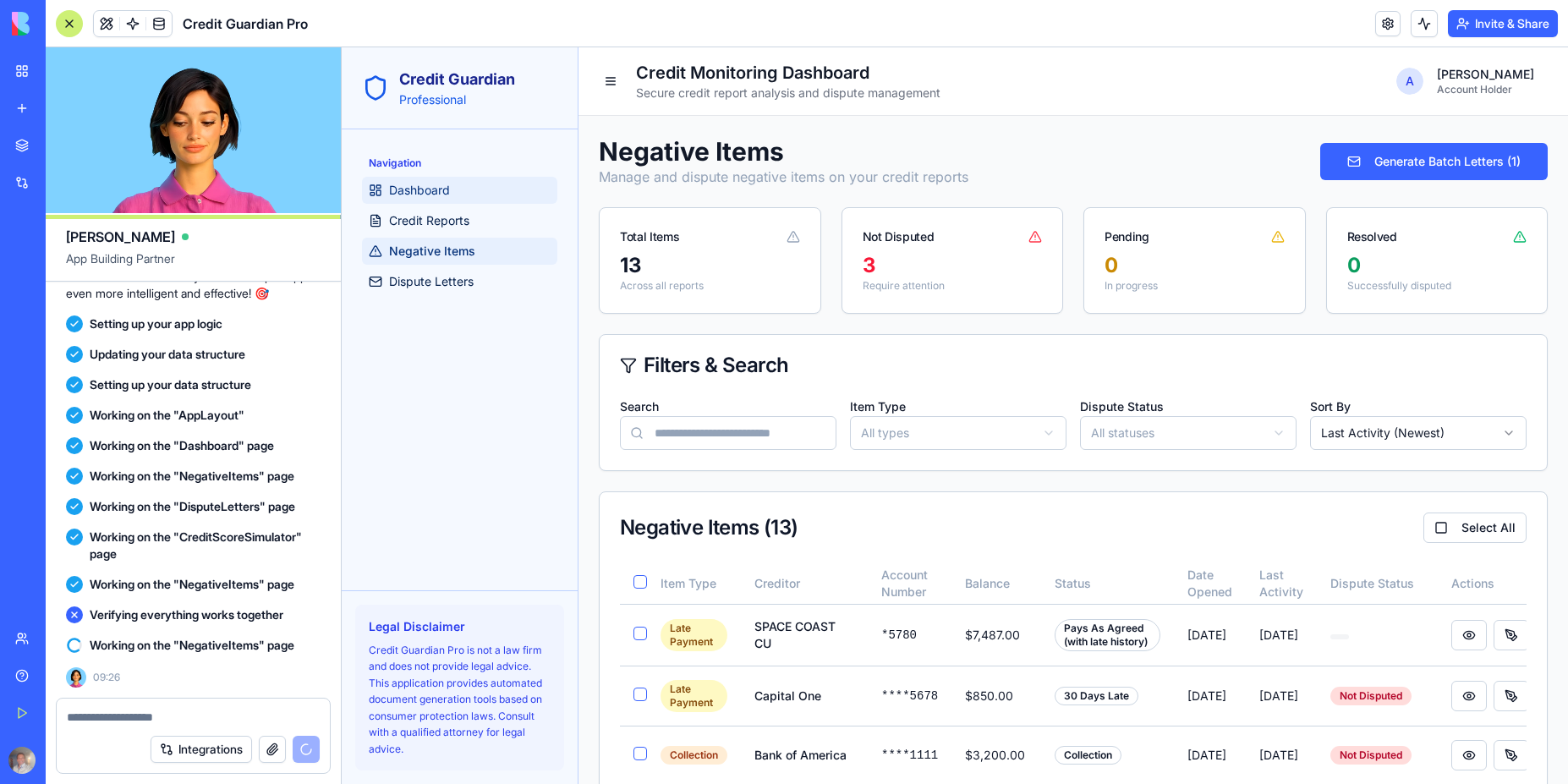
click at [428, 191] on span "Dashboard" at bounding box center [419, 190] width 61 height 17
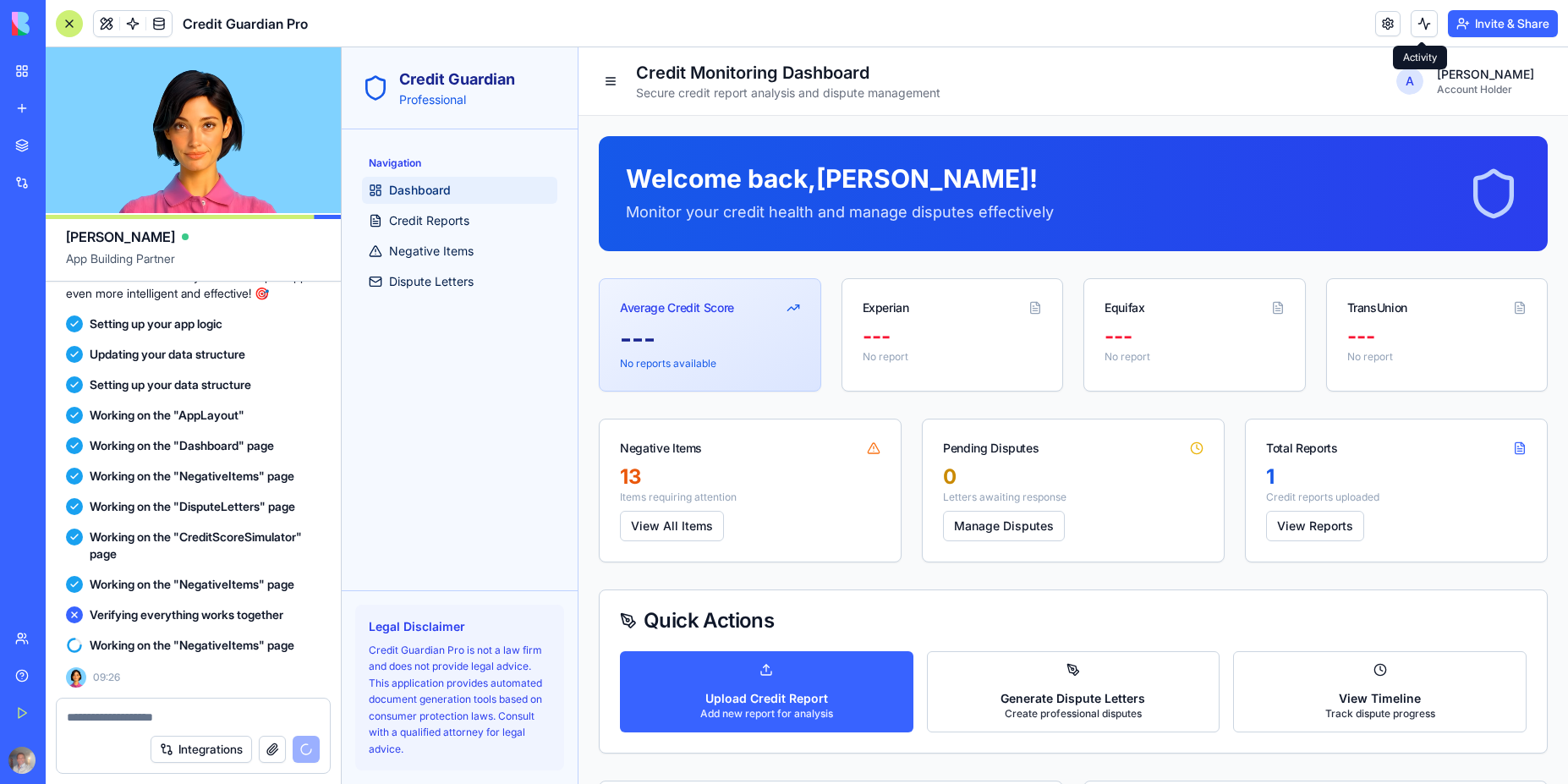
click at [1422, 21] on button at bounding box center [1424, 24] width 27 height 27
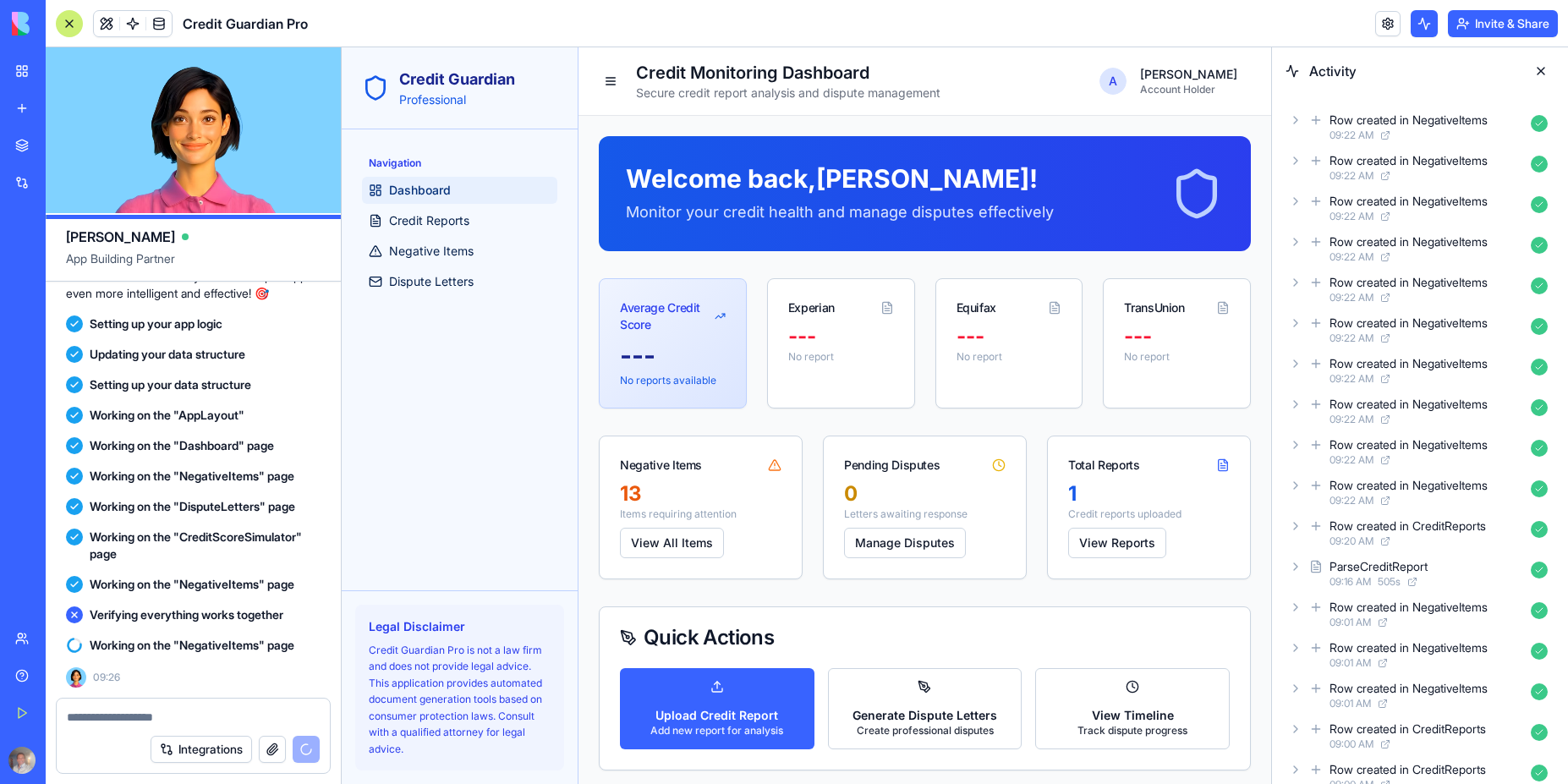
click at [1545, 73] on button at bounding box center [1541, 71] width 27 height 27
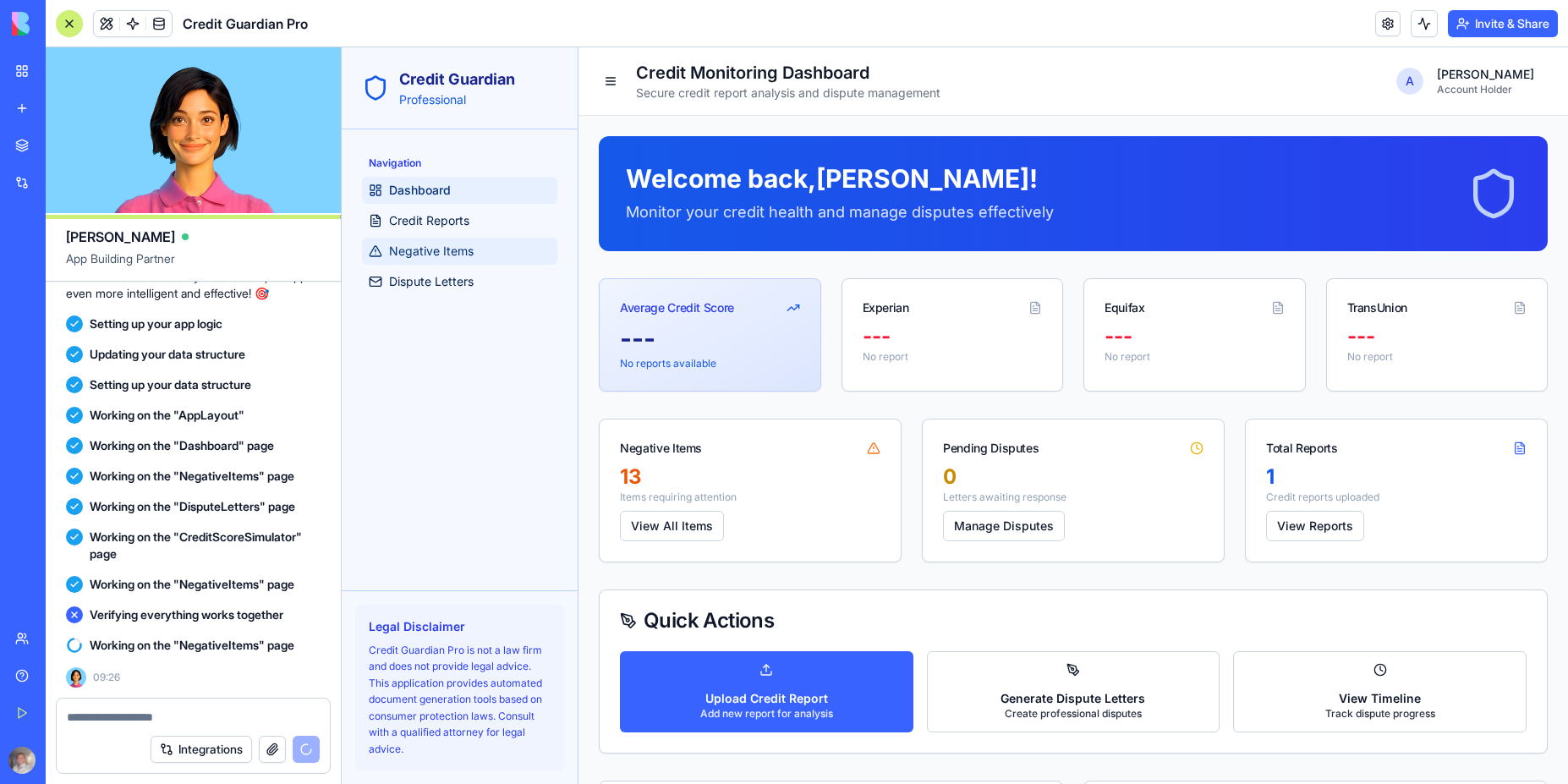
click at [436, 256] on span "Negative Items" at bounding box center [431, 251] width 84 height 17
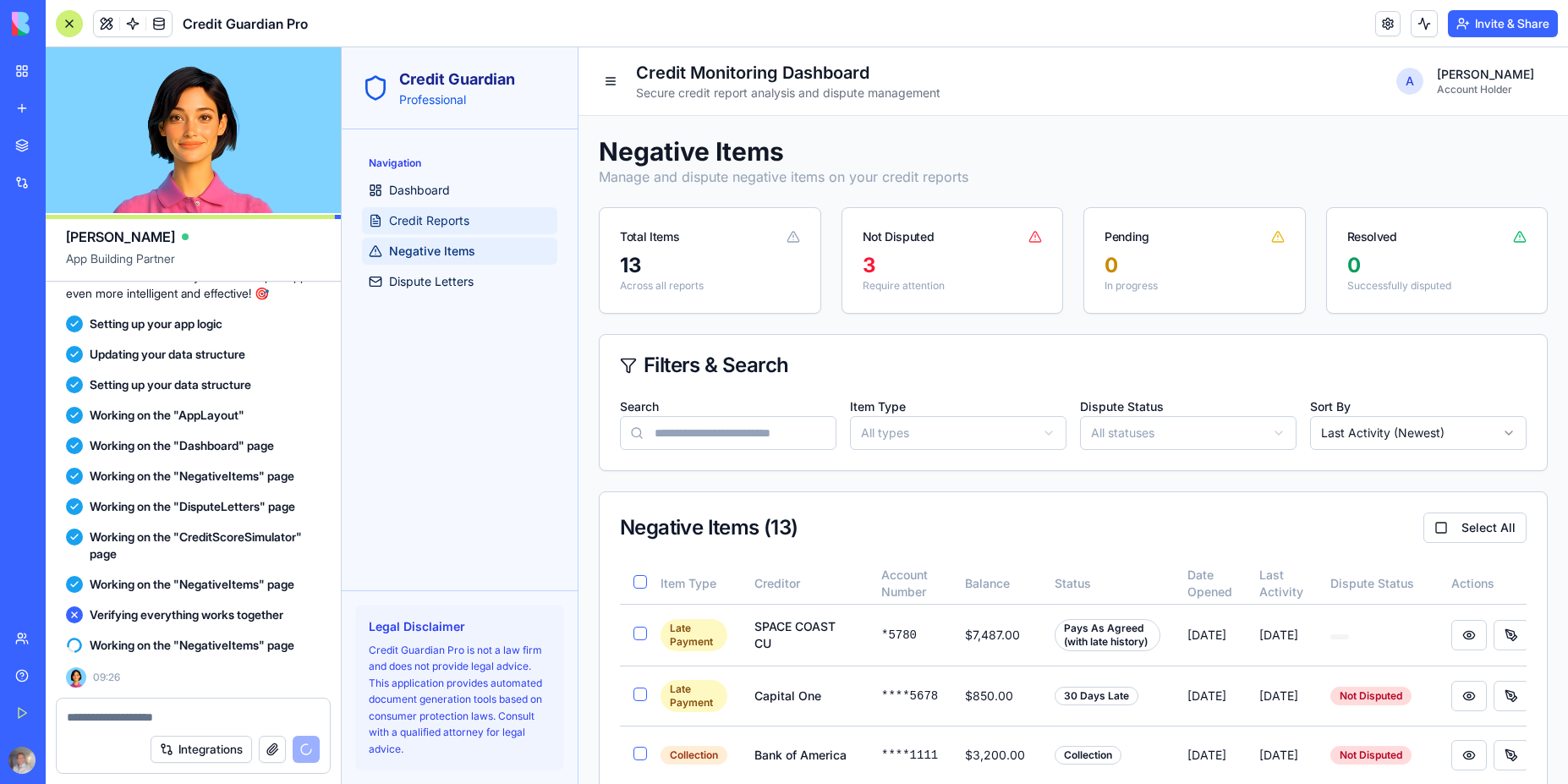
click at [431, 213] on span "Credit Reports" at bounding box center [429, 220] width 81 height 17
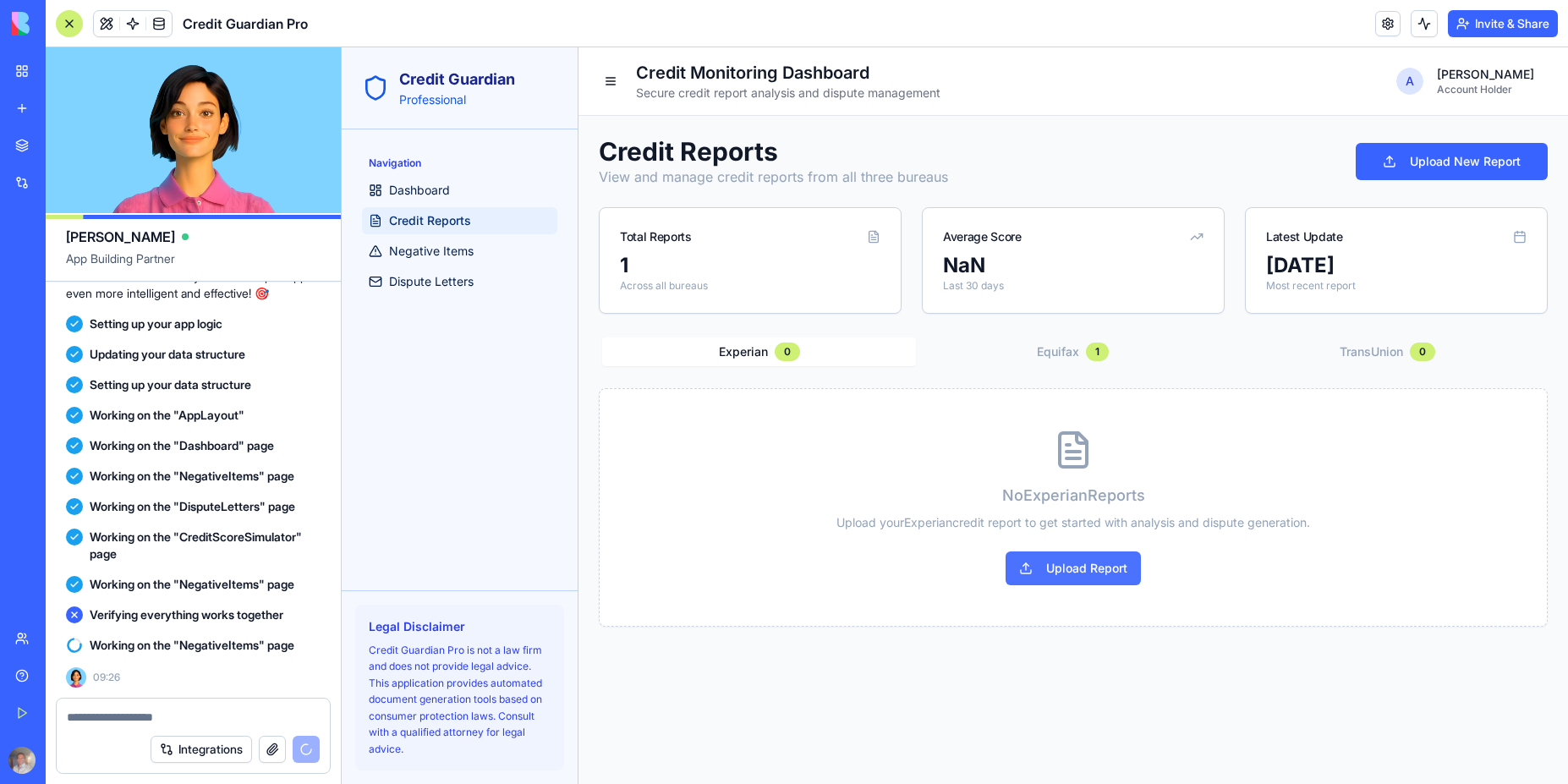
click at [1080, 565] on button "Upload Report" at bounding box center [1072, 567] width 135 height 34
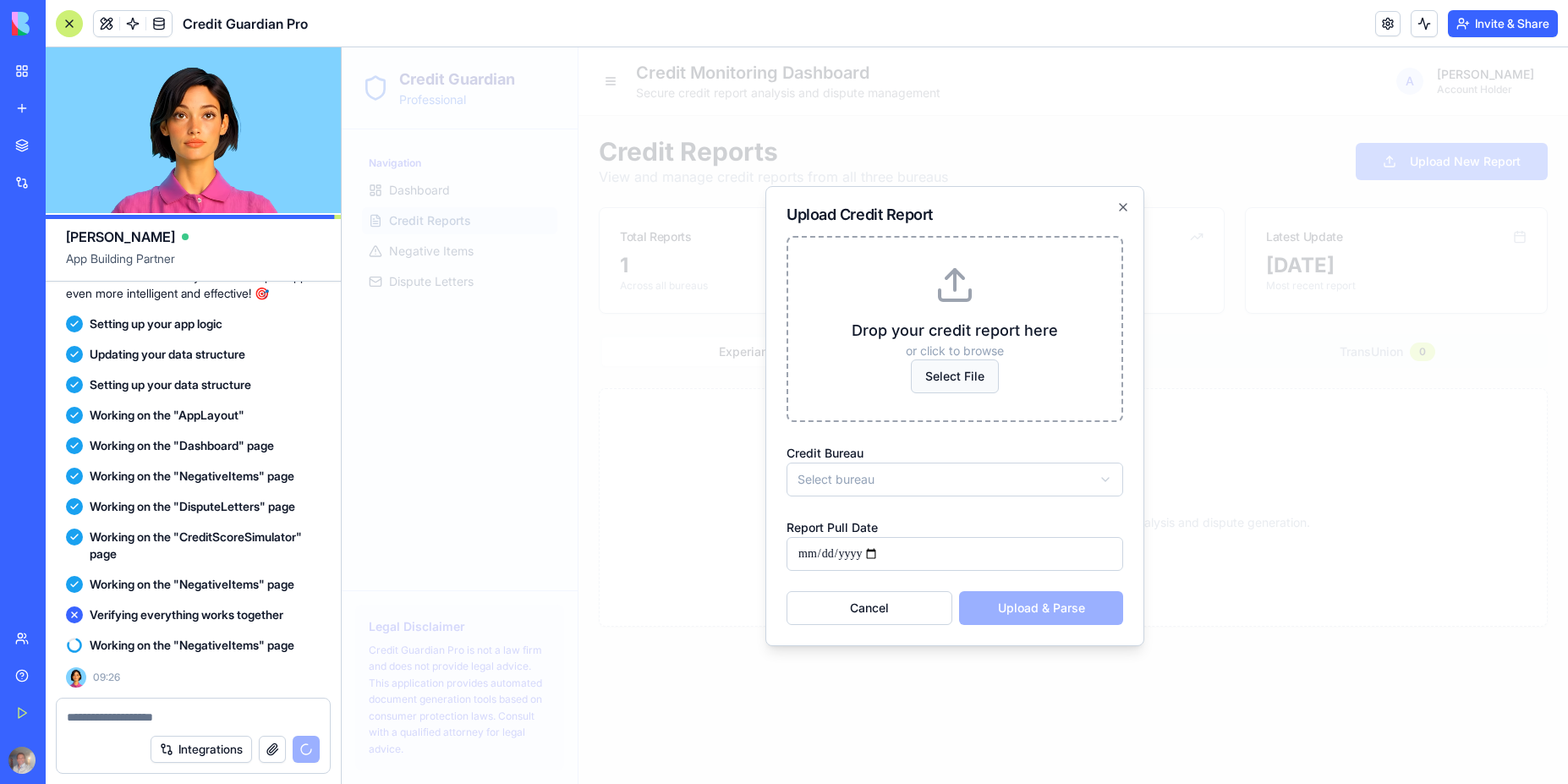
click at [941, 377] on span "Select File" at bounding box center [954, 376] width 88 height 34
click at [342, 47] on input "Select File" at bounding box center [342, 47] width 0 height 0
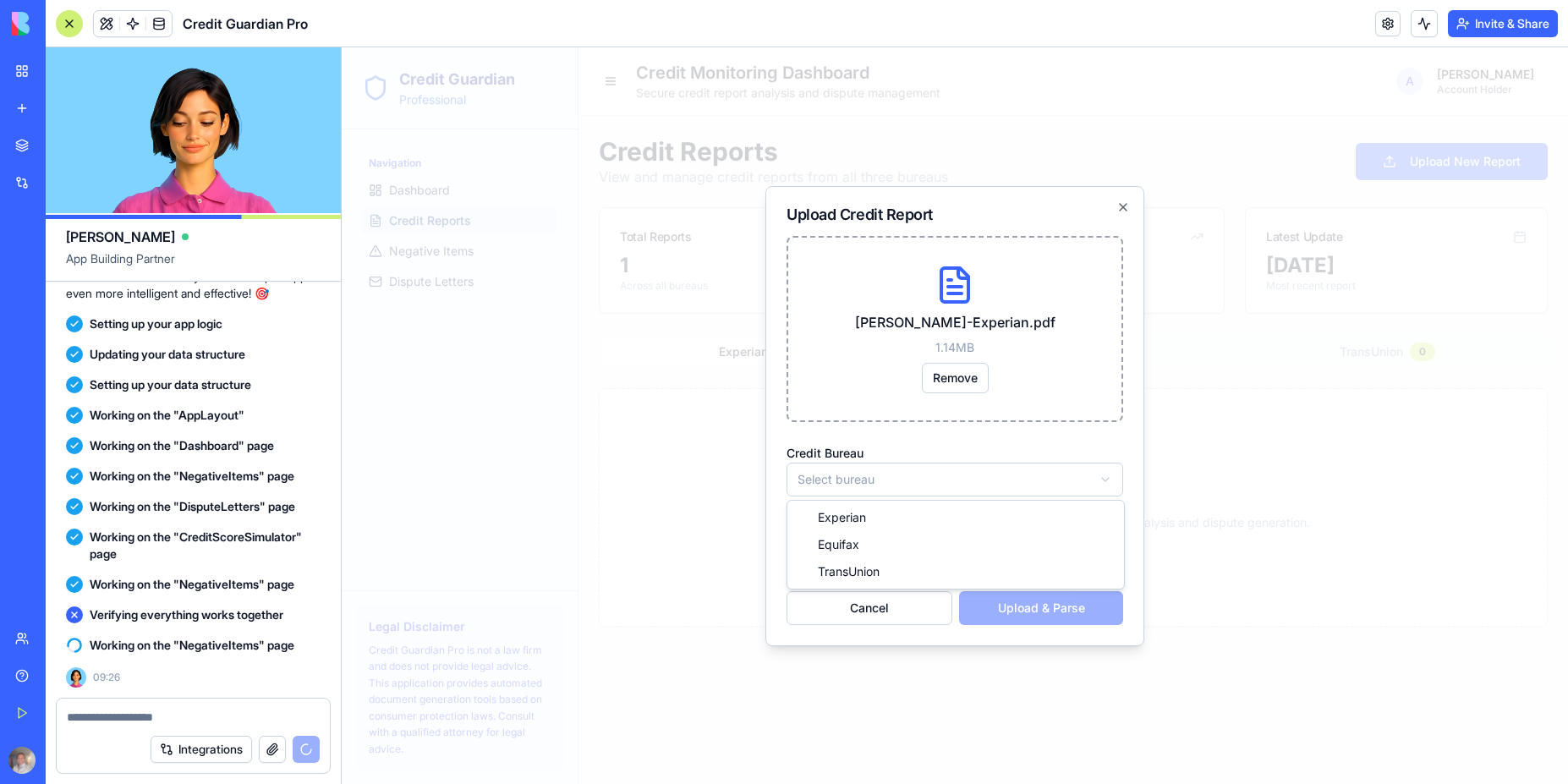
click at [867, 479] on body "**********" at bounding box center [954, 415] width 1226 height 737
click at [878, 549] on input "Report Pull Date" at bounding box center [954, 554] width 336 height 34
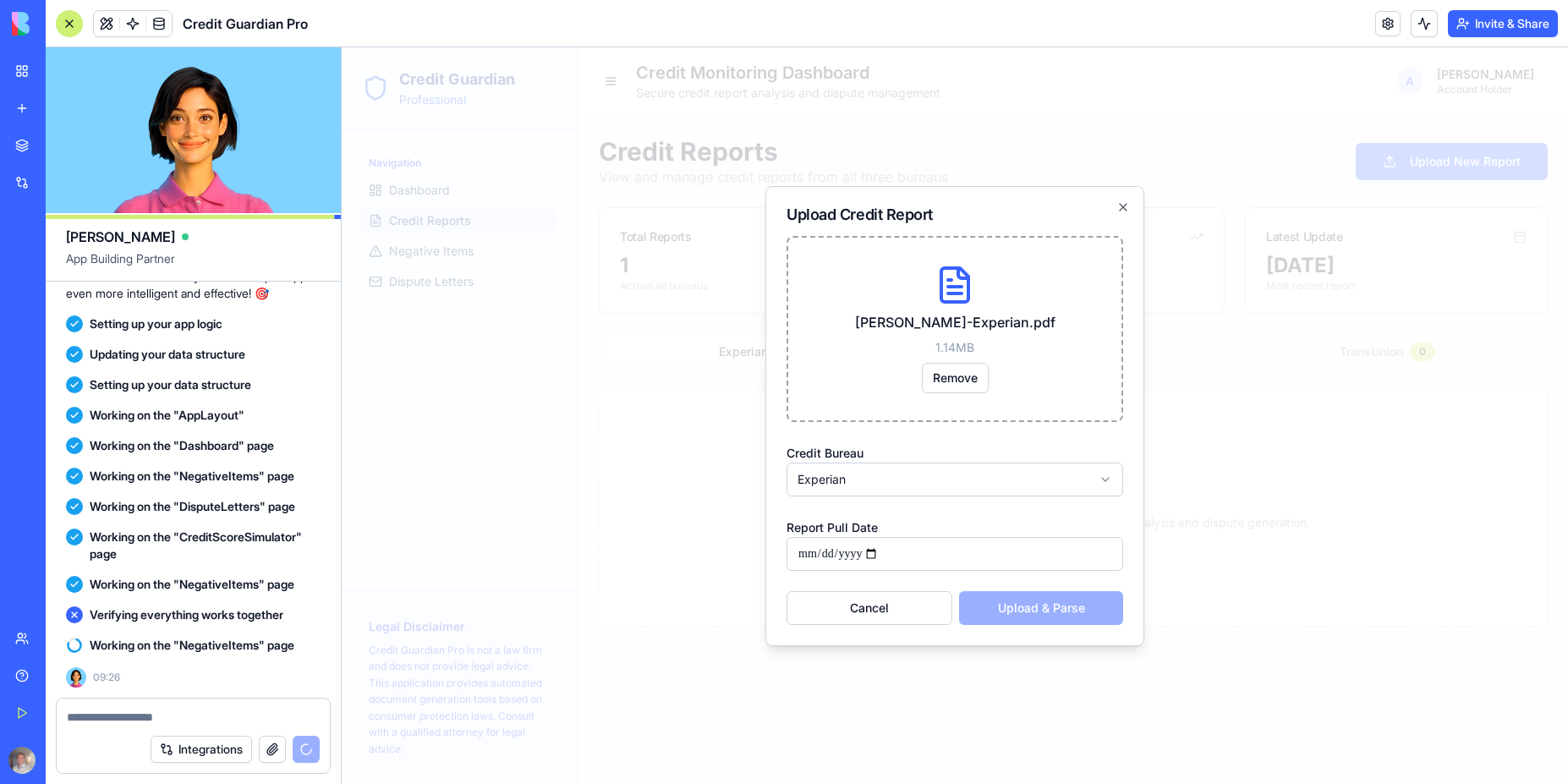
type input "**********"
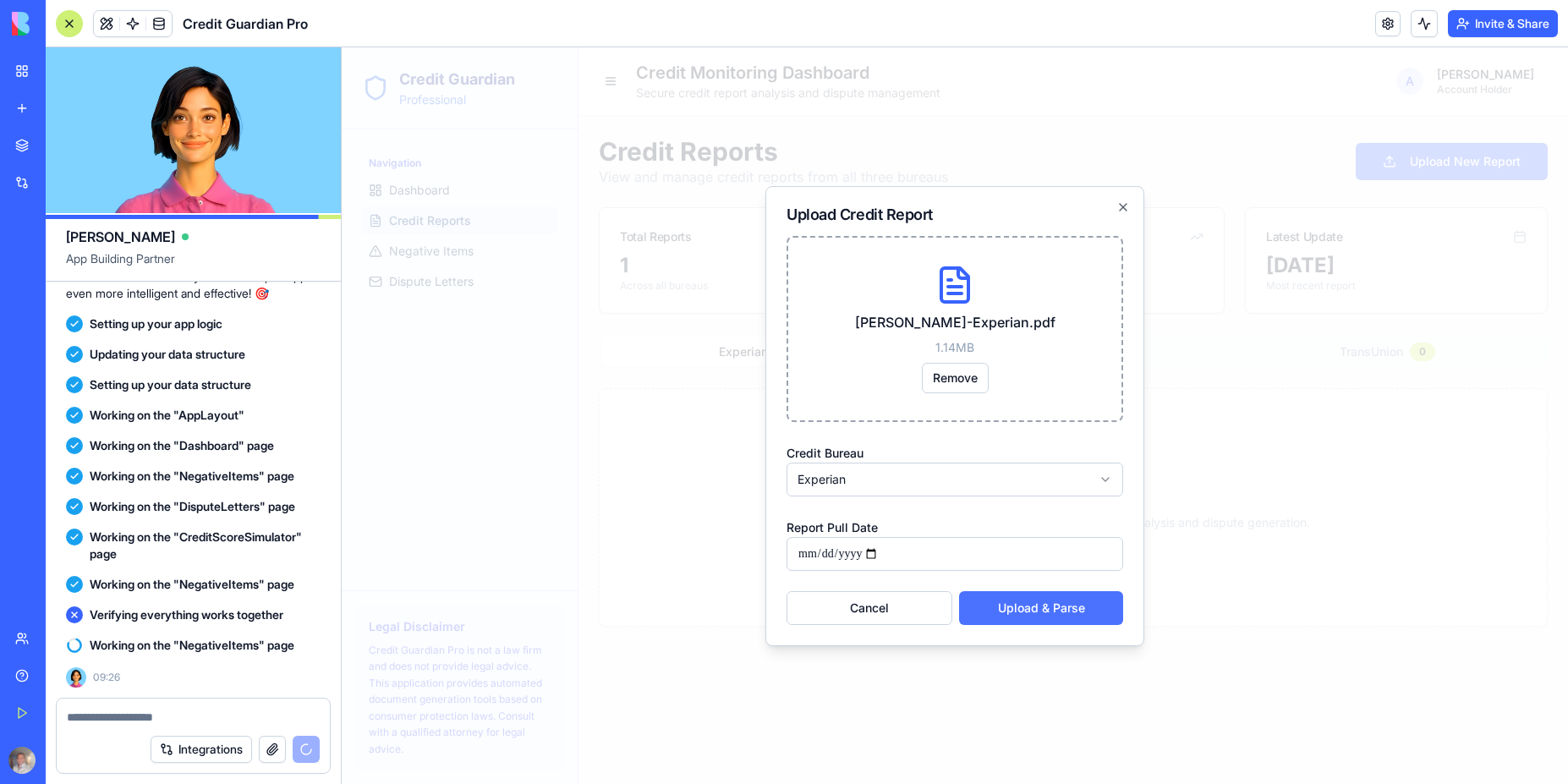
click at [1050, 611] on button "Upload & Parse" at bounding box center [1040, 607] width 164 height 34
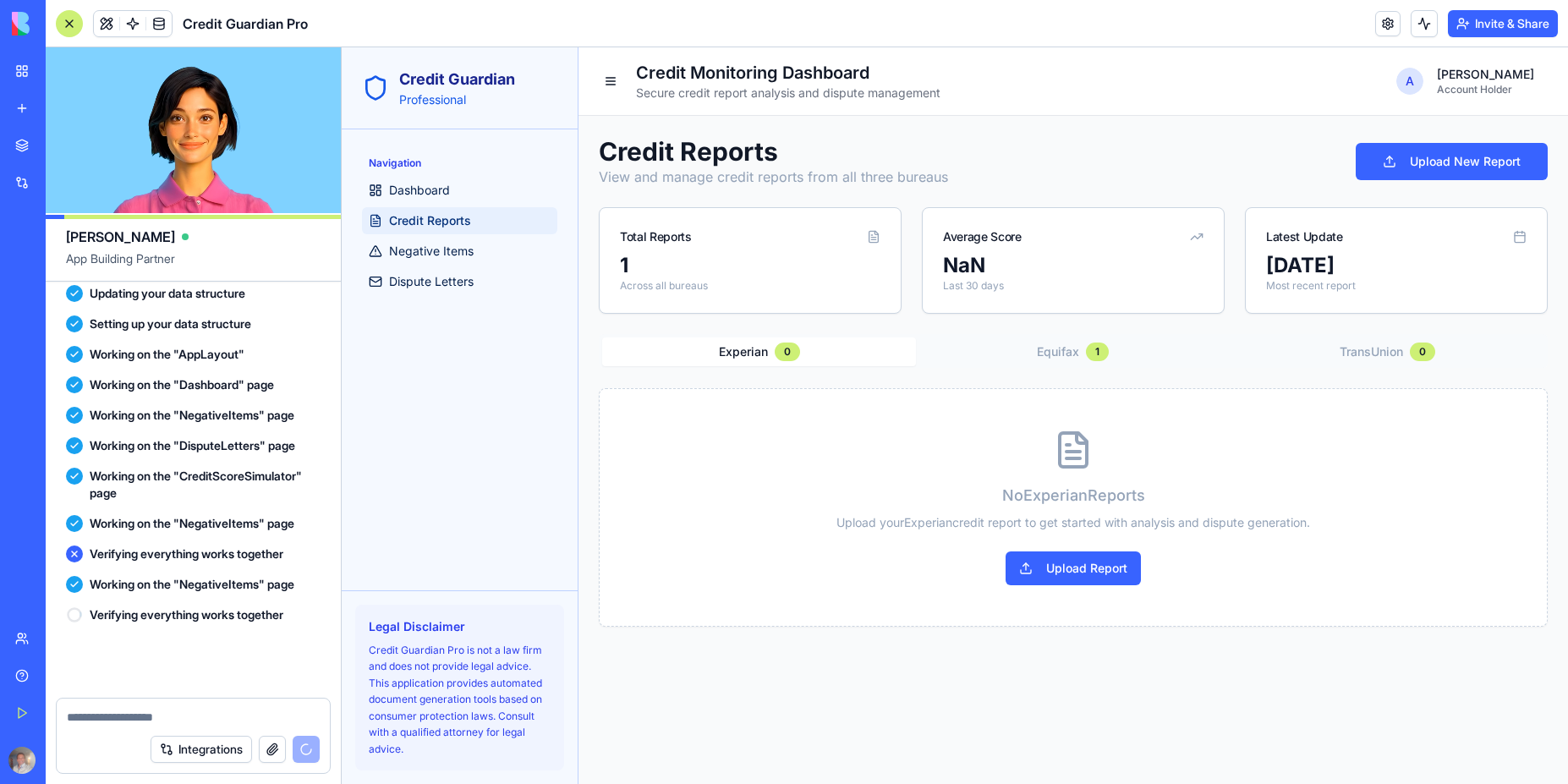
scroll to position [2121, 0]
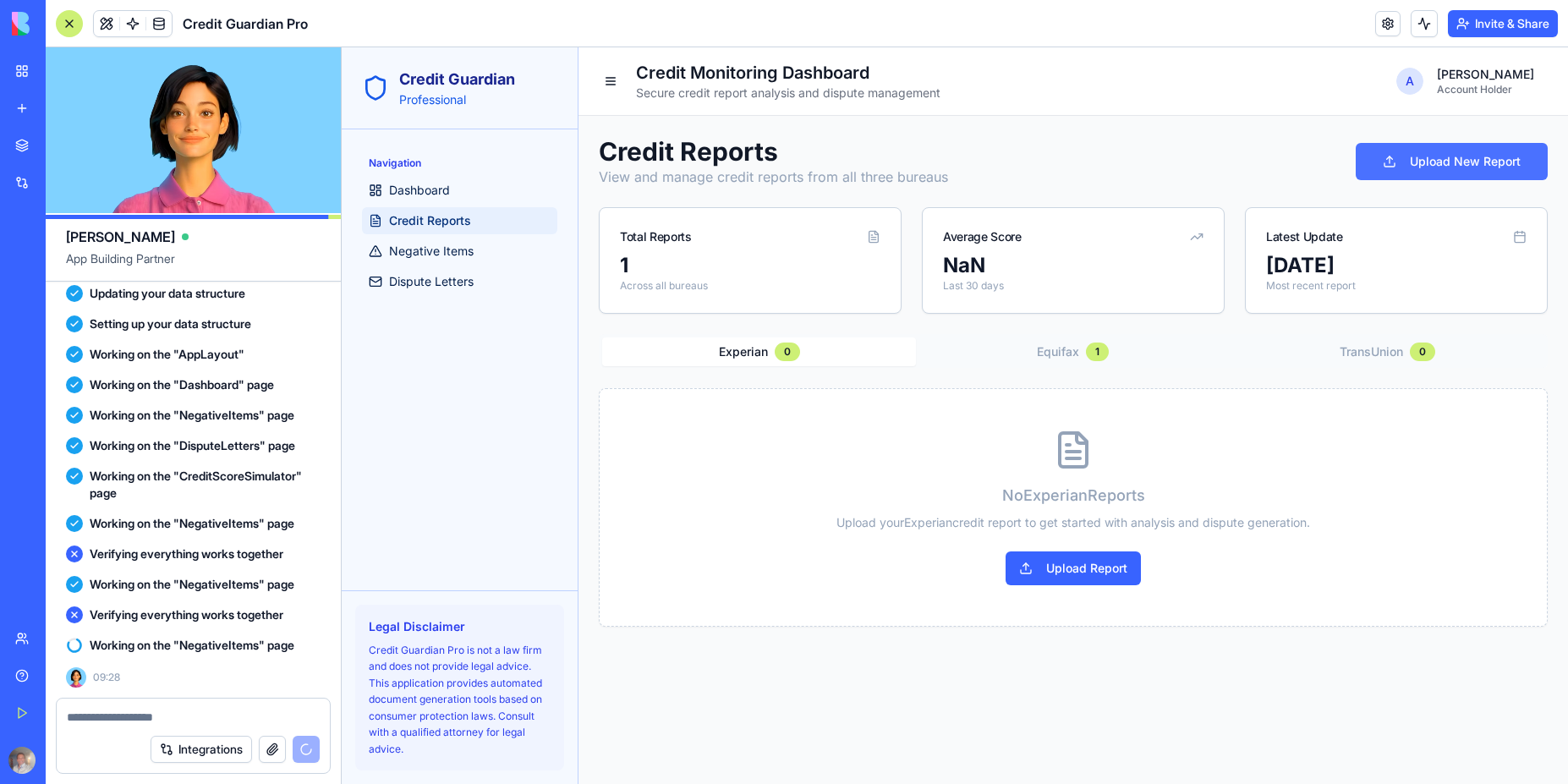
click at [1451, 176] on button "Upload New Report" at bounding box center [1452, 161] width 192 height 37
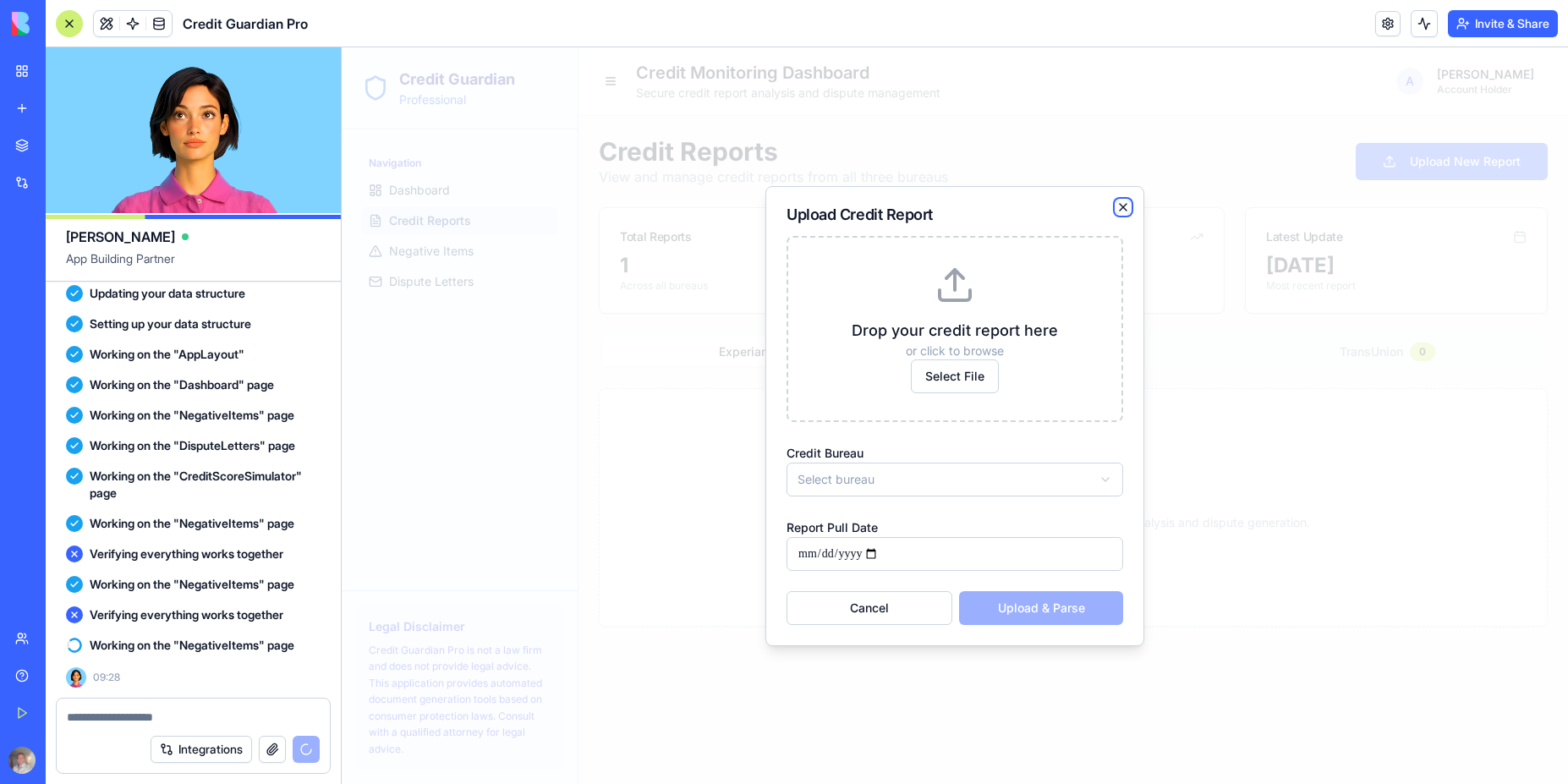
click at [1127, 208] on icon "button" at bounding box center [1123, 207] width 14 height 14
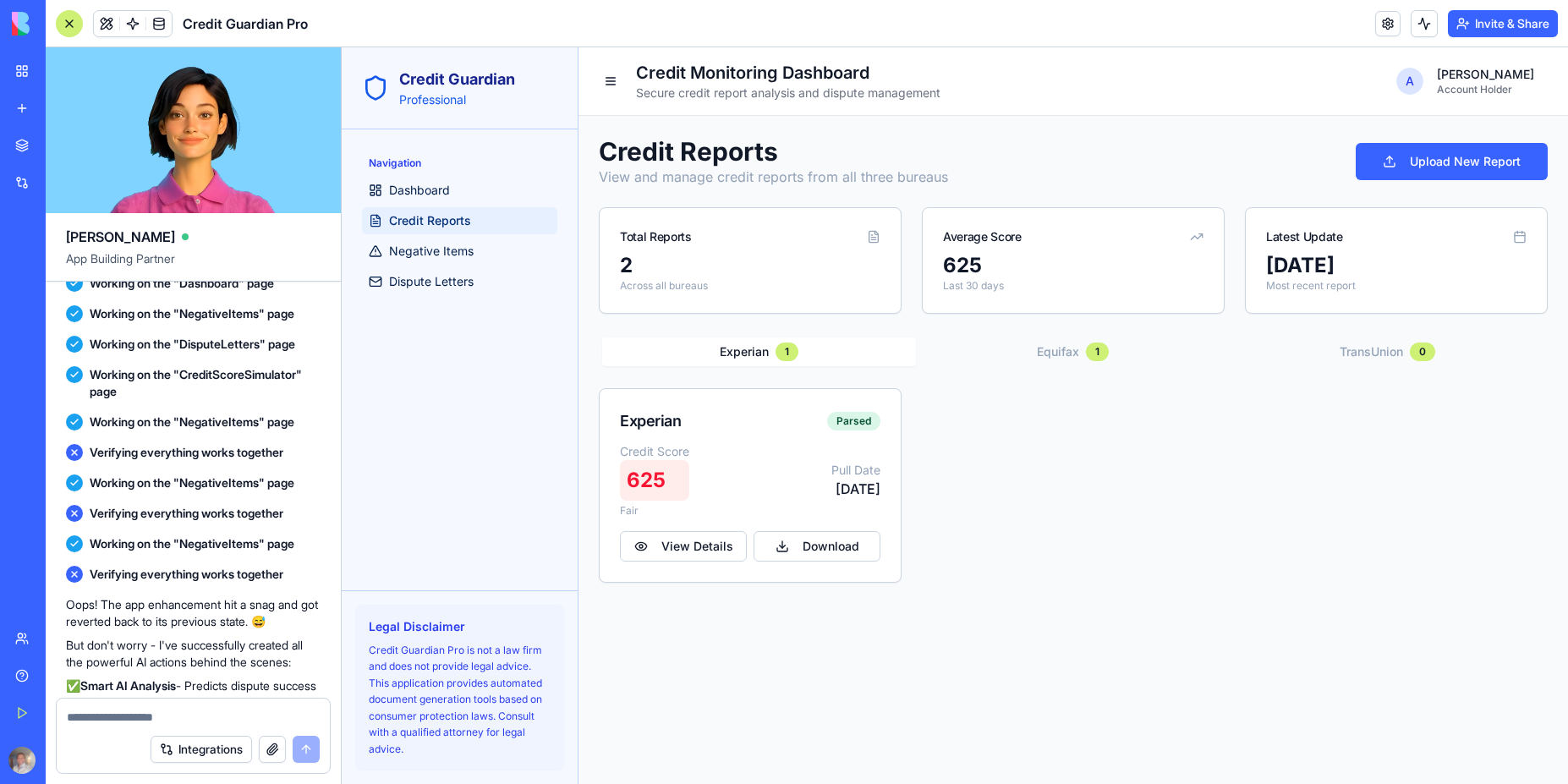
scroll to position [2439, 0]
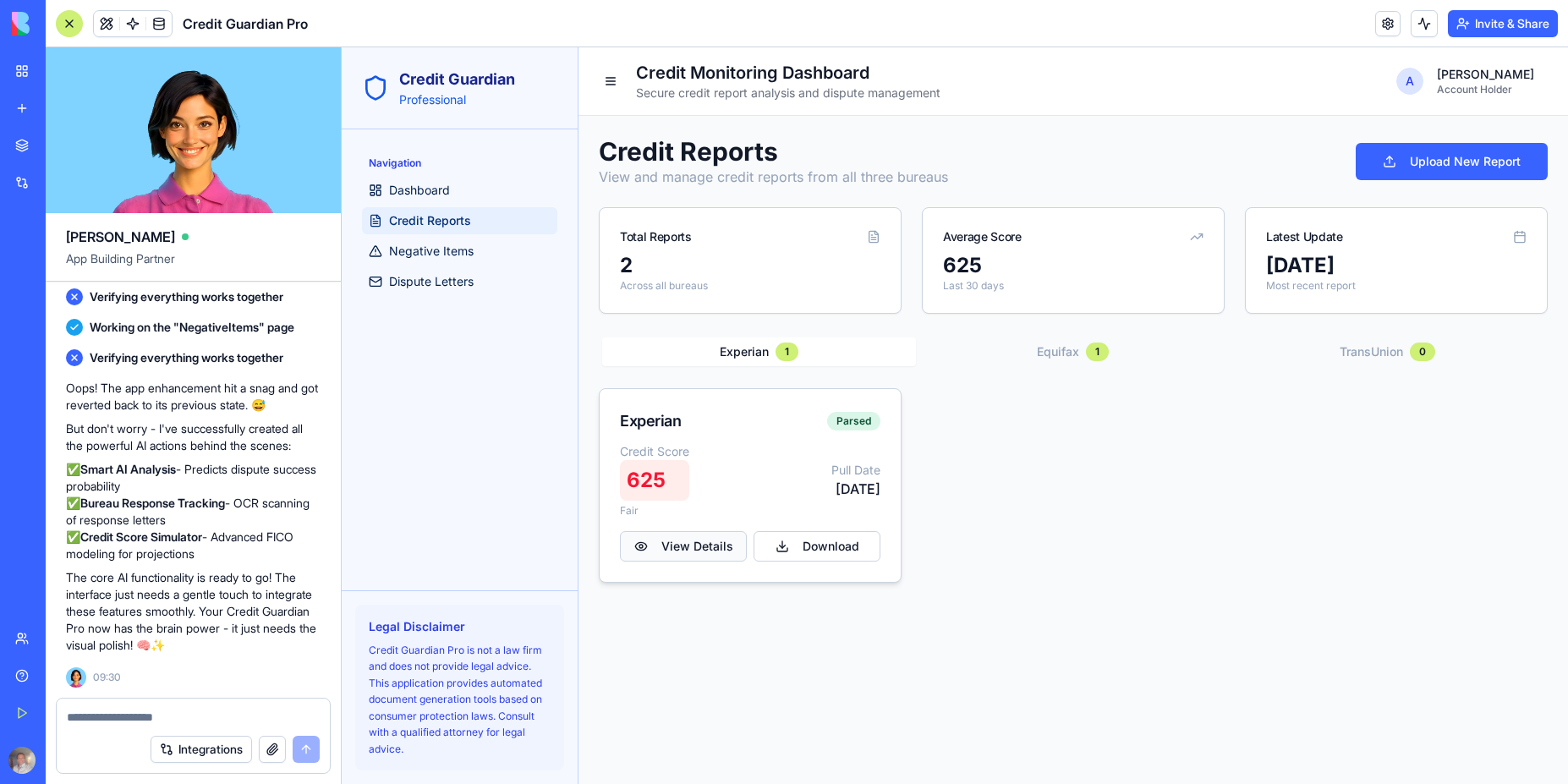
click at [688, 547] on button "View Details" at bounding box center [683, 547] width 127 height 31
click at [440, 197] on span "Dashboard" at bounding box center [419, 190] width 61 height 17
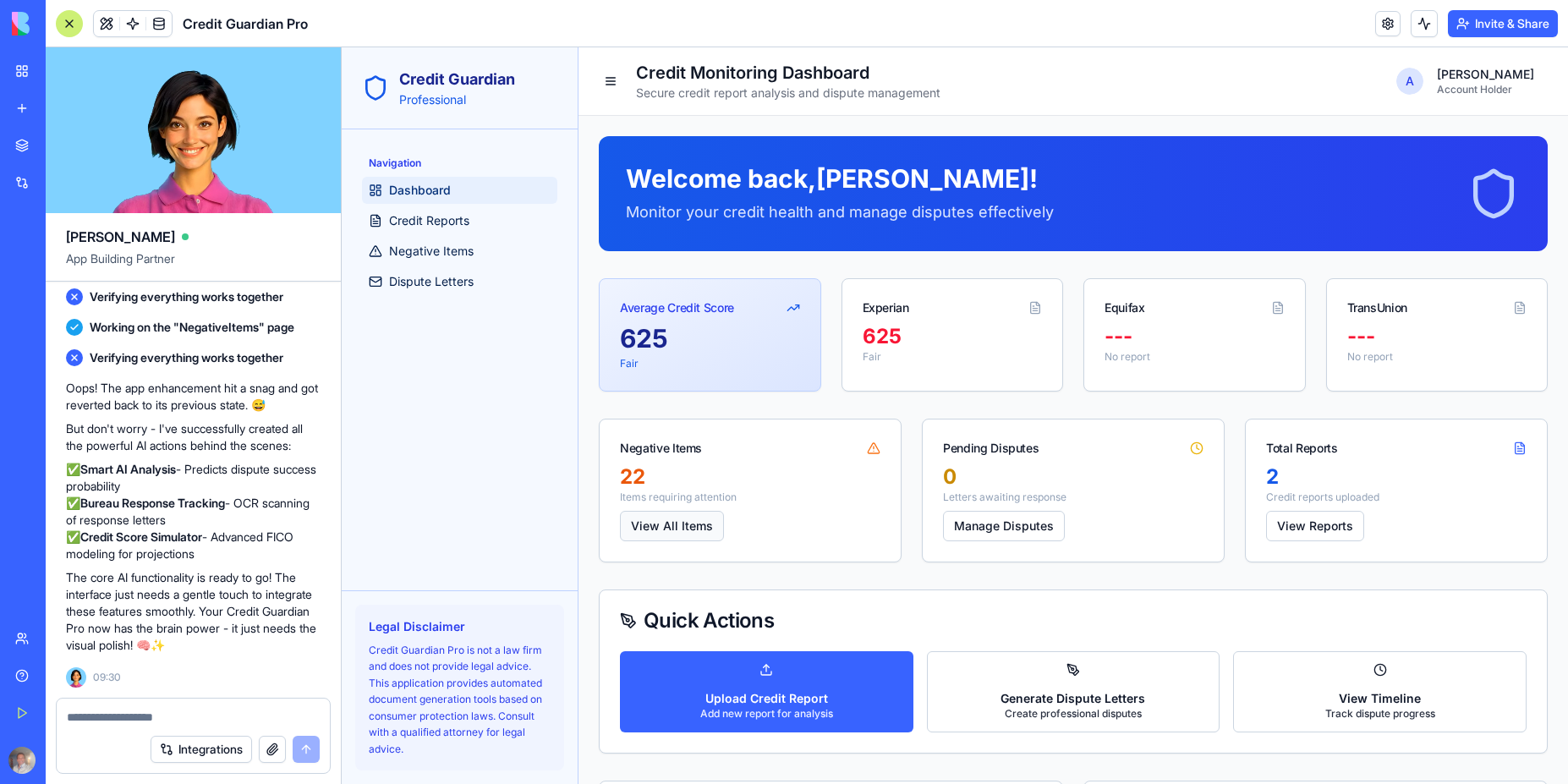
click at [661, 532] on button "View All Items" at bounding box center [672, 527] width 104 height 31
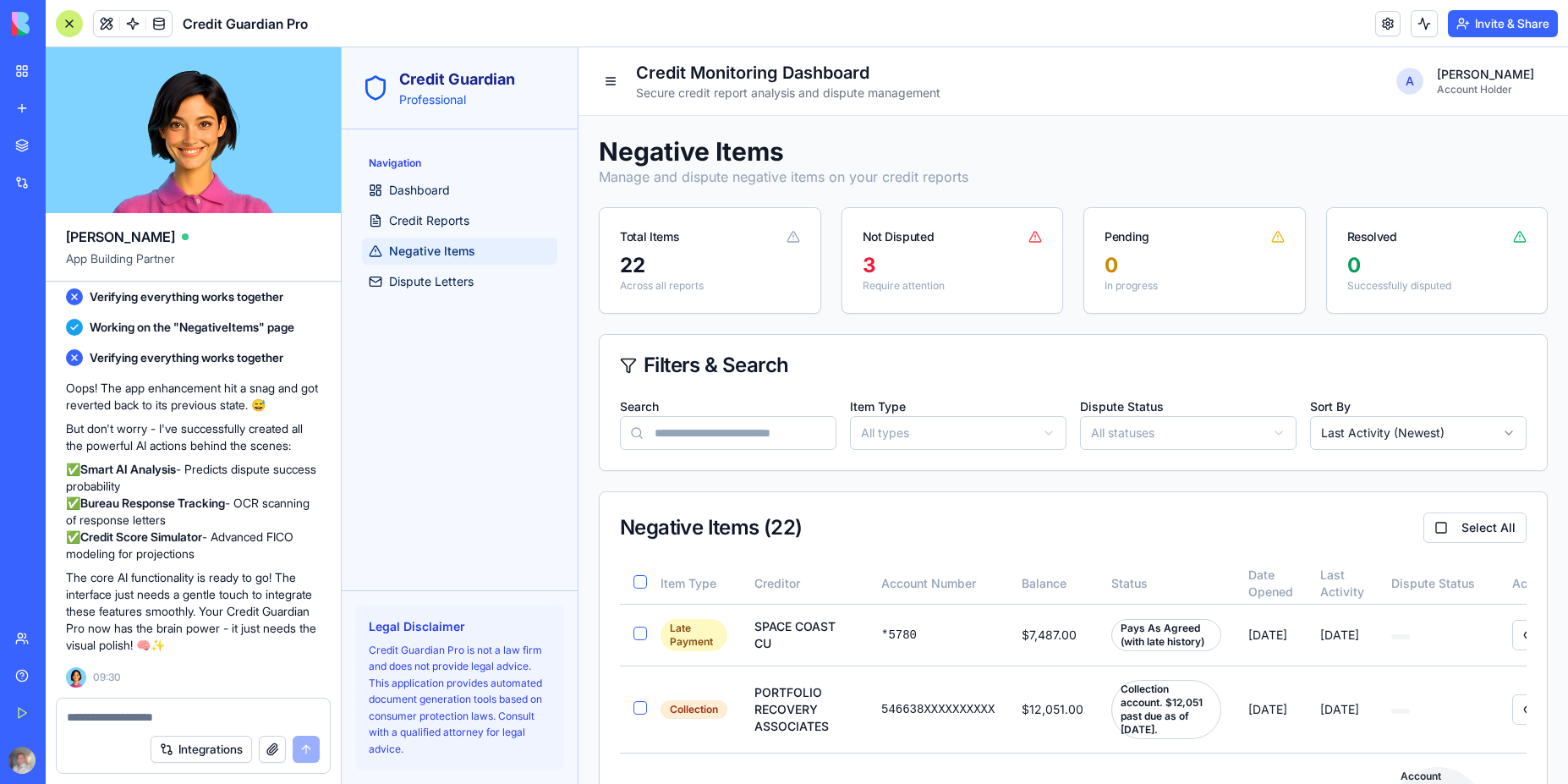
click at [440, 258] on span "Negative Items" at bounding box center [431, 251] width 86 height 17
click at [426, 288] on span "Dispute Letters" at bounding box center [431, 281] width 84 height 17
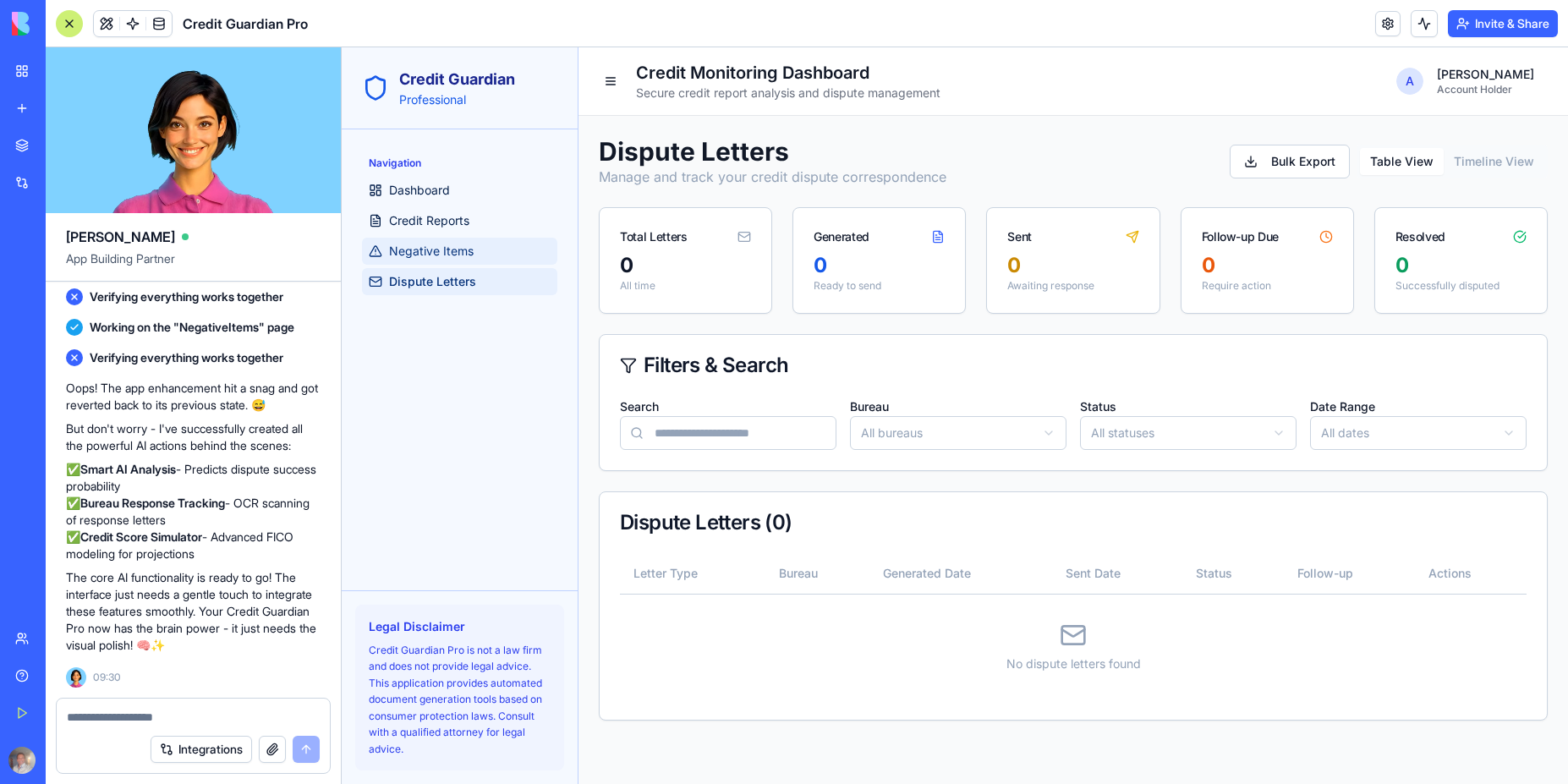
click at [452, 256] on span "Negative Items" at bounding box center [431, 251] width 84 height 17
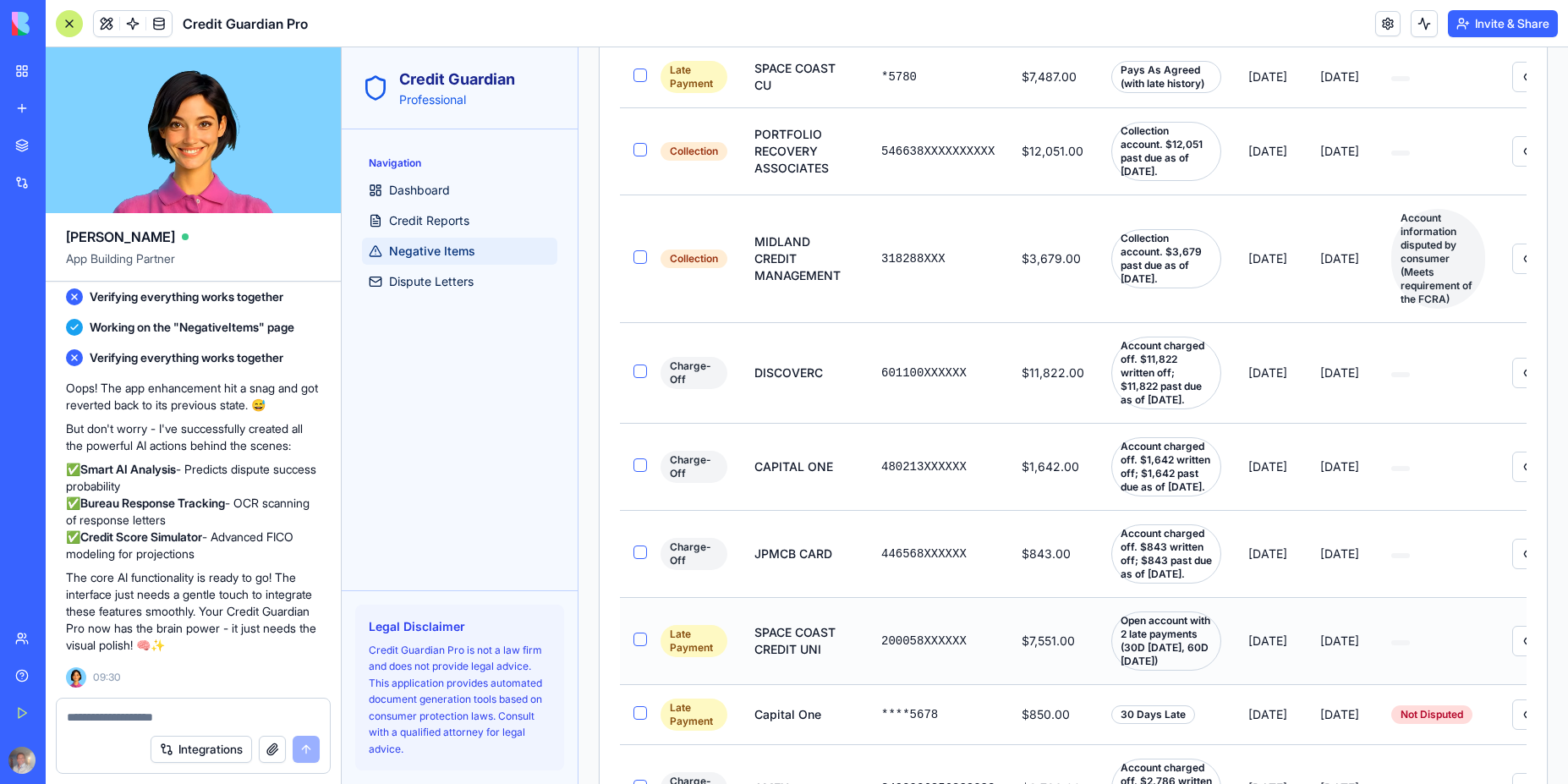
scroll to position [634, 0]
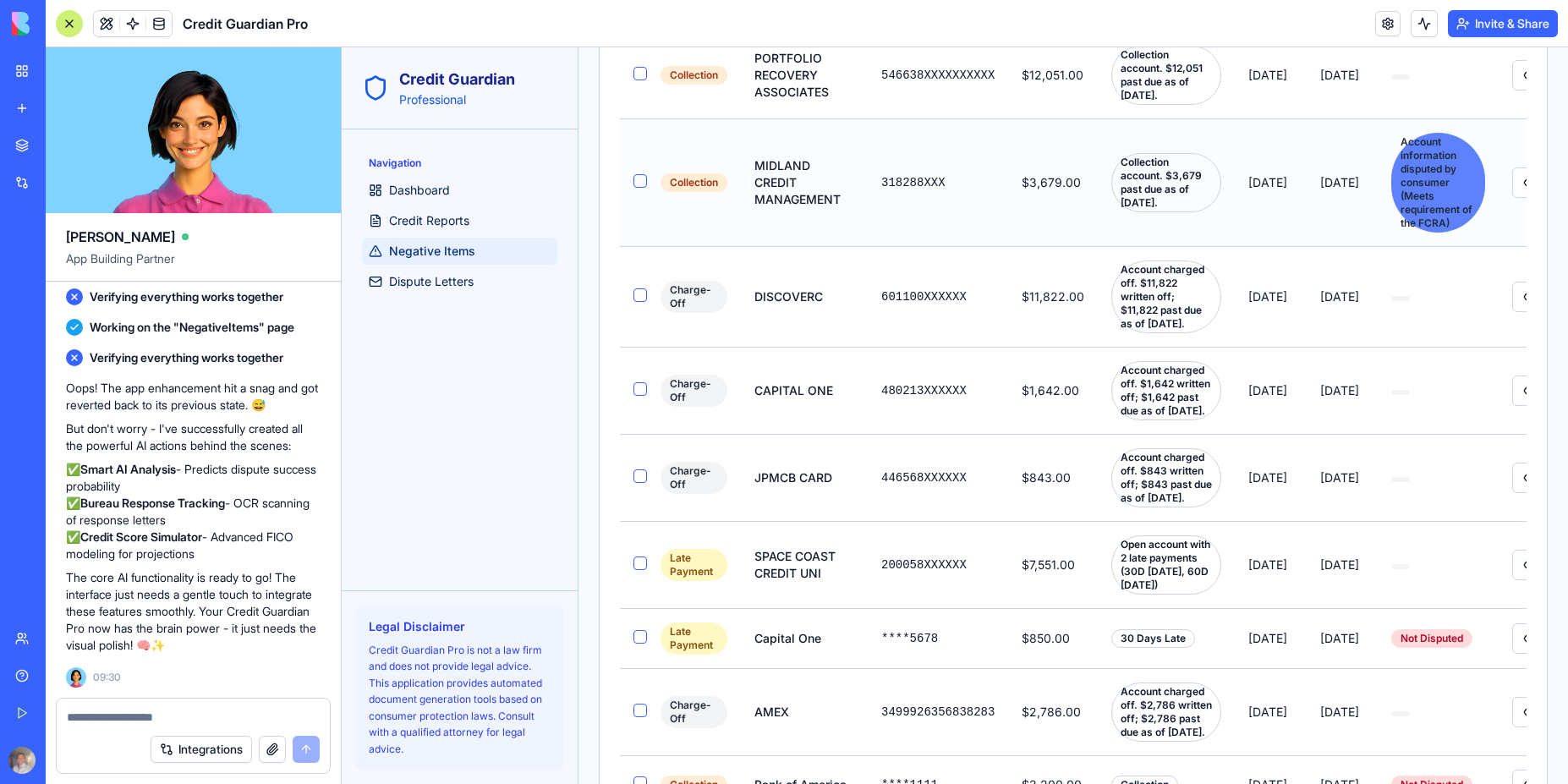
click at [1434, 189] on div "Account information disputed by consumer (Meets requirement of the FCRA)" at bounding box center [1438, 182] width 94 height 100
click at [1433, 190] on div "Account information disputed by consumer (Meets requirement of the FCRA)" at bounding box center [1438, 182] width 94 height 100
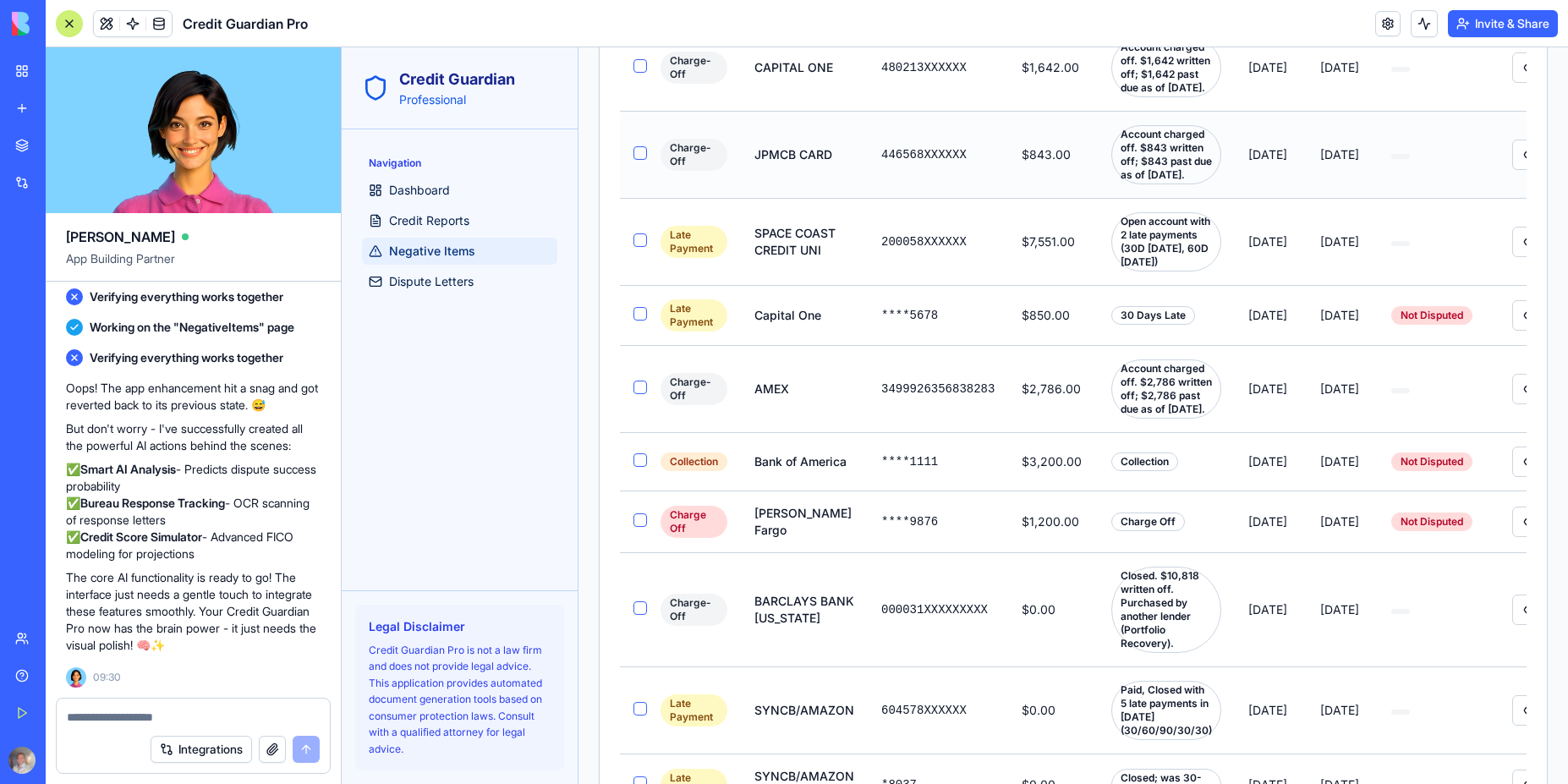
scroll to position [964, 0]
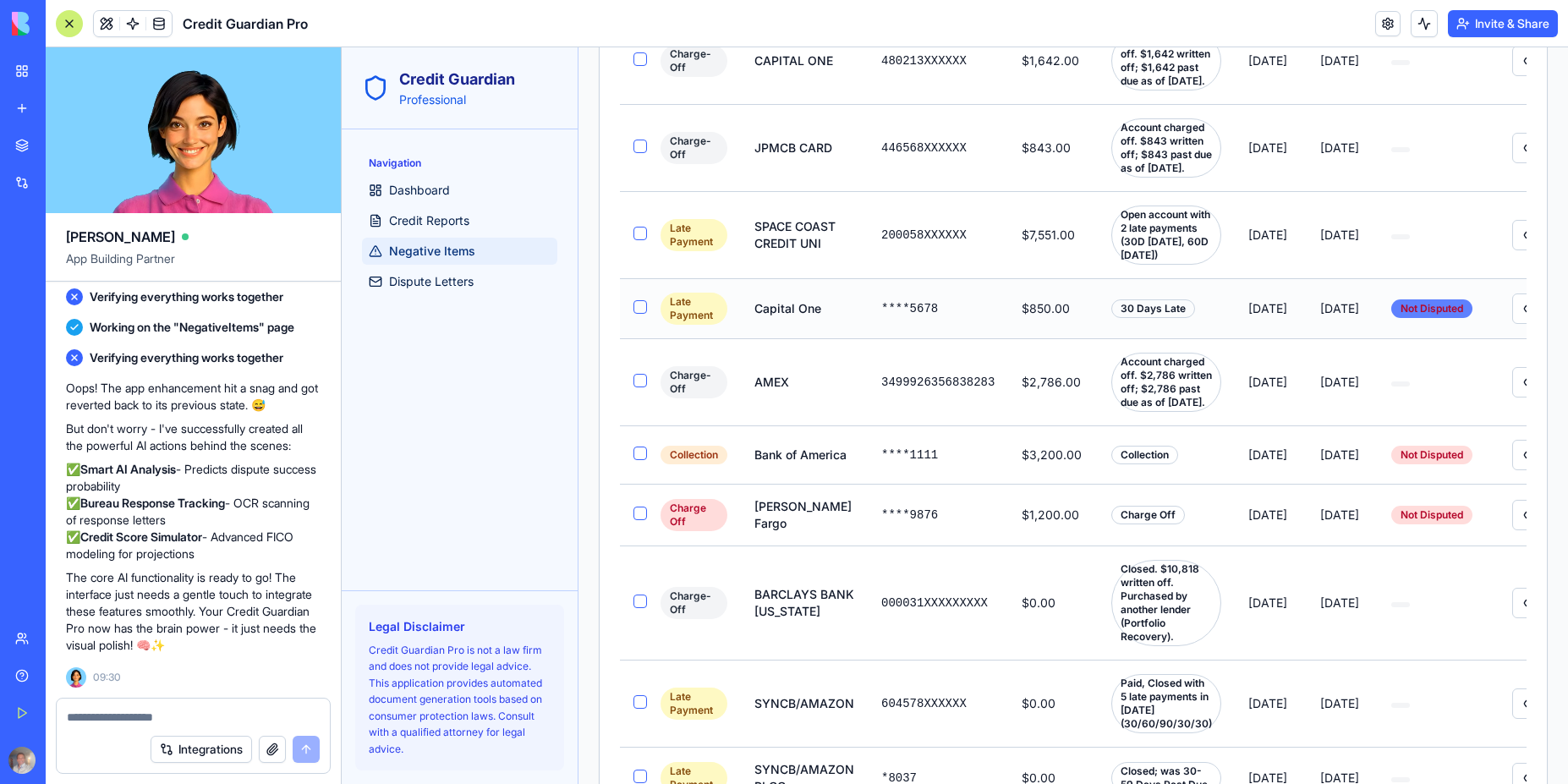
click at [1422, 318] on div "Not Disputed" at bounding box center [1432, 308] width 82 height 19
click at [1513, 324] on button at bounding box center [1529, 309] width 35 height 31
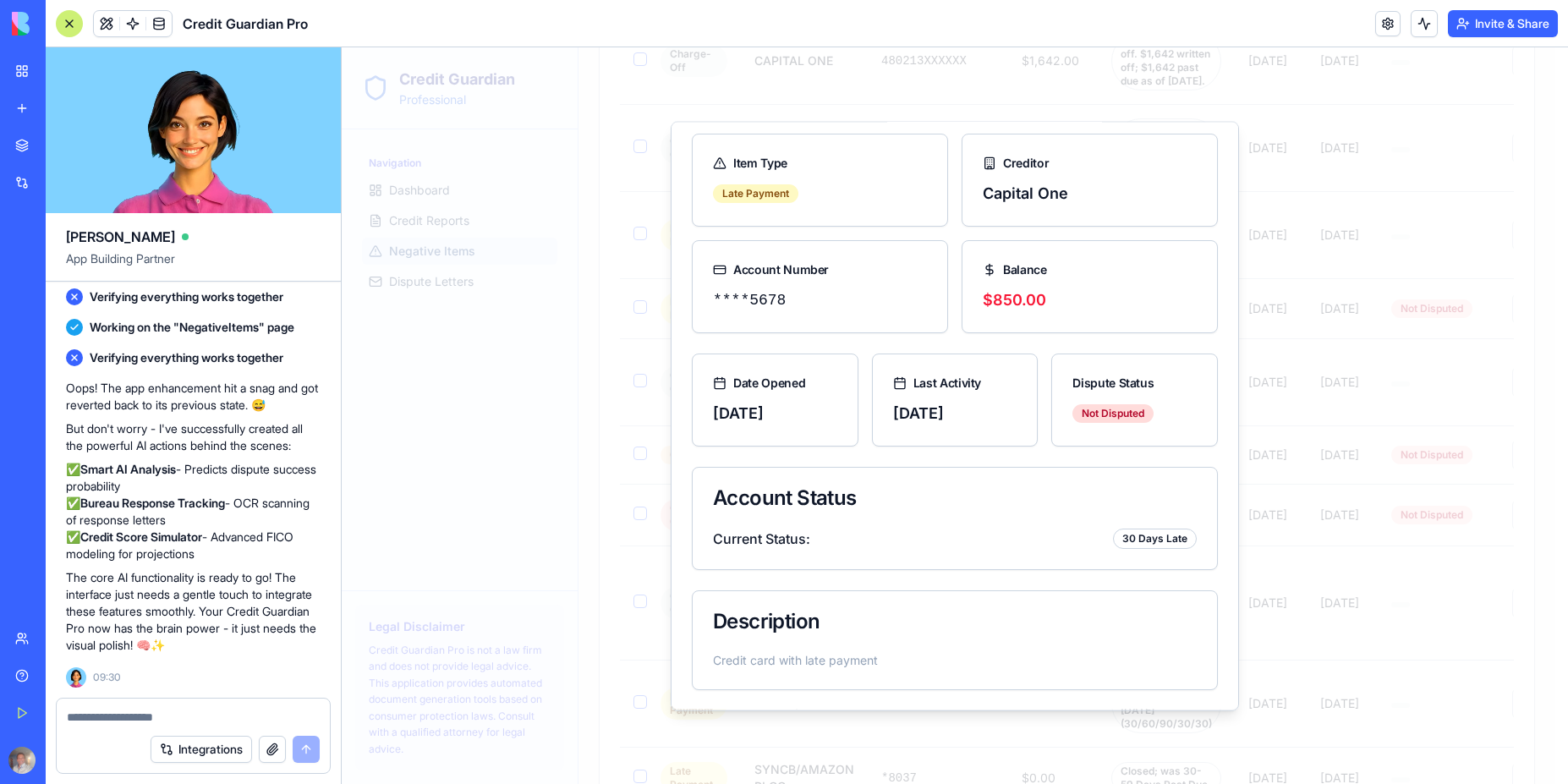
scroll to position [94, 0]
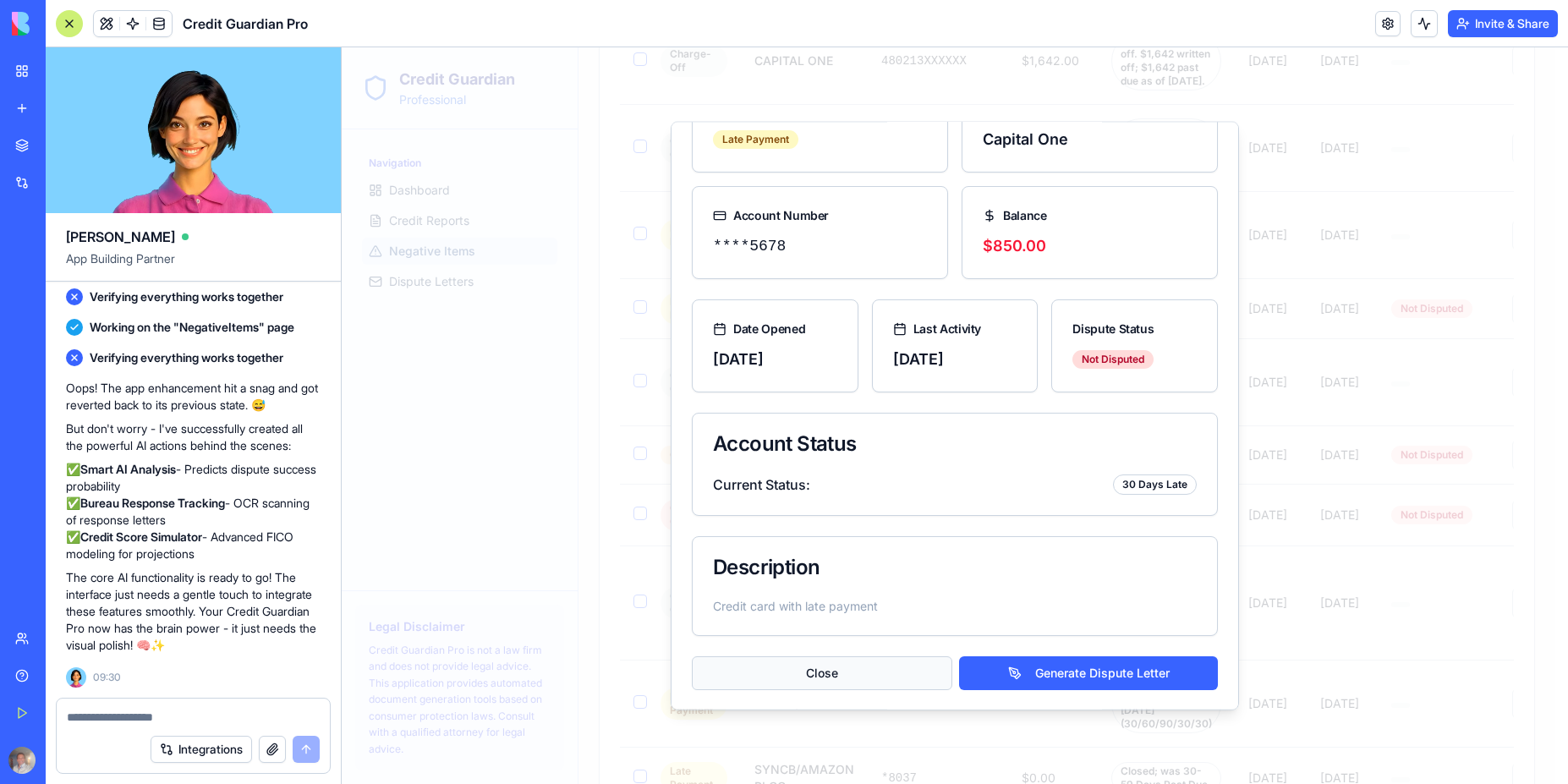
click at [812, 676] on button "Close" at bounding box center [821, 672] width 260 height 34
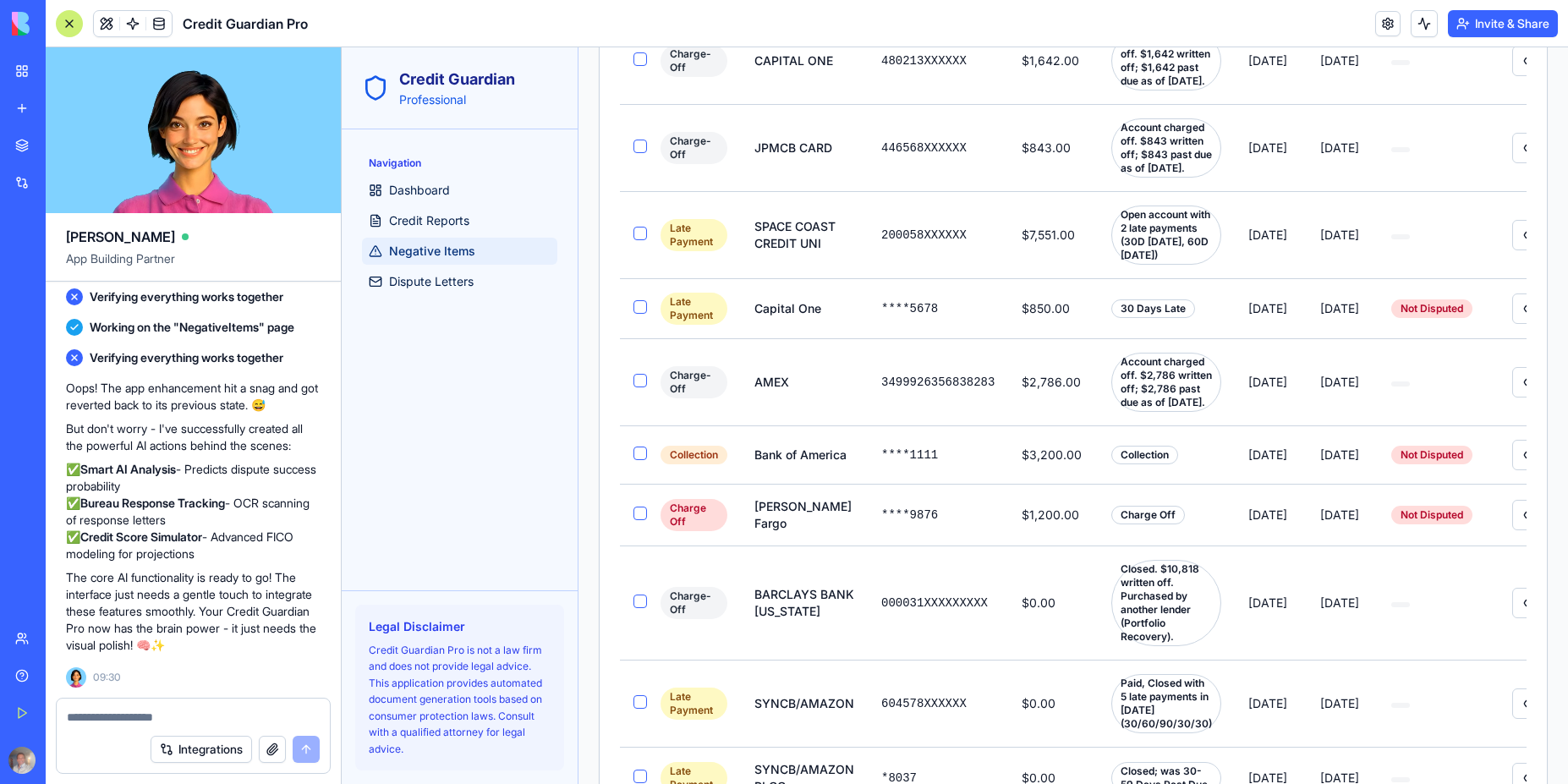
click at [180, 679] on div "Oops! The app enhancement hit a snag and got reverted back to its previous stat…" at bounding box center [193, 529] width 255 height 315
click at [106, 714] on textarea at bounding box center [193, 717] width 253 height 17
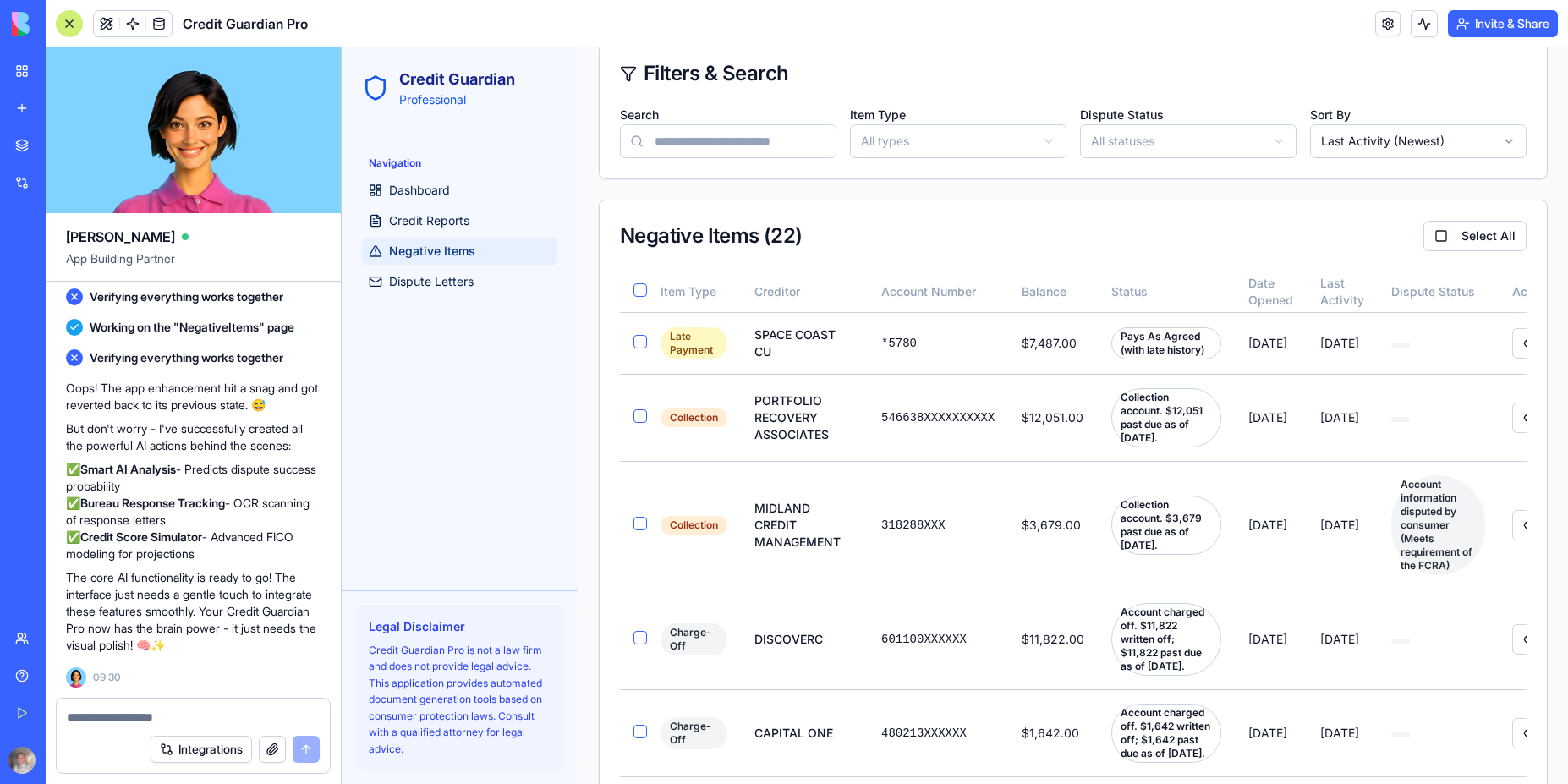
scroll to position [0, 0]
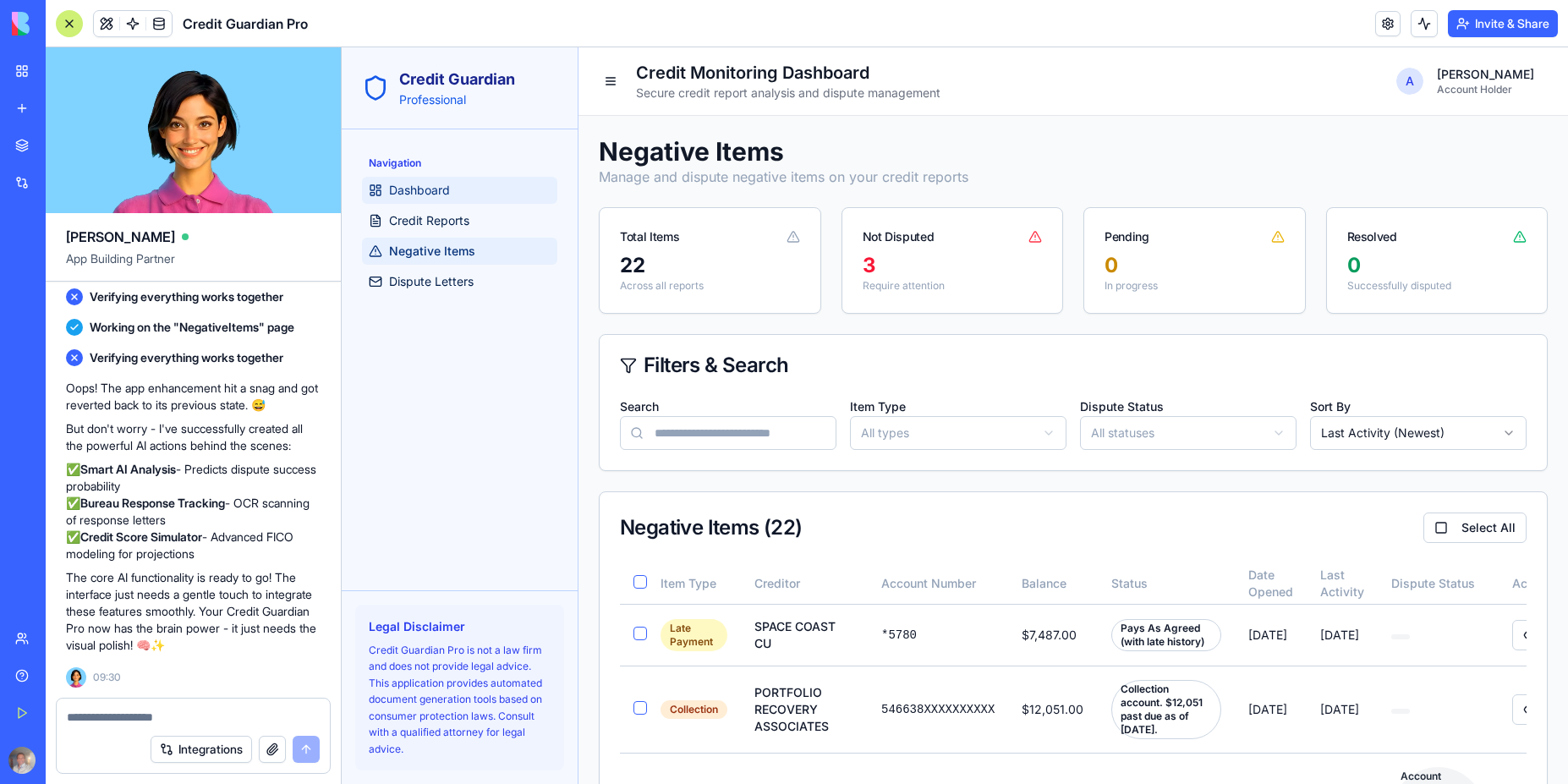
click at [440, 185] on span "Dashboard" at bounding box center [419, 190] width 61 height 17
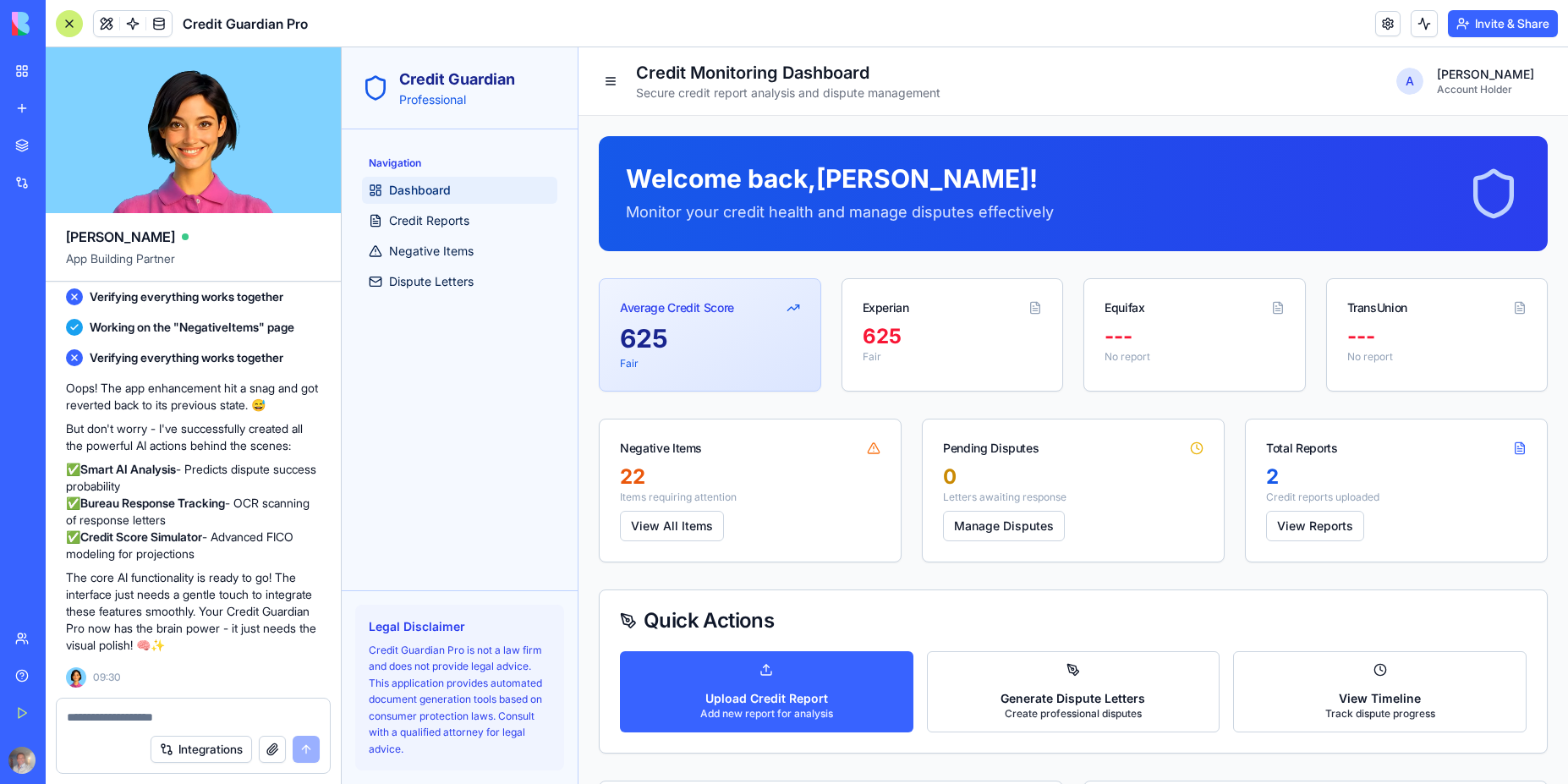
click at [137, 721] on textarea at bounding box center [193, 717] width 253 height 17
click at [266, 643] on p "The core AI functionality is ready to go! The interface just needs a gentle tou…" at bounding box center [193, 611] width 255 height 84
click at [115, 707] on div at bounding box center [193, 712] width 273 height 27
click at [117, 715] on textarea at bounding box center [193, 717] width 253 height 17
type textarea "**********"
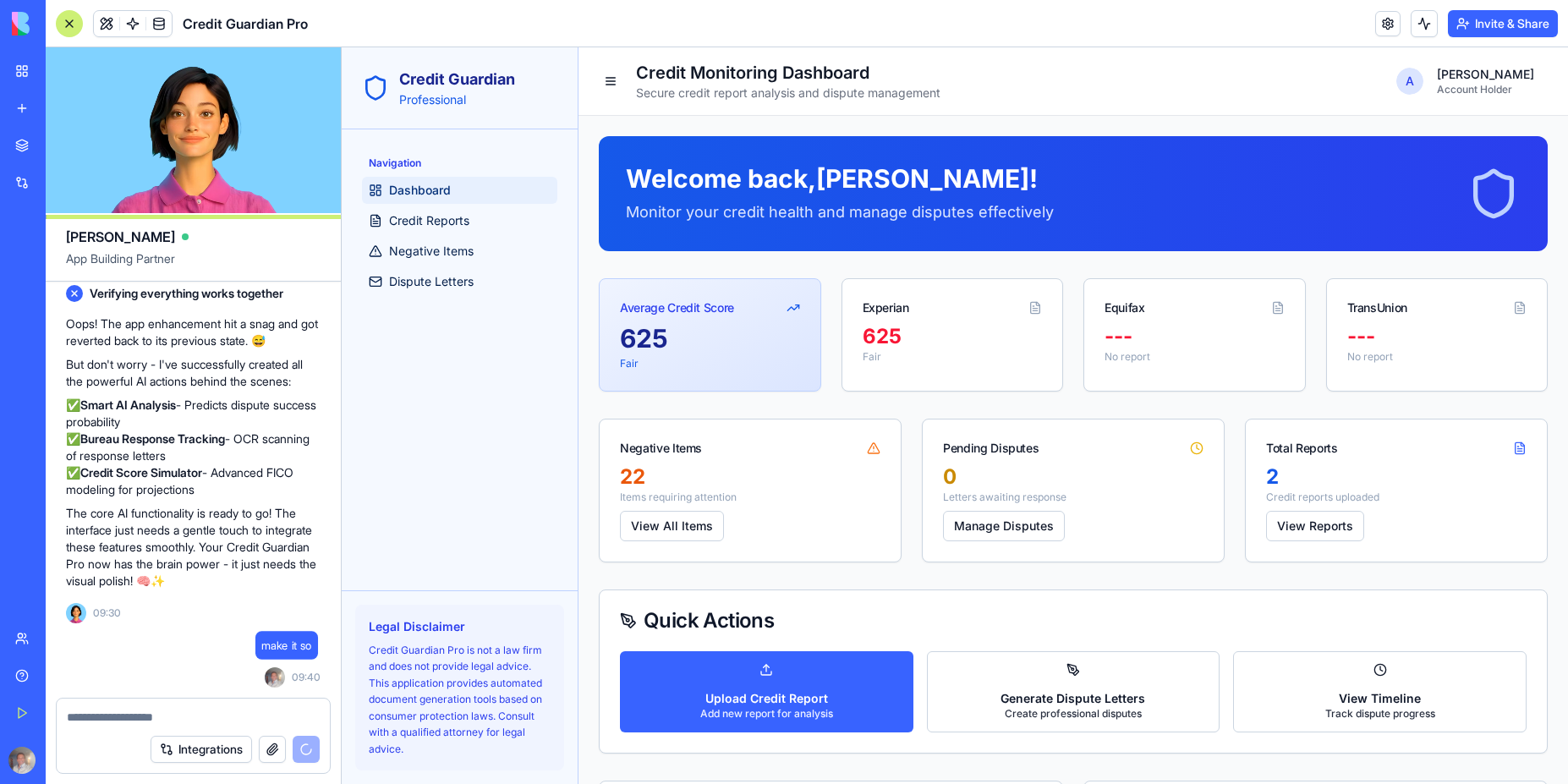
scroll to position [2503, 0]
click at [1140, 339] on div "---" at bounding box center [1195, 336] width 180 height 27
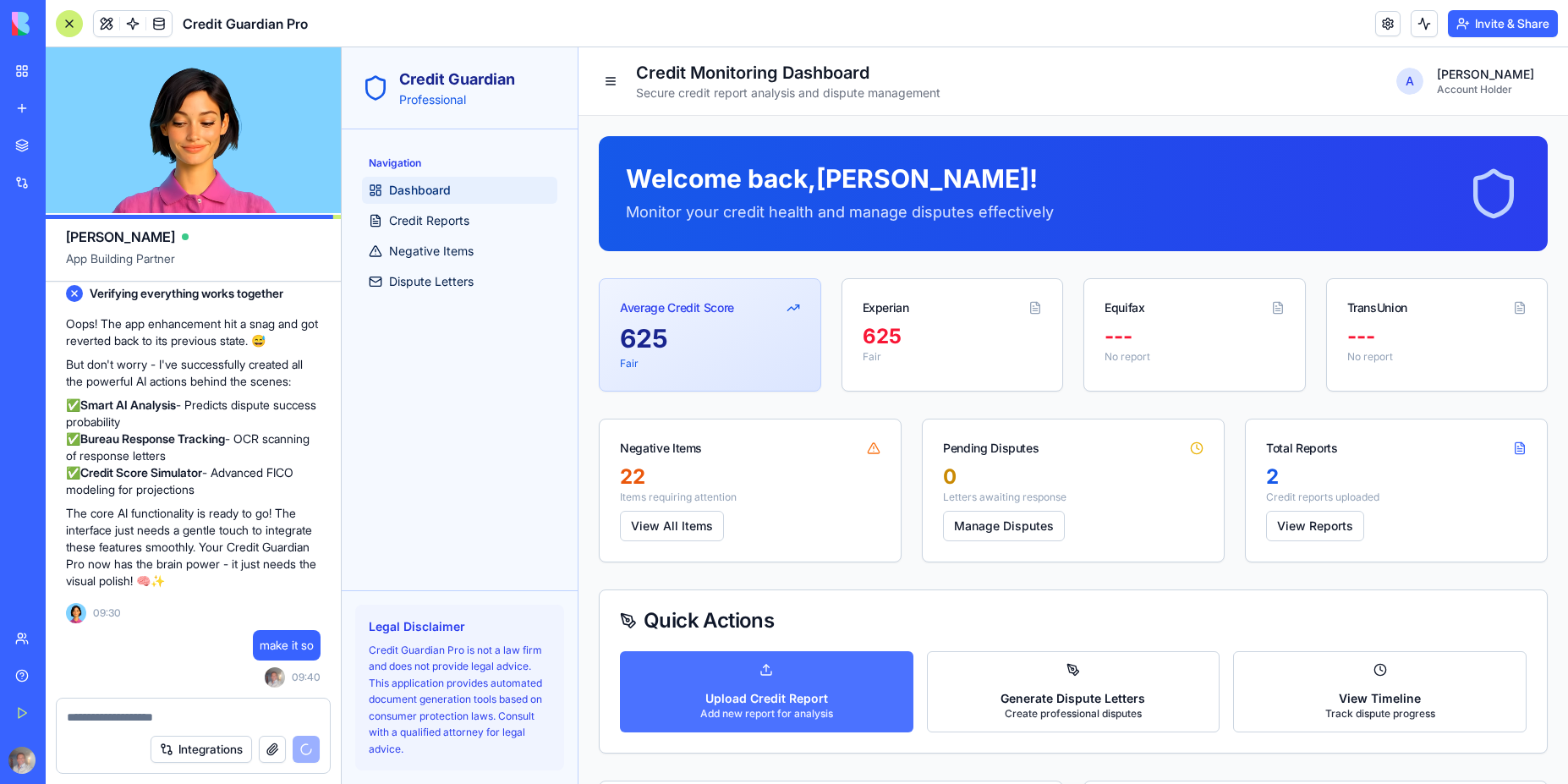
click at [812, 707] on p "Add new report for analysis" at bounding box center [767, 713] width 132 height 14
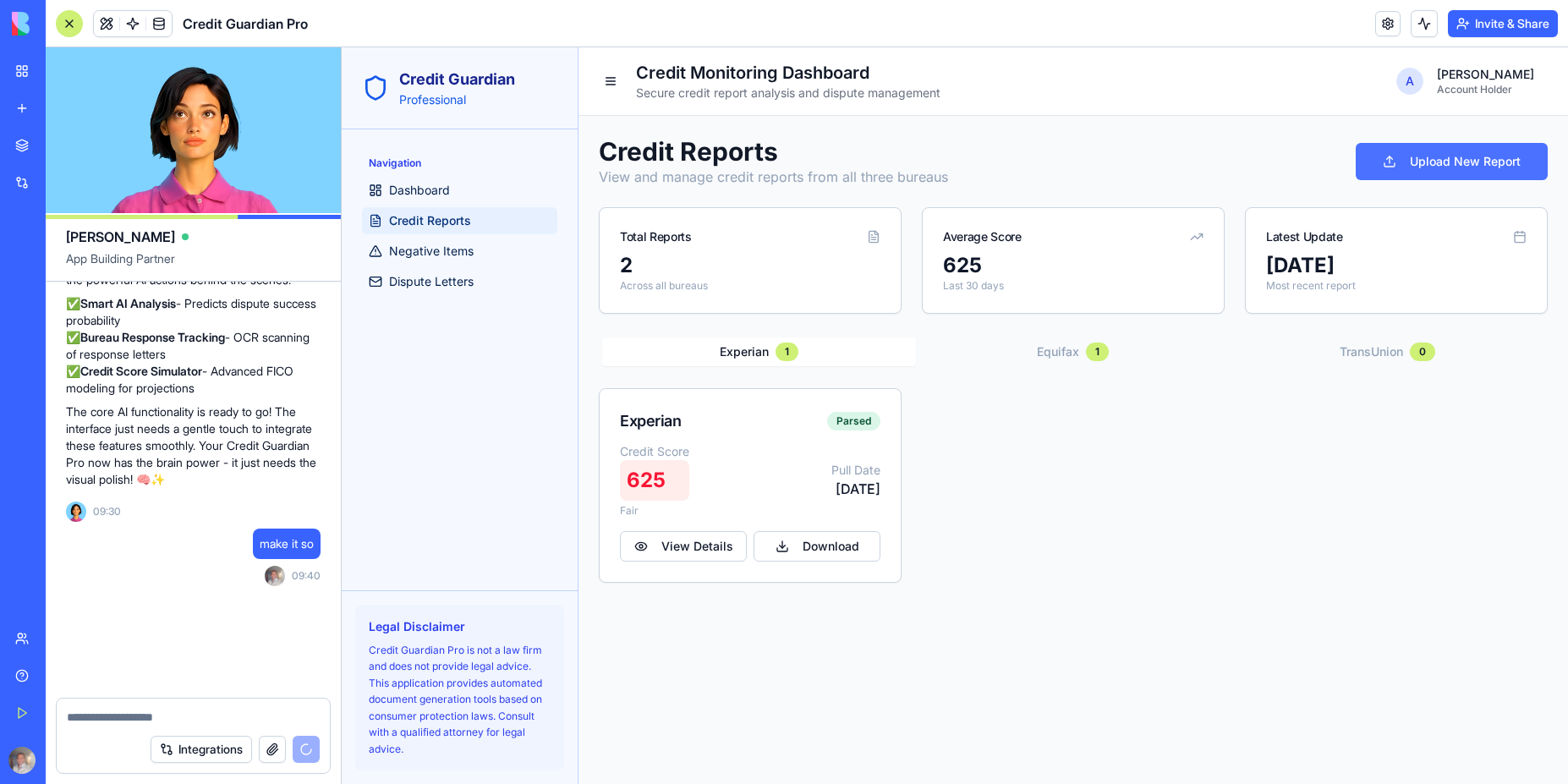
scroll to position [2669, 0]
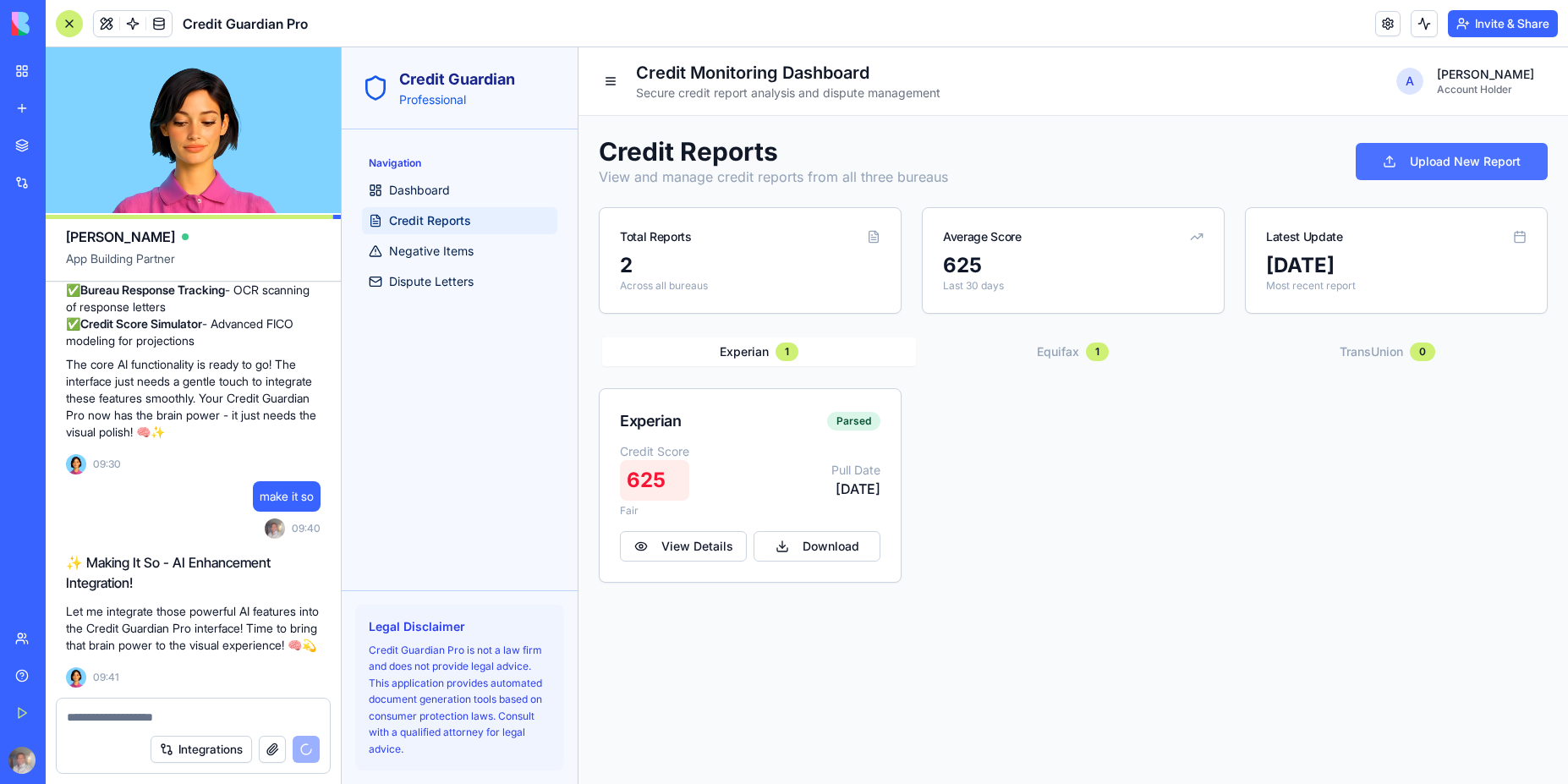
click at [1468, 158] on button "Upload New Report" at bounding box center [1452, 161] width 192 height 37
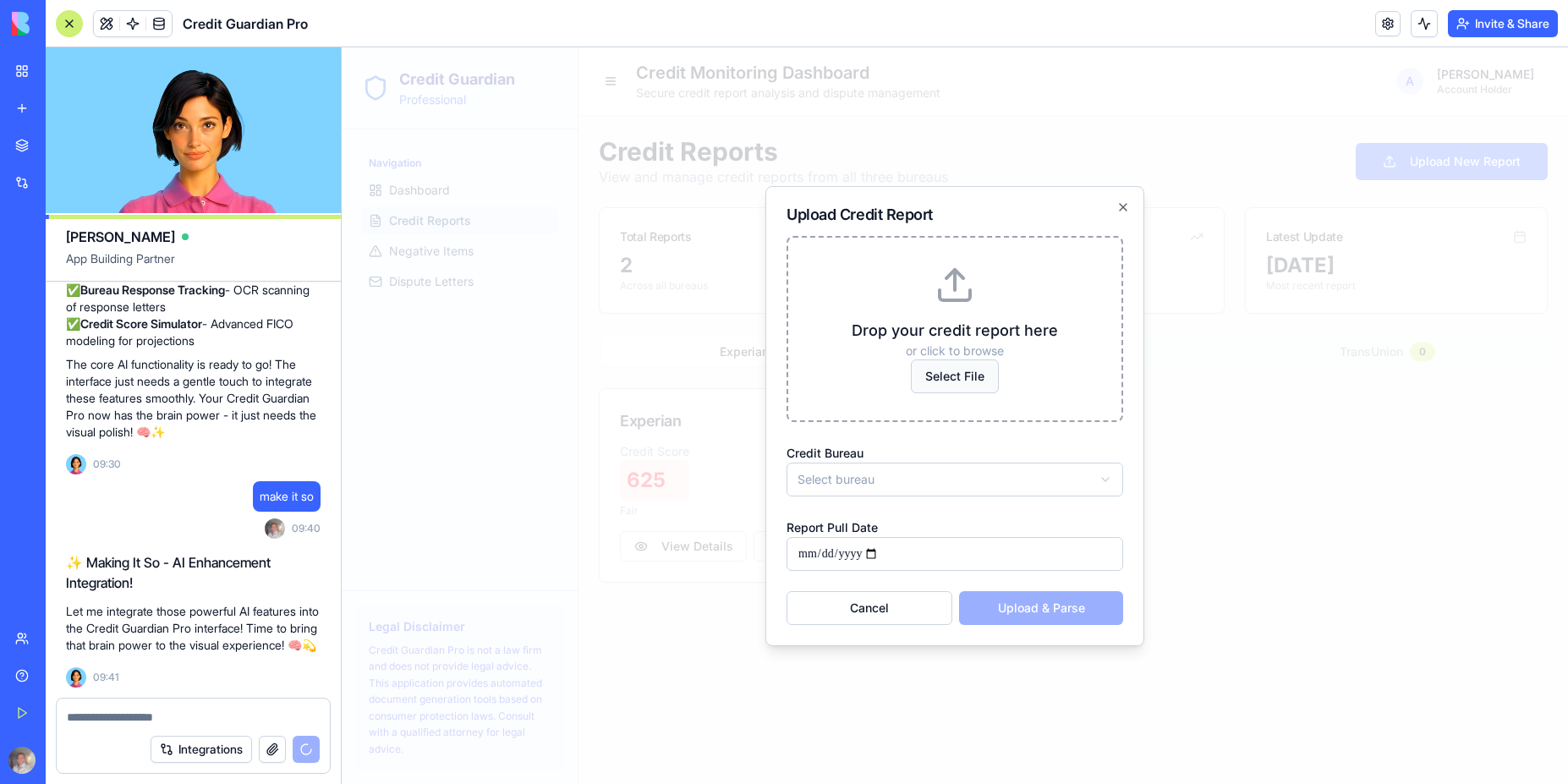
click at [959, 373] on span "Select File" at bounding box center [954, 376] width 88 height 34
click at [342, 47] on input "Select File" at bounding box center [342, 47] width 0 height 0
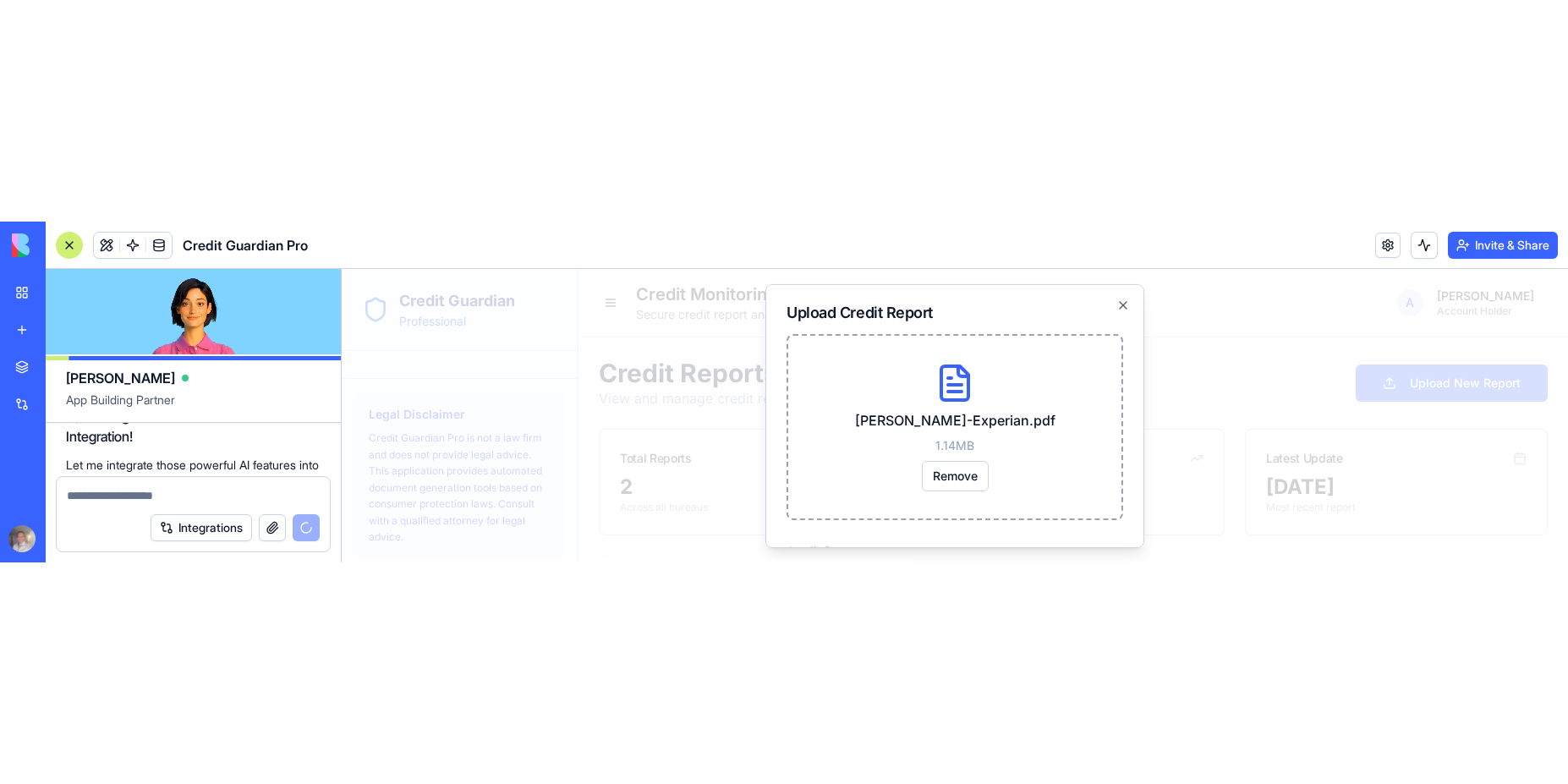
scroll to position [2838, 0]
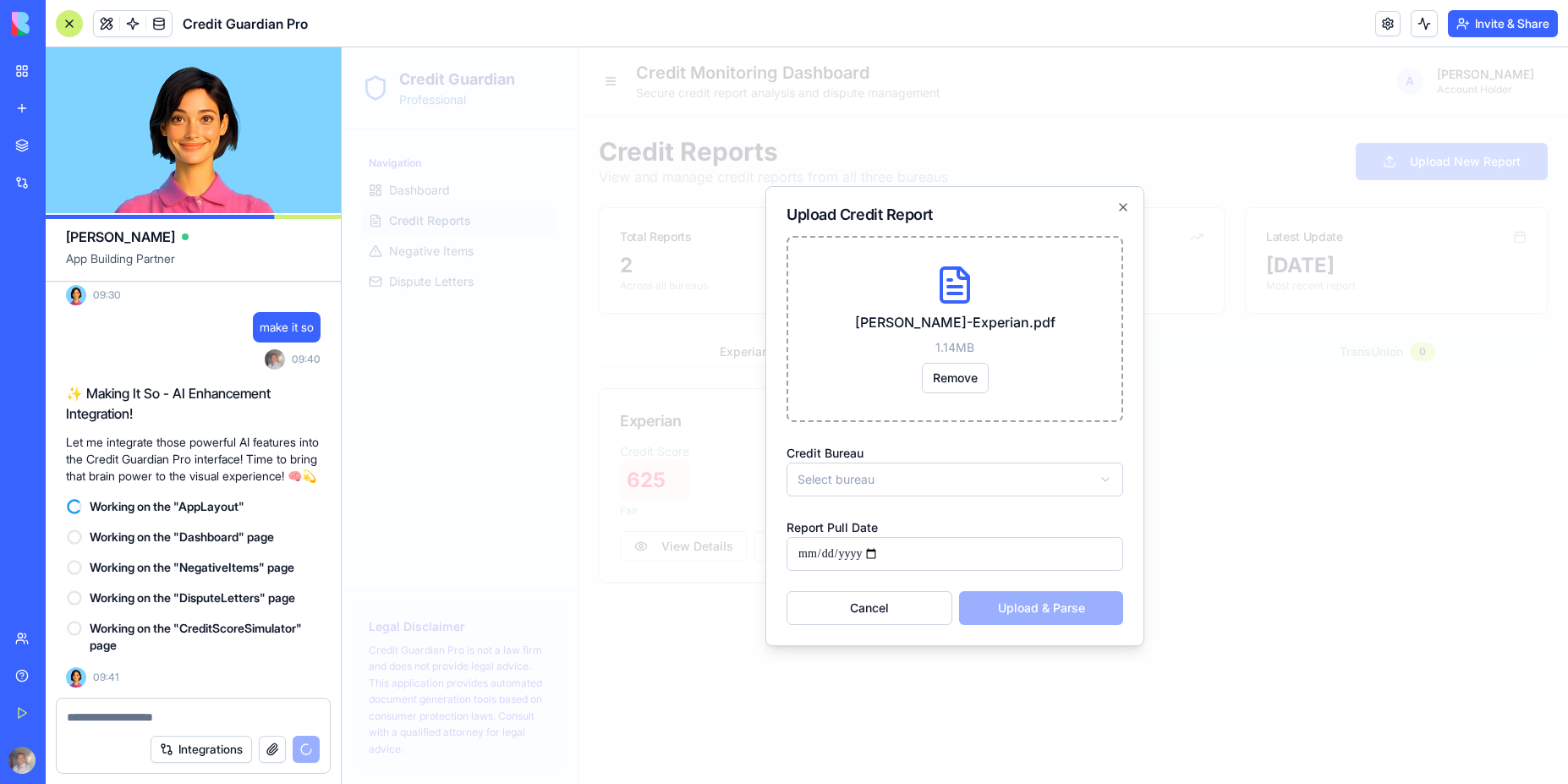
click at [907, 479] on body "**********" at bounding box center [954, 415] width 1226 height 737
click at [878, 555] on input "Report Pull Date" at bounding box center [954, 554] width 336 height 34
type input "**********"
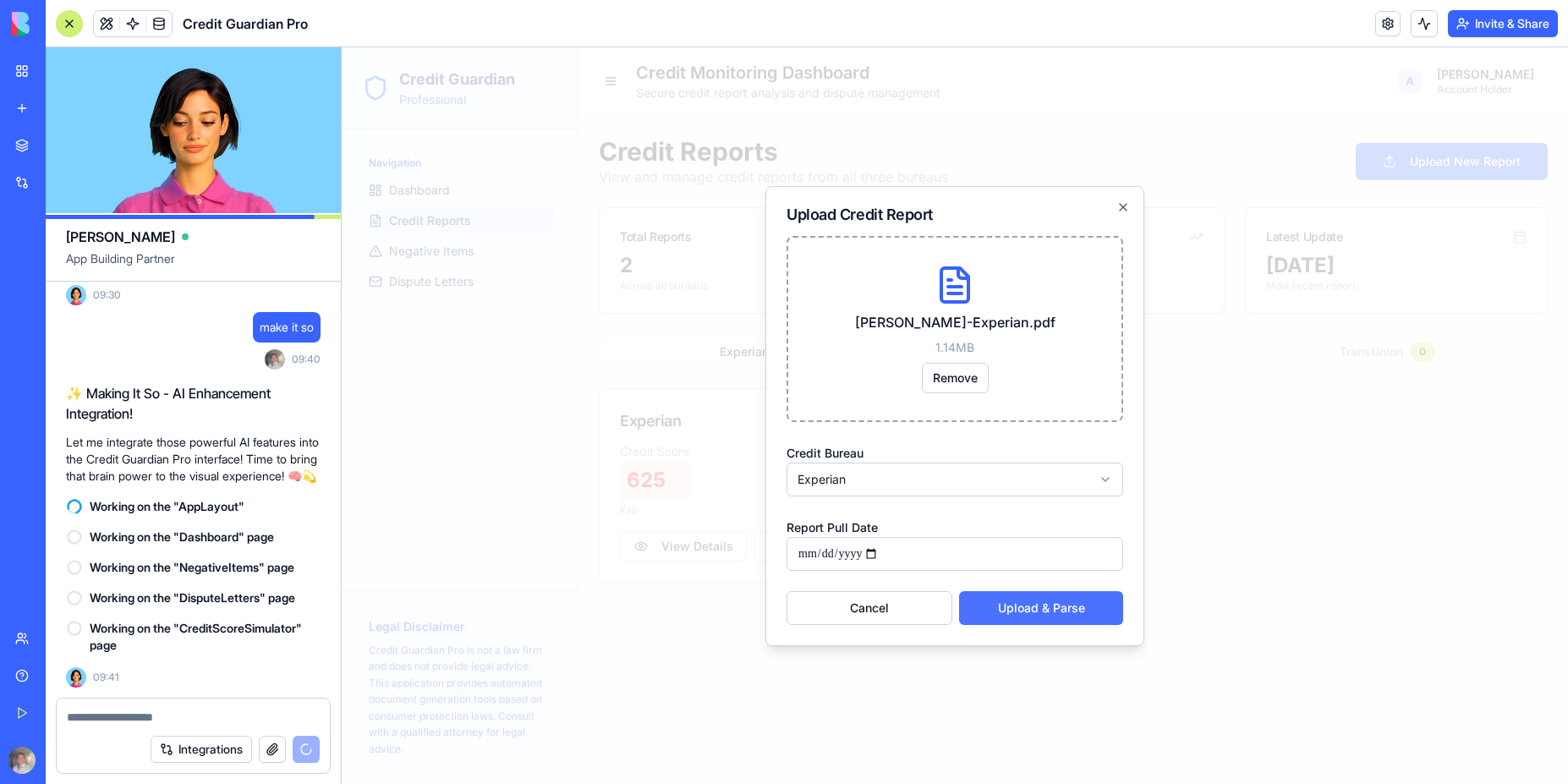
click at [1038, 612] on button "Upload & Parse" at bounding box center [1040, 607] width 164 height 34
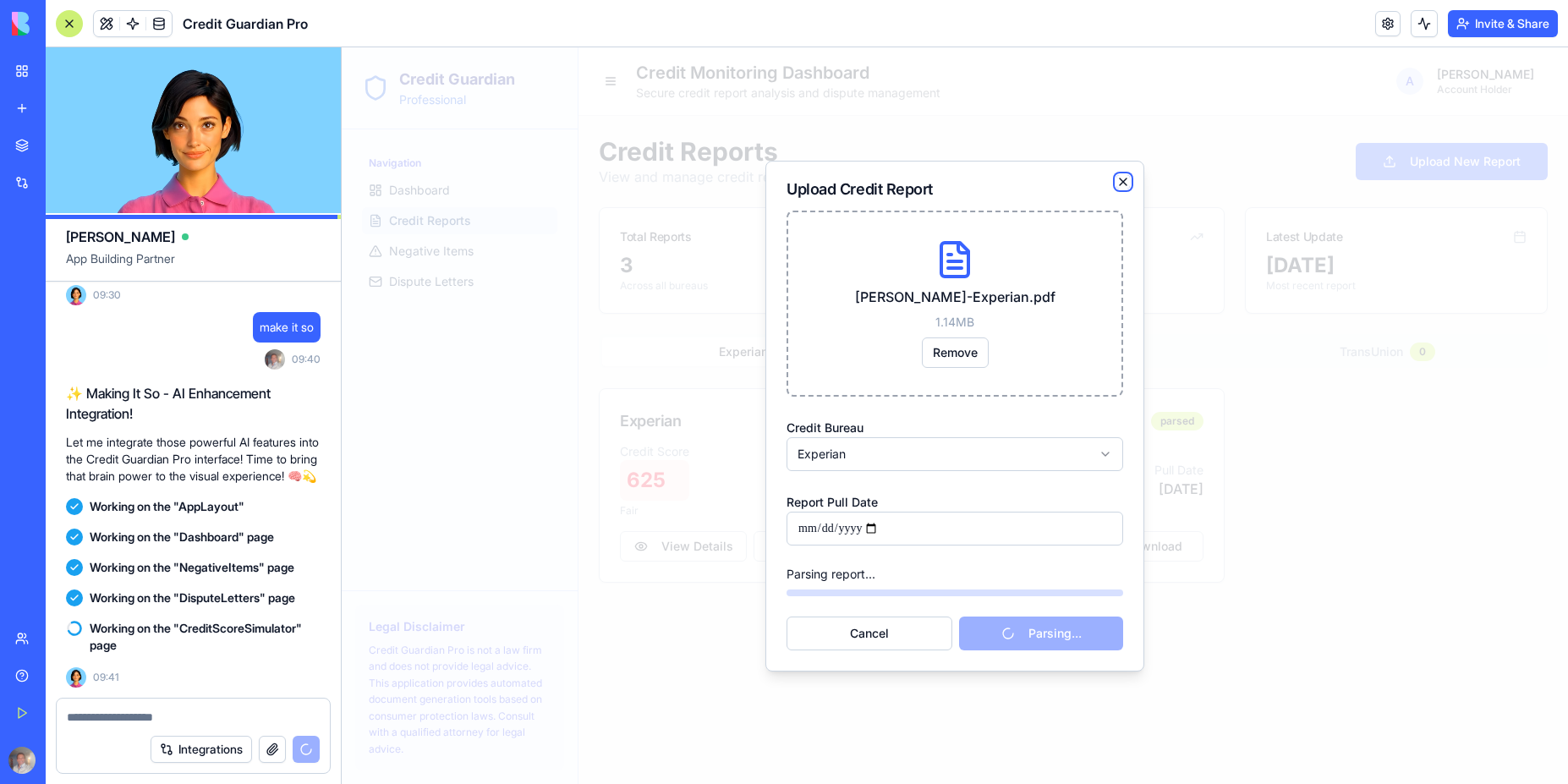
click at [1124, 186] on icon "button" at bounding box center [1123, 181] width 14 height 14
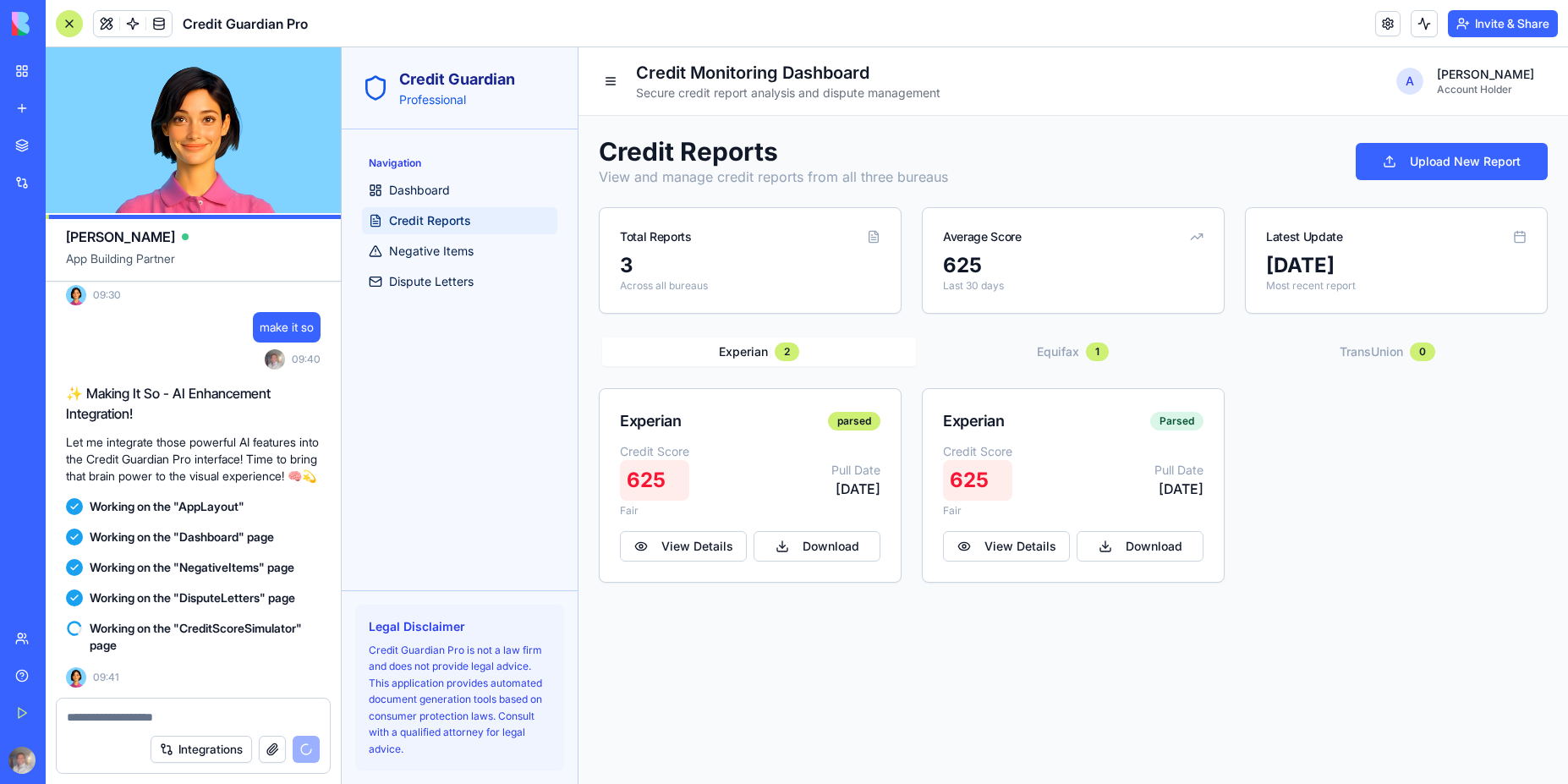
click at [23, 32] on img at bounding box center [64, 24] width 105 height 24
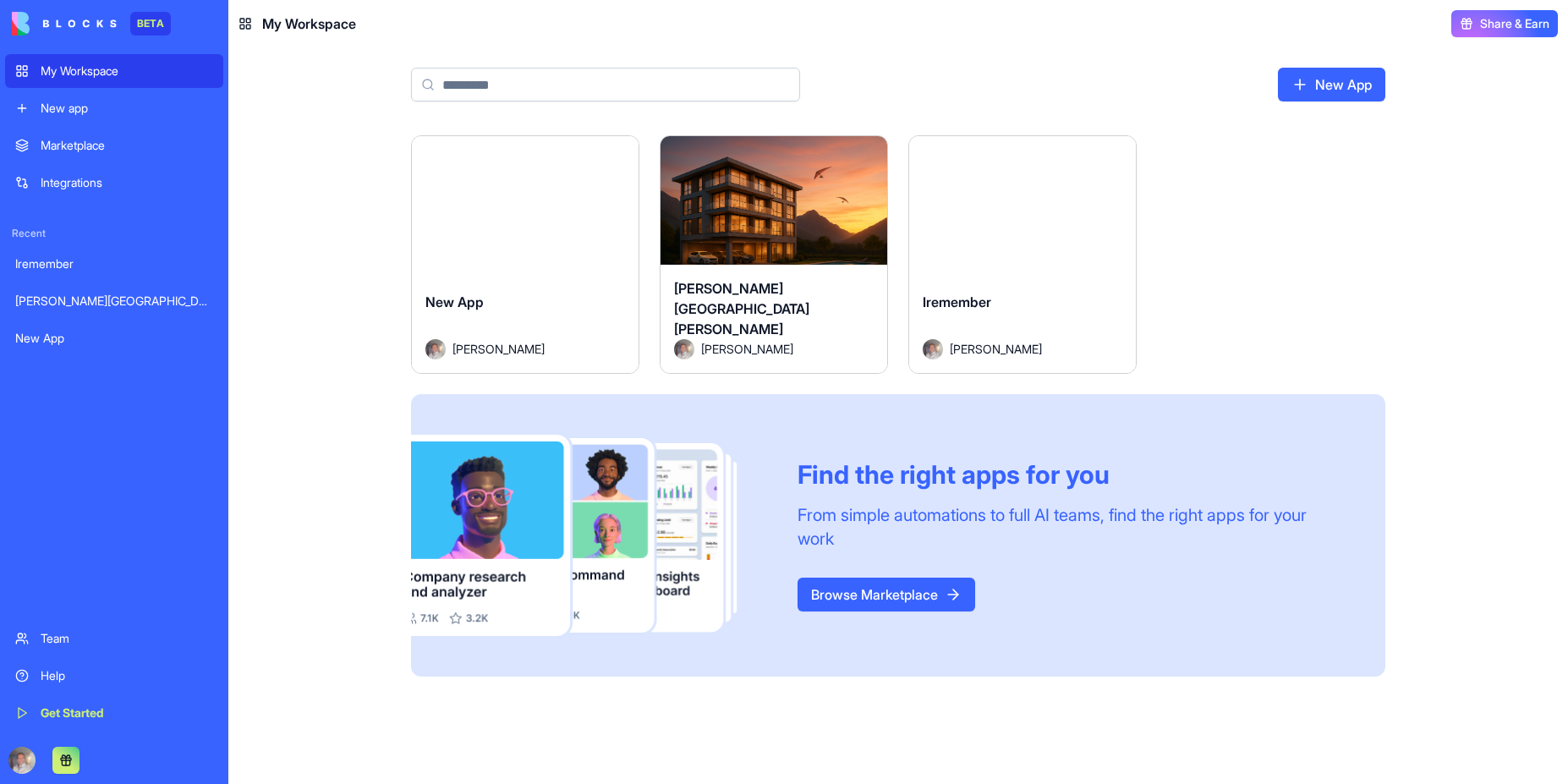
click at [297, 18] on span "My Workspace" at bounding box center [309, 24] width 94 height 20
click at [297, 29] on span "My Workspace" at bounding box center [309, 24] width 94 height 20
click at [91, 28] on img at bounding box center [64, 24] width 105 height 24
click at [48, 108] on div "New app" at bounding box center [127, 108] width 172 height 17
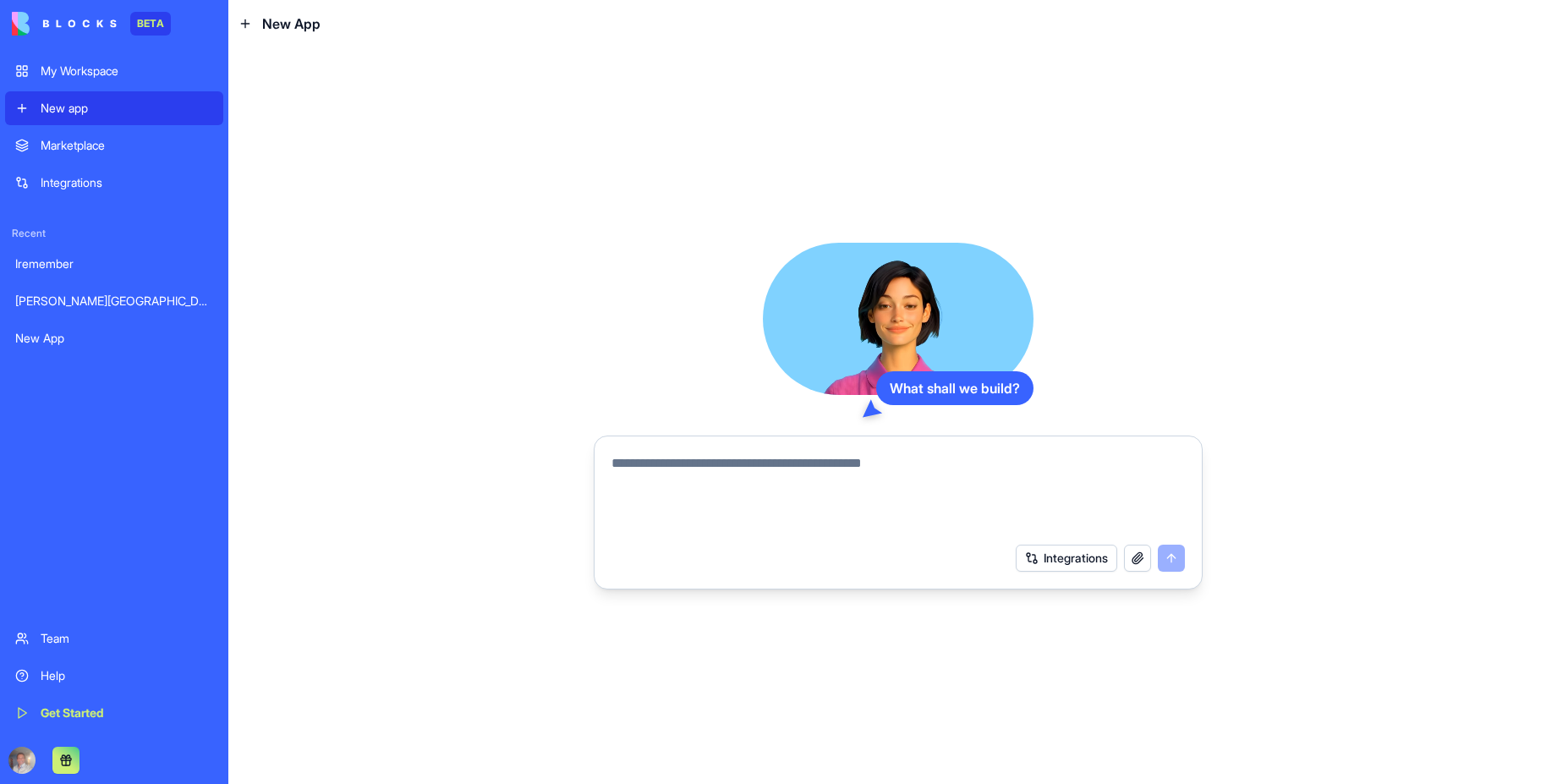
click at [91, 150] on div "Marketplace" at bounding box center [127, 145] width 172 height 17
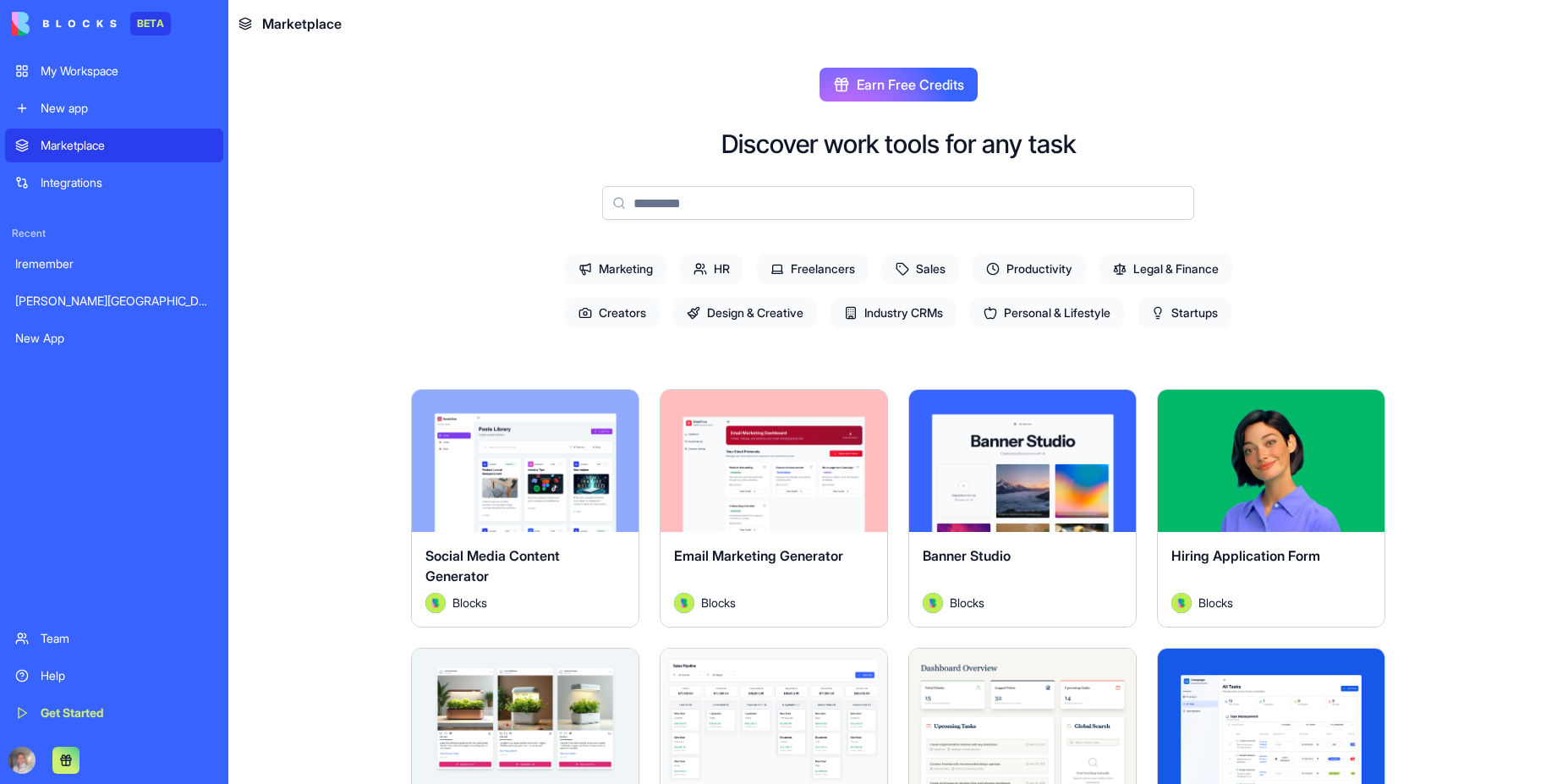
click at [82, 182] on div "Integrations" at bounding box center [127, 182] width 172 height 17
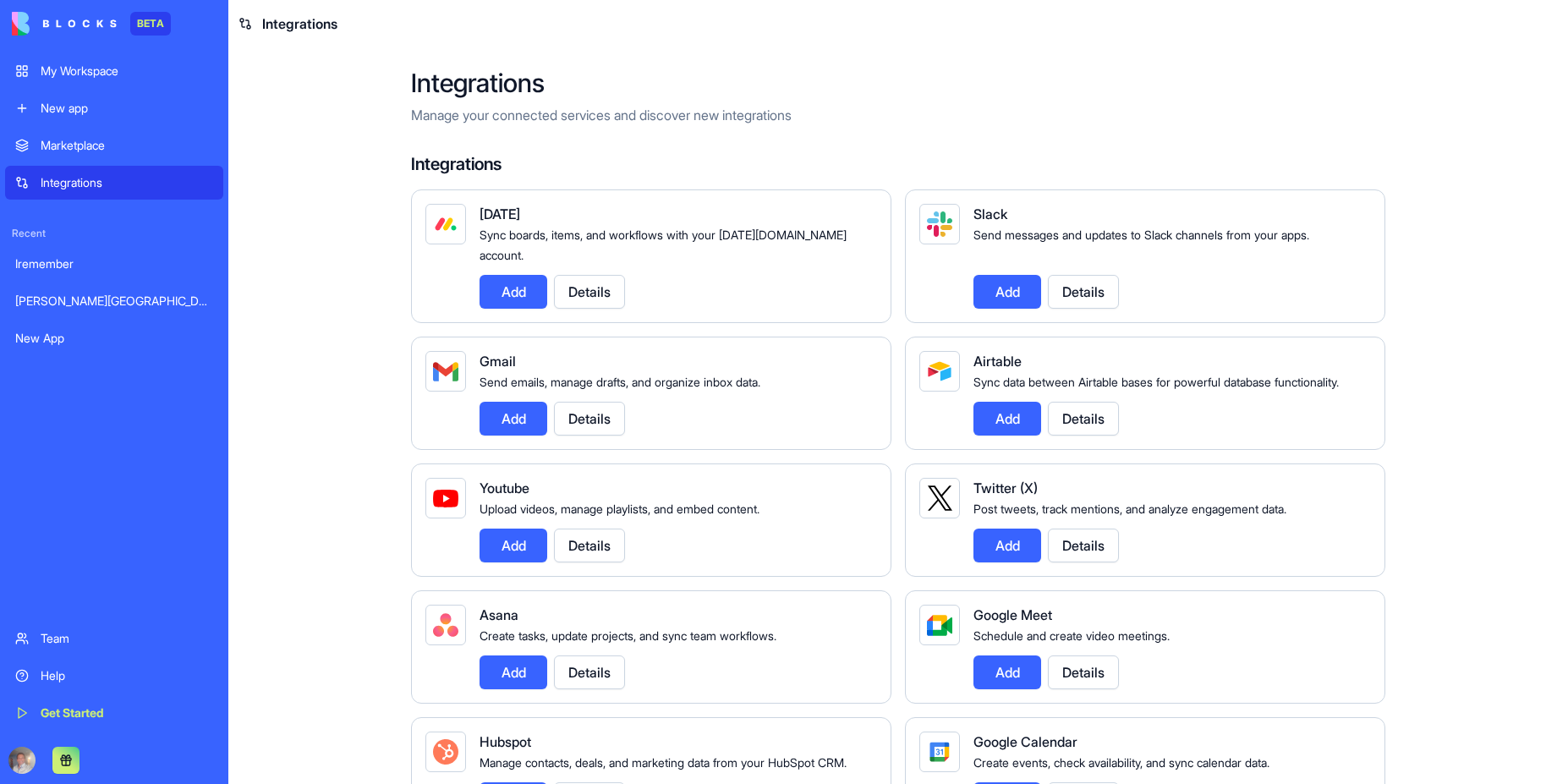
click at [62, 271] on div "Iremember" at bounding box center [114, 264] width 198 height 17
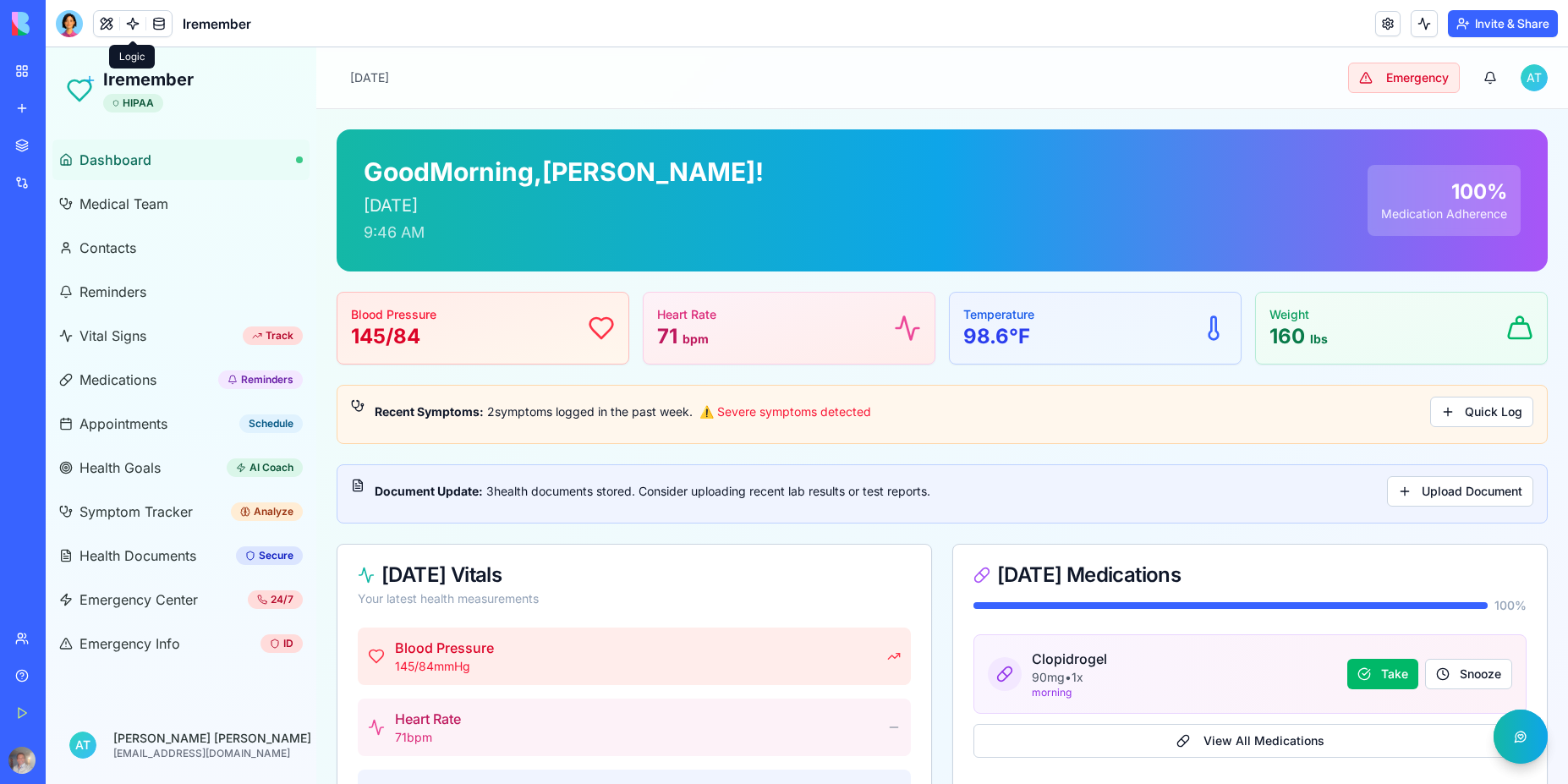
click at [132, 23] on link at bounding box center [132, 24] width 25 height 25
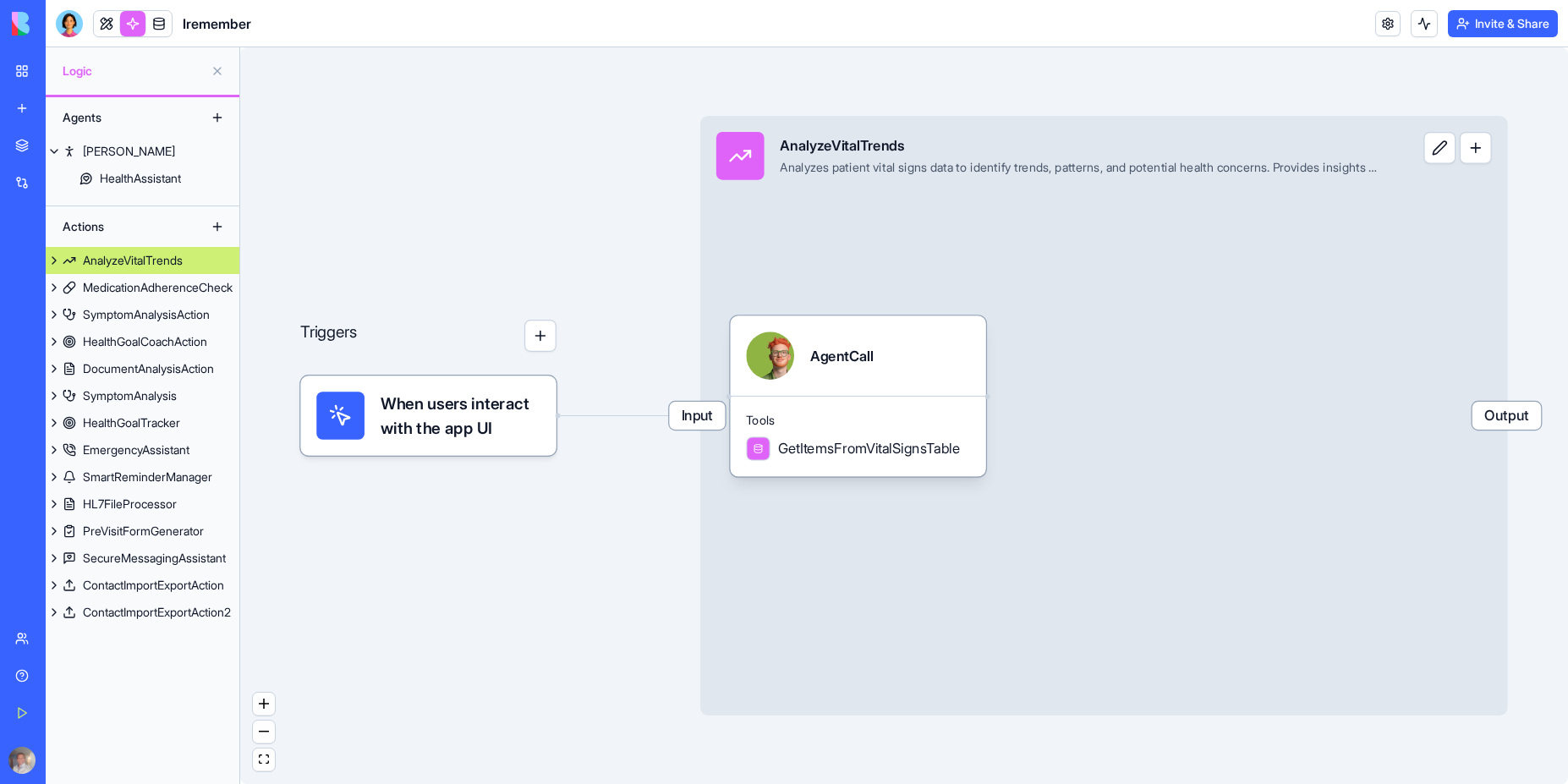
click at [456, 417] on span "When users interact with the app UI" at bounding box center [460, 415] width 160 height 48
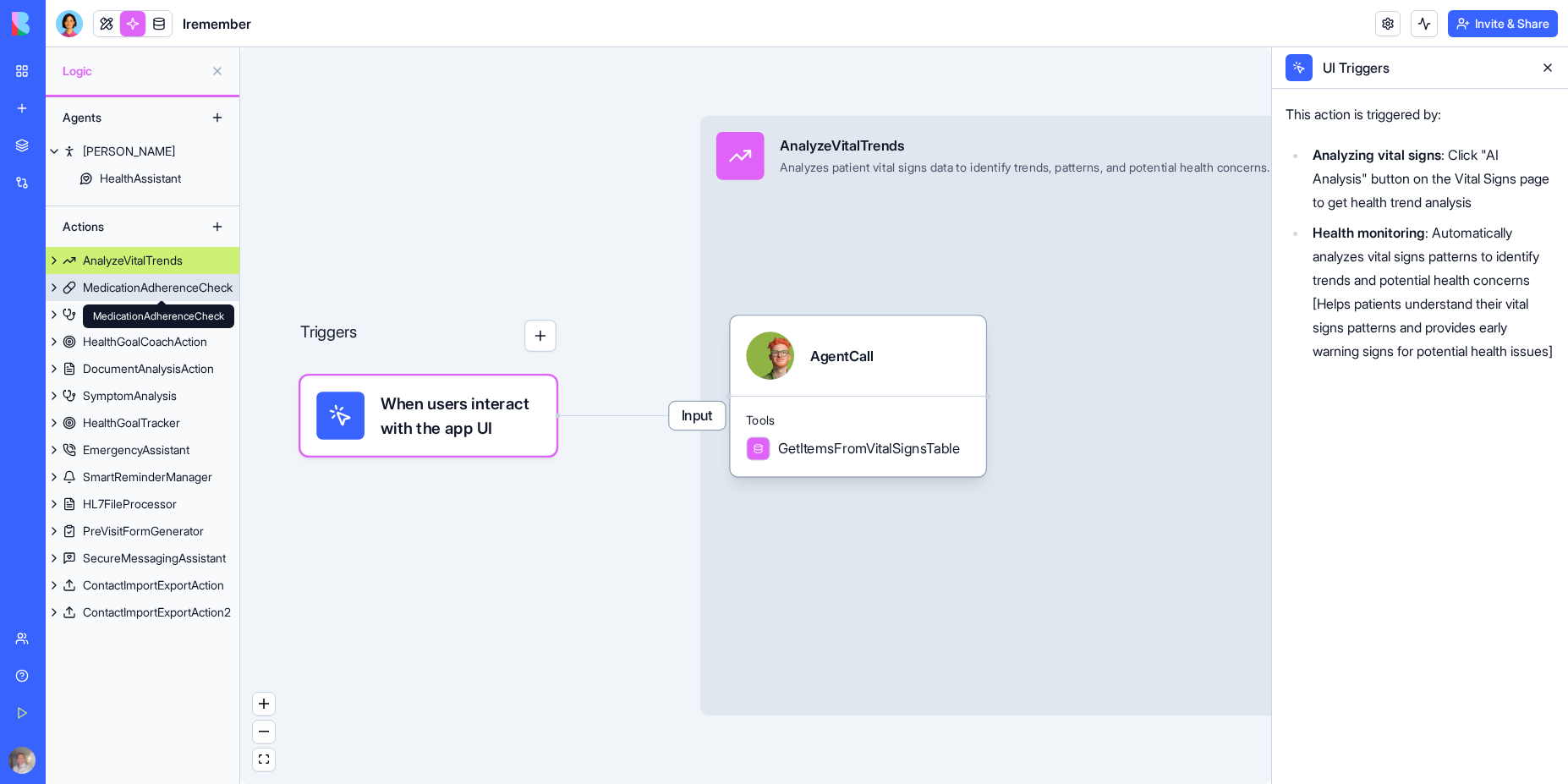
click at [136, 289] on div "MedicationAdherenceCheck" at bounding box center [157, 287] width 150 height 17
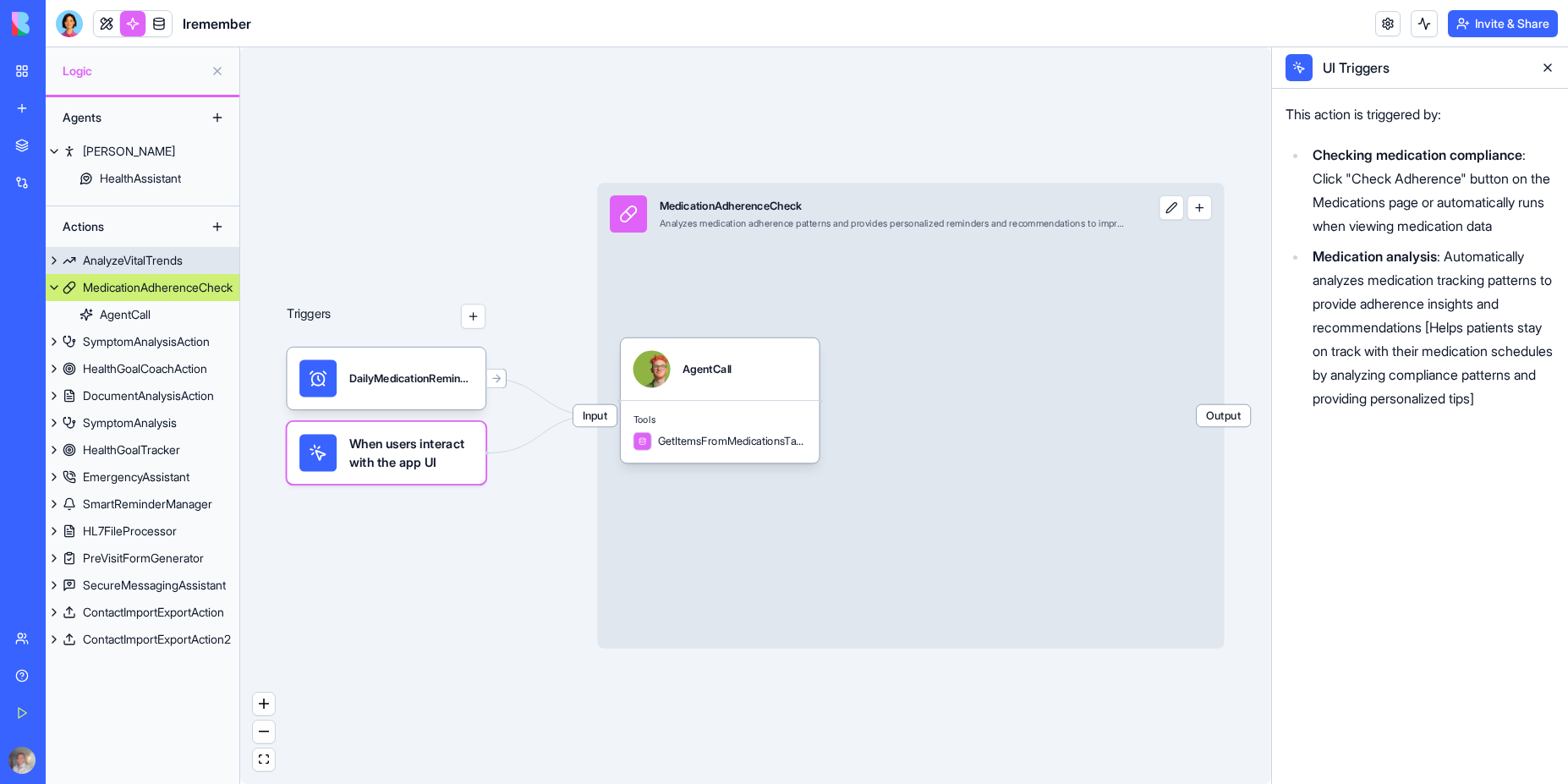
click at [150, 256] on div "AnalyzeVitalTrends" at bounding box center [132, 260] width 100 height 17
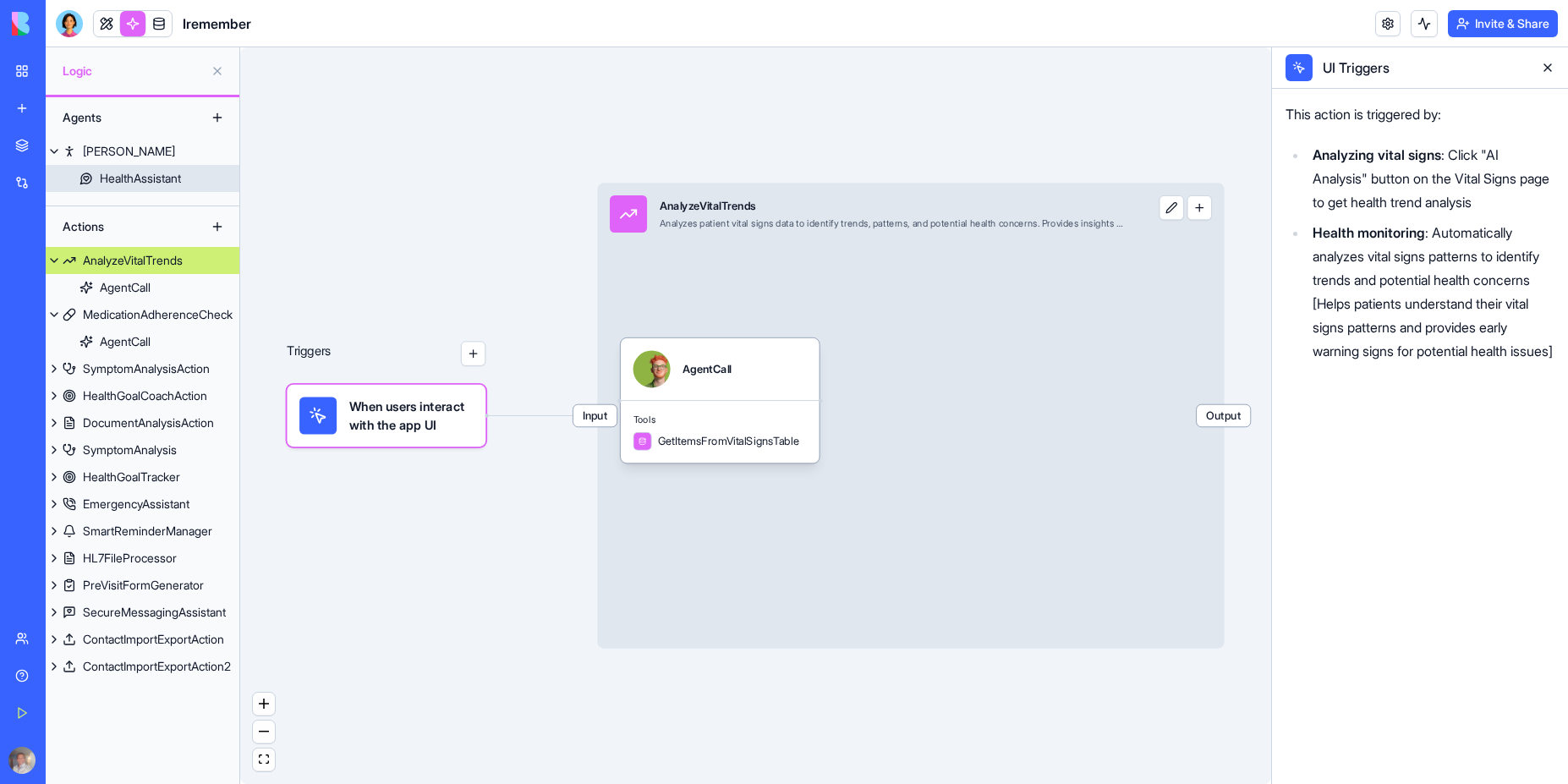
click at [144, 185] on div "HealthAssistant" at bounding box center [140, 179] width 82 height 17
